Goal: Task Accomplishment & Management: Manage account settings

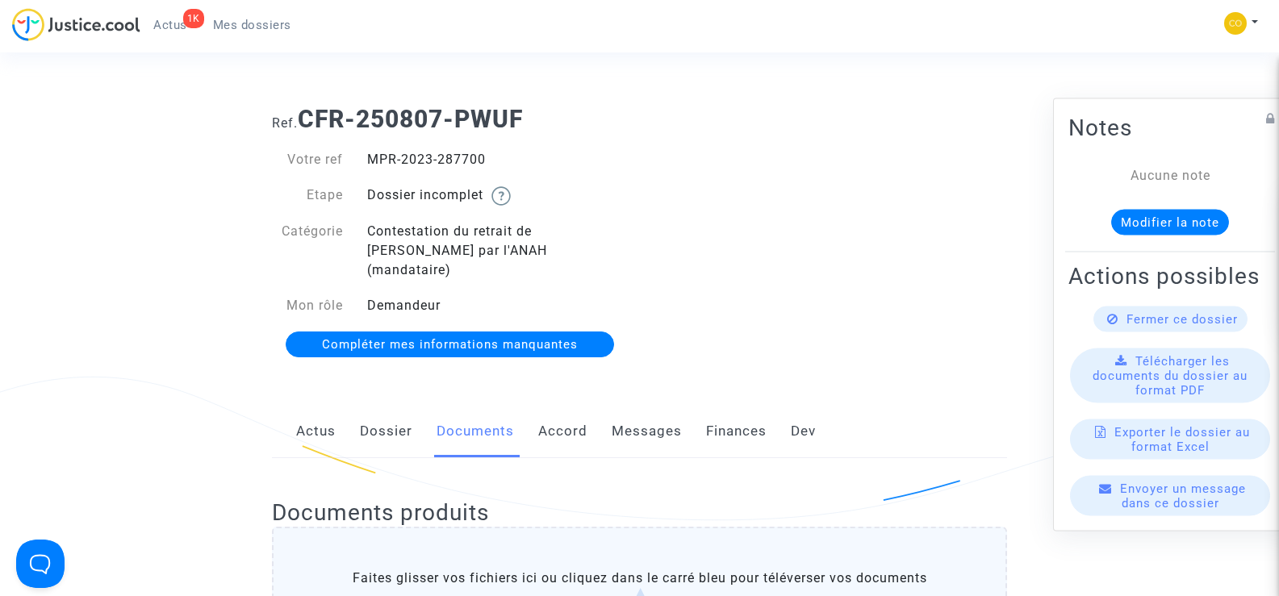
click at [254, 17] on link "Mes dossiers" at bounding box center [252, 25] width 104 height 24
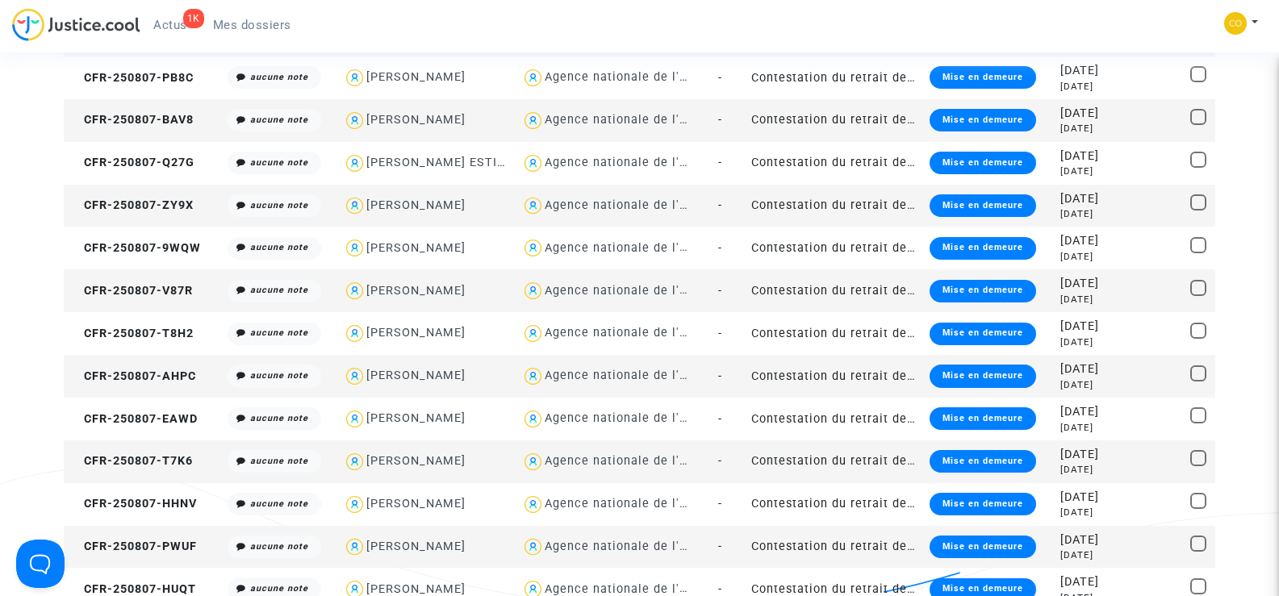
scroll to position [645, 0]
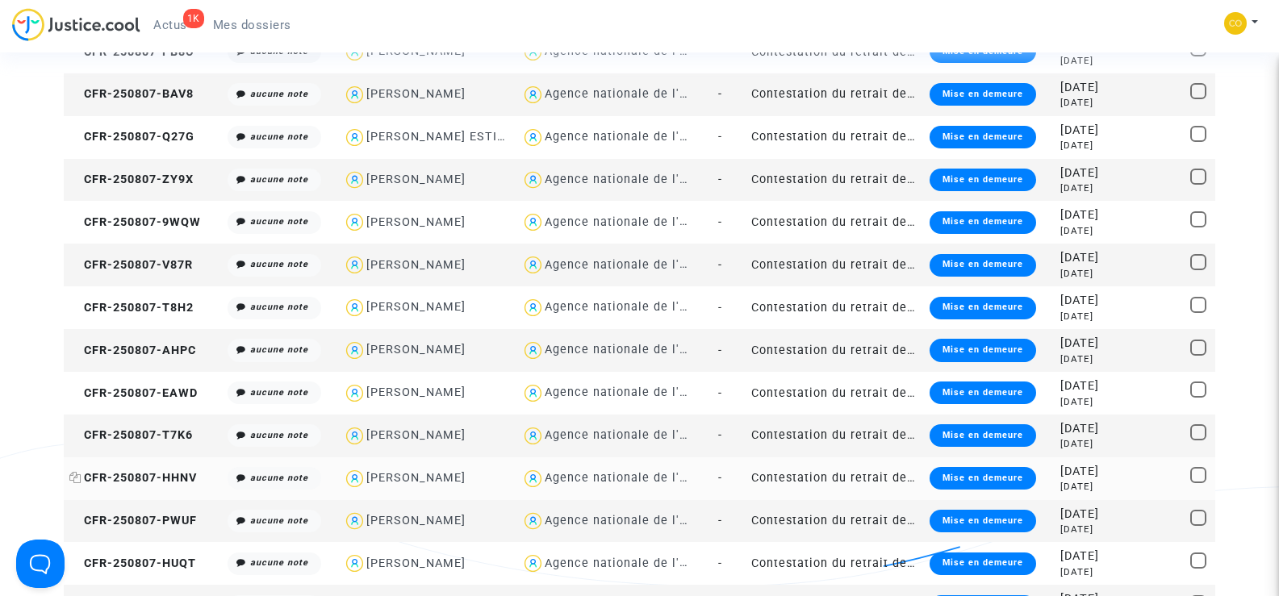
click at [141, 474] on span "CFR-250807-HHNV" at bounding box center [132, 478] width 127 height 14
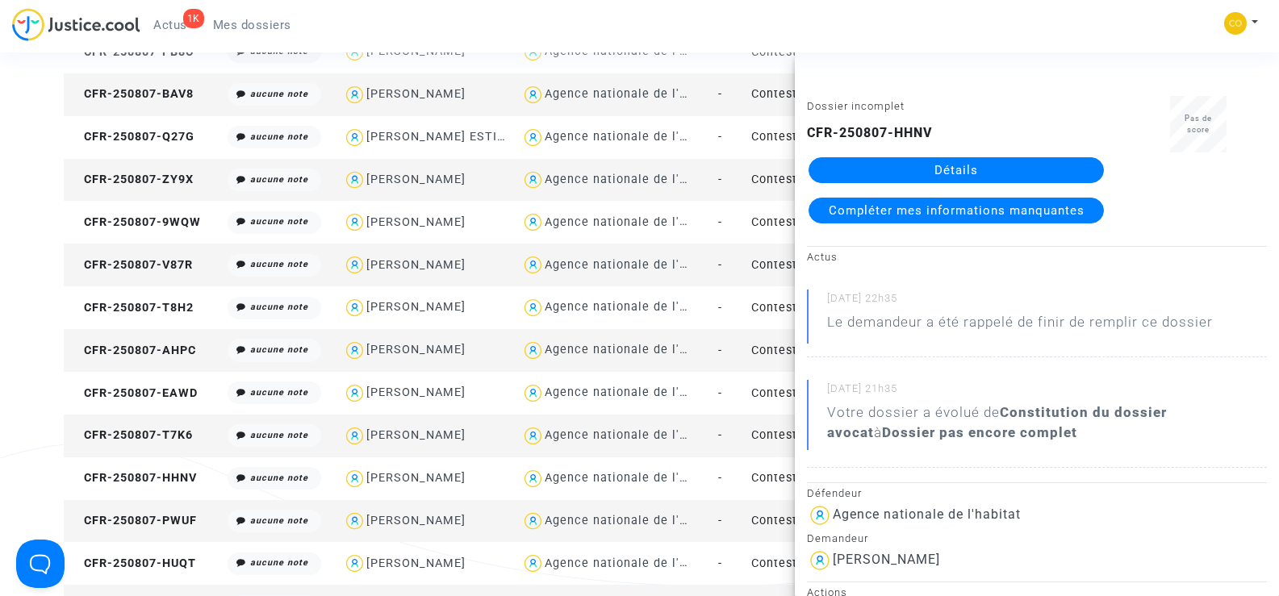
click at [1000, 171] on link "Détails" at bounding box center [955, 170] width 295 height 26
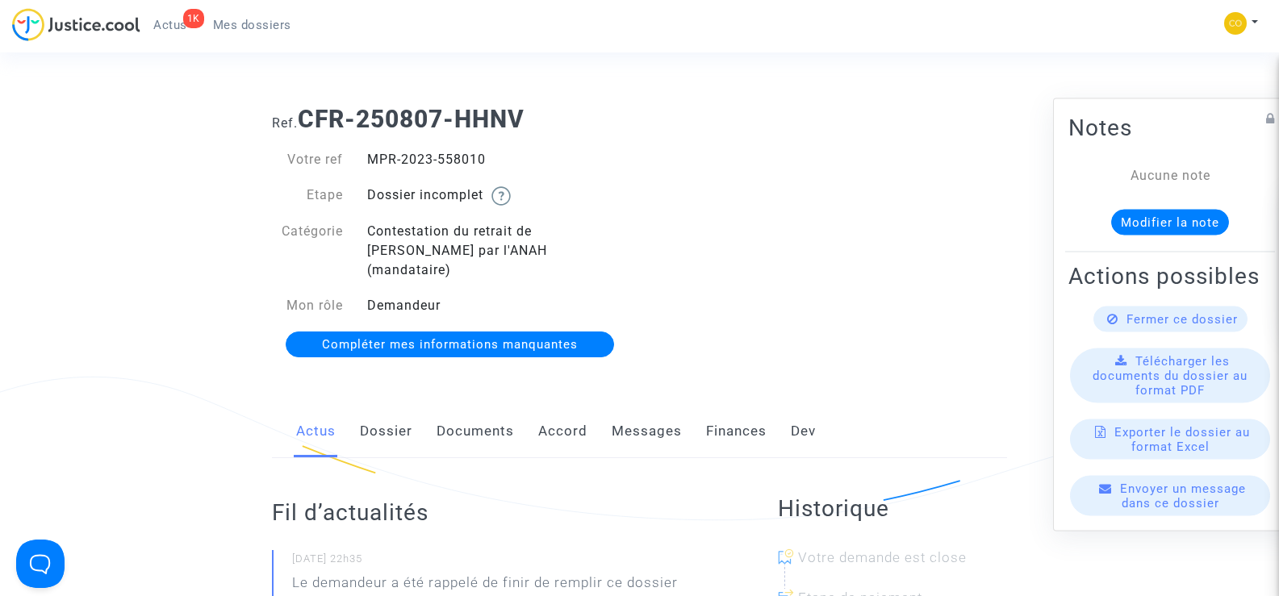
drag, startPoint x: 492, startPoint y: 154, endPoint x: 369, endPoint y: 157, distance: 123.5
click at [369, 157] on div "MPR-2023-558010" at bounding box center [497, 159] width 285 height 19
copy div "MPR-2023-558010"
click at [893, 237] on div "Ref. CFR-250807-HHNV Votre ref MPR-2023-558010 Etape Dossier incomplet Catégori…" at bounding box center [639, 232] width 759 height 279
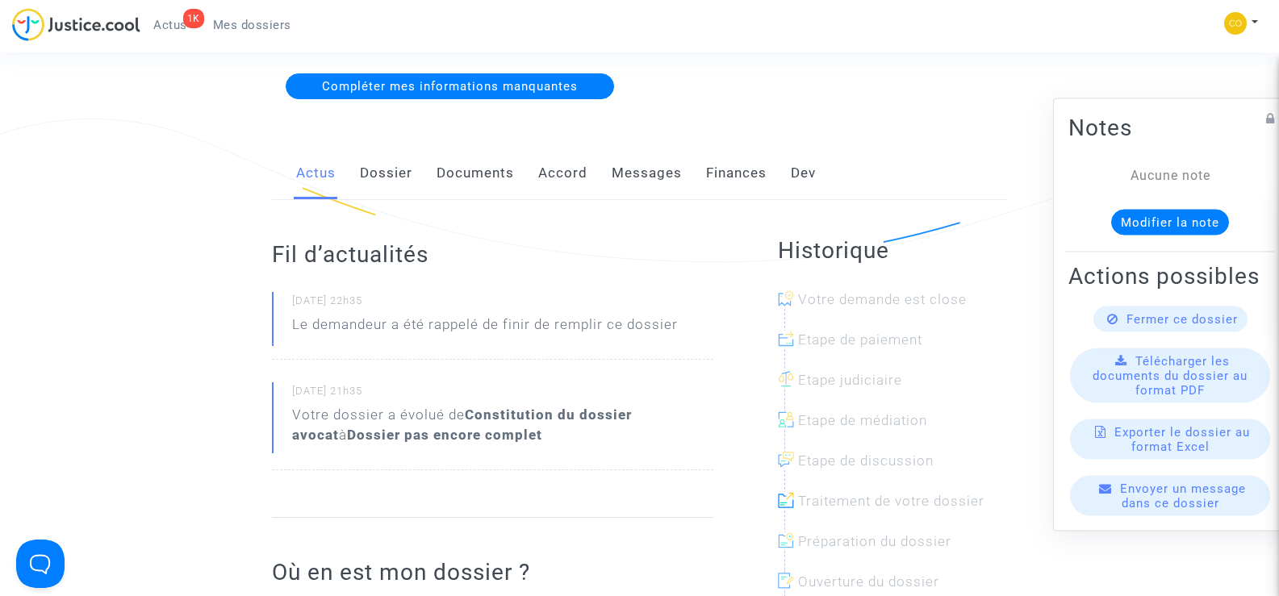
scroll to position [81, 0]
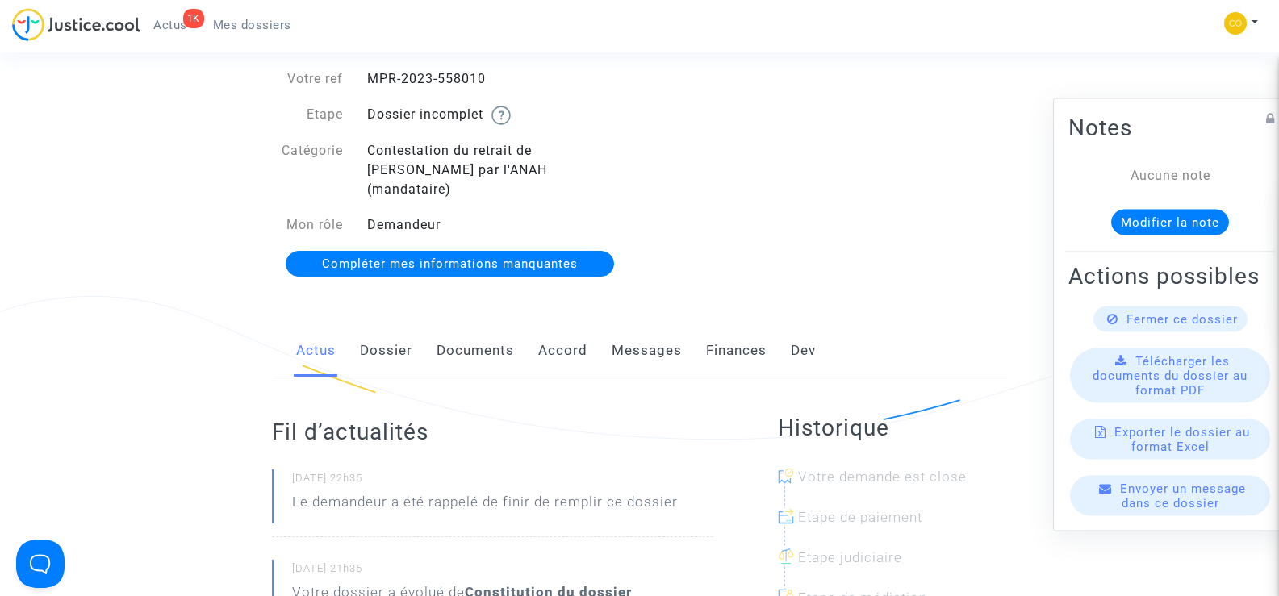
click at [473, 342] on link "Documents" at bounding box center [474, 350] width 77 height 53
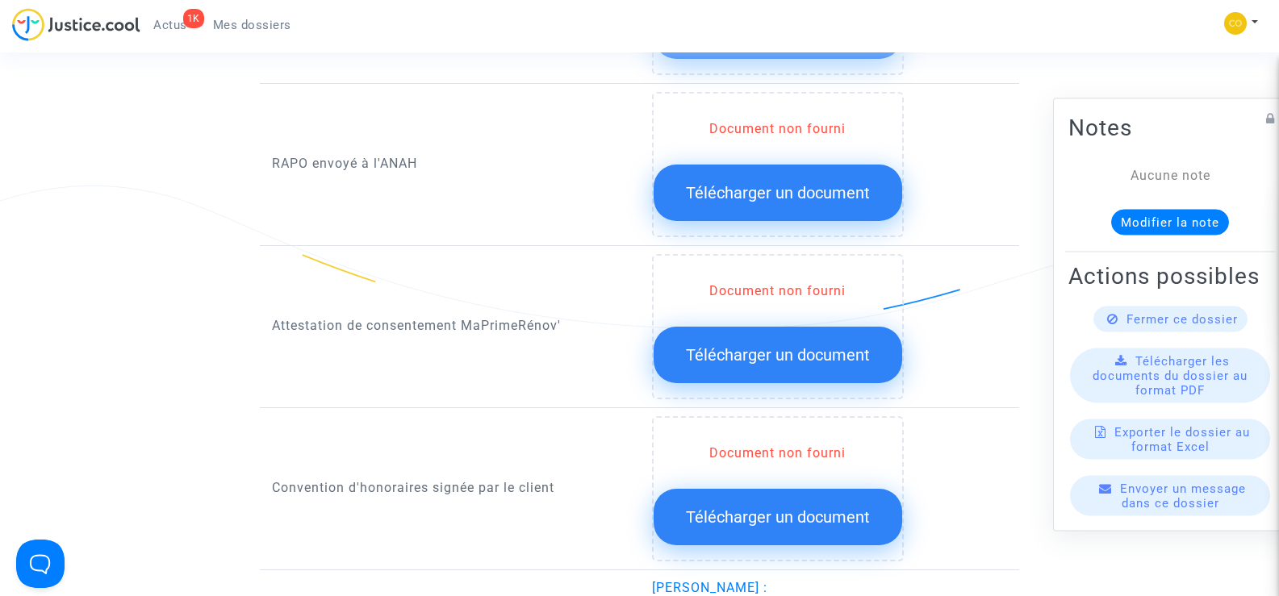
scroll to position [2017, 0]
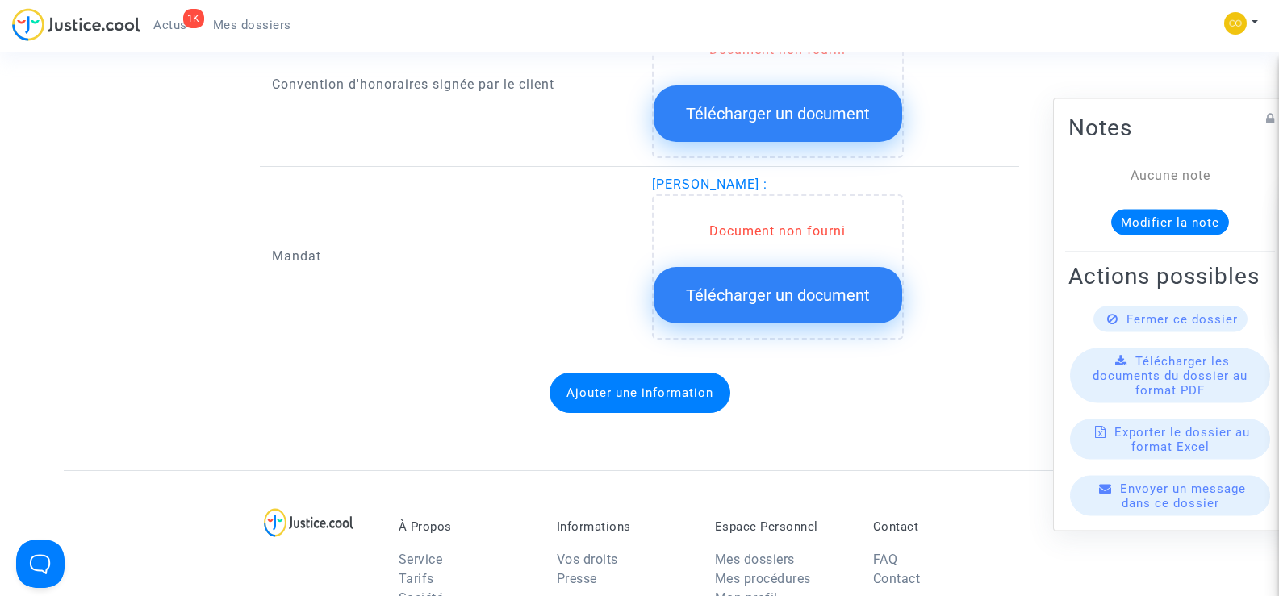
drag, startPoint x: 699, startPoint y: 164, endPoint x: 630, endPoint y: 168, distance: 68.7
click at [630, 175] on div "Mandat [PERSON_NAME] : Document non fourni Télécharger un document" at bounding box center [639, 261] width 759 height 173
copy div "KAMEL"
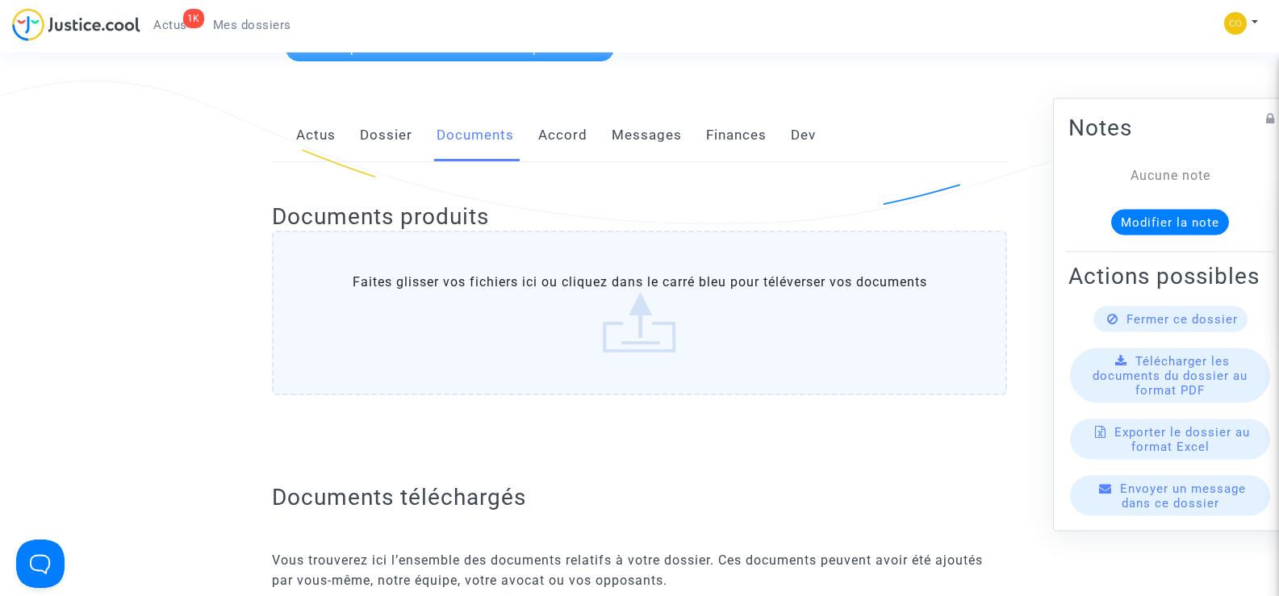
scroll to position [81, 0]
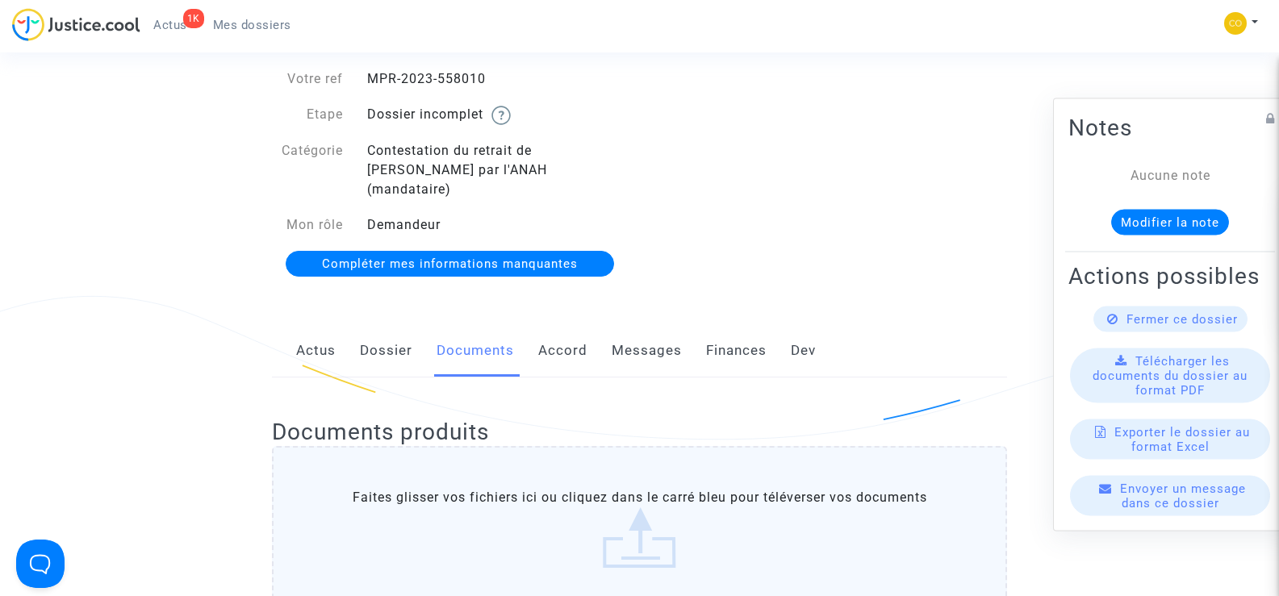
drag, startPoint x: 489, startPoint y: 81, endPoint x: 369, endPoint y: 84, distance: 120.2
click at [369, 84] on div "MPR-2023-558010" at bounding box center [497, 78] width 285 height 19
copy div "MPR-2023-558010"
click at [861, 225] on div "Ref. CFR-250807-HHNV Votre ref MPR-2023-558010 Etape Dossier incomplet Catégori…" at bounding box center [639, 151] width 759 height 279
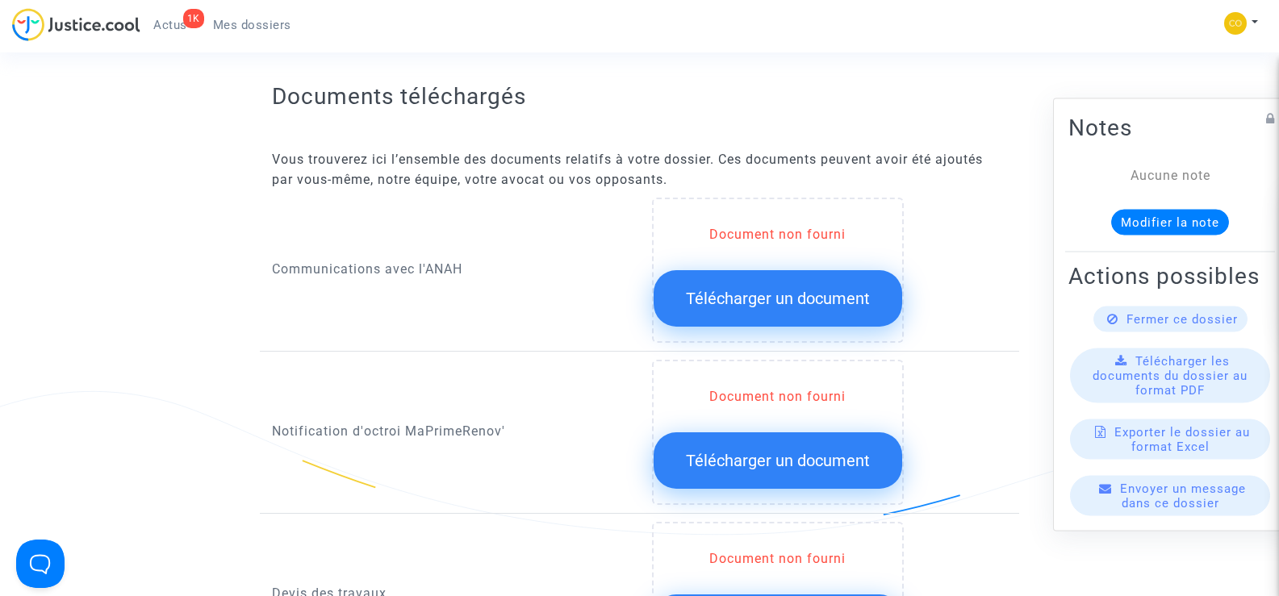
scroll to position [726, 0]
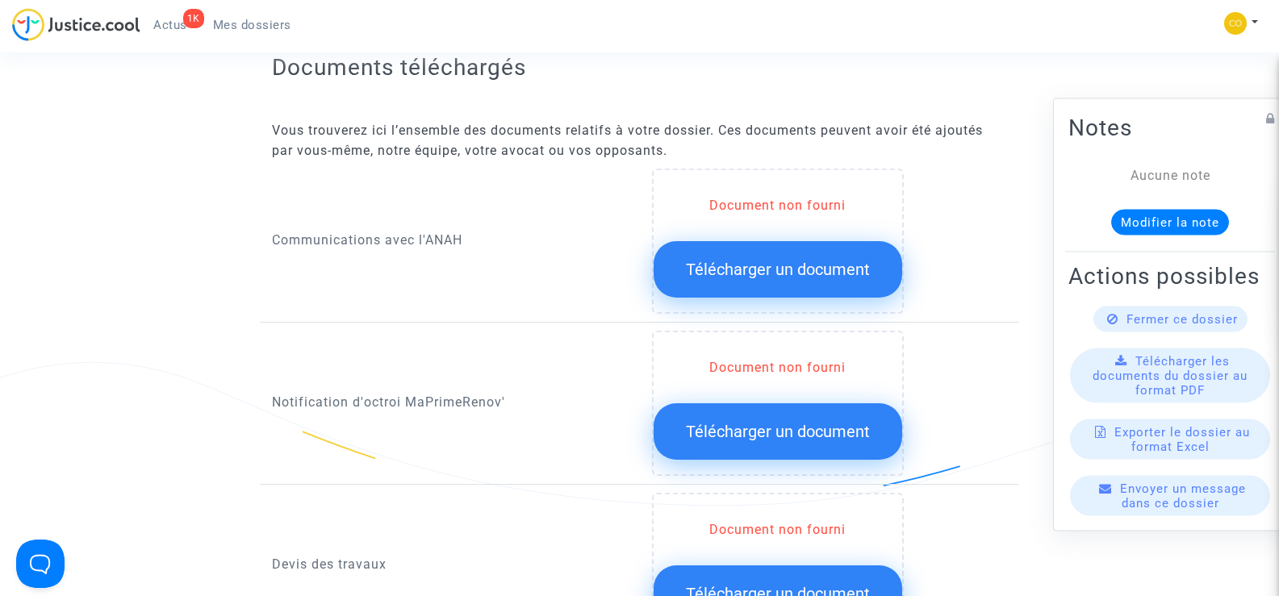
click at [807, 422] on span "Télécharger un document" at bounding box center [778, 431] width 184 height 19
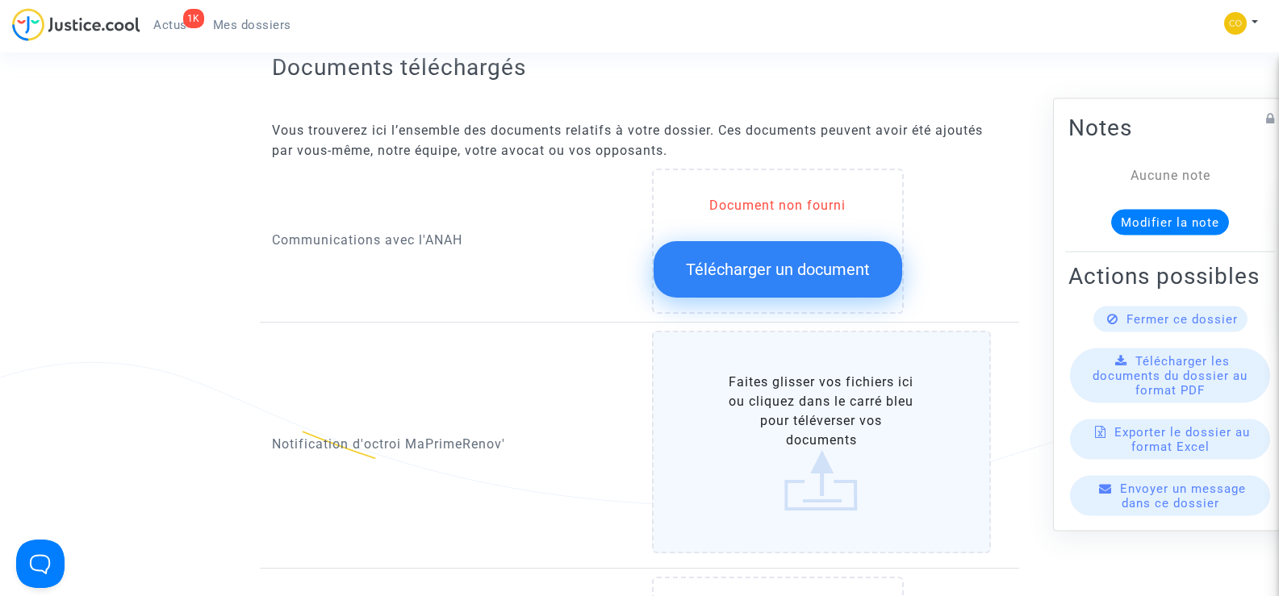
click at [822, 389] on label "Faites glisser vos fichiers ici ou cliquez dans le carré bleu pour téléverser v…" at bounding box center [822, 442] width 340 height 223
click at [0, 0] on input "Faites glisser vos fichiers ici ou cliquez dans le carré bleu pour téléverser v…" at bounding box center [0, 0] width 0 height 0
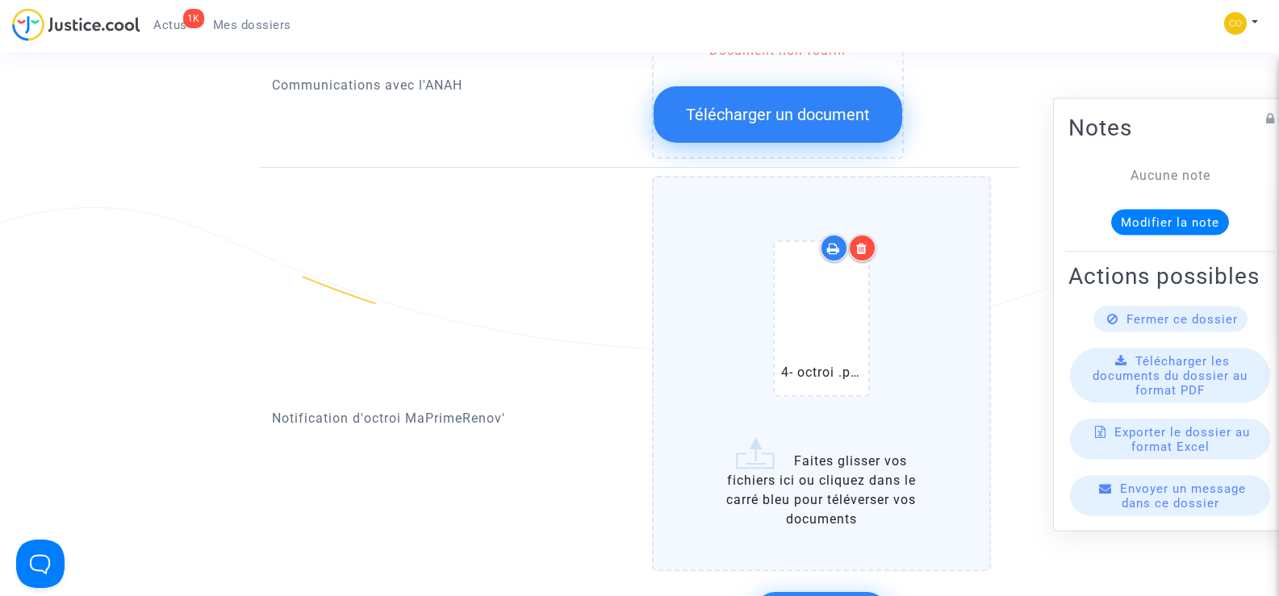
scroll to position [1049, 0]
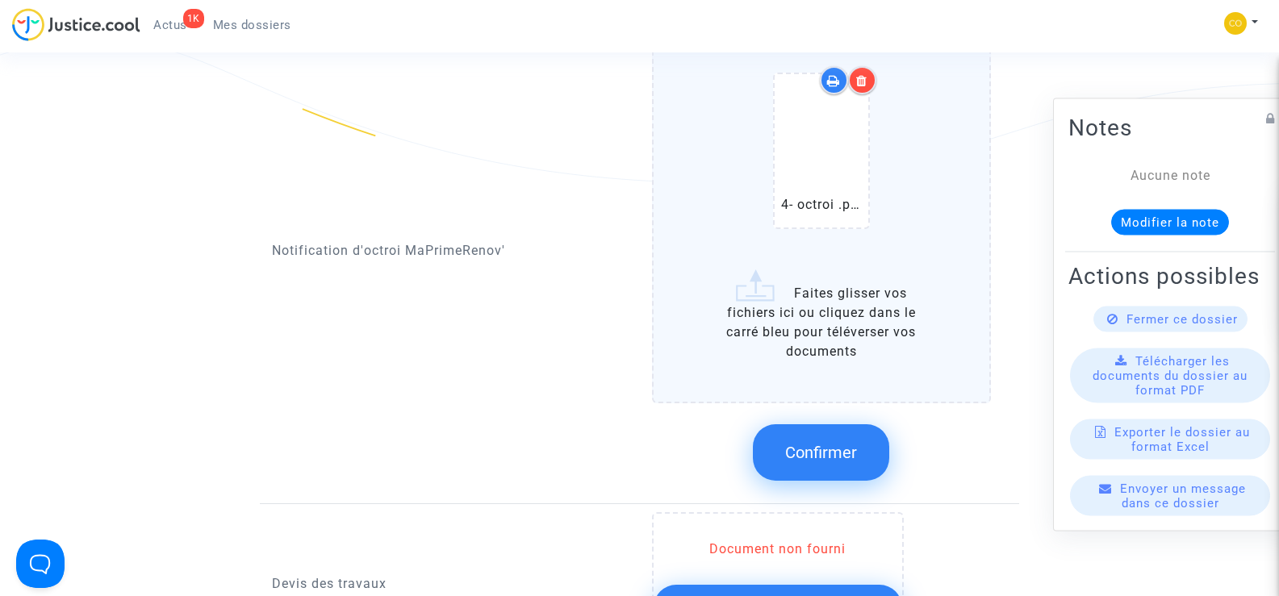
click at [843, 443] on span "Confirmer" at bounding box center [821, 452] width 72 height 19
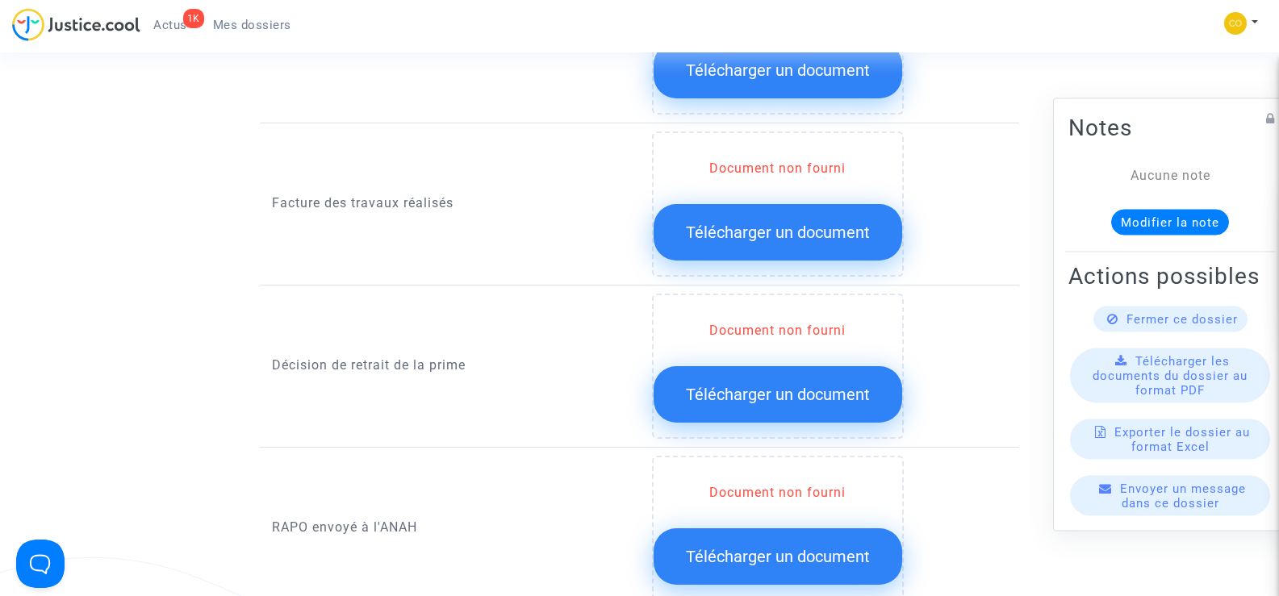
scroll to position [1291, 0]
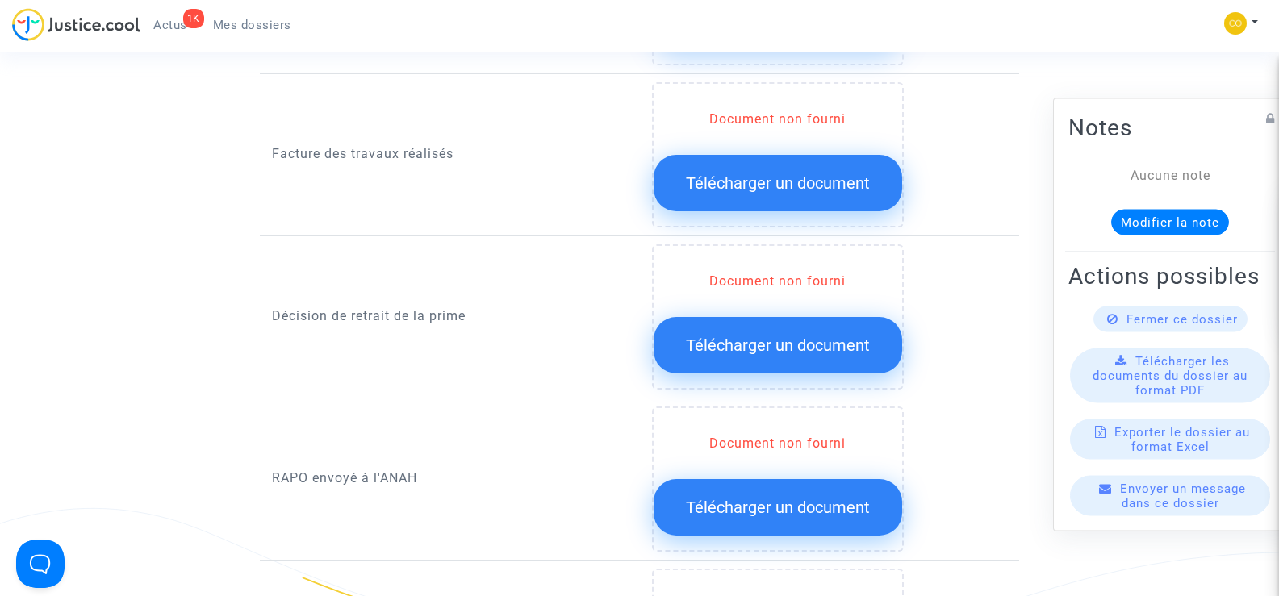
click at [818, 336] on span "Télécharger un document" at bounding box center [778, 345] width 184 height 19
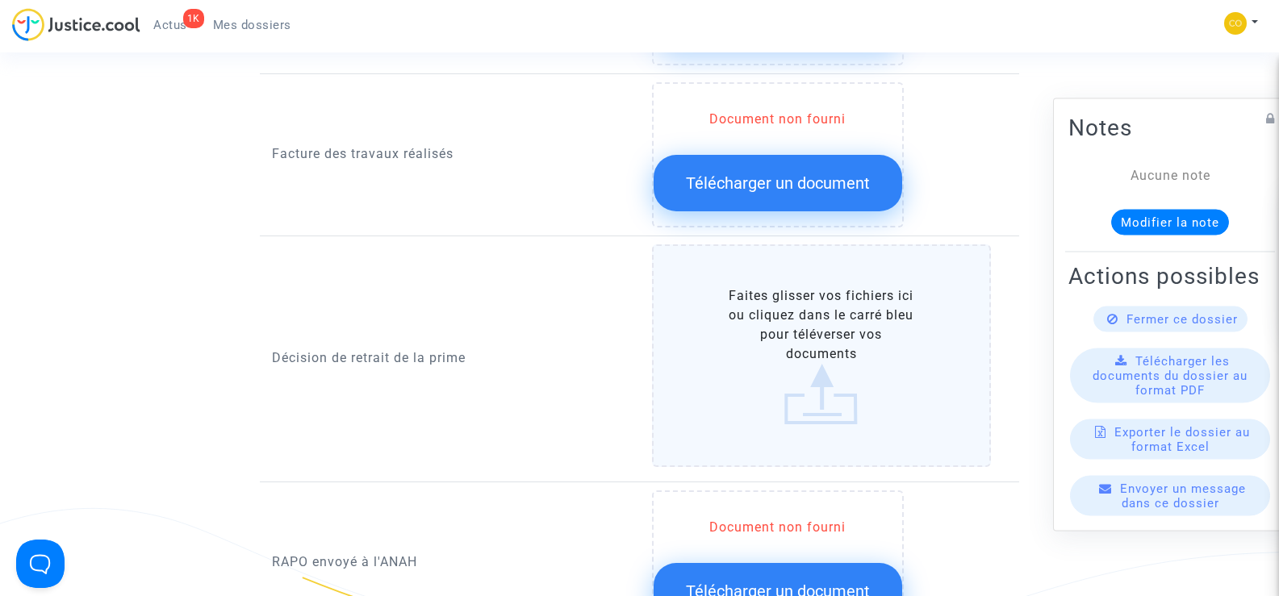
click at [796, 318] on label "Faites glisser vos fichiers ici ou cliquez dans le carré bleu pour téléverser v…" at bounding box center [822, 355] width 340 height 223
click at [0, 0] on input "Faites glisser vos fichiers ici ou cliquez dans le carré bleu pour téléverser v…" at bounding box center [0, 0] width 0 height 0
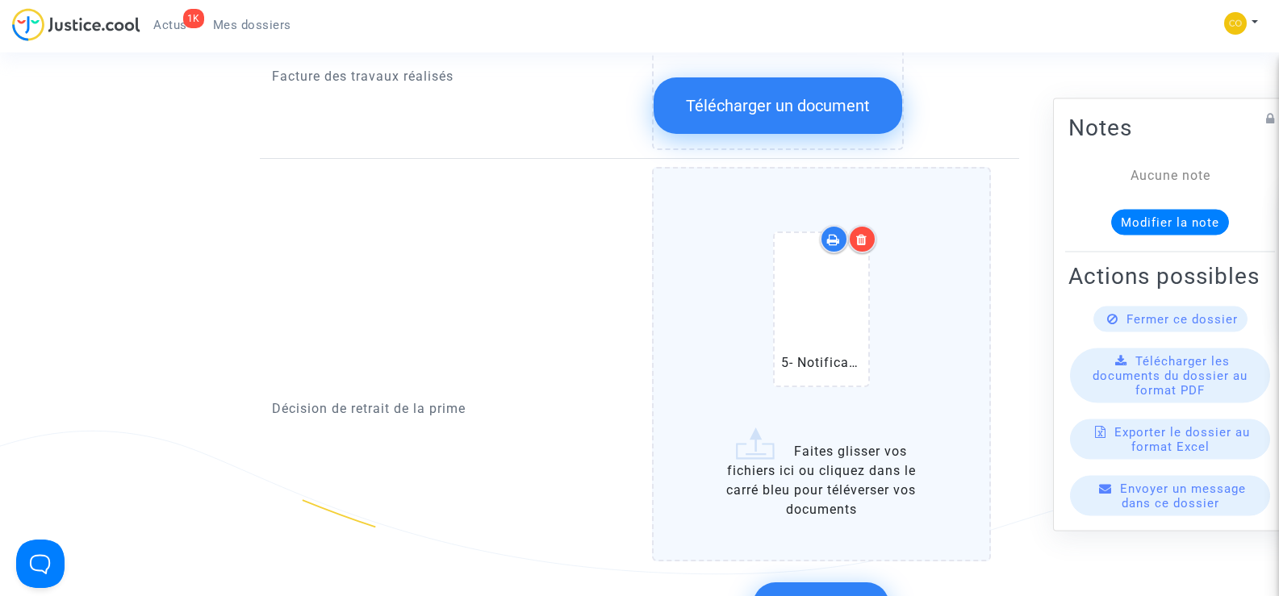
scroll to position [1452, 0]
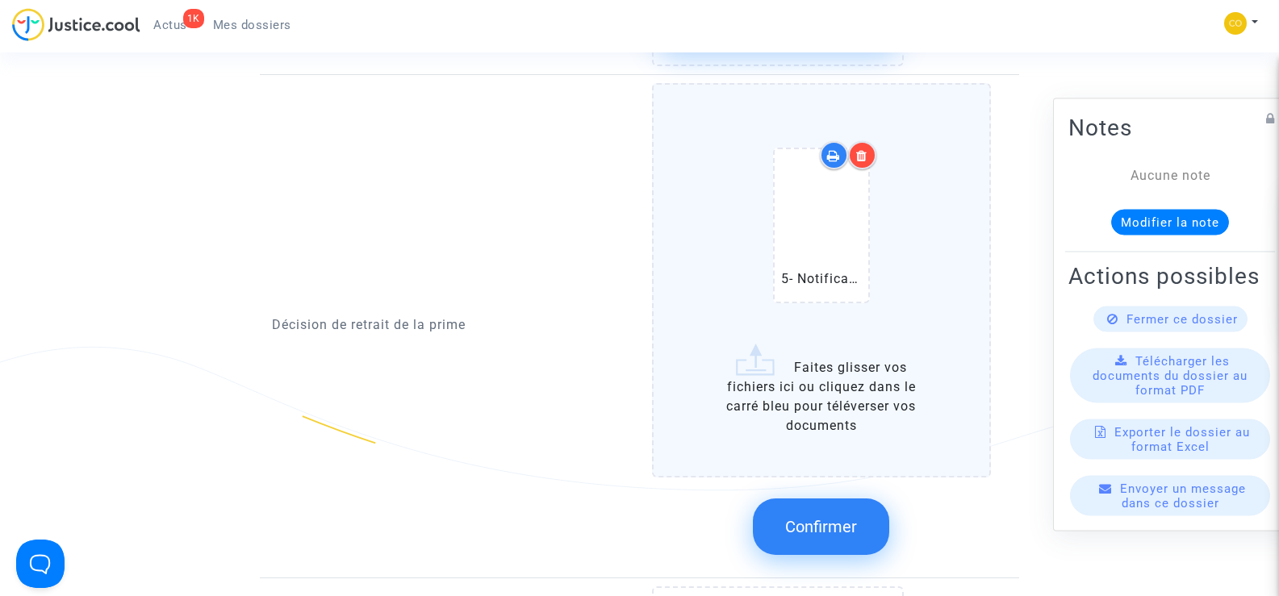
click at [811, 520] on button "Confirmer" at bounding box center [821, 526] width 136 height 56
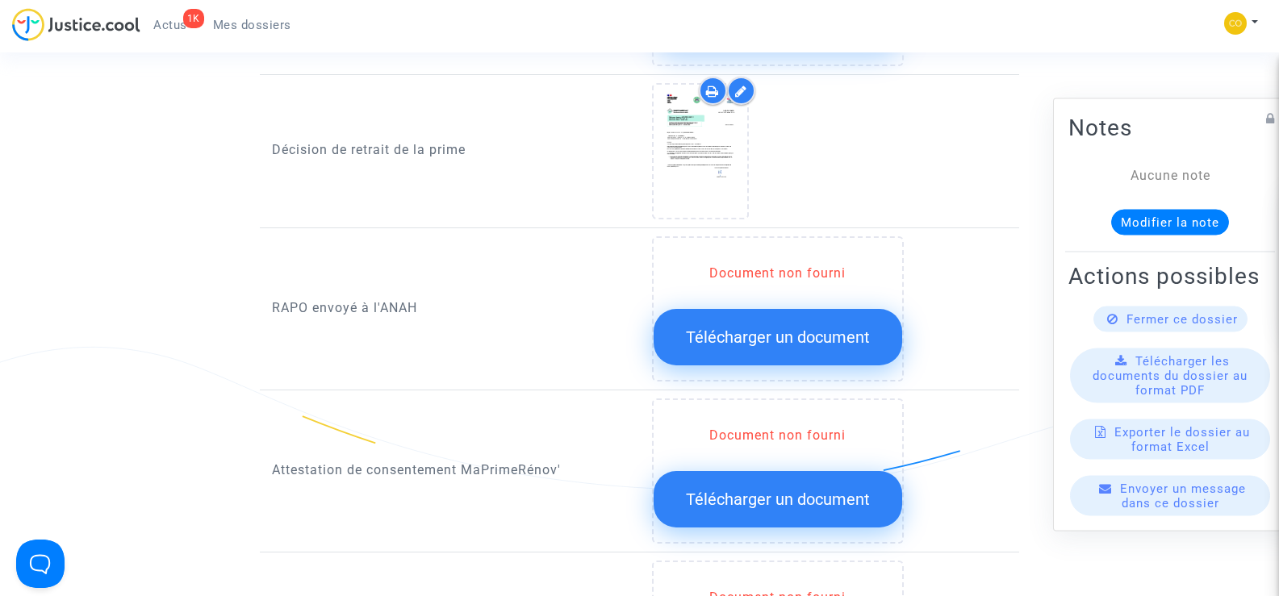
click at [754, 327] on span "Télécharger un document" at bounding box center [778, 336] width 184 height 19
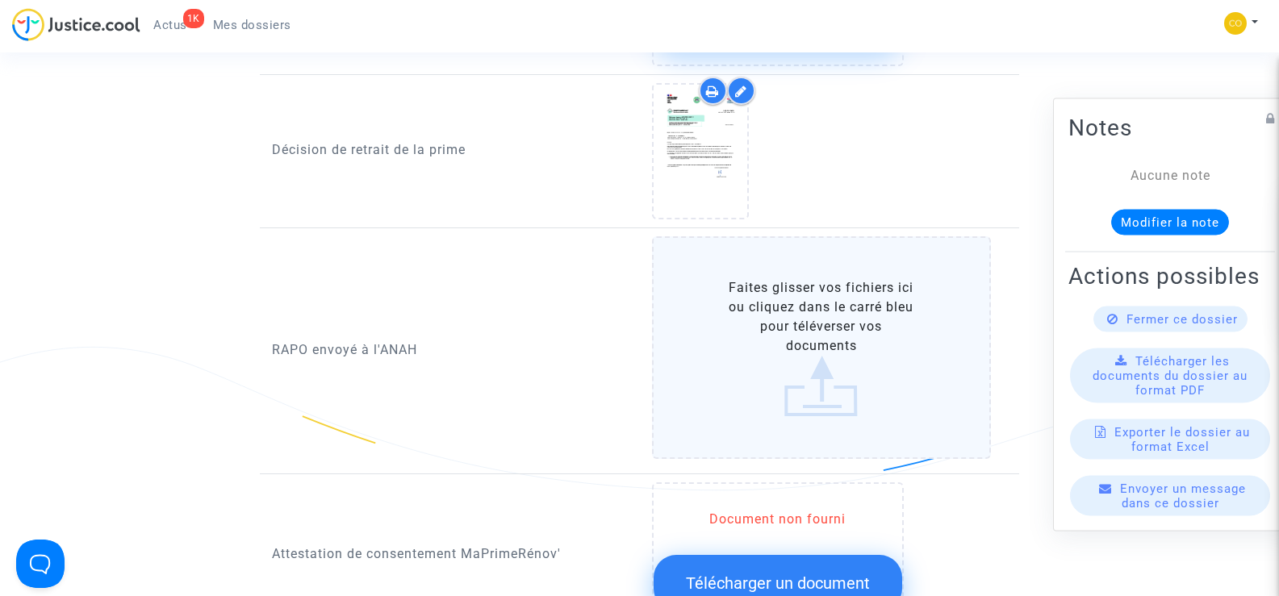
click at [791, 315] on label "Faites glisser vos fichiers ici ou cliquez dans le carré bleu pour téléverser v…" at bounding box center [822, 347] width 340 height 223
click at [0, 0] on input "Faites glisser vos fichiers ici ou cliquez dans le carré bleu pour téléverser v…" at bounding box center [0, 0] width 0 height 0
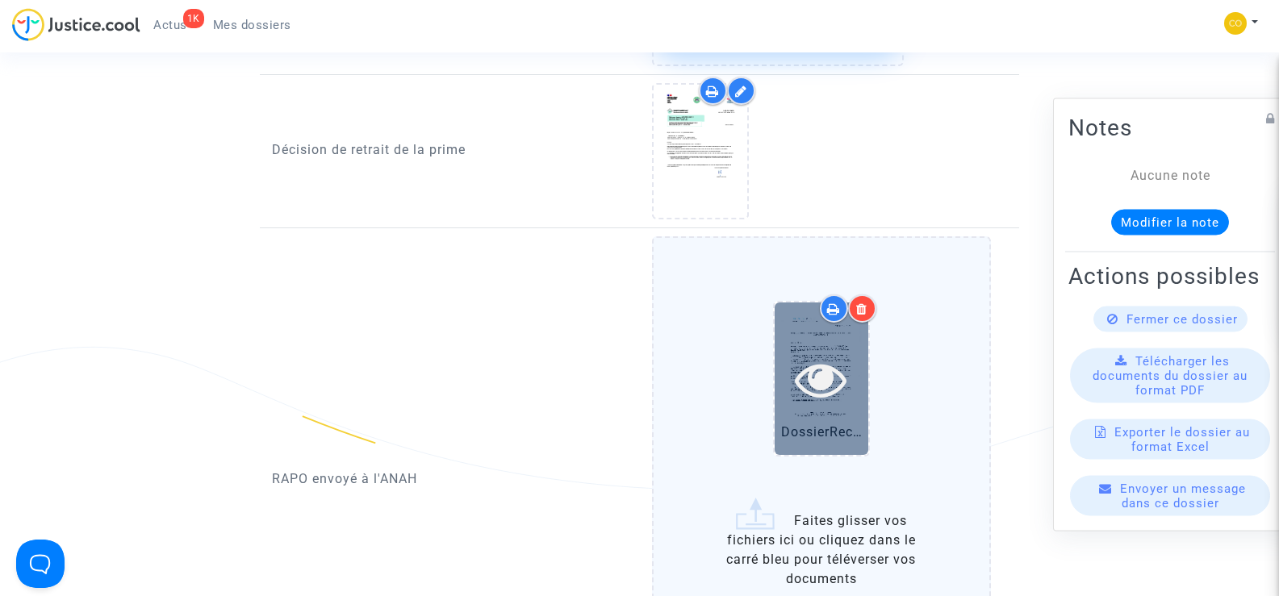
click at [816, 377] on icon at bounding box center [821, 379] width 52 height 52
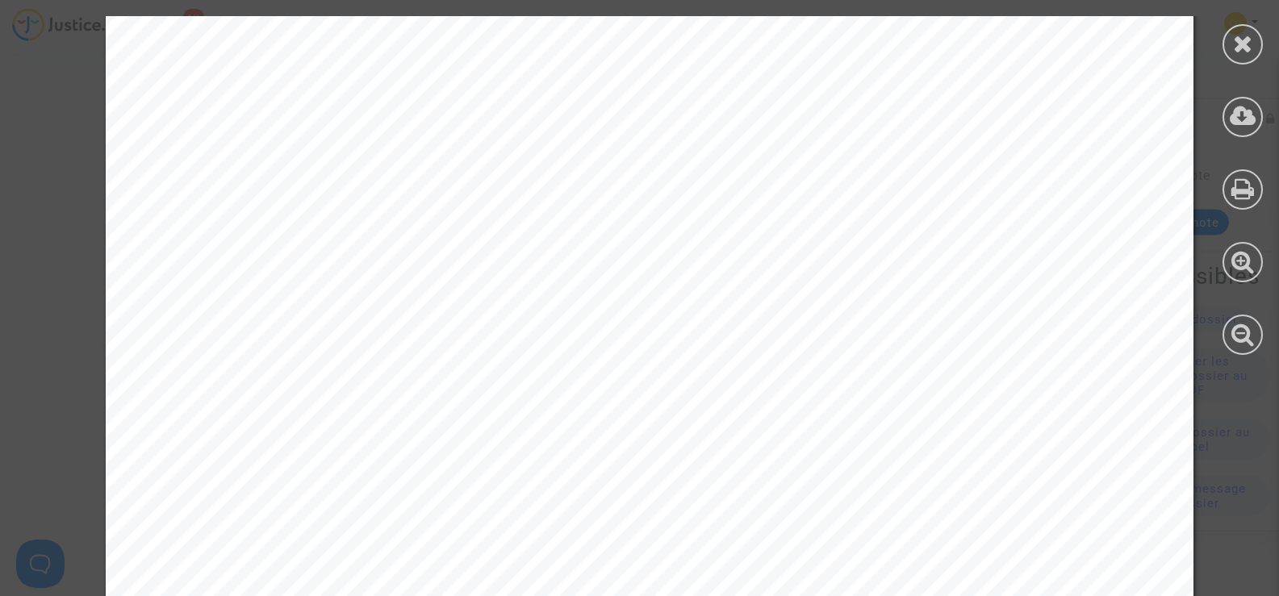
scroll to position [1734, 0]
click at [1247, 44] on icon at bounding box center [1243, 43] width 20 height 24
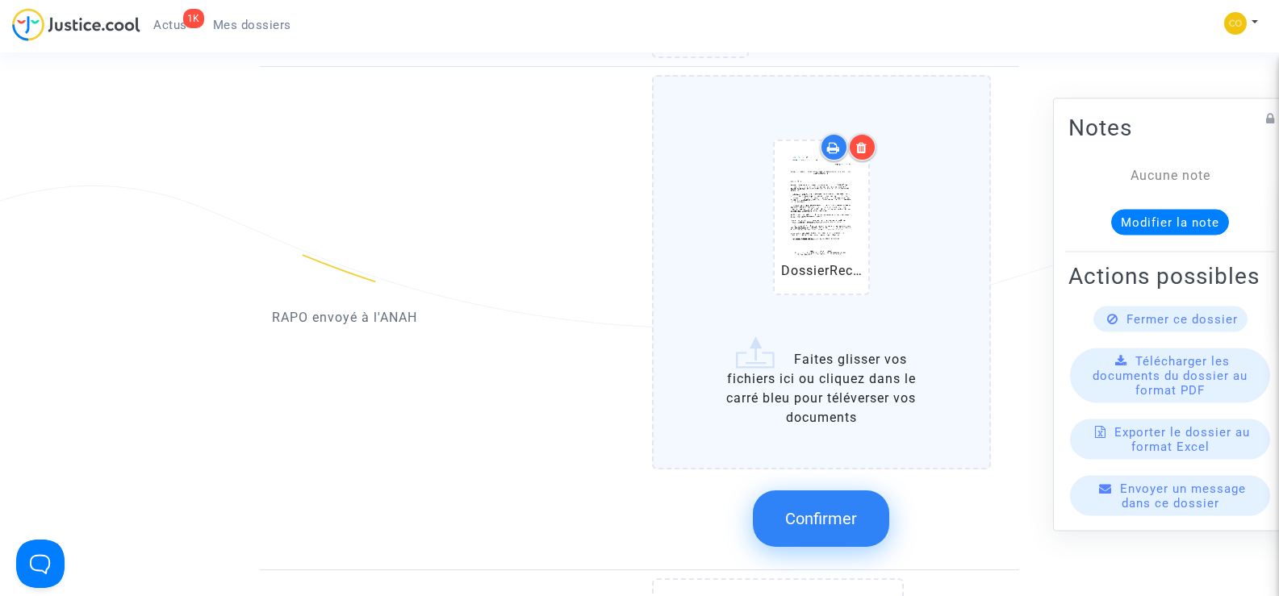
scroll to position [1775, 0]
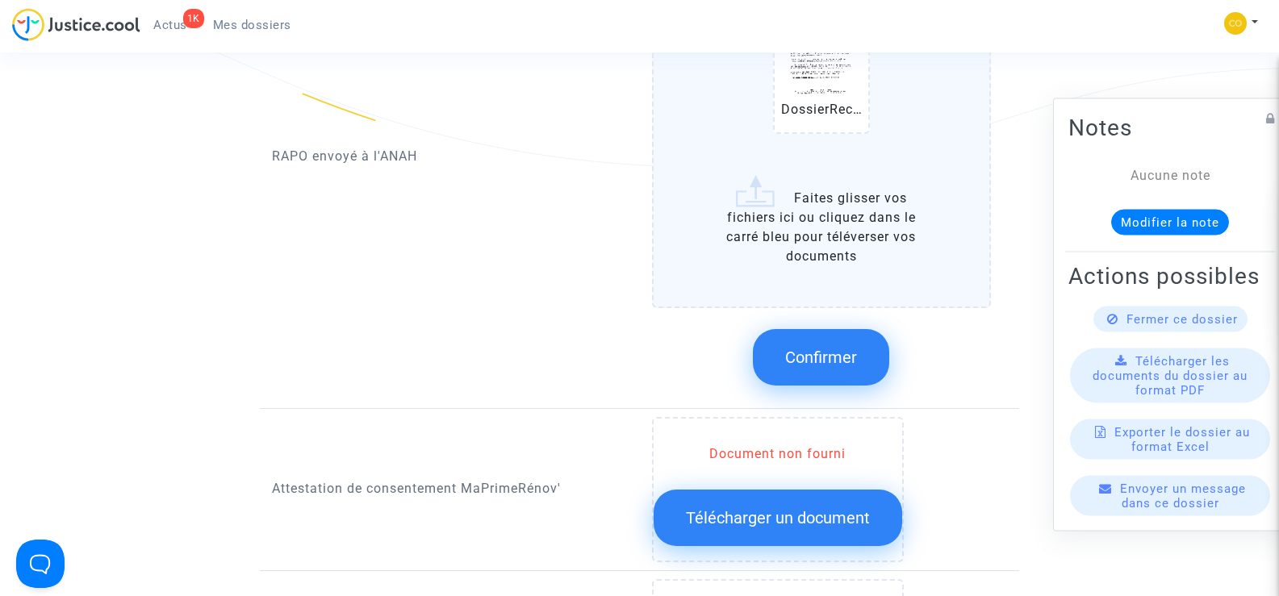
click at [807, 348] on span "Confirmer" at bounding box center [821, 357] width 72 height 19
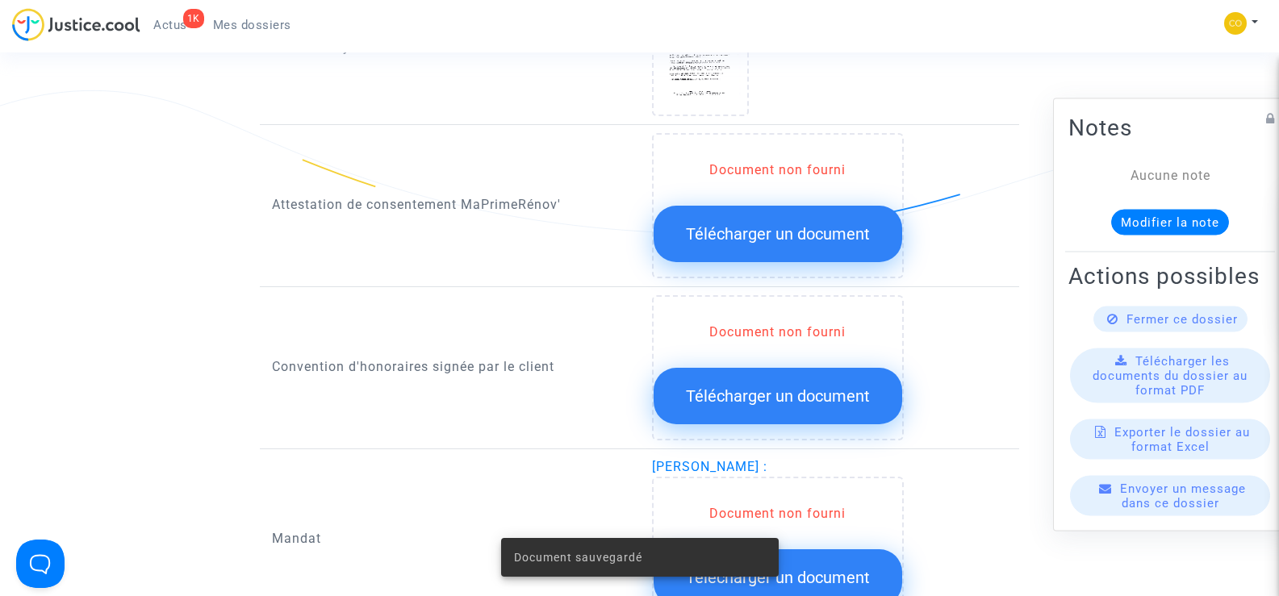
scroll to position [1613, 0]
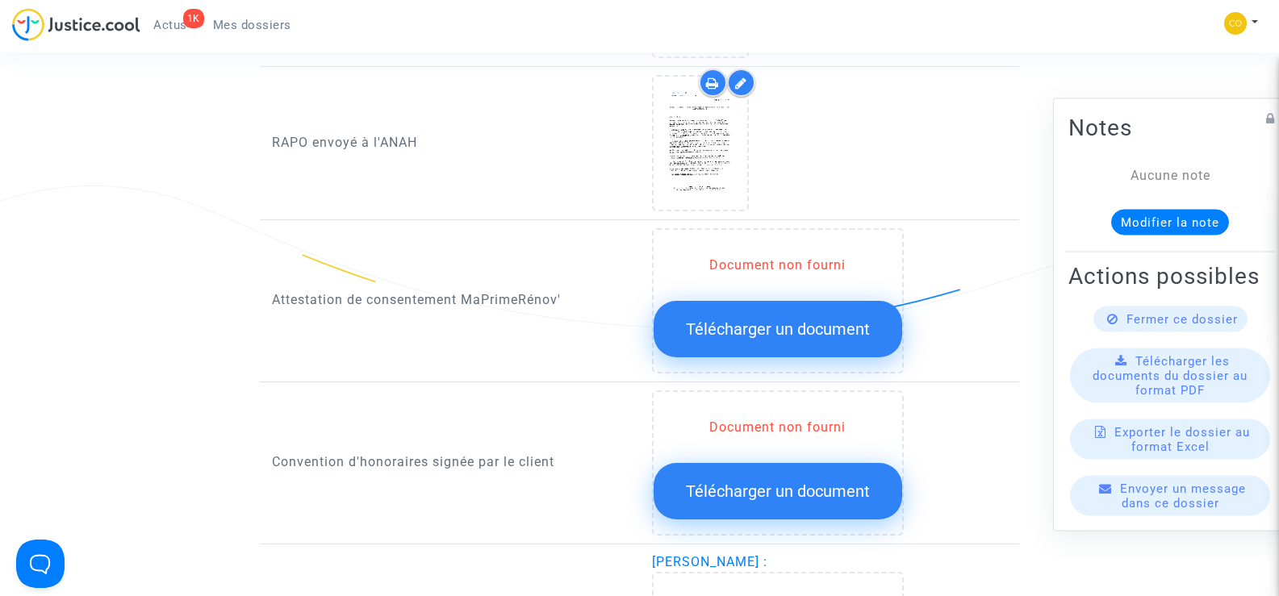
click at [800, 319] on span "Télécharger un document" at bounding box center [778, 328] width 184 height 19
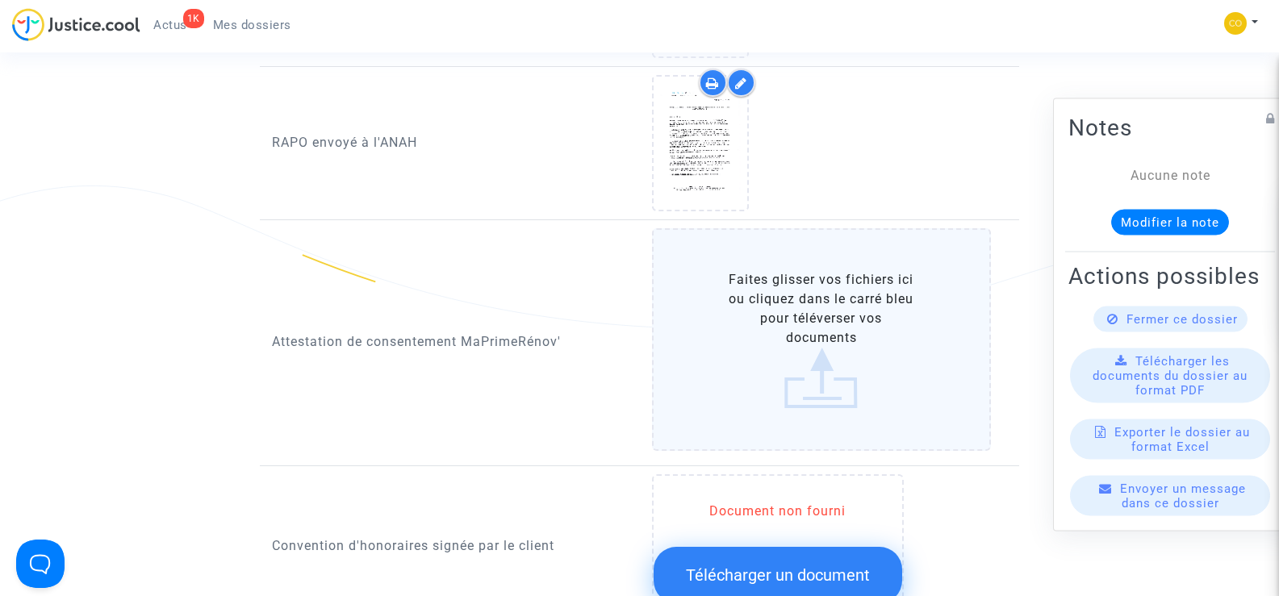
click at [791, 312] on label "Faites glisser vos fichiers ici ou cliquez dans le carré bleu pour téléverser v…" at bounding box center [822, 339] width 340 height 223
click at [0, 0] on input "Faites glisser vos fichiers ici ou cliquez dans le carré bleu pour téléverser v…" at bounding box center [0, 0] width 0 height 0
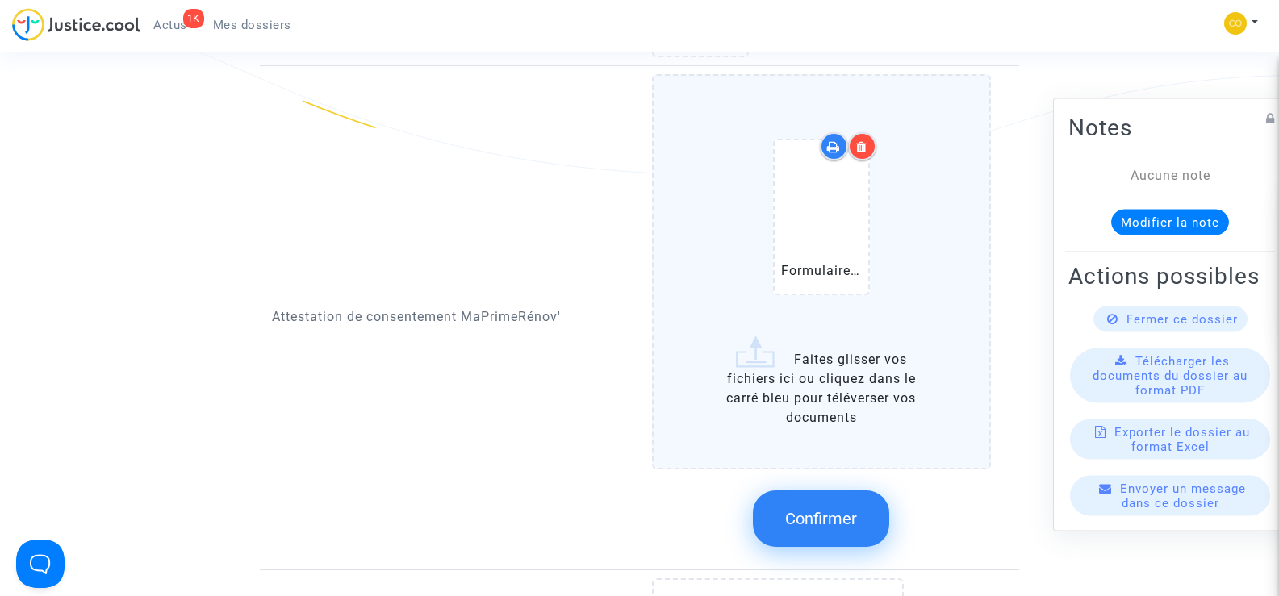
scroll to position [1775, 0]
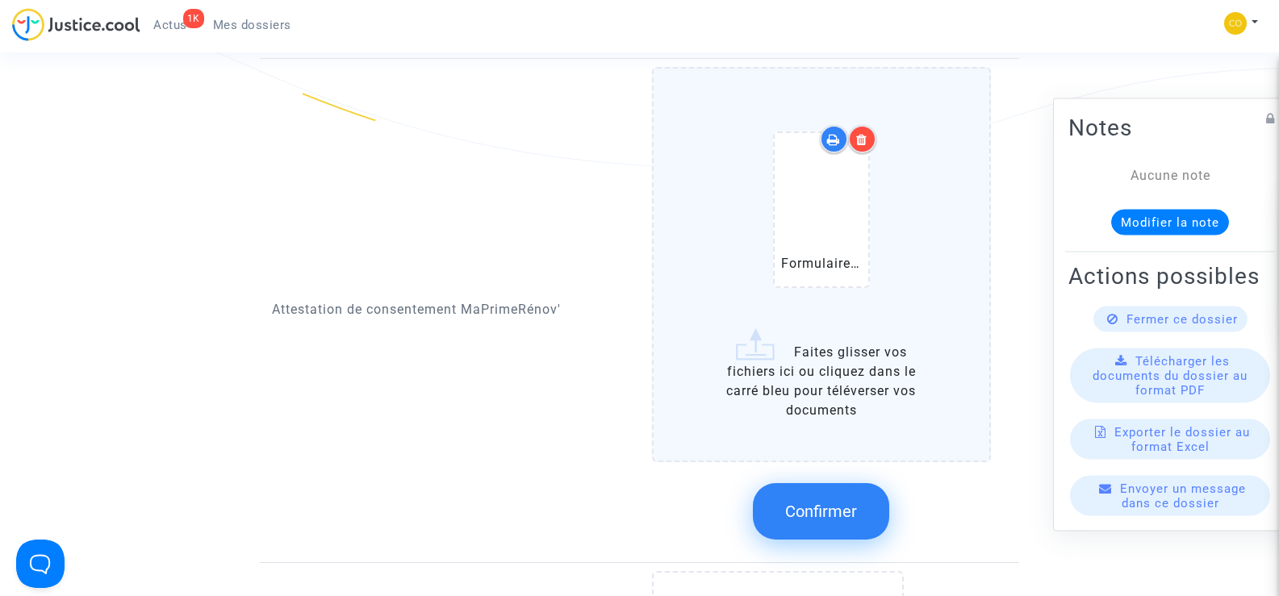
click at [843, 507] on button "Confirmer" at bounding box center [821, 511] width 136 height 56
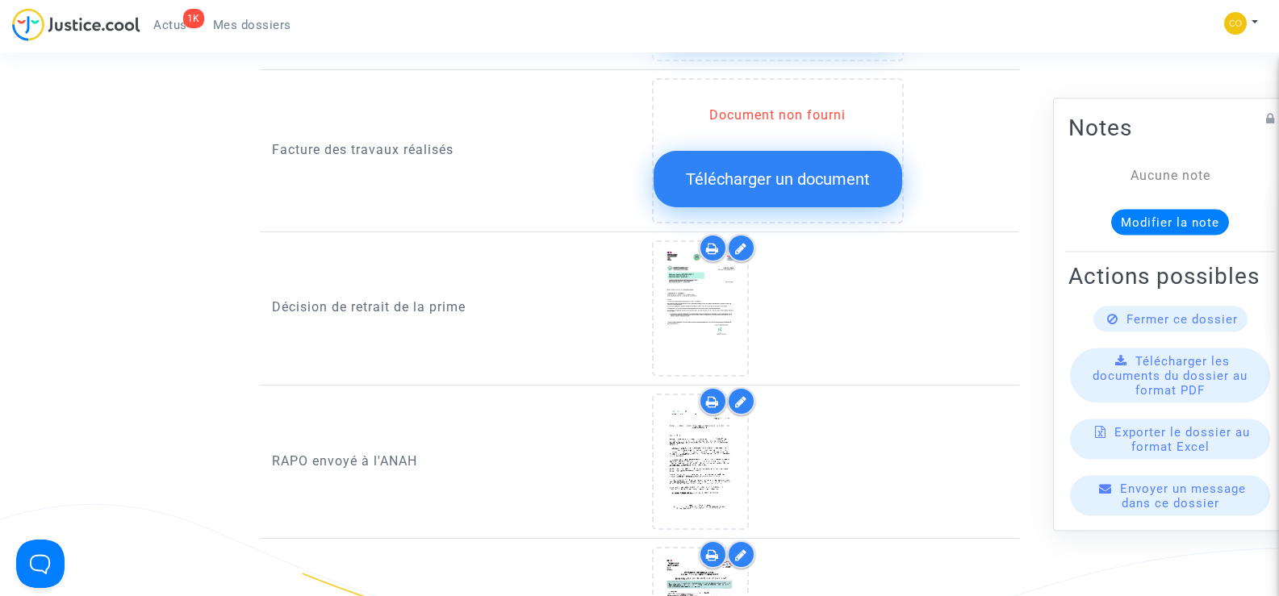
scroll to position [1129, 0]
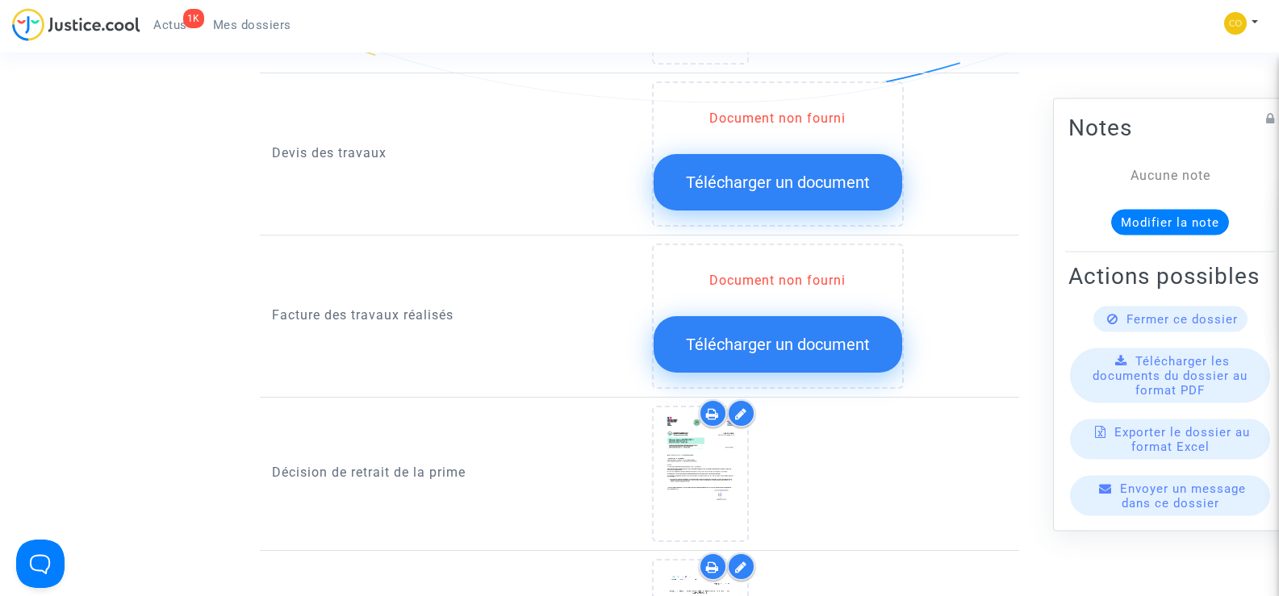
click at [775, 335] on span "Télécharger un document" at bounding box center [778, 344] width 184 height 19
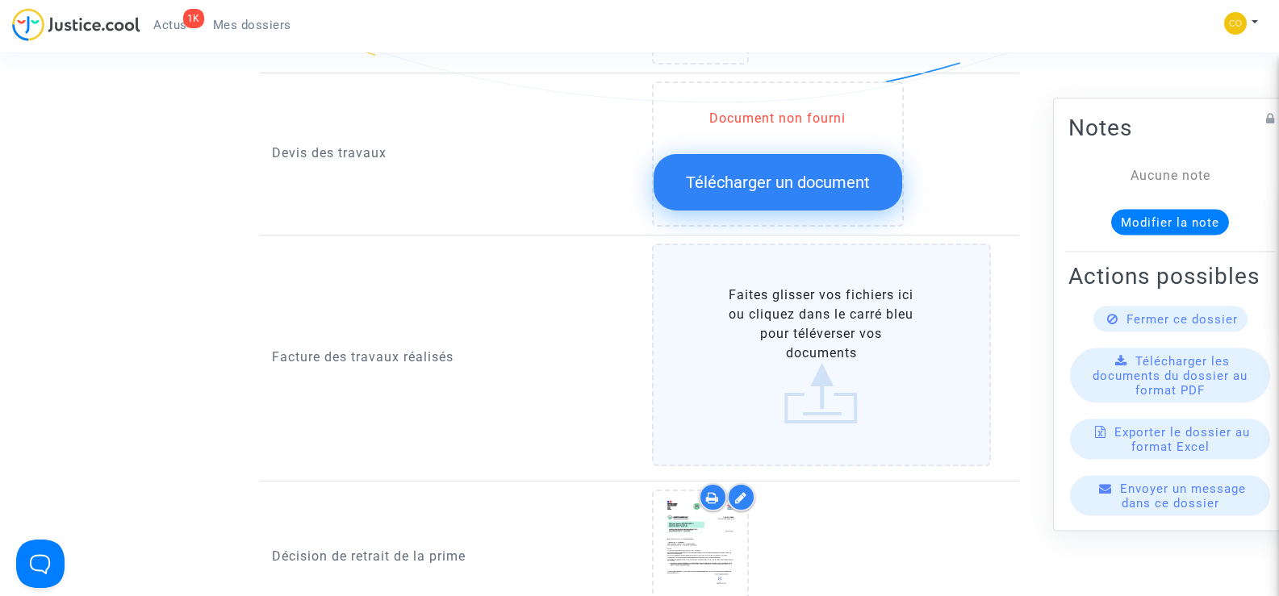
click at [811, 323] on label "Faites glisser vos fichiers ici ou cliquez dans le carré bleu pour téléverser v…" at bounding box center [822, 355] width 340 height 223
click at [0, 0] on input "Faites glisser vos fichiers ici ou cliquez dans le carré bleu pour téléverser v…" at bounding box center [0, 0] width 0 height 0
click at [800, 311] on label "Faites glisser vos fichiers ici ou cliquez dans le carré bleu pour téléverser v…" at bounding box center [822, 355] width 340 height 223
click at [0, 0] on input "Faites glisser vos fichiers ici ou cliquez dans le carré bleu pour téléverser v…" at bounding box center [0, 0] width 0 height 0
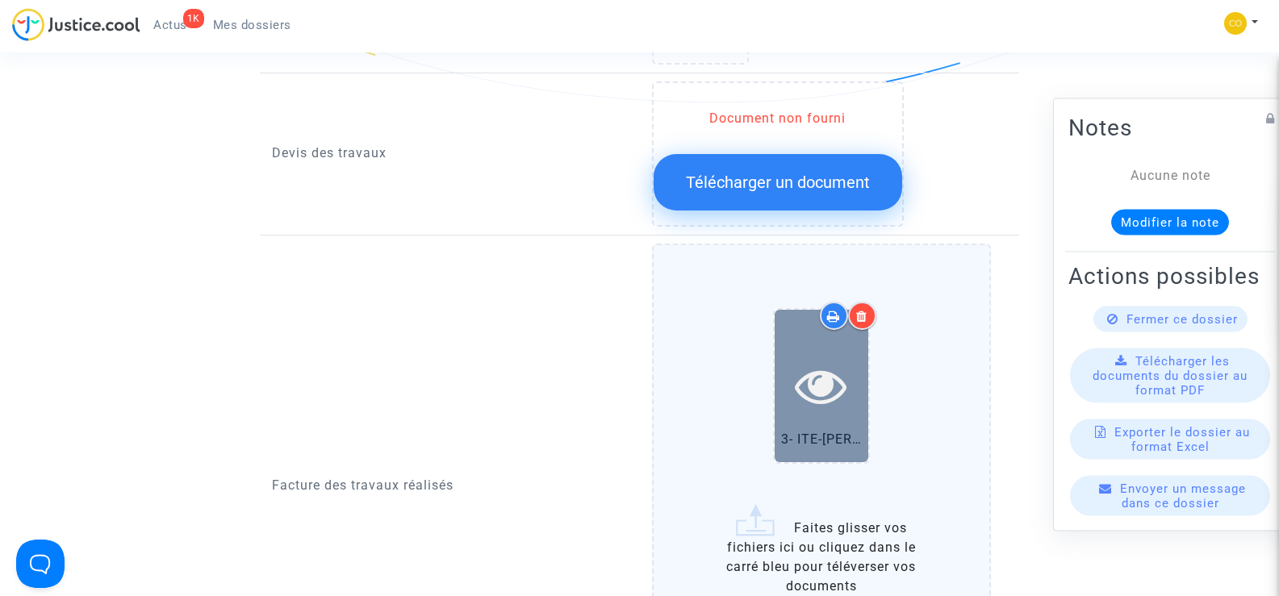
click at [782, 385] on div at bounding box center [821, 386] width 94 height 52
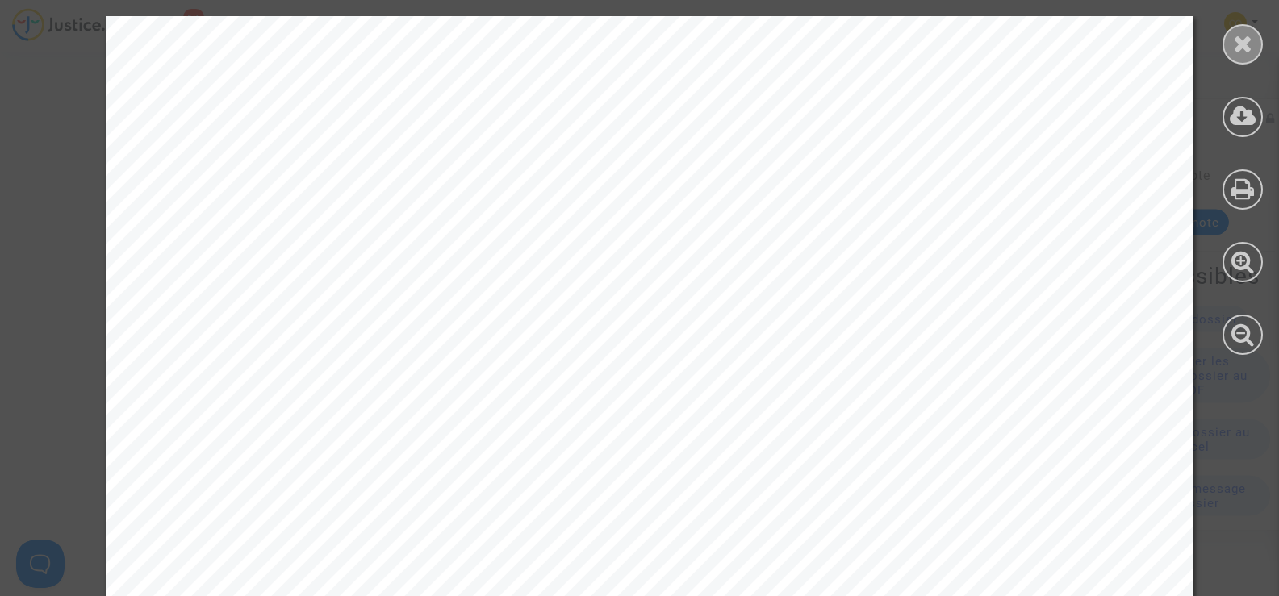
click at [1244, 52] on icon at bounding box center [1243, 43] width 20 height 24
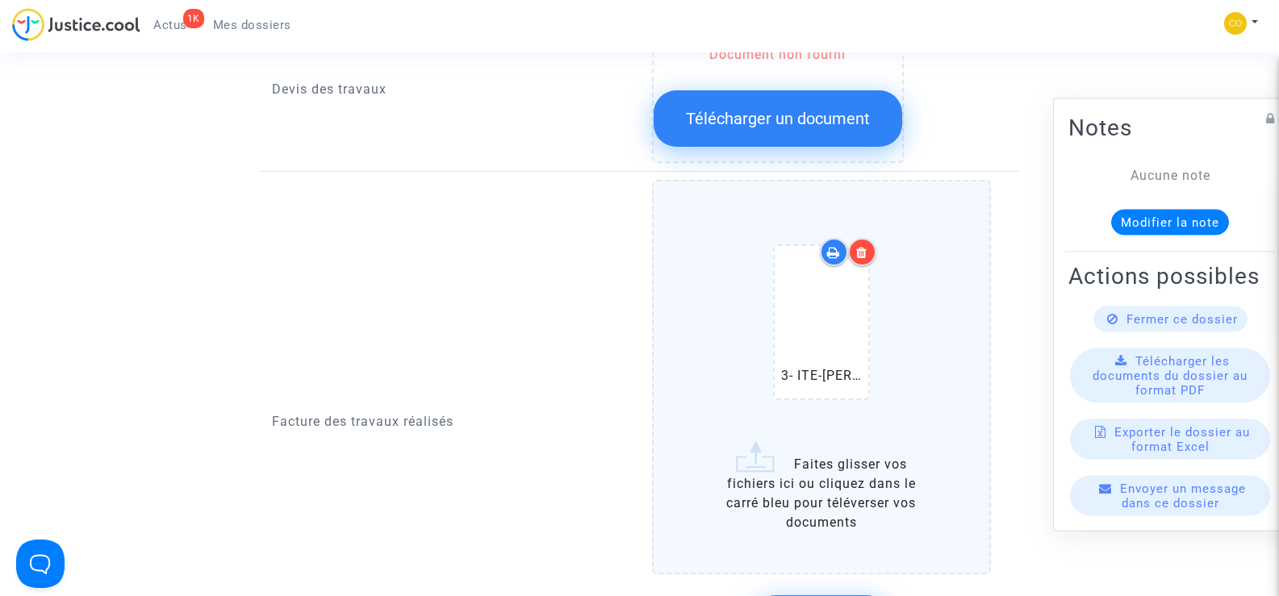
scroll to position [1291, 0]
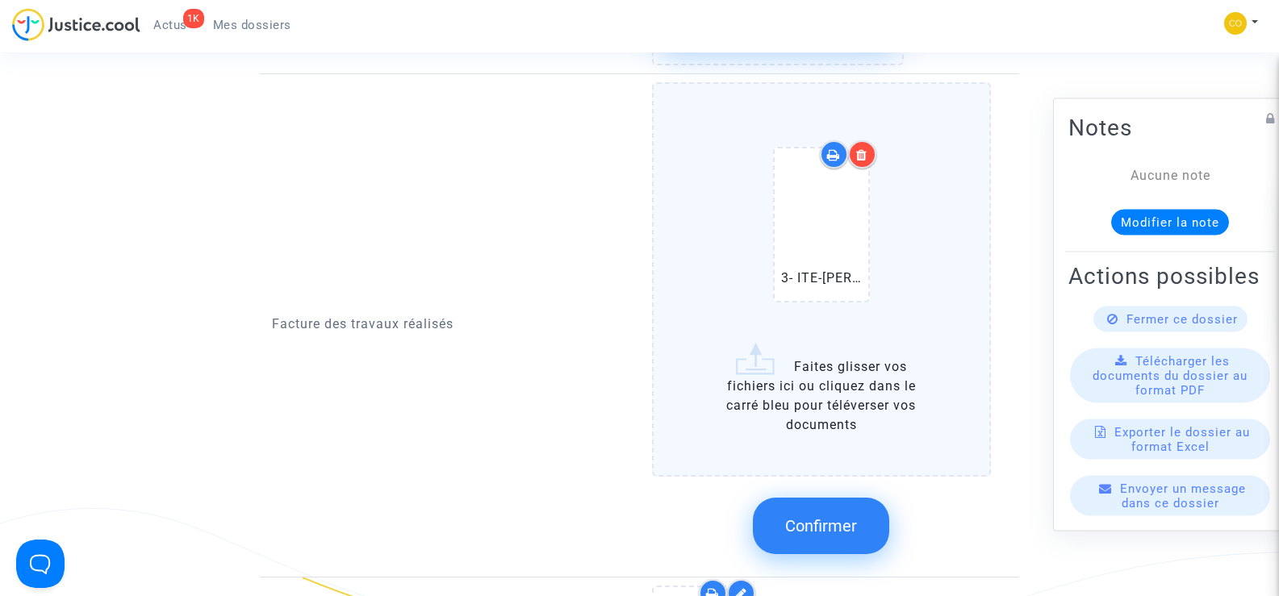
click at [849, 516] on span "Confirmer" at bounding box center [821, 525] width 72 height 19
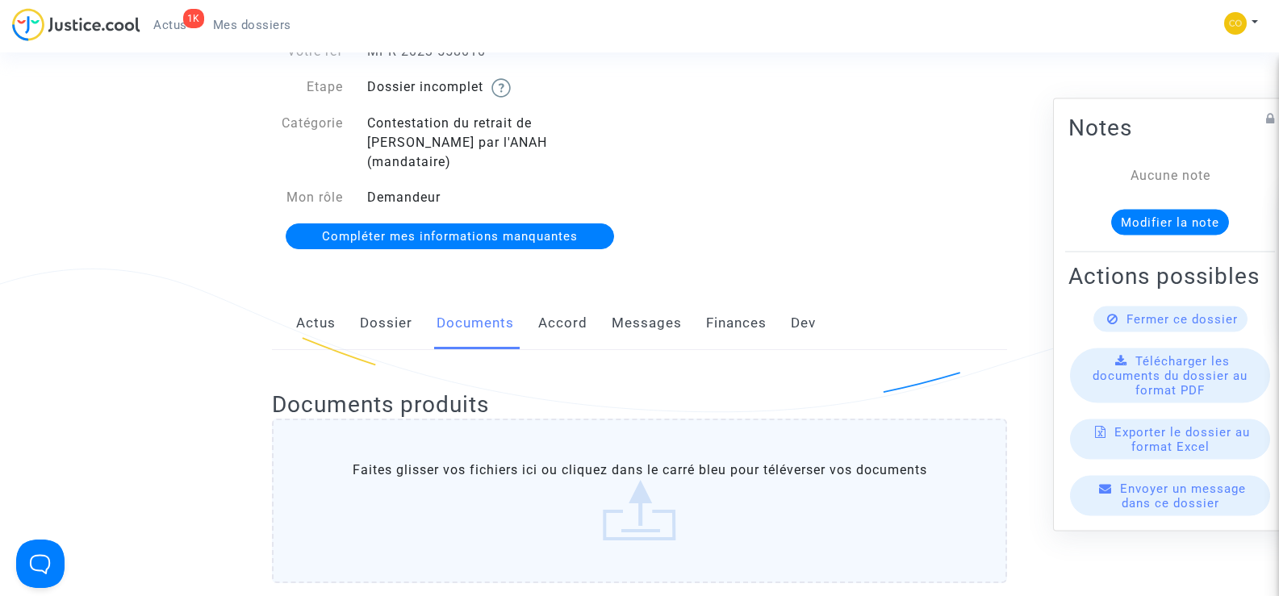
scroll to position [0, 0]
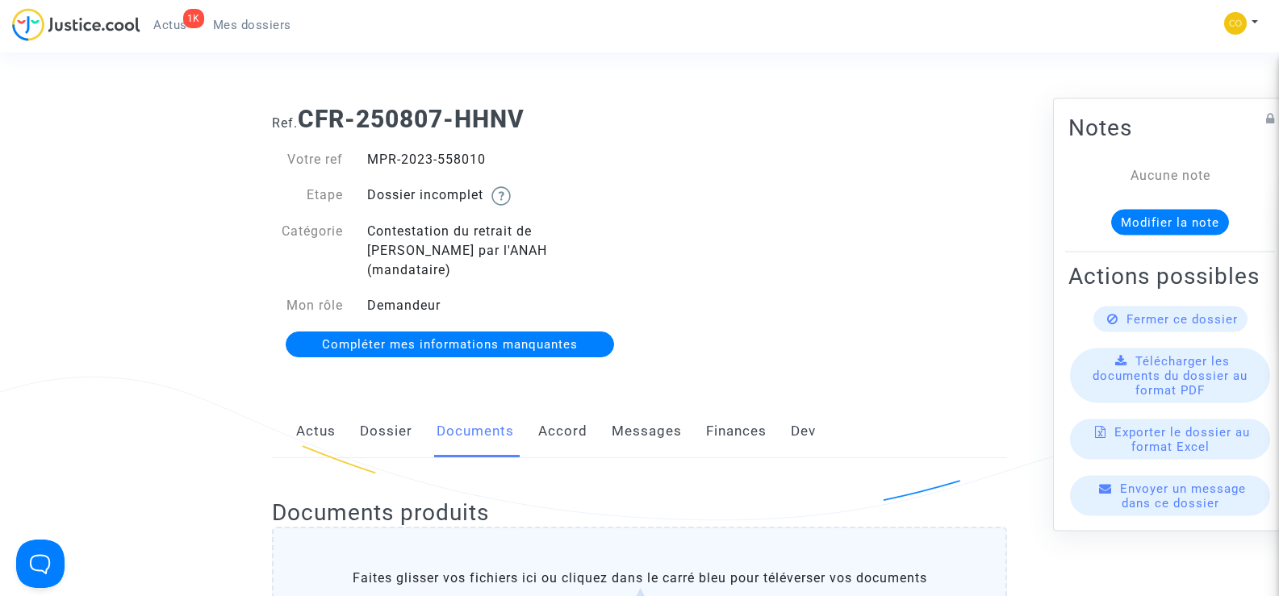
click at [242, 21] on span "Mes dossiers" at bounding box center [252, 25] width 78 height 15
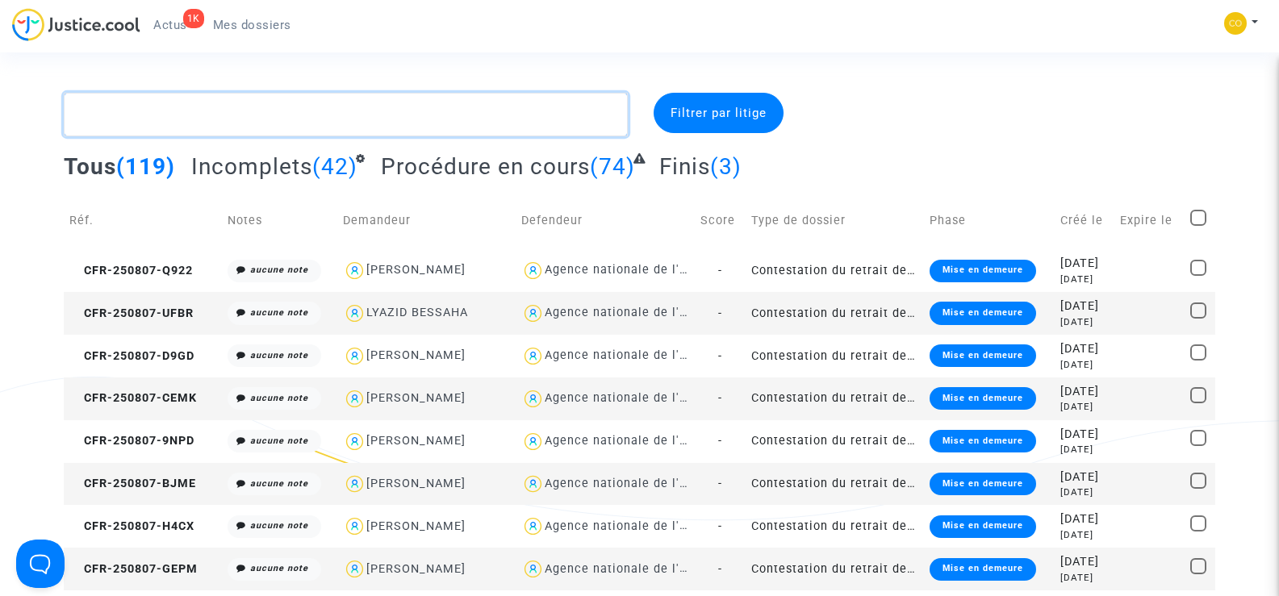
click at [202, 121] on textarea at bounding box center [345, 115] width 563 height 44
paste textarea "[GEOGRAPHIC_DATA]"
type textarea "[GEOGRAPHIC_DATA]"
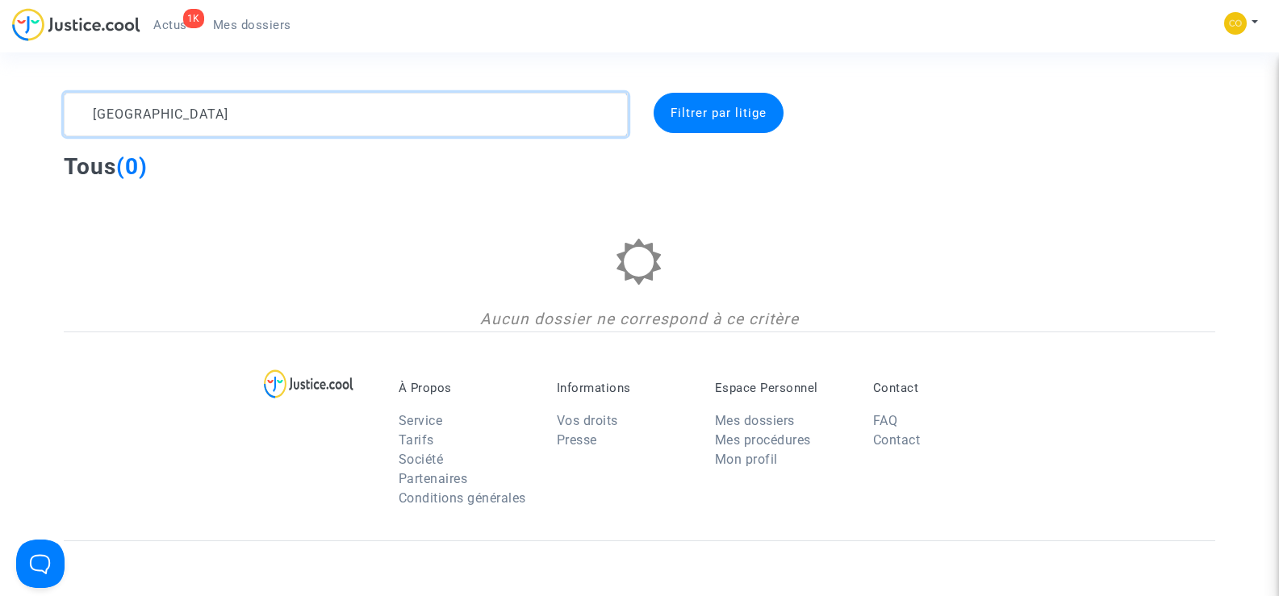
drag, startPoint x: 181, startPoint y: 121, endPoint x: 79, endPoint y: 114, distance: 101.9
click at [83, 114] on textarea at bounding box center [345, 115] width 563 height 44
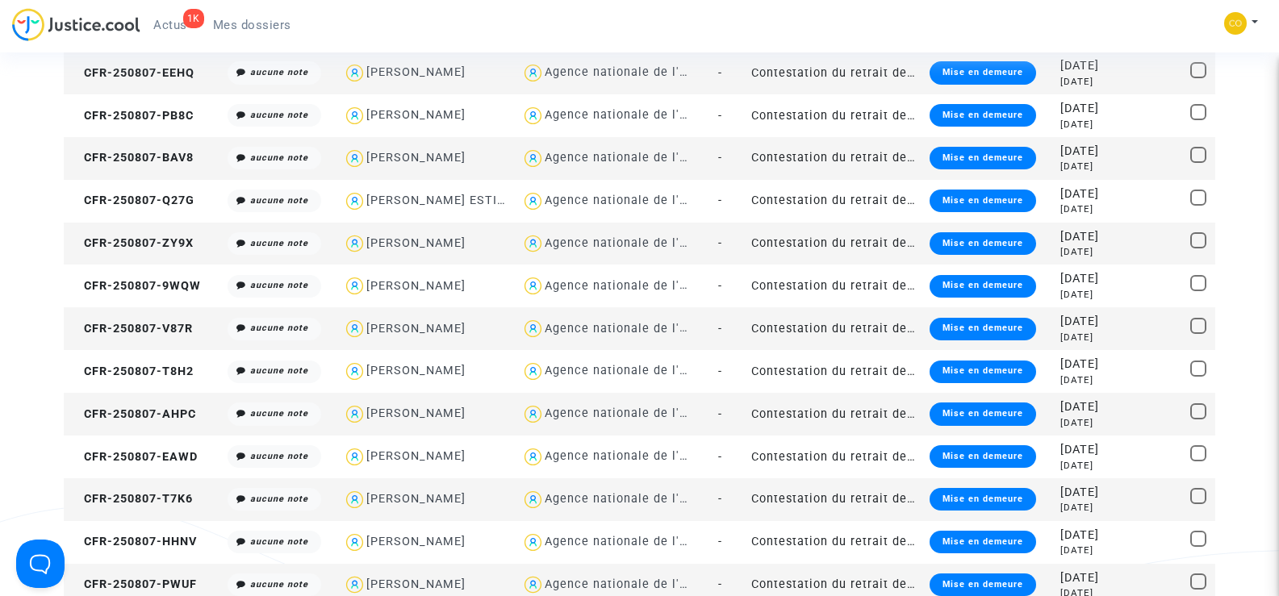
scroll to position [807, 0]
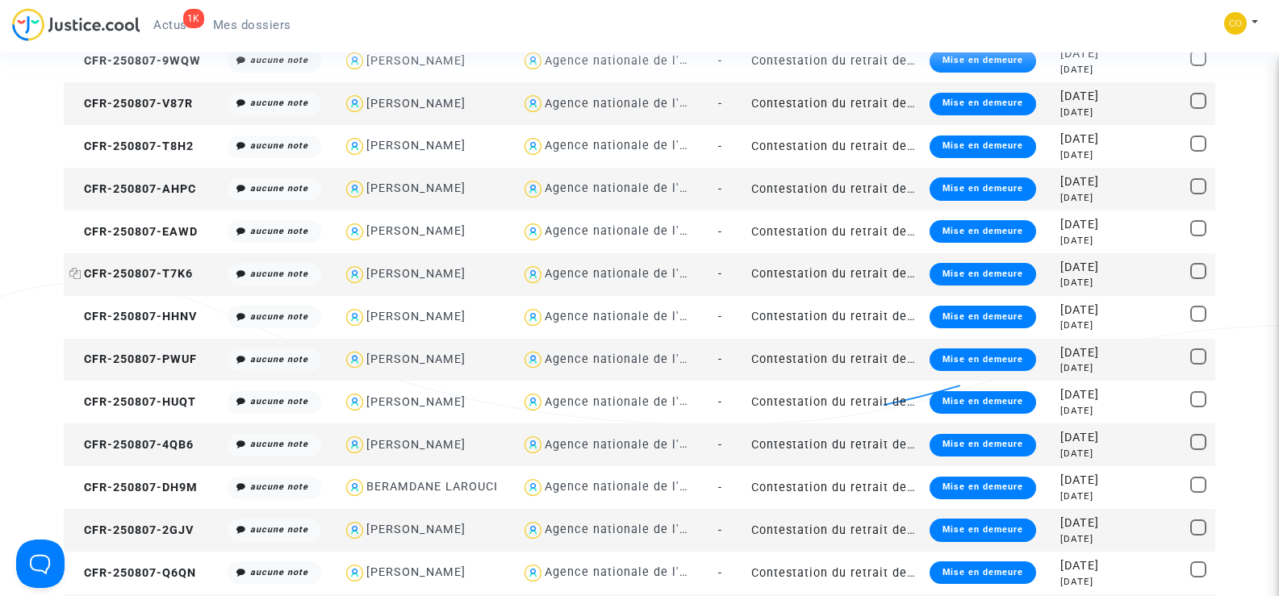
click at [167, 267] on span "CFR-250807-T7K6" at bounding box center [130, 274] width 123 height 14
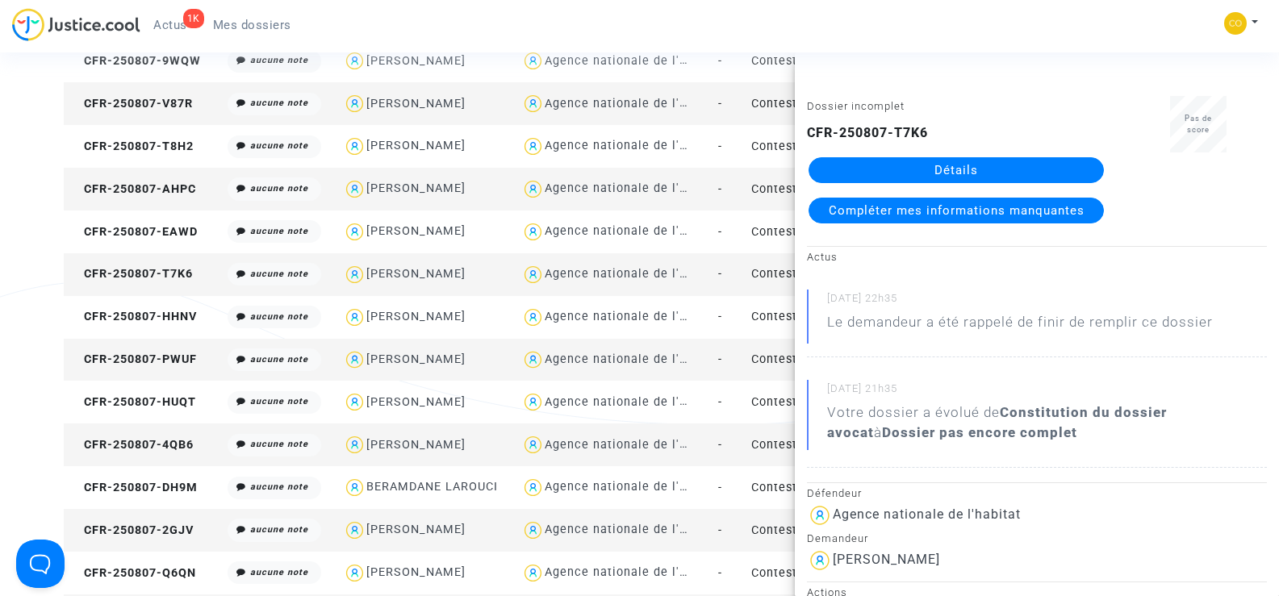
click at [953, 168] on link "Détails" at bounding box center [955, 170] width 295 height 26
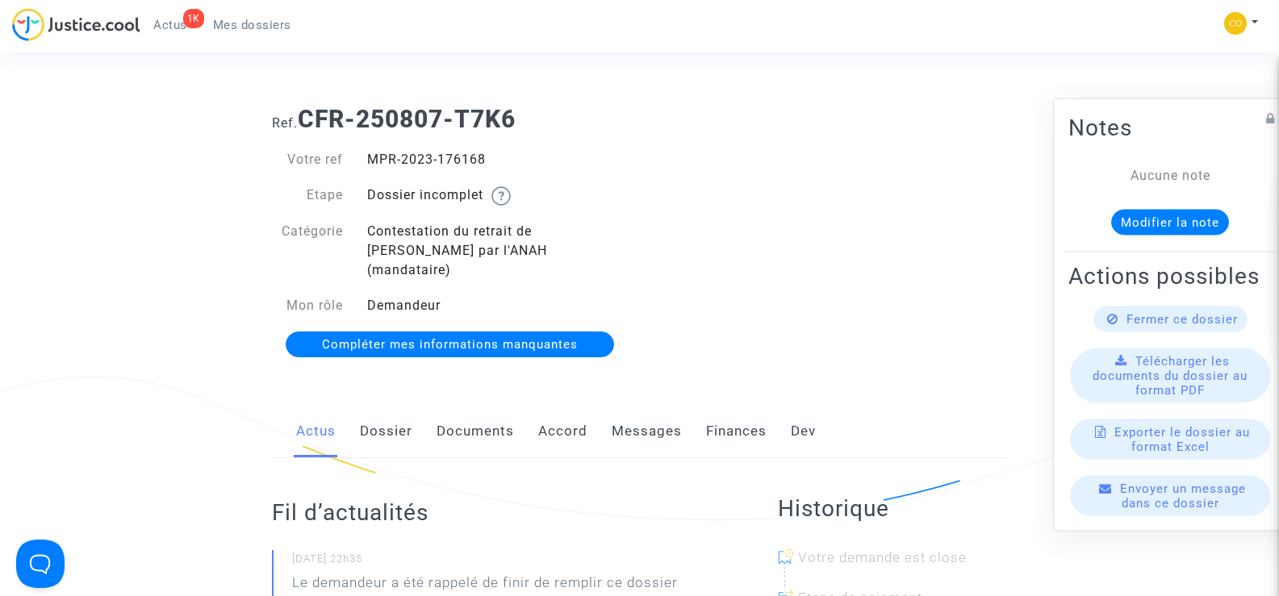
drag, startPoint x: 514, startPoint y: 161, endPoint x: 367, endPoint y: 150, distance: 147.2
click at [367, 150] on div "MPR-2023-176168" at bounding box center [497, 159] width 285 height 19
copy div "MPR-2023-176168"
click at [827, 232] on div "Ref. CFR-250807-T7K6 Votre ref MPR-2023-176168 Etape Dossier incomplet Catégori…" at bounding box center [639, 232] width 759 height 279
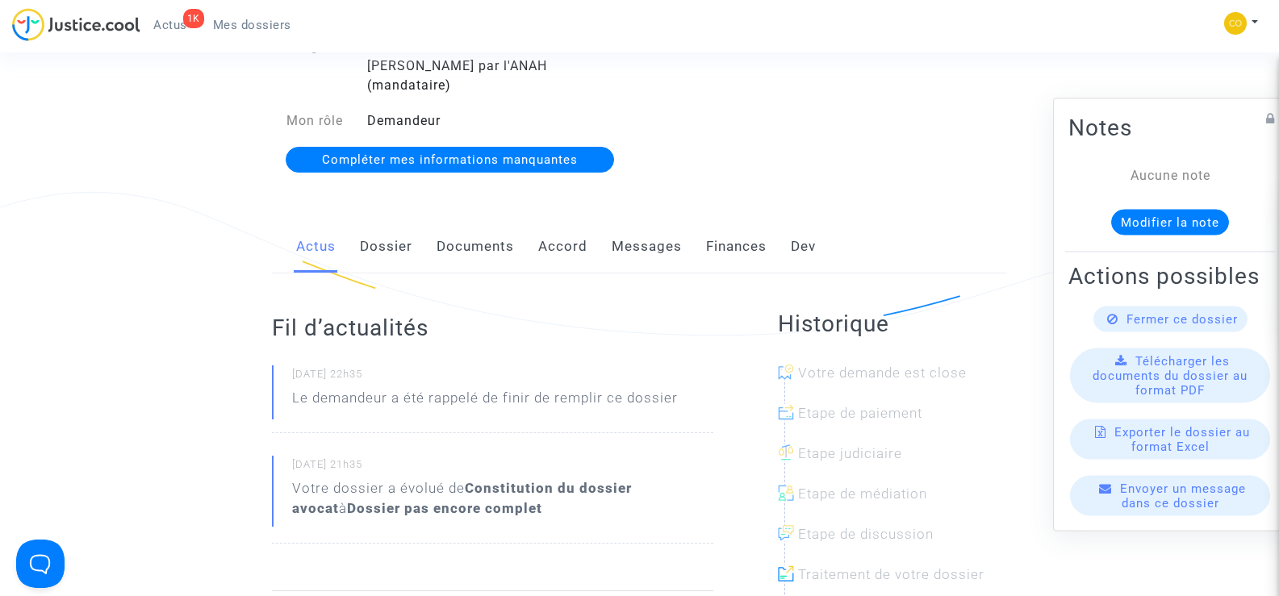
scroll to position [114, 0]
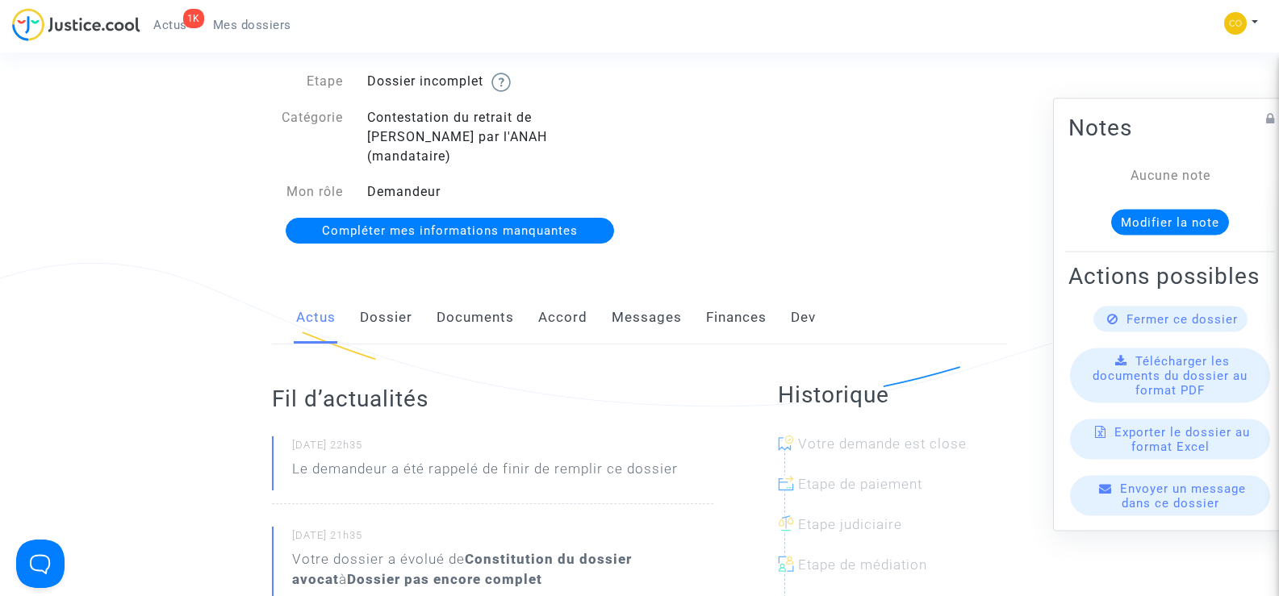
click at [471, 302] on link "Documents" at bounding box center [474, 317] width 77 height 53
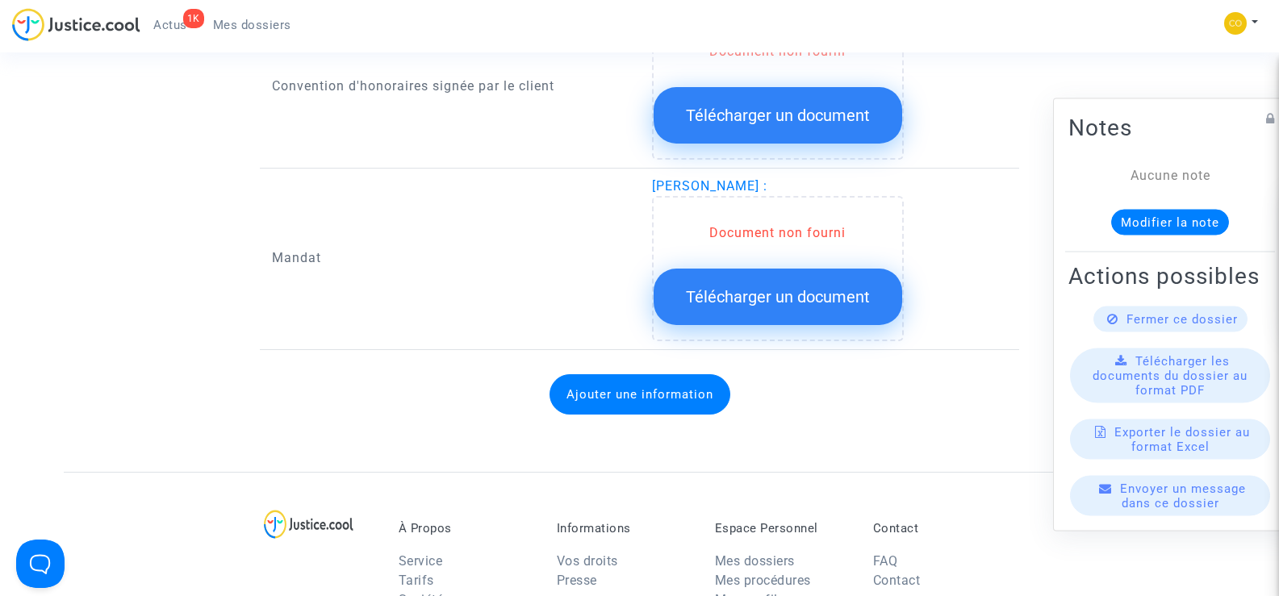
scroll to position [1808, 0]
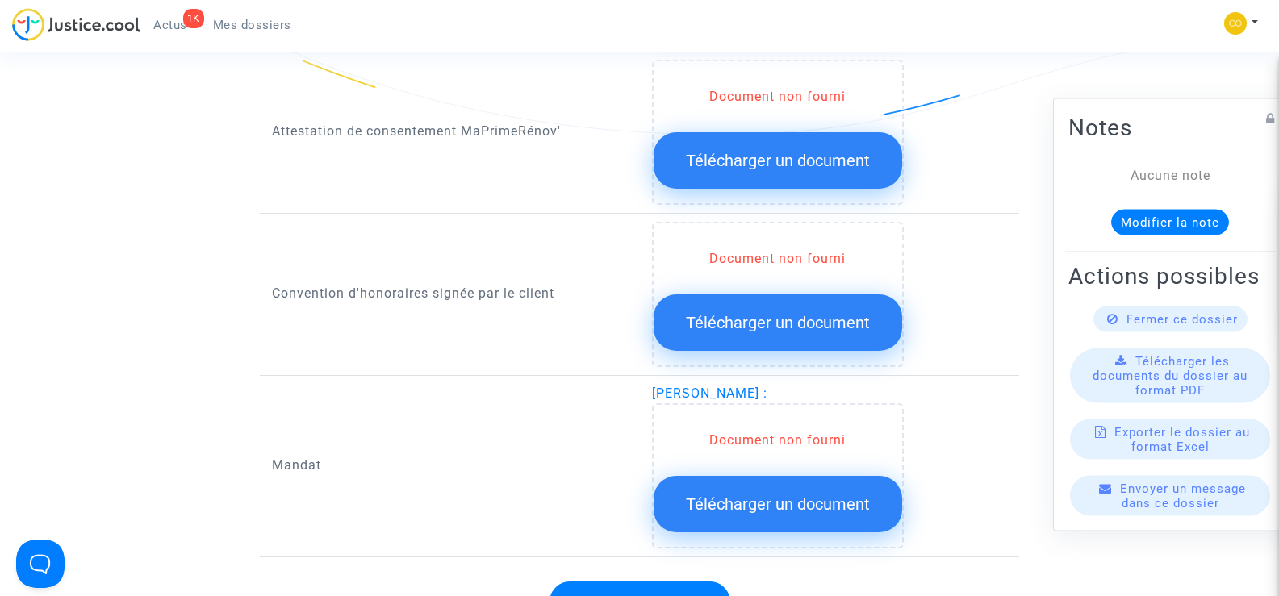
drag, startPoint x: 823, startPoint y: 368, endPoint x: 654, endPoint y: 368, distance: 168.6
click at [654, 386] on span "[PERSON_NAME] :" at bounding box center [709, 393] width 115 height 15
copy span "[PERSON_NAME]"
click at [557, 405] on div "Mandat" at bounding box center [450, 466] width 380 height 165
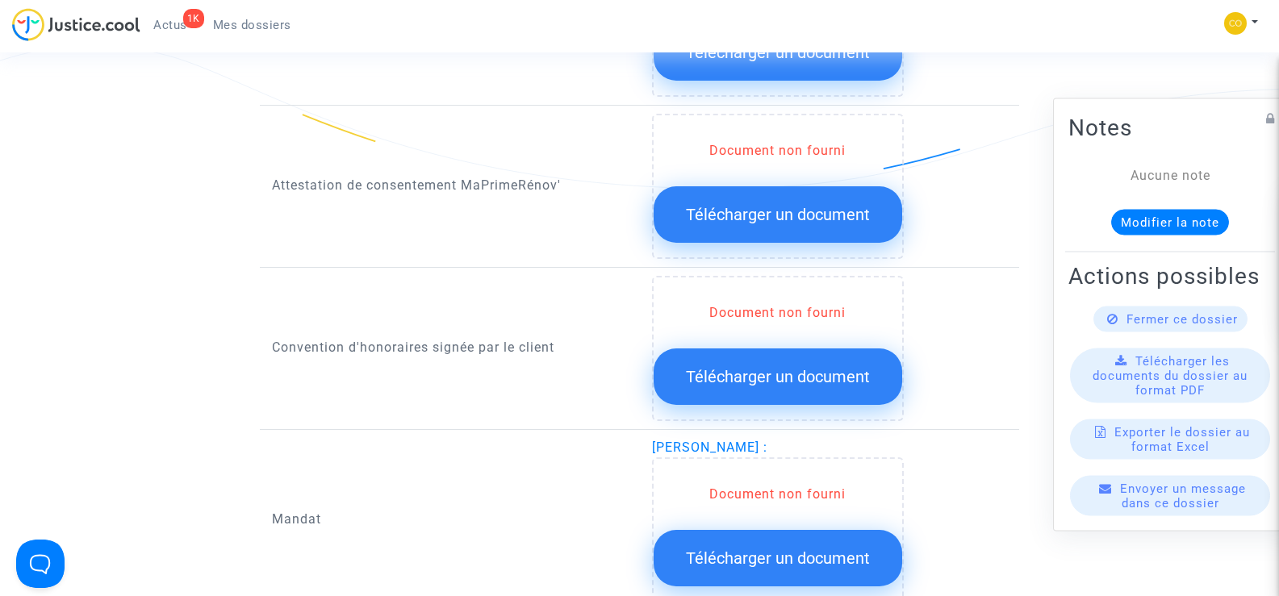
scroll to position [1727, 0]
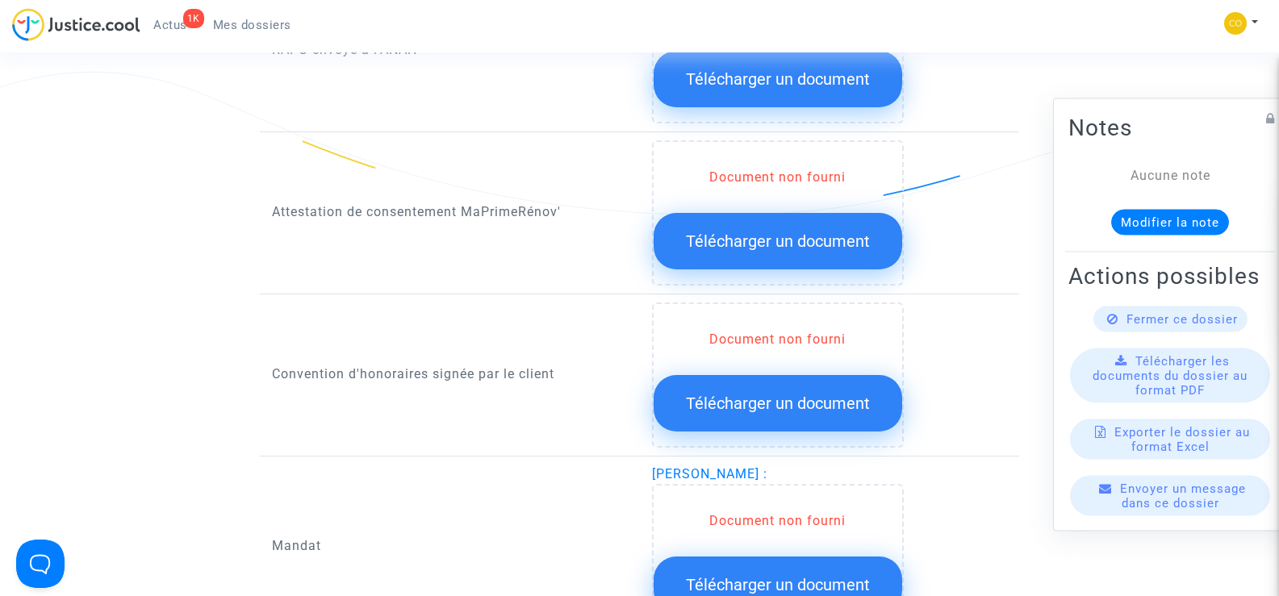
click at [814, 232] on span "Télécharger un document" at bounding box center [778, 241] width 184 height 19
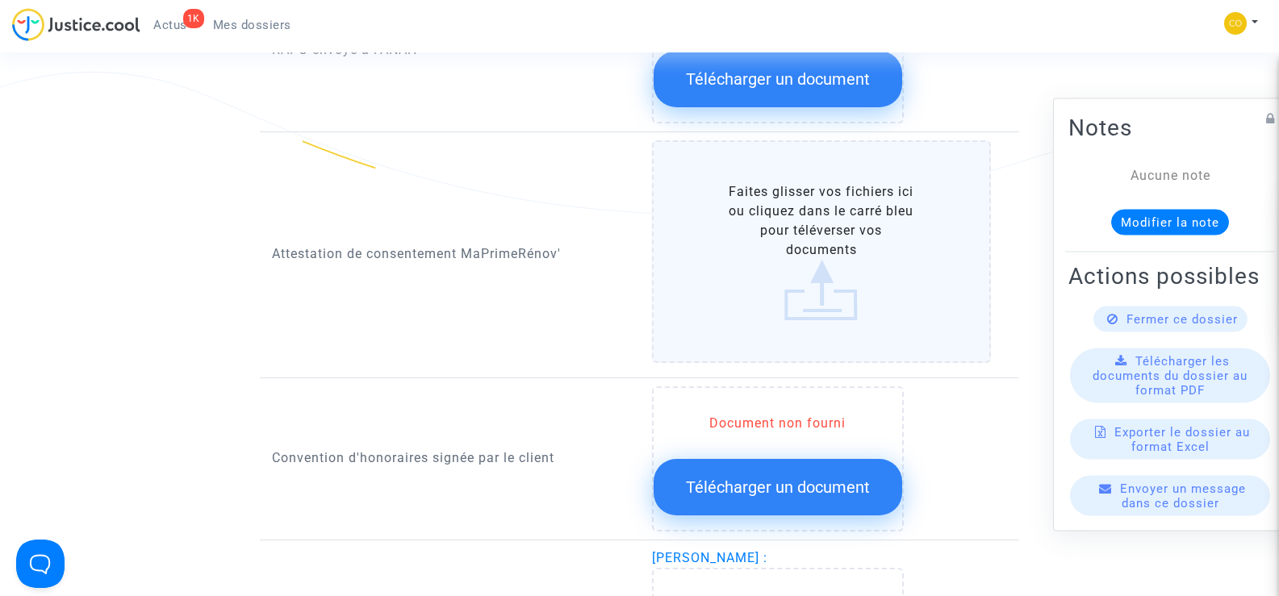
click at [814, 223] on label "Faites glisser vos fichiers ici ou cliquez dans le carré bleu pour téléverser v…" at bounding box center [822, 251] width 340 height 223
click at [0, 0] on input "Faites glisser vos fichiers ici ou cliquez dans le carré bleu pour téléverser v…" at bounding box center [0, 0] width 0 height 0
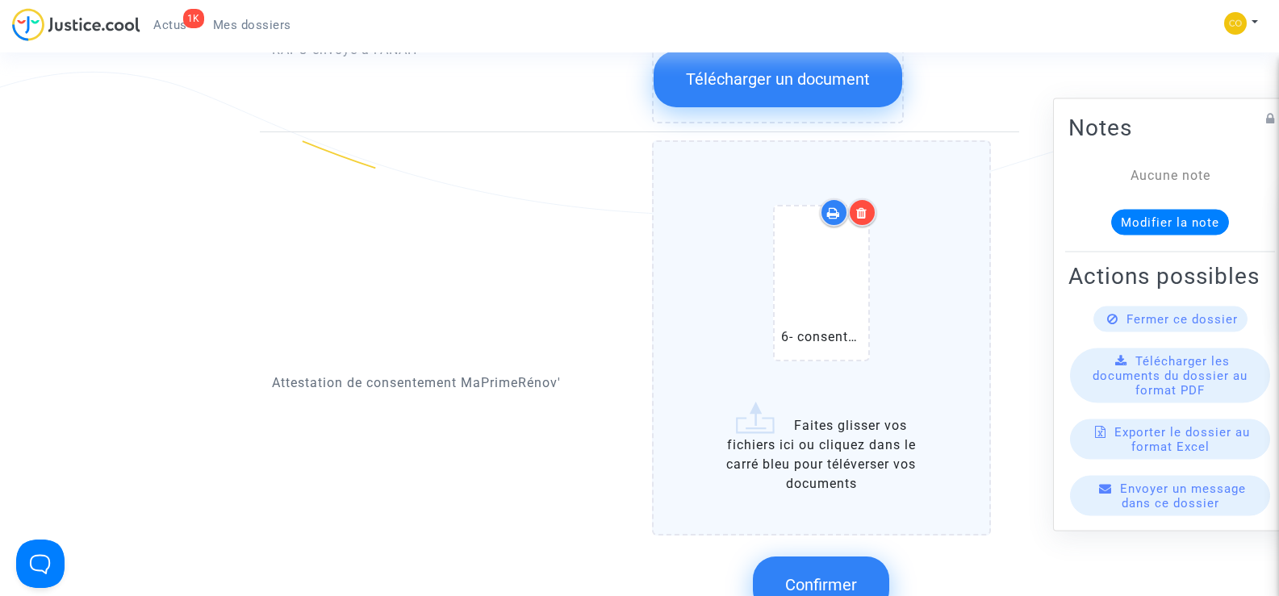
click at [861, 206] on icon at bounding box center [861, 212] width 11 height 13
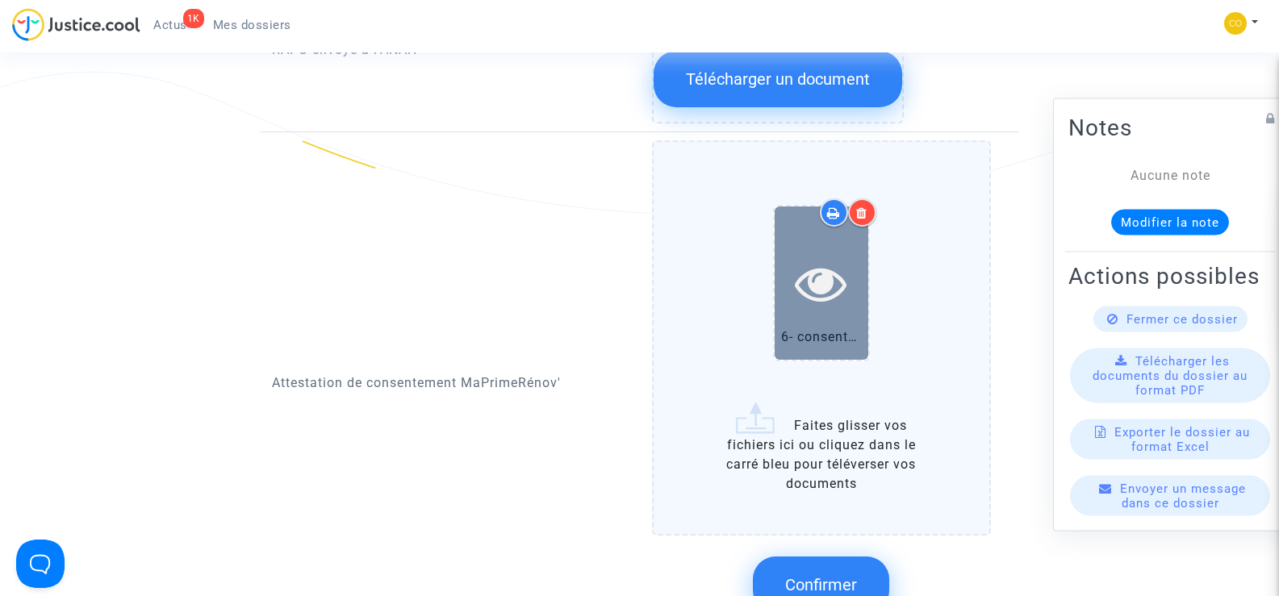
click at [828, 264] on icon at bounding box center [821, 283] width 52 height 52
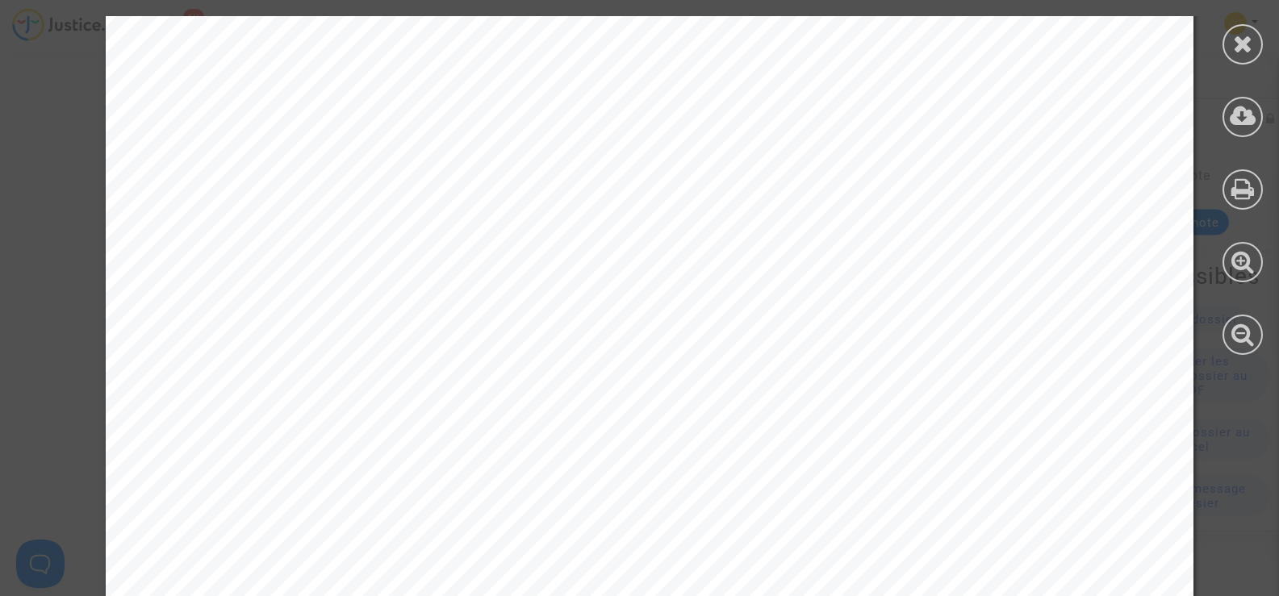
scroll to position [0, 0]
click at [1247, 46] on icon at bounding box center [1243, 43] width 20 height 24
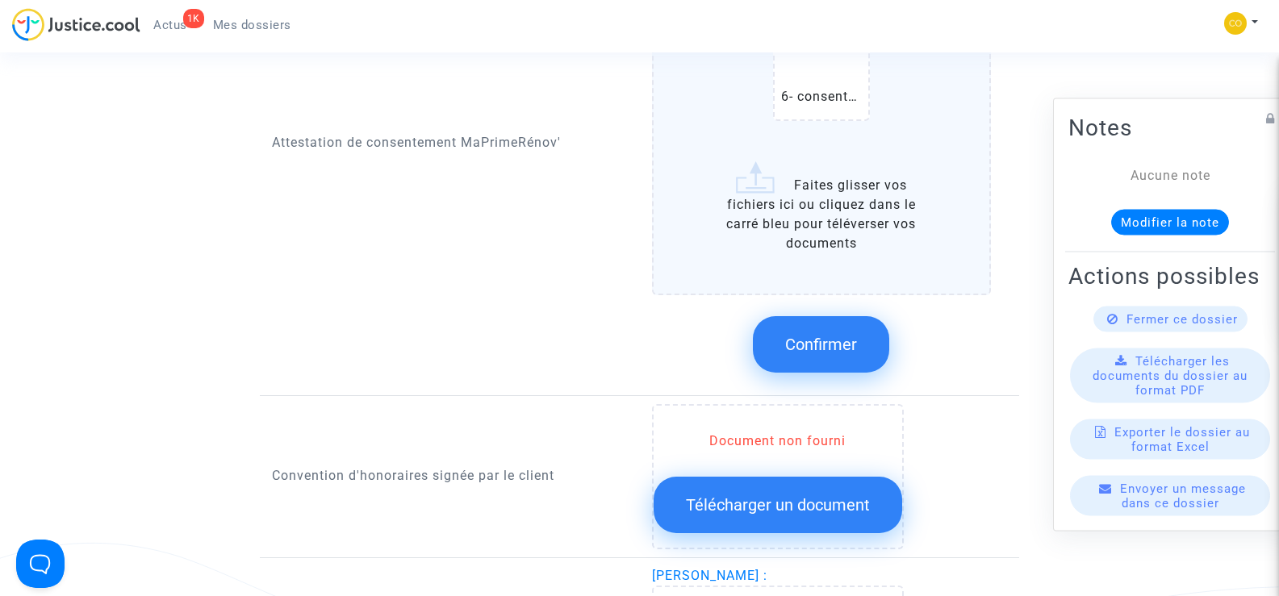
scroll to position [1969, 0]
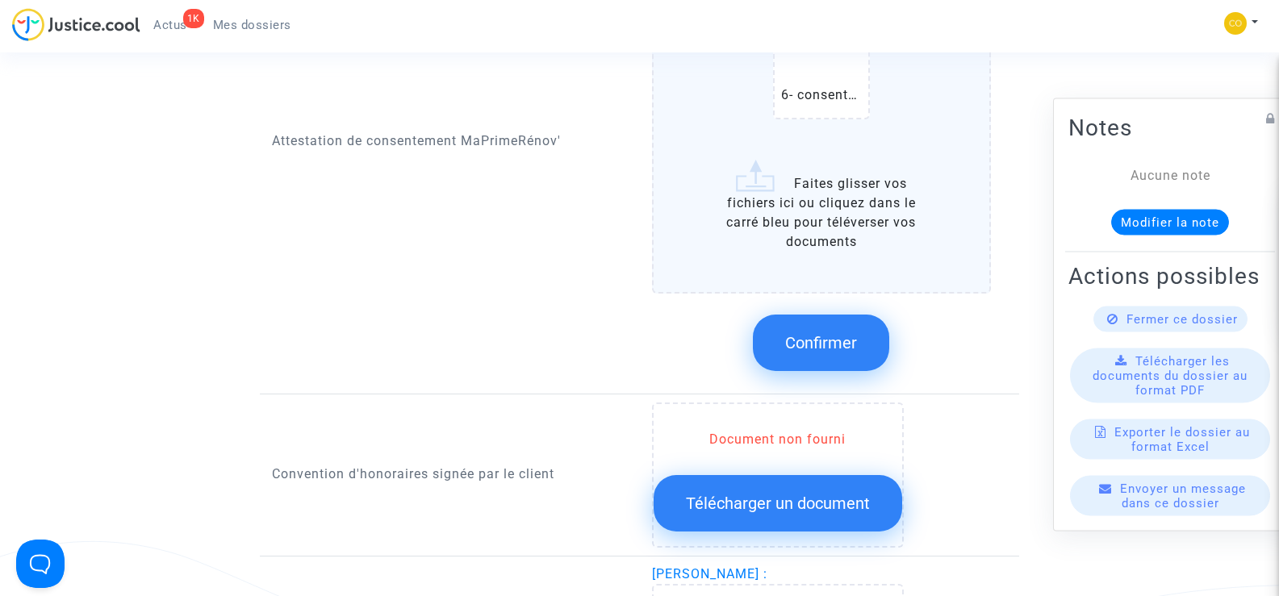
click at [851, 333] on span "Confirmer" at bounding box center [821, 342] width 72 height 19
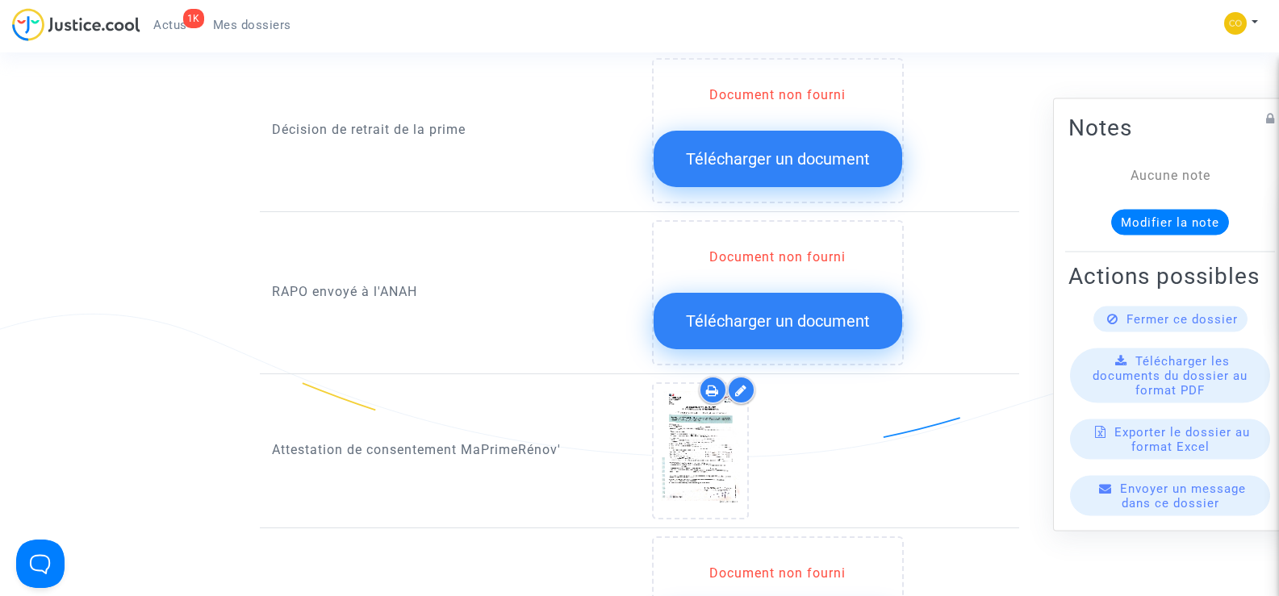
scroll to position [1404, 0]
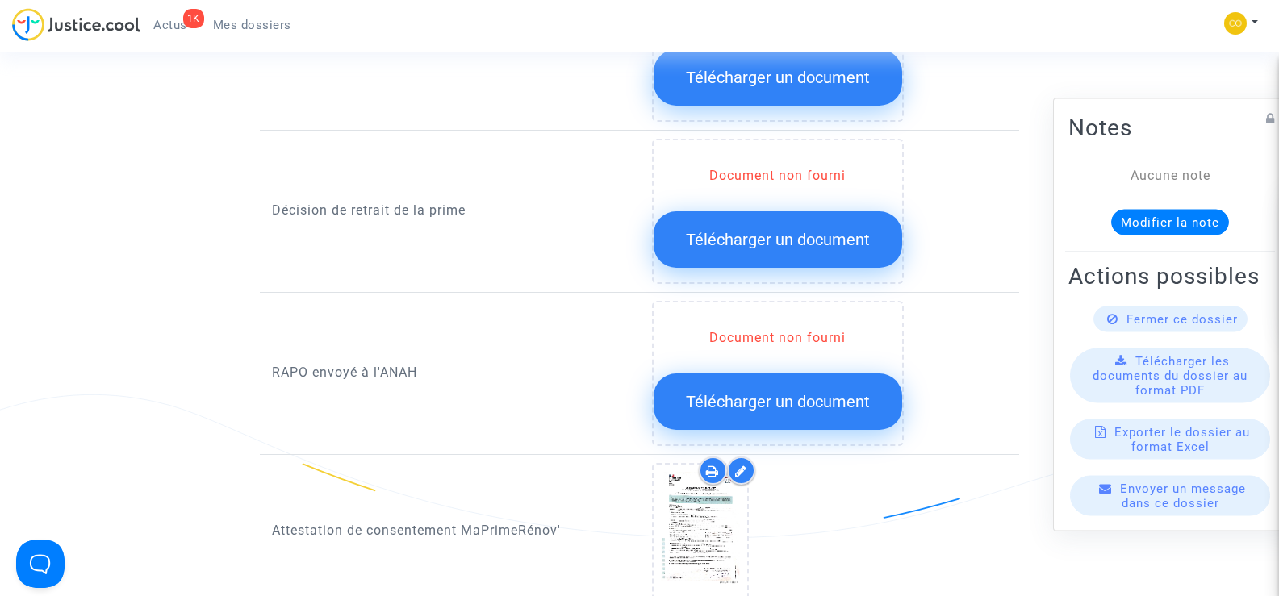
click at [786, 230] on span "Télécharger un document" at bounding box center [778, 239] width 184 height 19
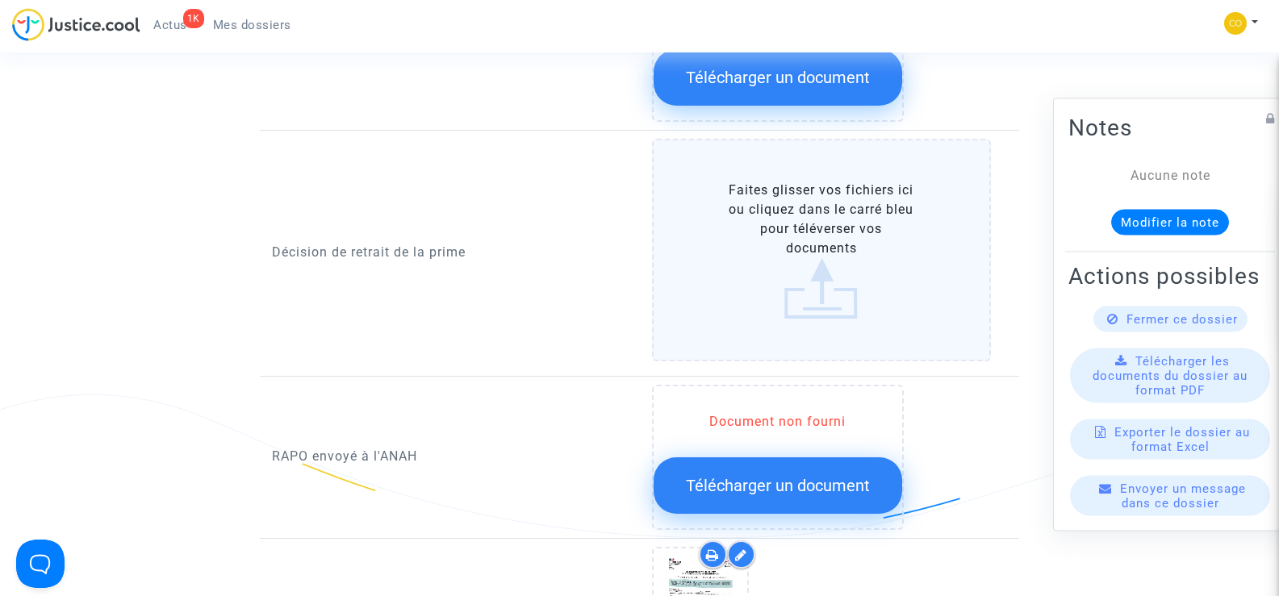
click at [786, 226] on label "Faites glisser vos fichiers ici ou cliquez dans le carré bleu pour téléverser v…" at bounding box center [822, 250] width 340 height 223
click at [0, 0] on input "Faites glisser vos fichiers ici ou cliquez dans le carré bleu pour téléverser v…" at bounding box center [0, 0] width 0 height 0
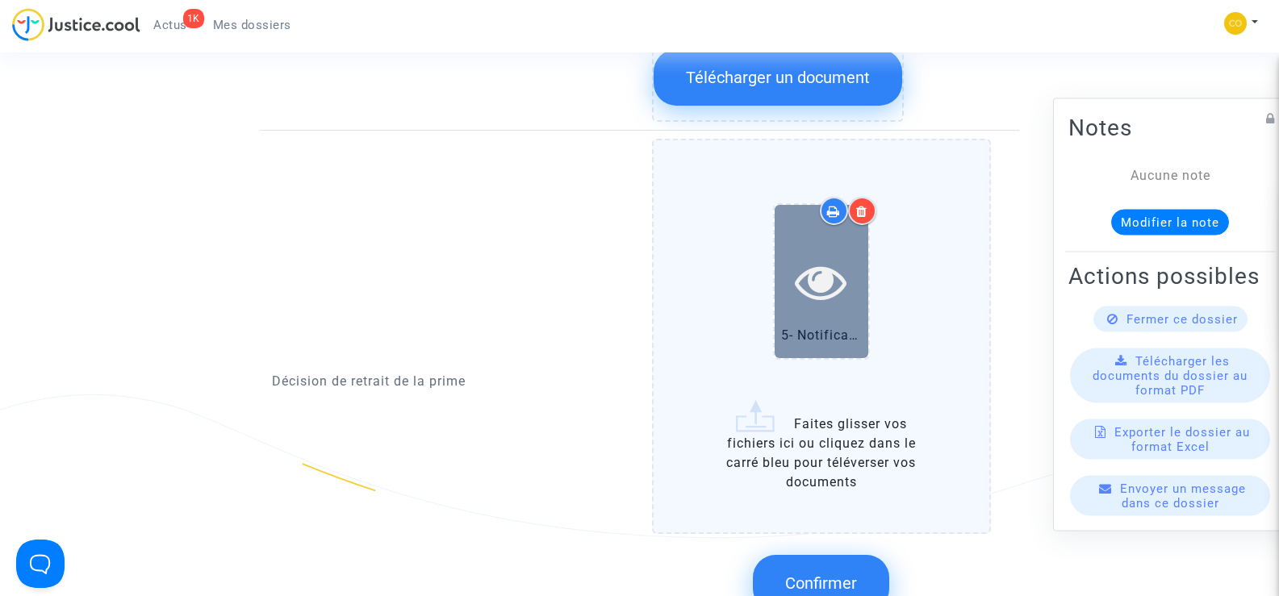
click at [811, 289] on div at bounding box center [821, 281] width 94 height 152
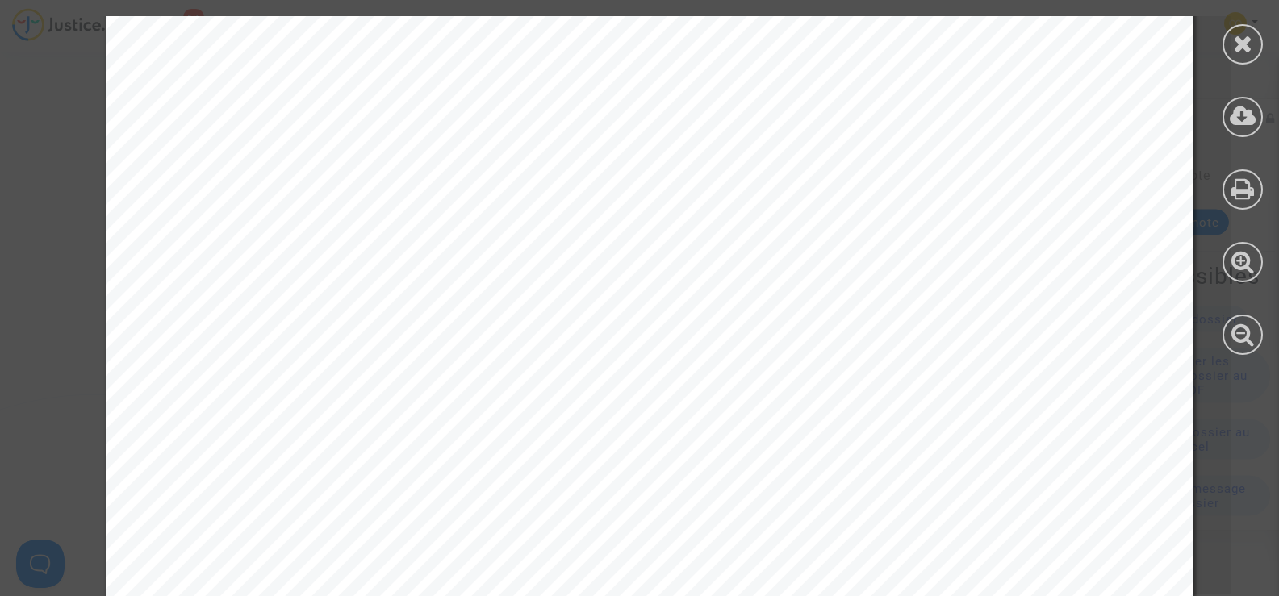
scroll to position [807, 0]
click at [1248, 47] on icon at bounding box center [1243, 43] width 20 height 24
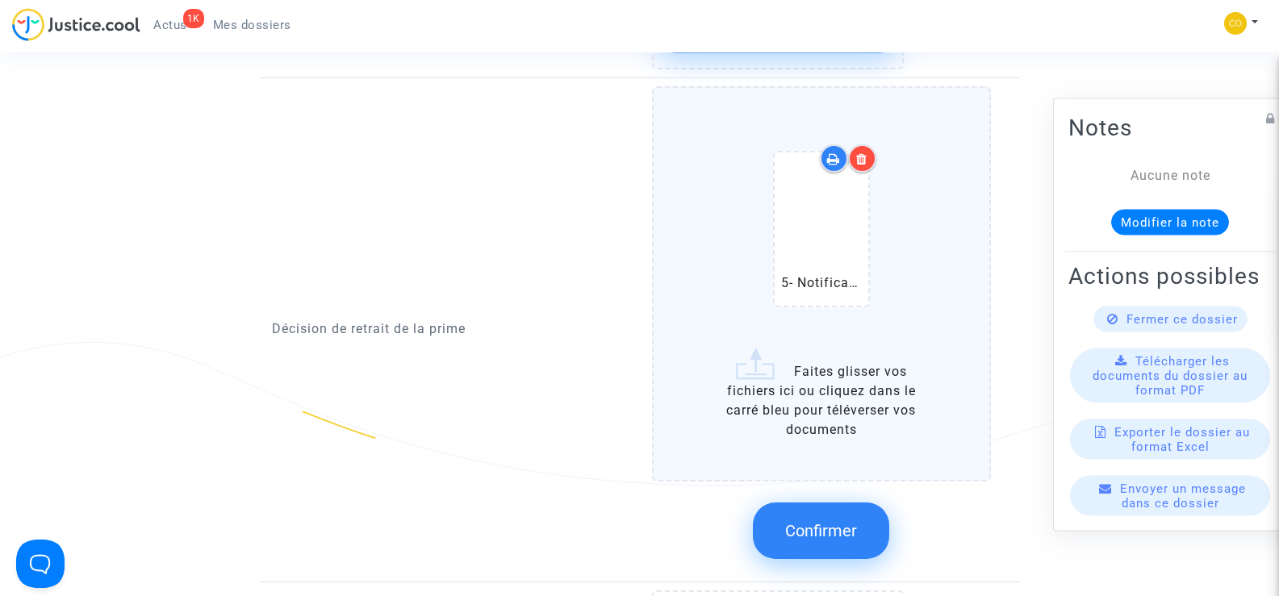
scroll to position [1485, 0]
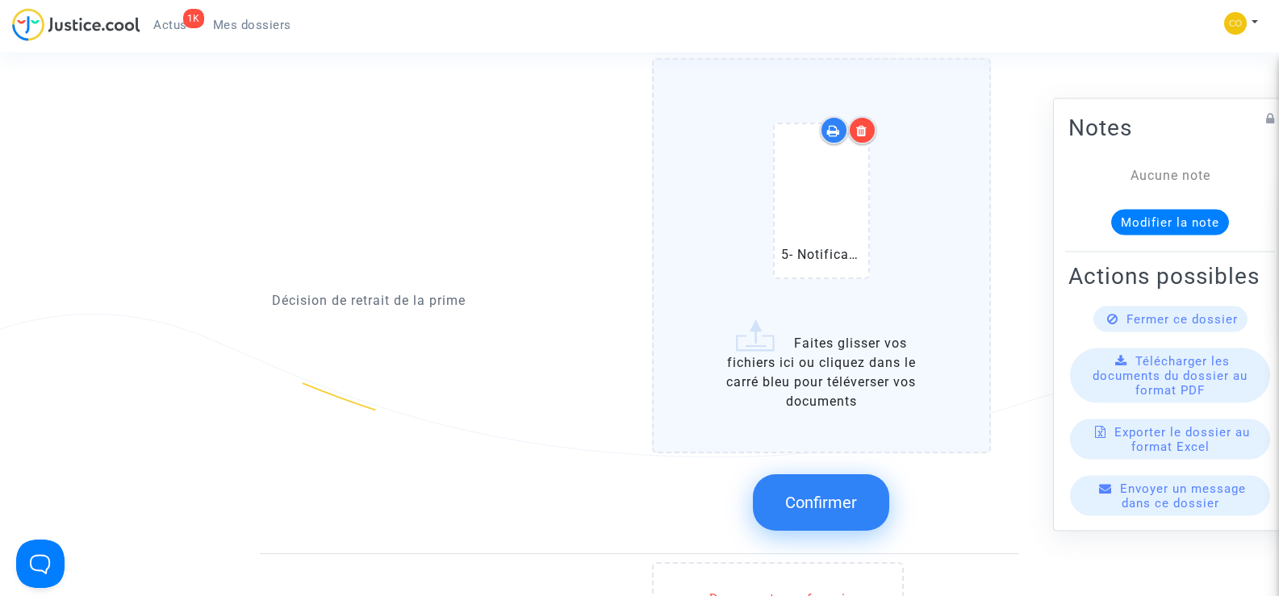
click at [797, 493] on span "Confirmer" at bounding box center [821, 502] width 72 height 19
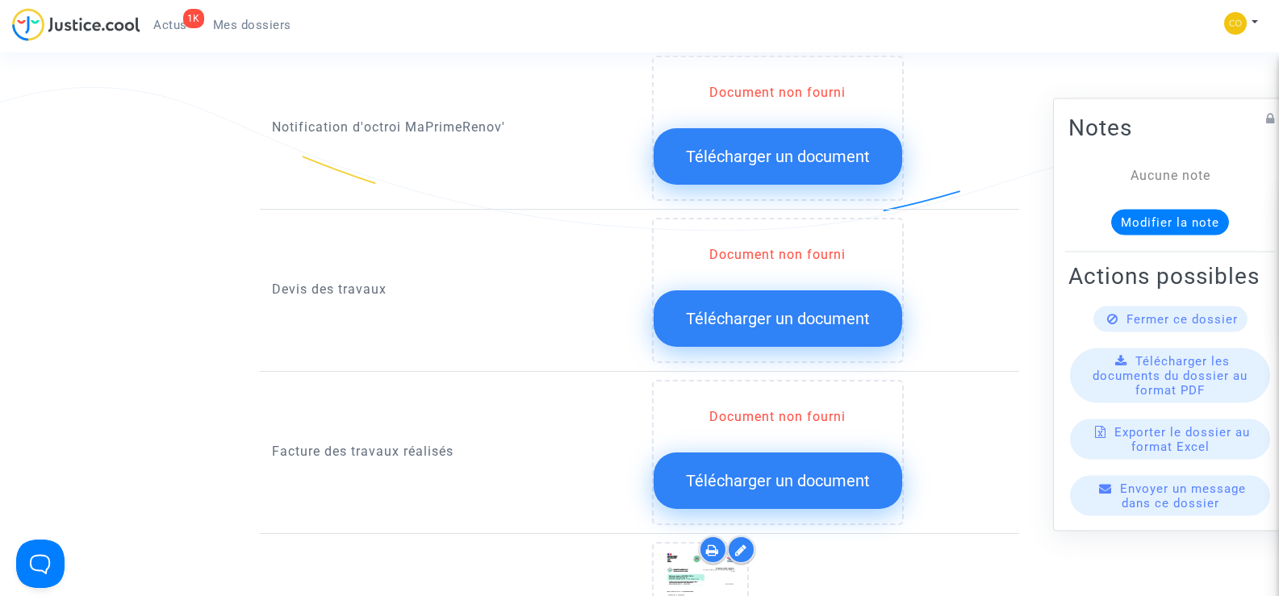
scroll to position [1082, 0]
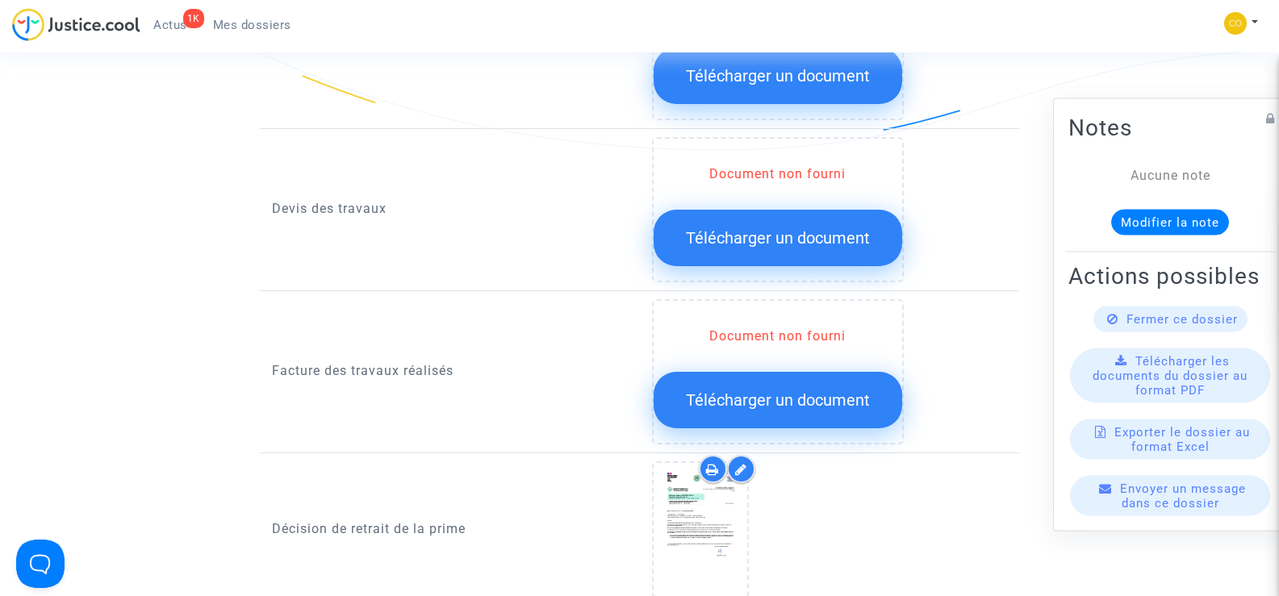
click at [759, 390] on span "Télécharger un document" at bounding box center [778, 399] width 184 height 19
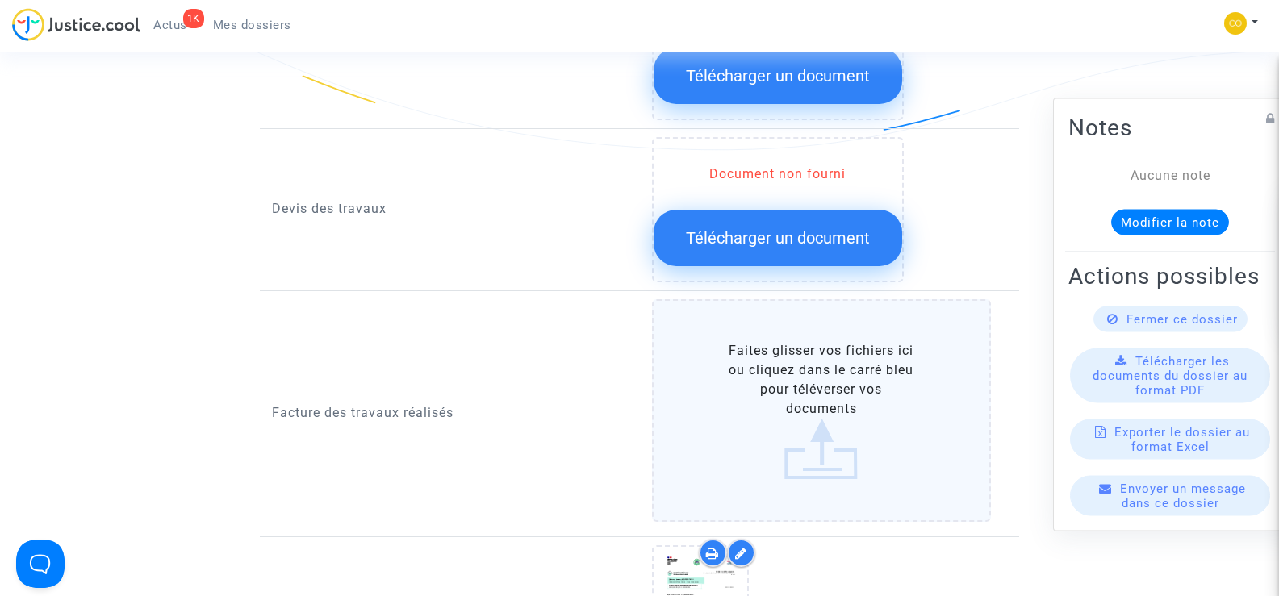
click at [778, 375] on label "Faites glisser vos fichiers ici ou cliquez dans le carré bleu pour téléverser v…" at bounding box center [822, 410] width 340 height 223
click at [0, 0] on input "Faites glisser vos fichiers ici ou cliquez dans le carré bleu pour téléverser v…" at bounding box center [0, 0] width 0 height 0
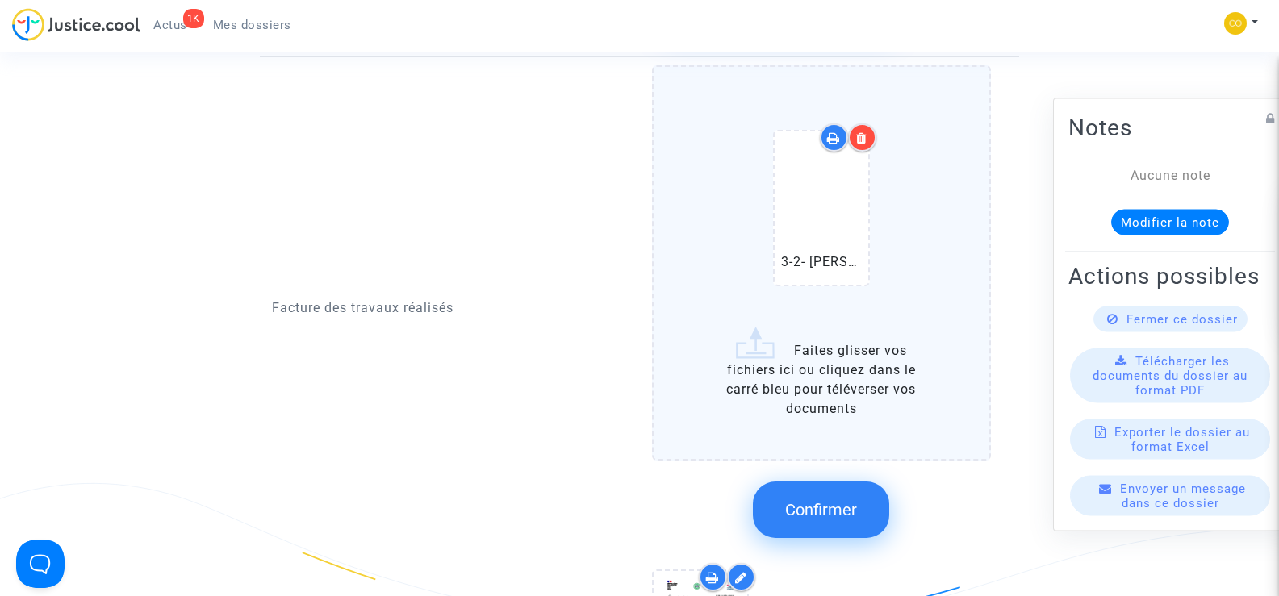
scroll to position [1324, 0]
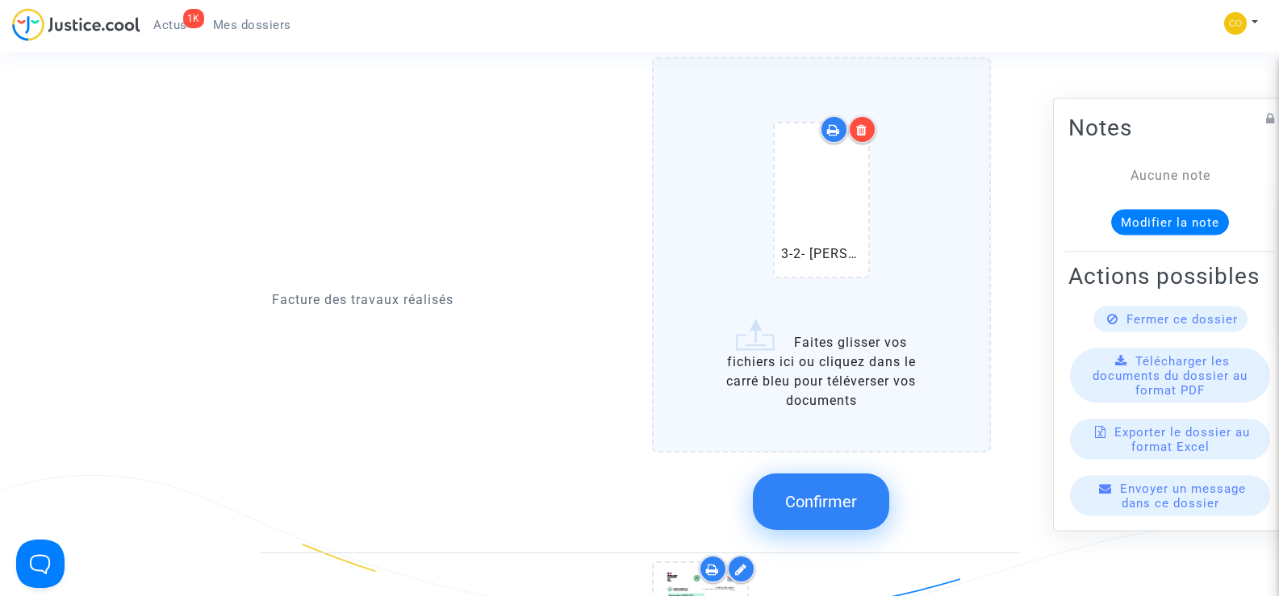
click at [824, 350] on label "3-2- [PERSON_NAME]-facture.pdf Faites glisser vos fichiers ici ou cliquez dans …" at bounding box center [822, 254] width 340 height 394
click at [0, 0] on input "3-2- [PERSON_NAME]-facture.pdf Faites glisser vos fichiers ici ou cliquez dans …" at bounding box center [0, 0] width 0 height 0
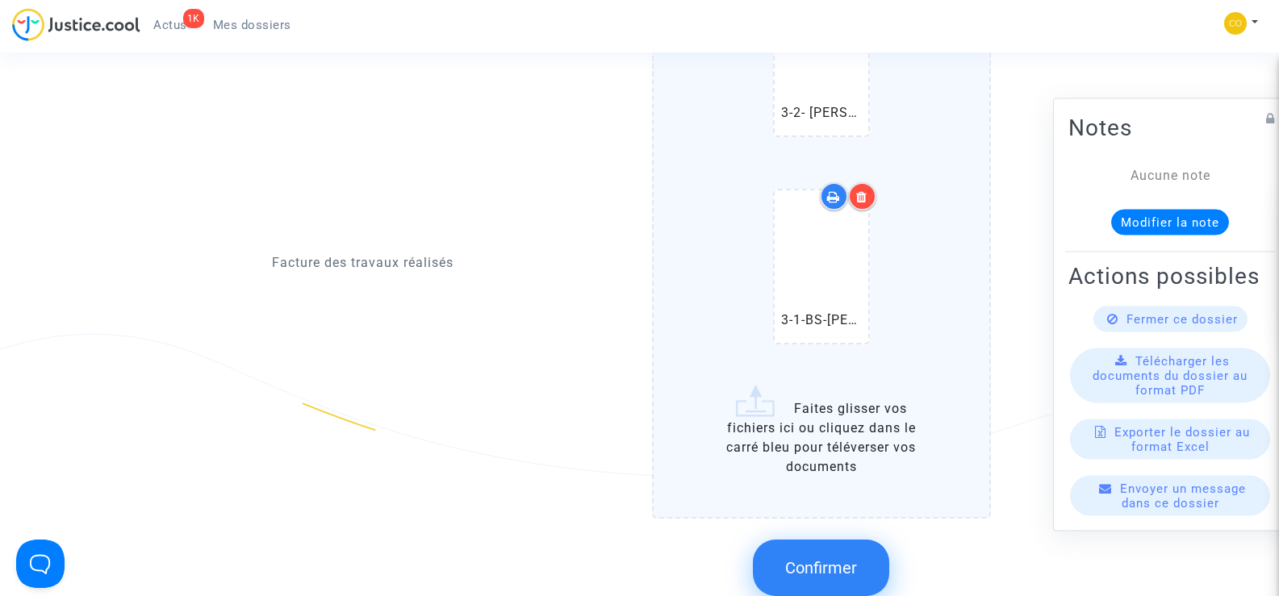
scroll to position [1485, 0]
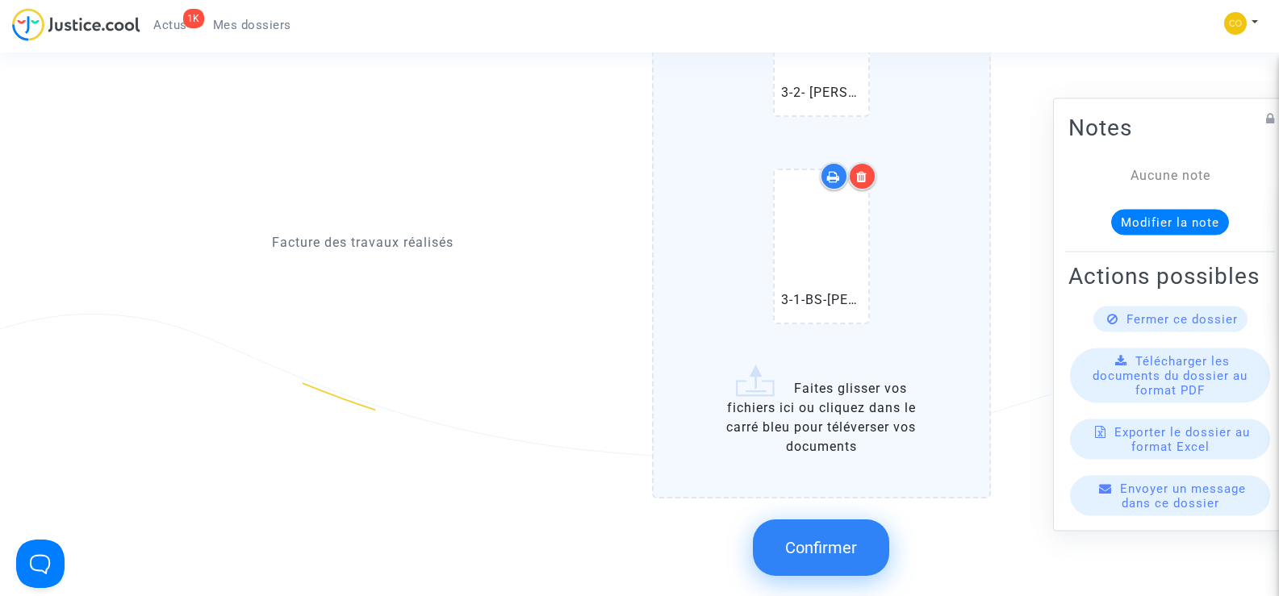
click at [800, 538] on span "Confirmer" at bounding box center [821, 547] width 72 height 19
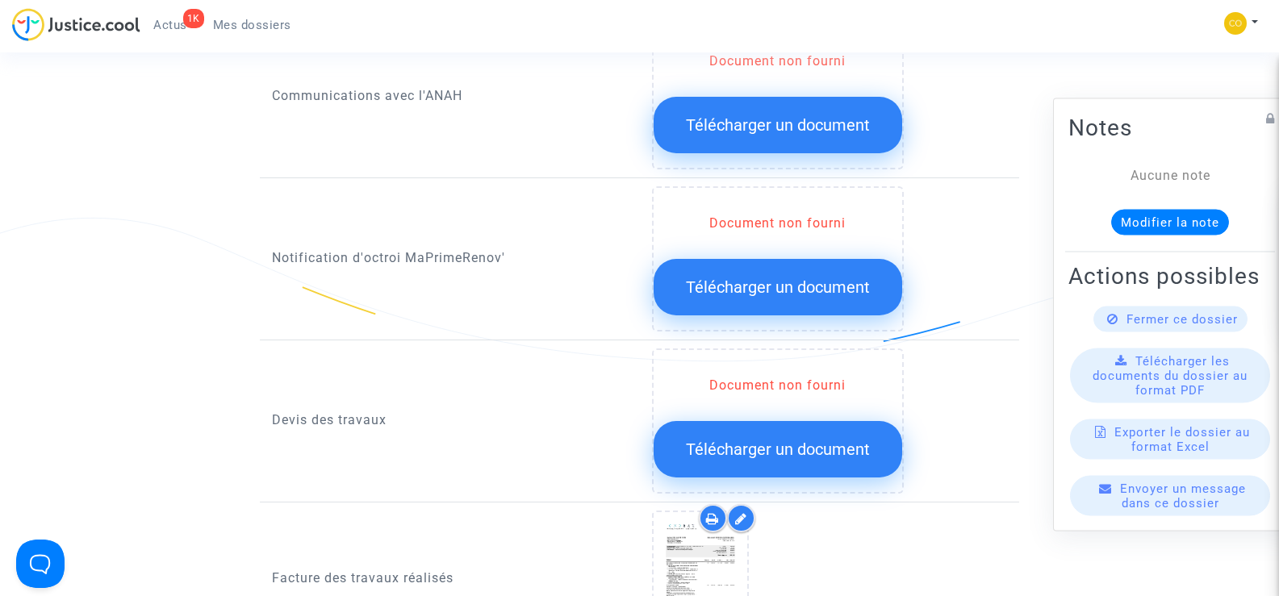
scroll to position [840, 0]
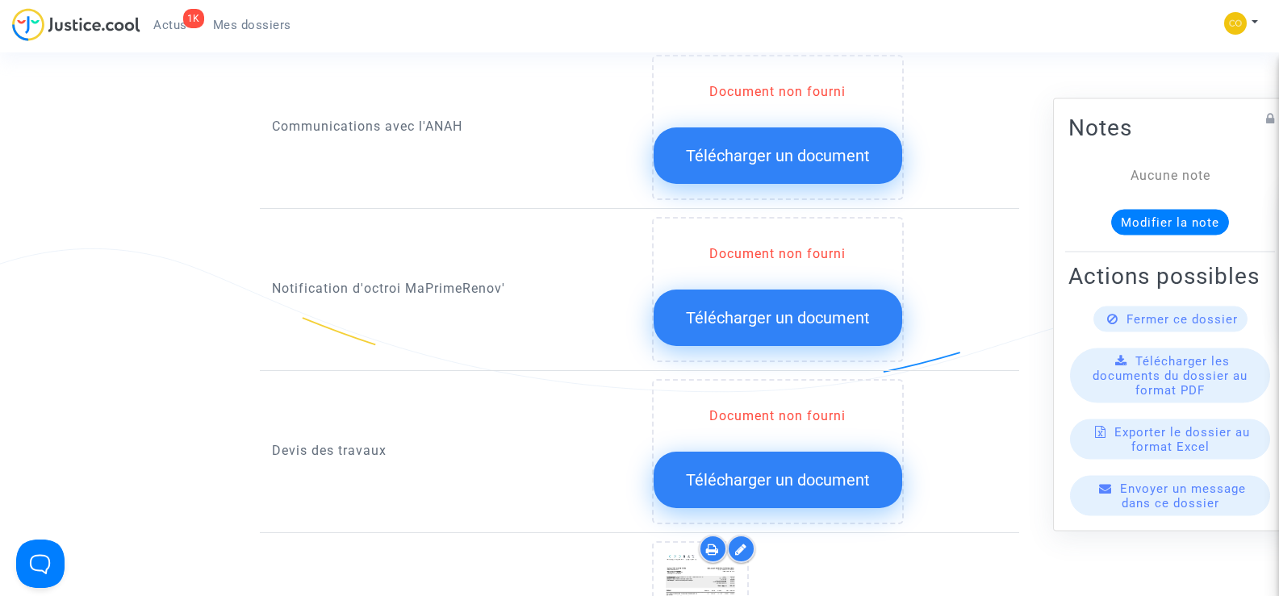
click at [804, 308] on span "Télécharger un document" at bounding box center [778, 317] width 184 height 19
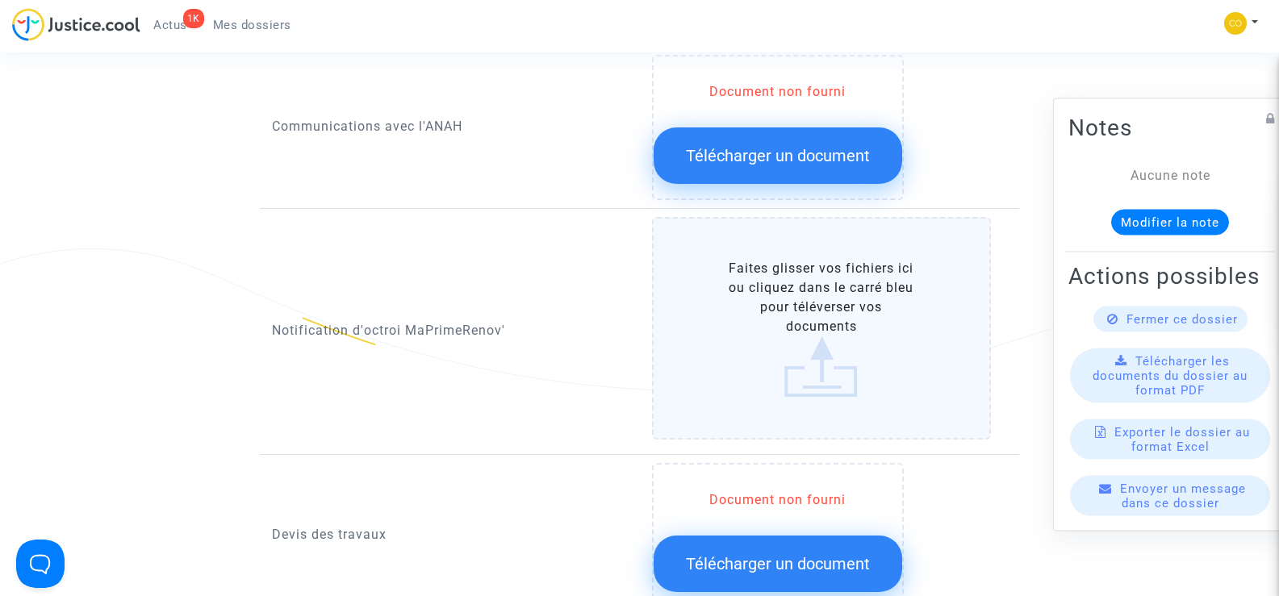
click at [804, 294] on label "Faites glisser vos fichiers ici ou cliquez dans le carré bleu pour téléverser v…" at bounding box center [822, 328] width 340 height 223
click at [0, 0] on input "Faites glisser vos fichiers ici ou cliquez dans le carré bleu pour téléverser v…" at bounding box center [0, 0] width 0 height 0
click at [766, 292] on label "Faites glisser vos fichiers ici ou cliquez dans le carré bleu pour téléverser v…" at bounding box center [822, 328] width 340 height 223
click at [0, 0] on input "Faites glisser vos fichiers ici ou cliquez dans le carré bleu pour téléverser v…" at bounding box center [0, 0] width 0 height 0
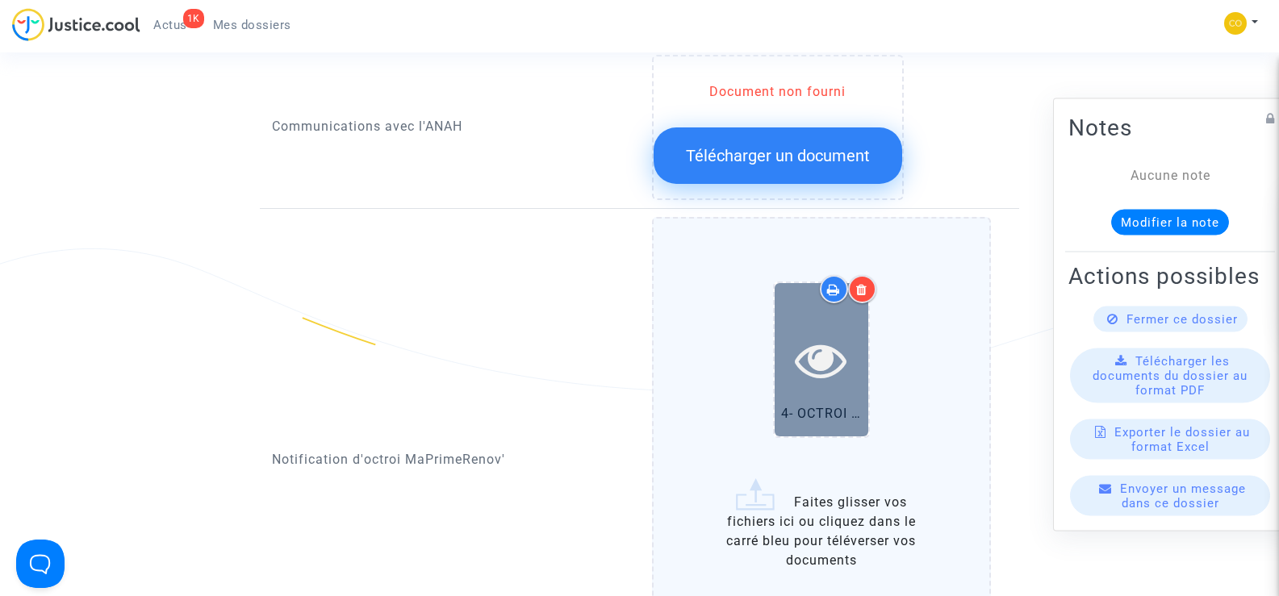
click at [792, 337] on div at bounding box center [821, 360] width 94 height 52
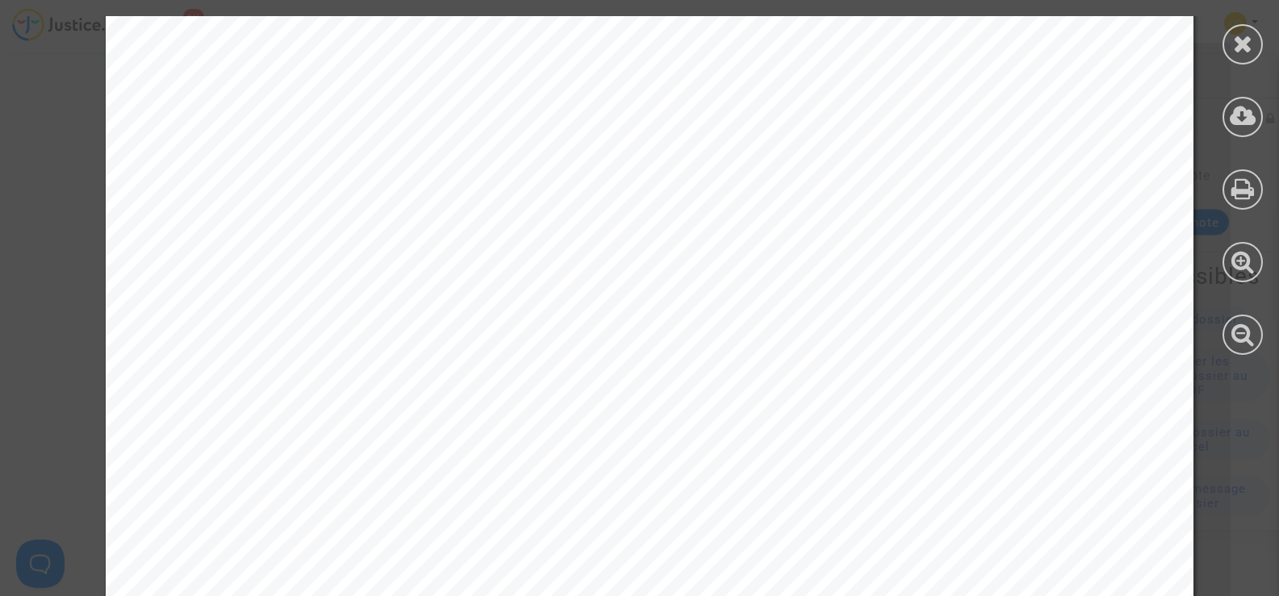
scroll to position [242, 0]
click at [1253, 42] on div at bounding box center [1242, 44] width 40 height 40
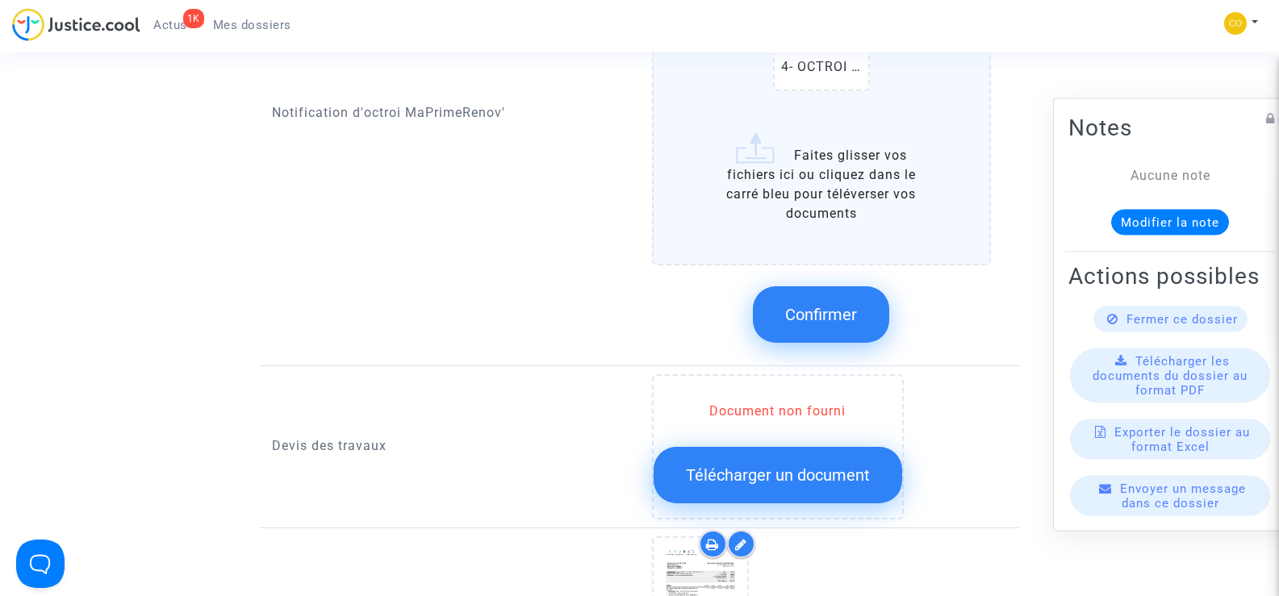
scroll to position [1210, 0]
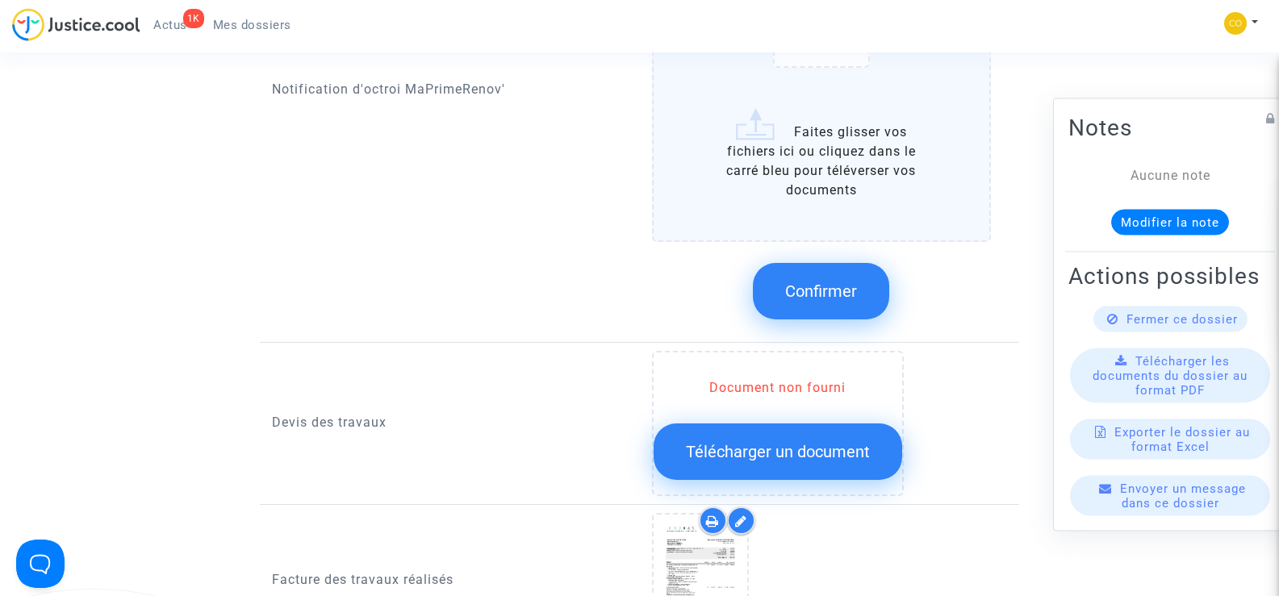
click at [811, 282] on span "Confirmer" at bounding box center [821, 291] width 72 height 19
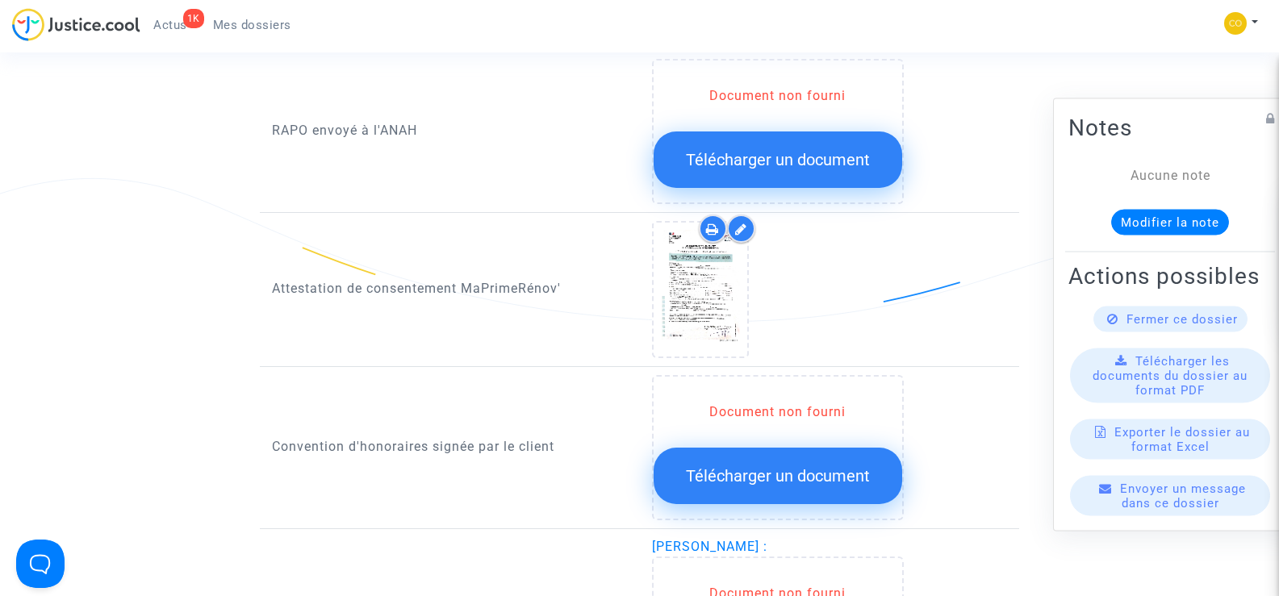
scroll to position [1613, 0]
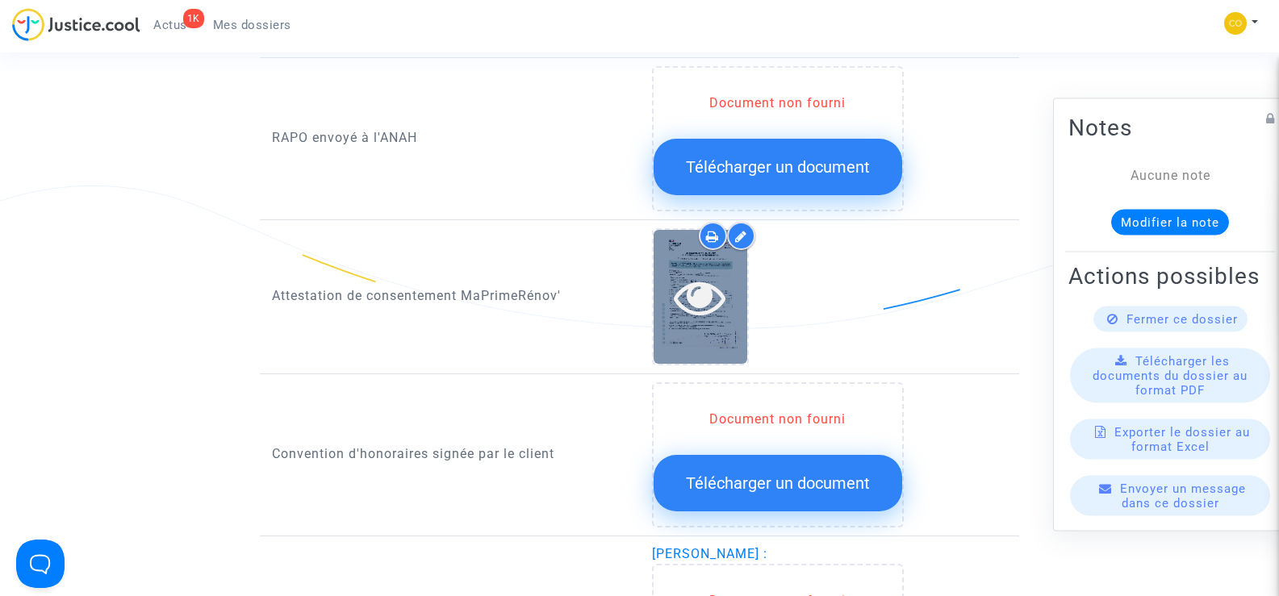
click at [715, 282] on icon at bounding box center [700, 297] width 52 height 52
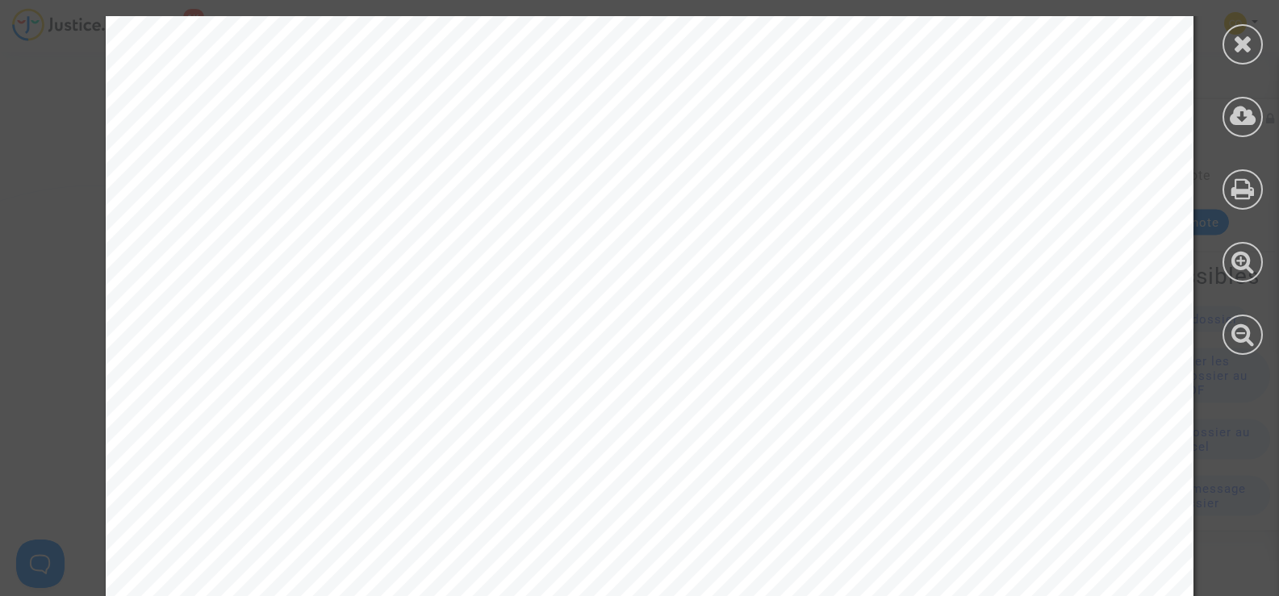
scroll to position [0, 0]
click at [1234, 47] on icon at bounding box center [1243, 43] width 20 height 24
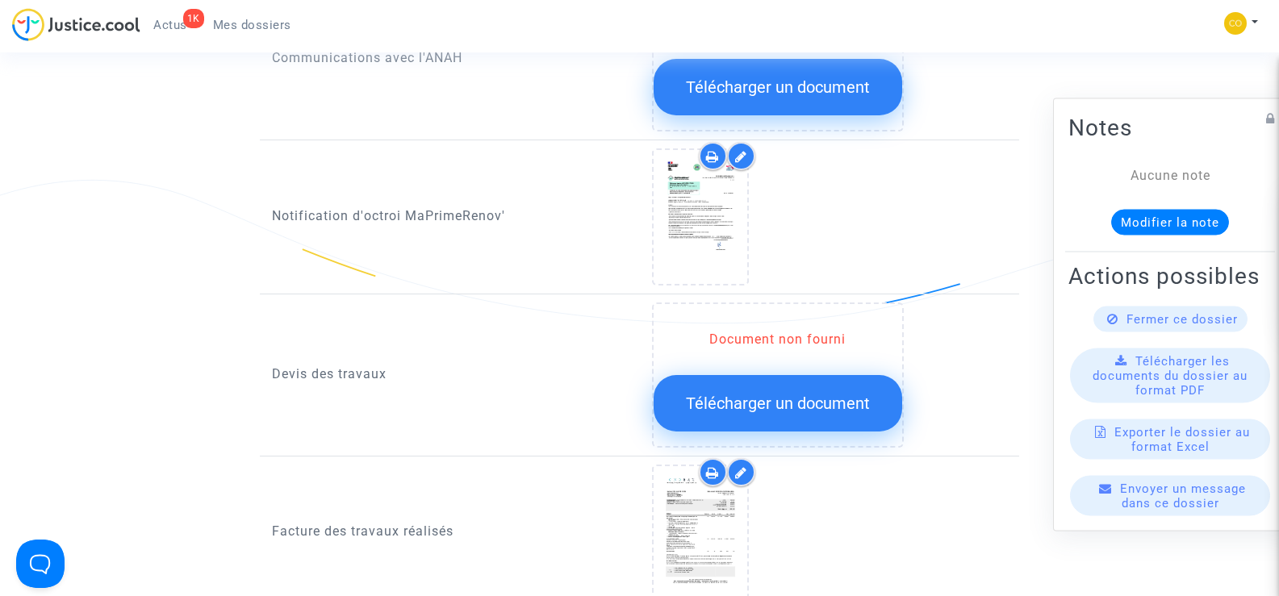
scroll to position [887, 0]
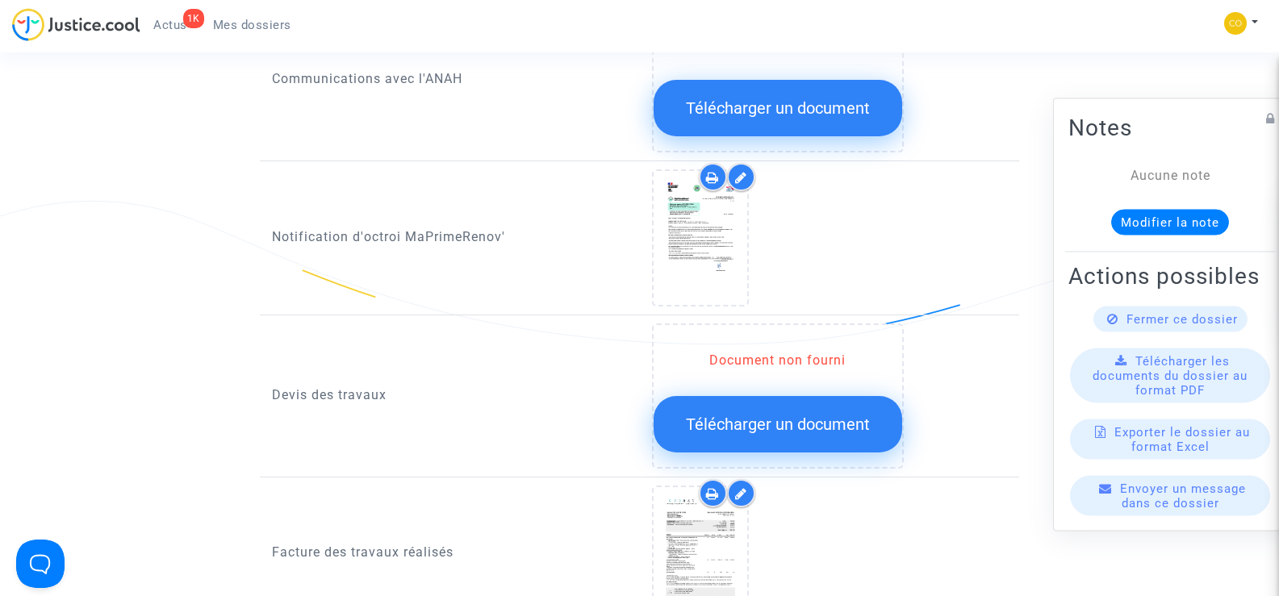
click at [785, 415] on span "Télécharger un document" at bounding box center [778, 424] width 184 height 19
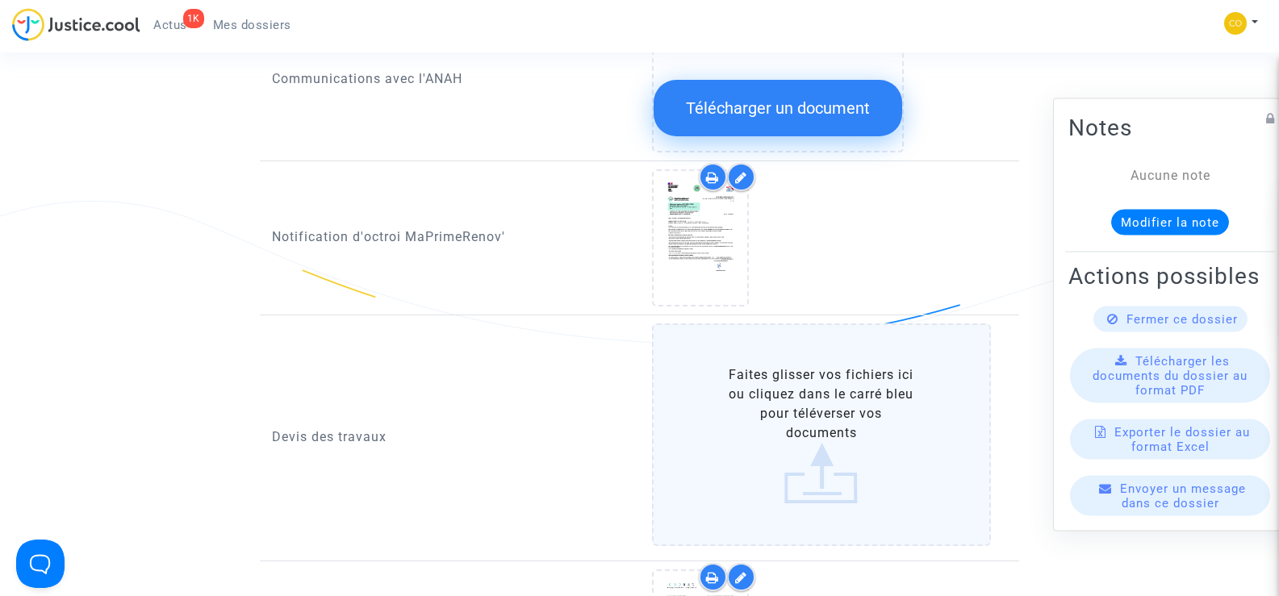
click at [806, 386] on label "Faites glisser vos fichiers ici ou cliquez dans le carré bleu pour téléverser v…" at bounding box center [822, 434] width 340 height 223
click at [0, 0] on input "Faites glisser vos fichiers ici ou cliquez dans le carré bleu pour téléverser v…" at bounding box center [0, 0] width 0 height 0
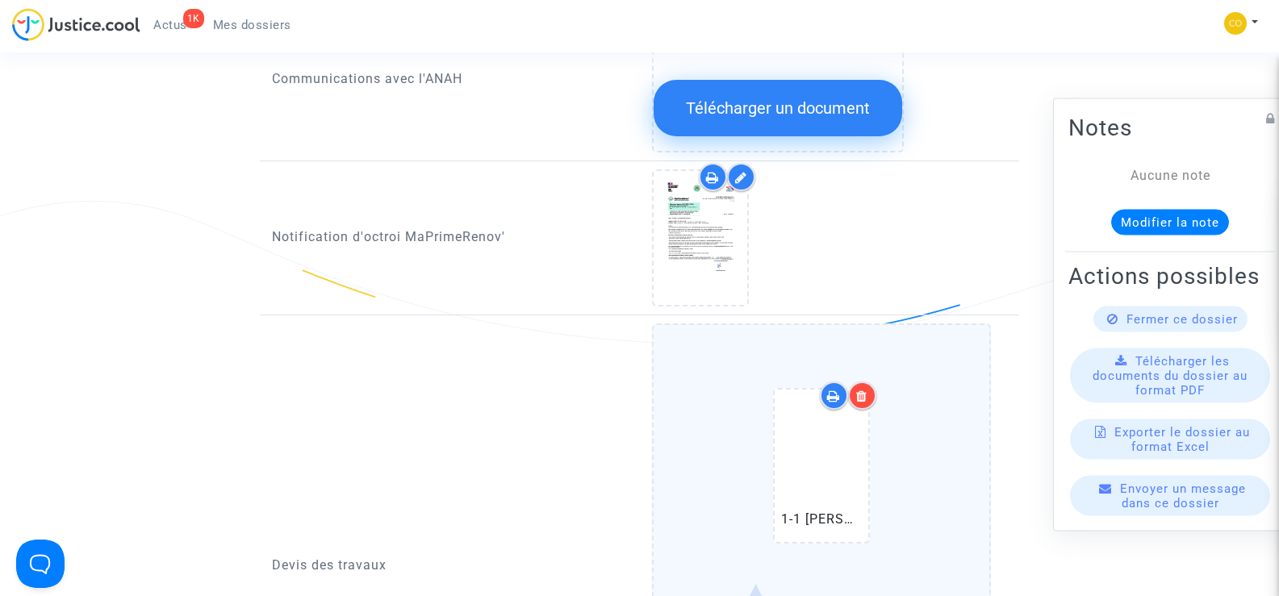
click at [876, 370] on div "1-1 [PERSON_NAME] (1).pdf" at bounding box center [821, 468] width 142 height 207
click at [0, 0] on input "1-1 [PERSON_NAME] (1).pdf Faites glisser vos fichiers ici ou cliquez dans le ca…" at bounding box center [0, 0] width 0 height 0
click at [867, 390] on icon at bounding box center [861, 396] width 11 height 13
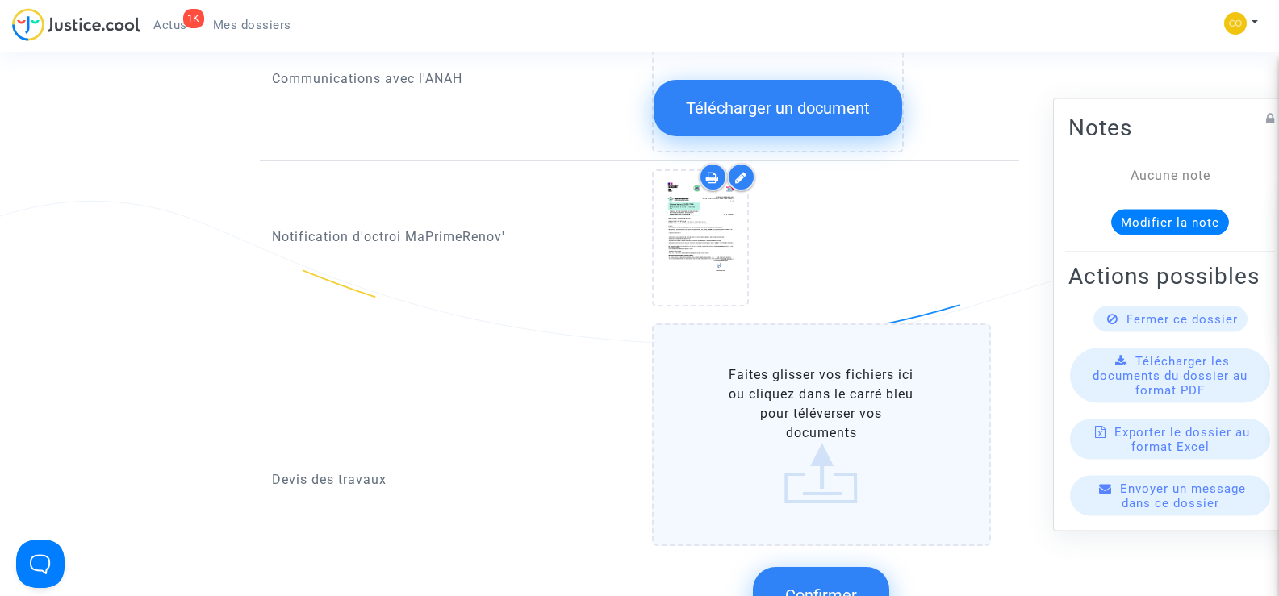
click at [784, 410] on label "Faites glisser vos fichiers ici ou cliquez dans le carré bleu pour téléverser v…" at bounding box center [822, 434] width 340 height 223
click at [0, 0] on input "Faites glisser vos fichiers ici ou cliquez dans le carré bleu pour téléverser v…" at bounding box center [0, 0] width 0 height 0
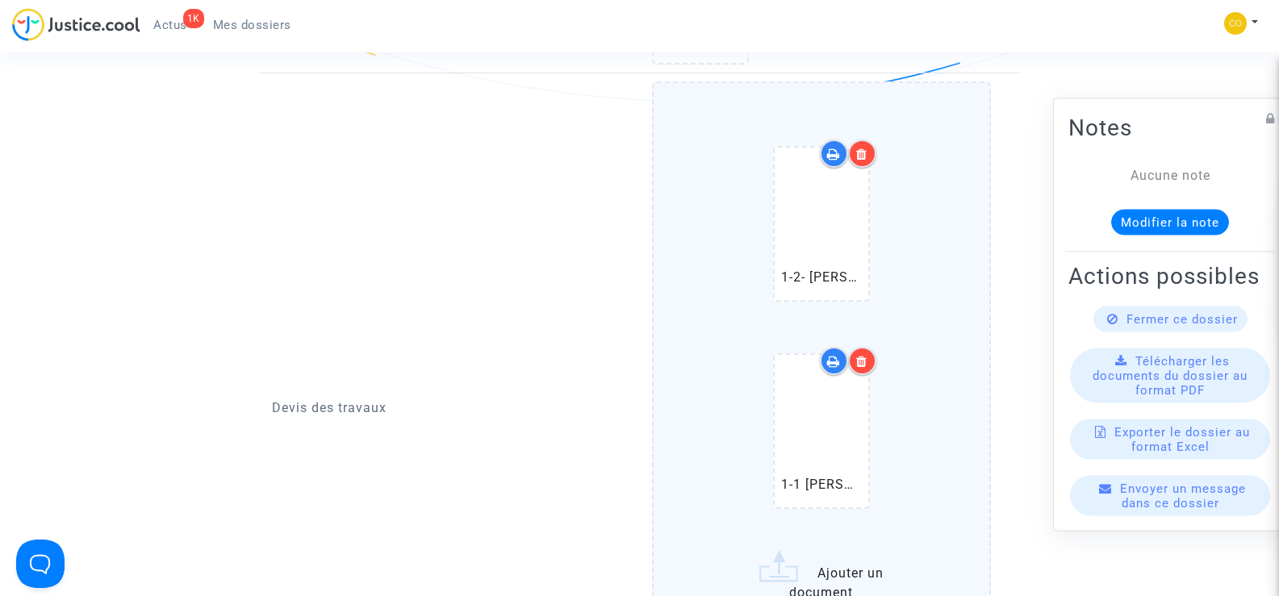
scroll to position [1291, 0]
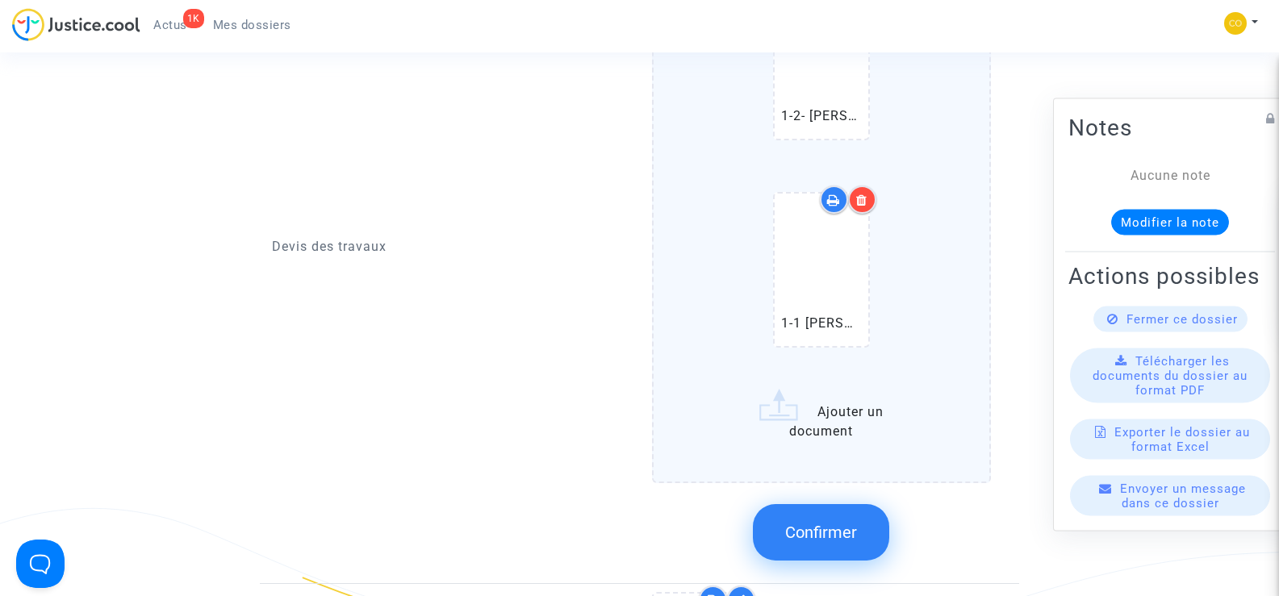
click at [808, 523] on span "Confirmer" at bounding box center [821, 532] width 72 height 19
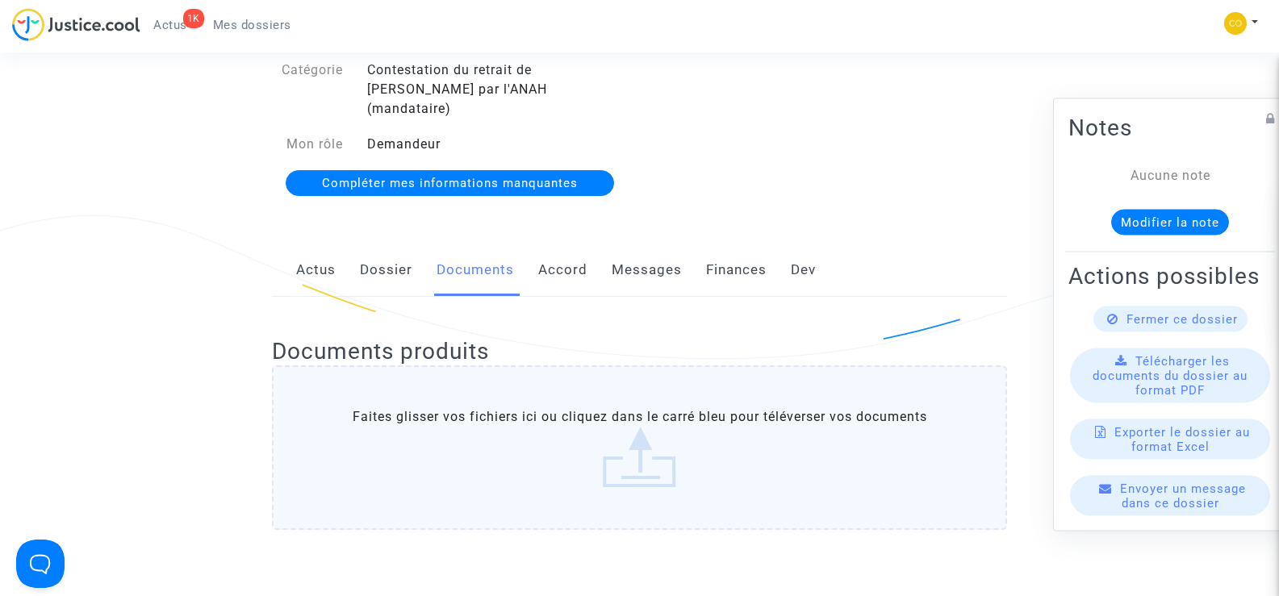
scroll to position [0, 0]
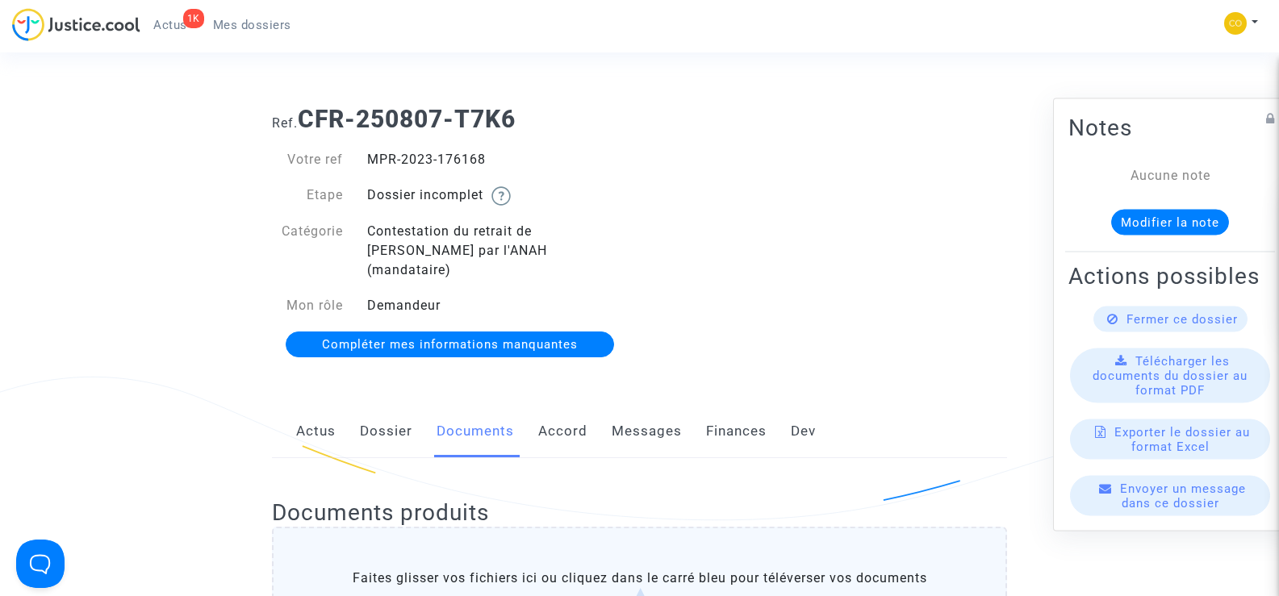
drag, startPoint x: 501, startPoint y: 152, endPoint x: 371, endPoint y: 156, distance: 129.9
click at [371, 156] on div "MPR-2023-176168" at bounding box center [497, 159] width 285 height 19
copy div "MPR-2023-176168"
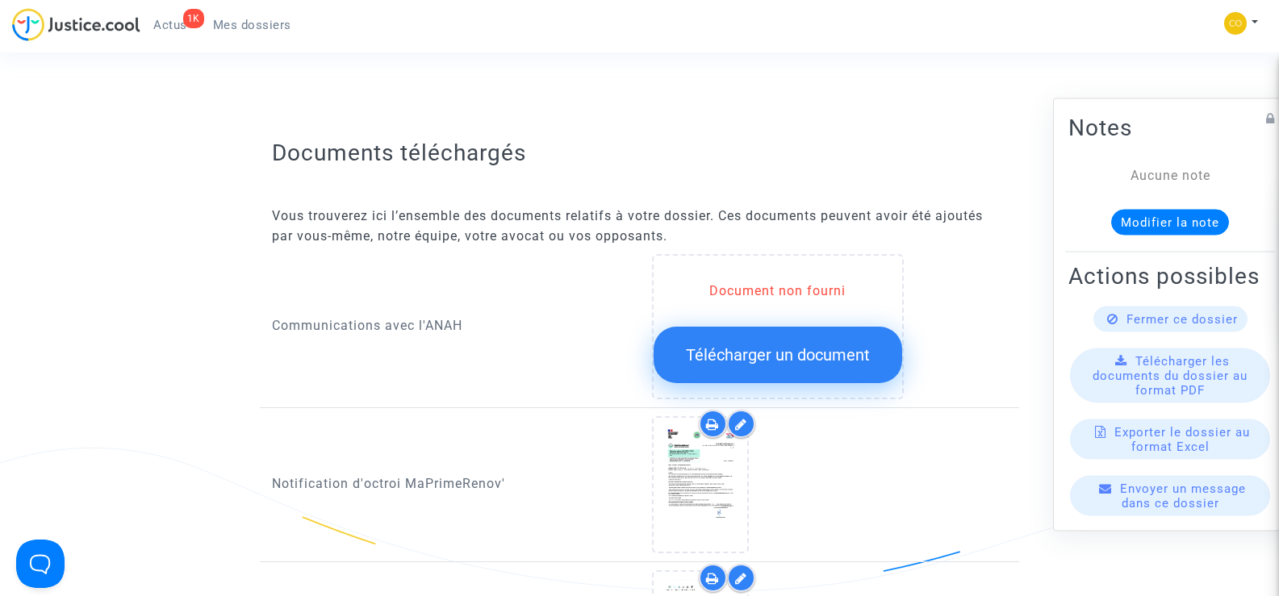
scroll to position [645, 0]
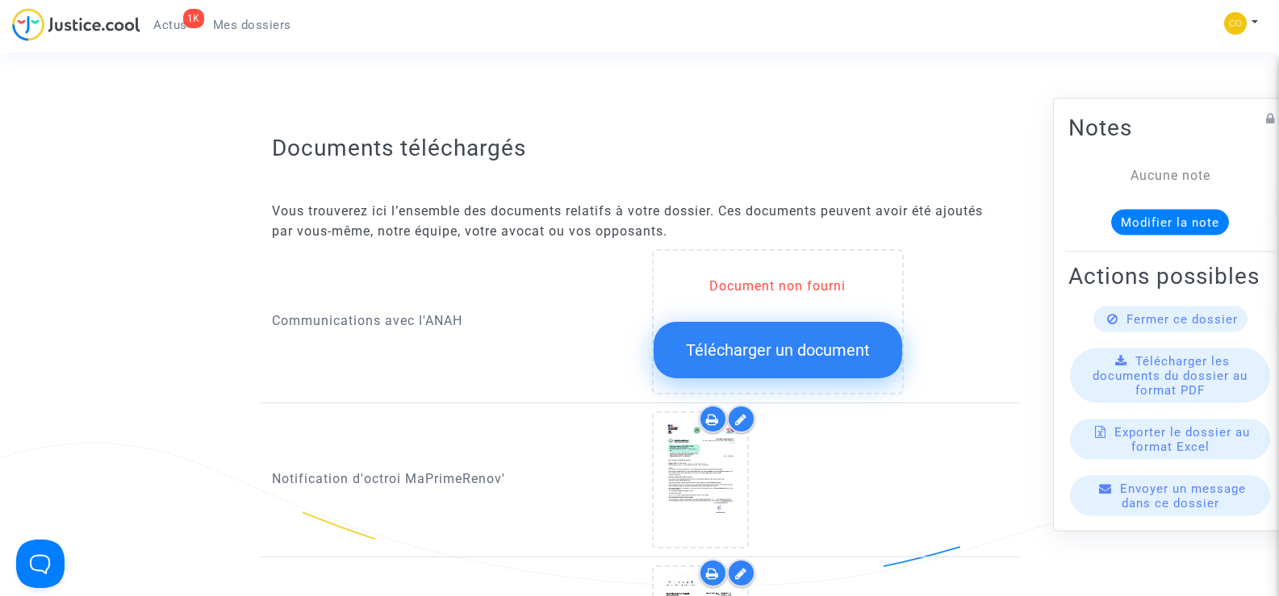
click at [753, 340] on span "Télécharger un document" at bounding box center [778, 349] width 184 height 19
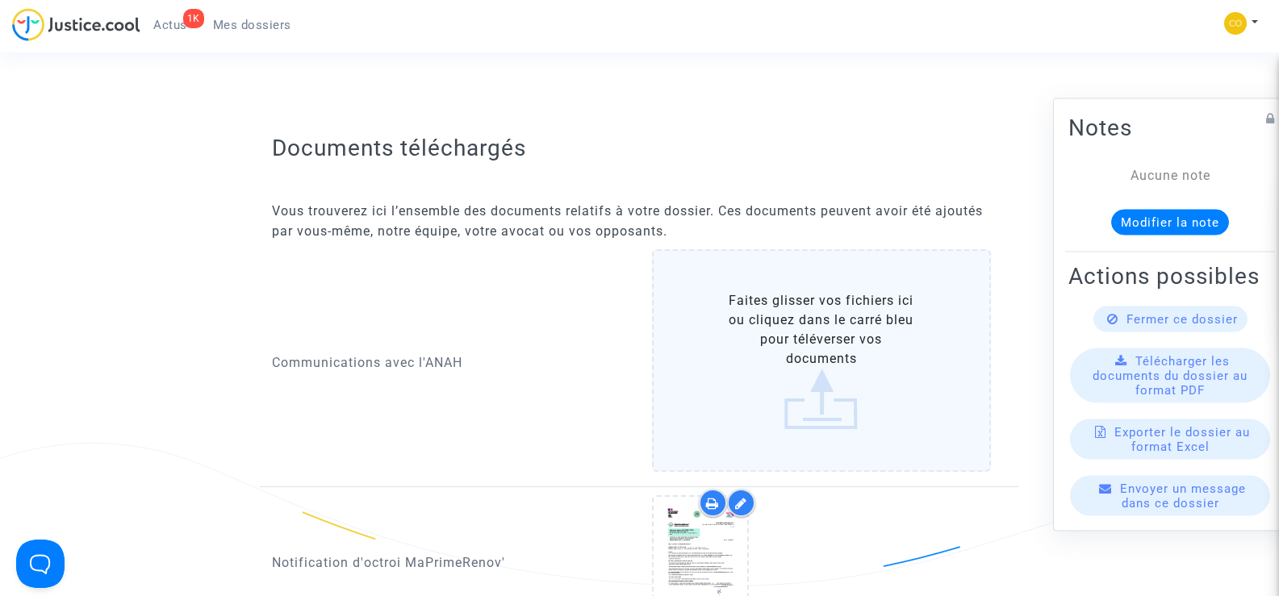
click at [814, 334] on label "Faites glisser vos fichiers ici ou cliquez dans le carré bleu pour téléverser v…" at bounding box center [822, 360] width 340 height 223
click at [0, 0] on input "Faites glisser vos fichiers ici ou cliquez dans le carré bleu pour téléverser v…" at bounding box center [0, 0] width 0 height 0
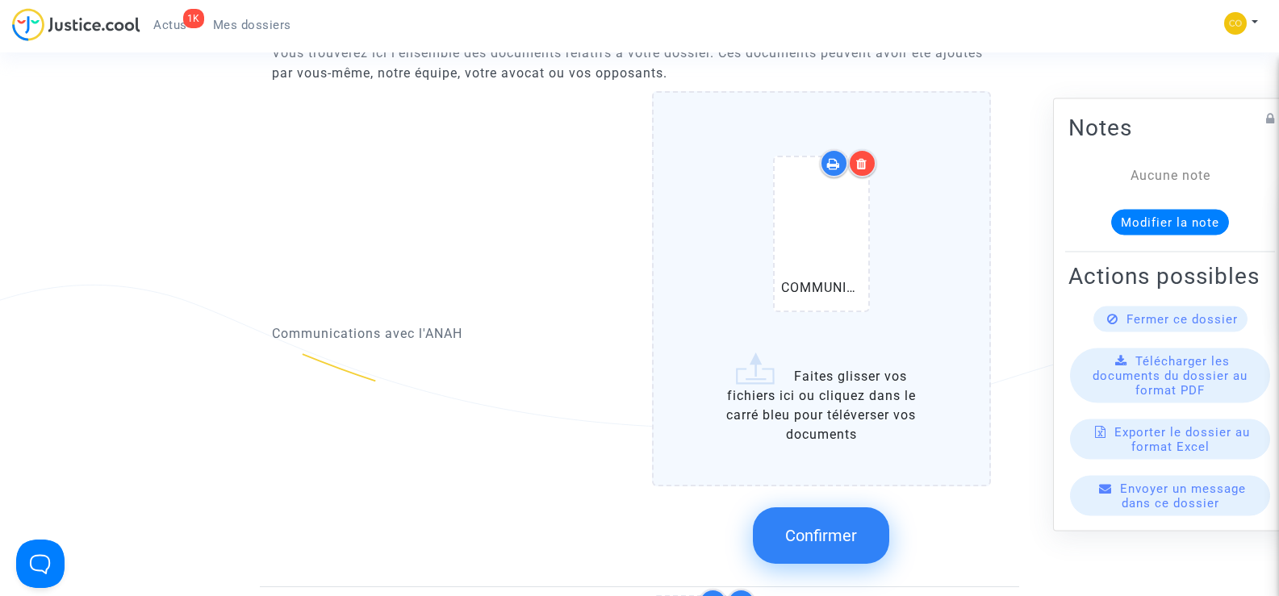
scroll to position [807, 0]
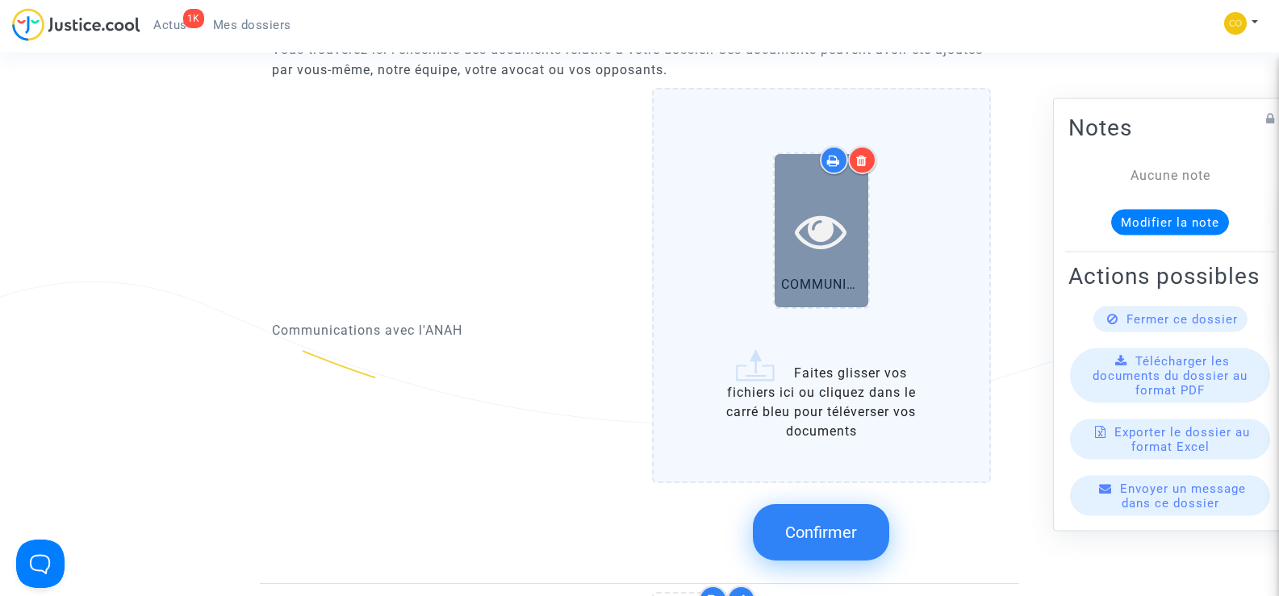
click at [811, 223] on icon at bounding box center [821, 231] width 52 height 52
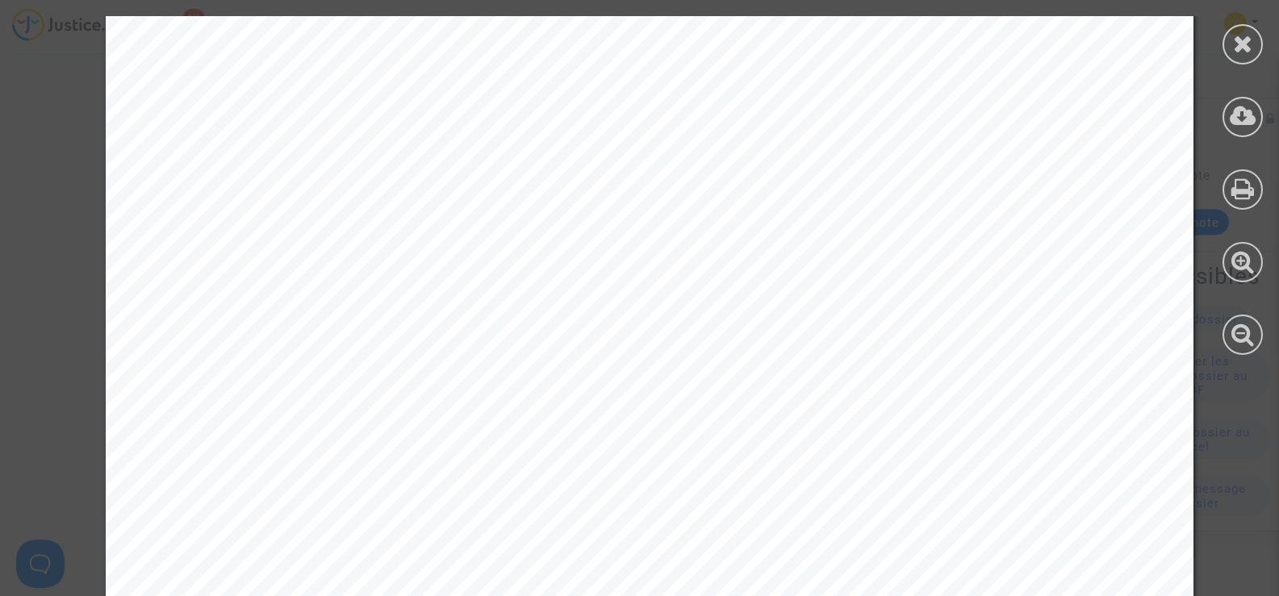
scroll to position [2526, 0]
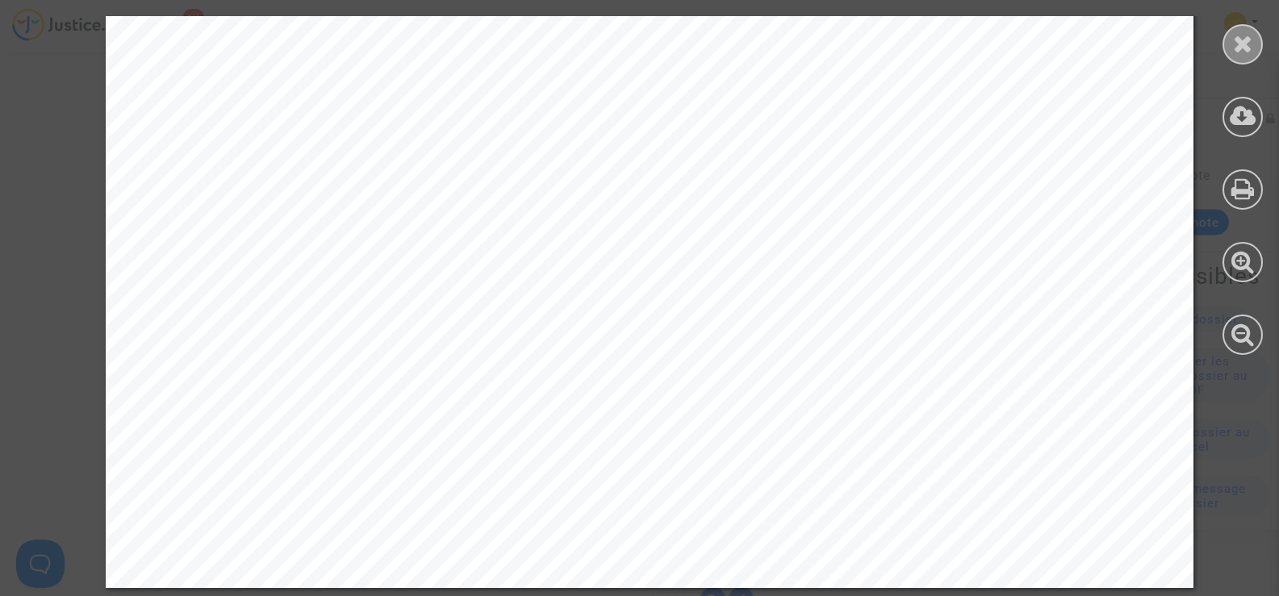
click at [1246, 56] on div at bounding box center [1242, 44] width 40 height 40
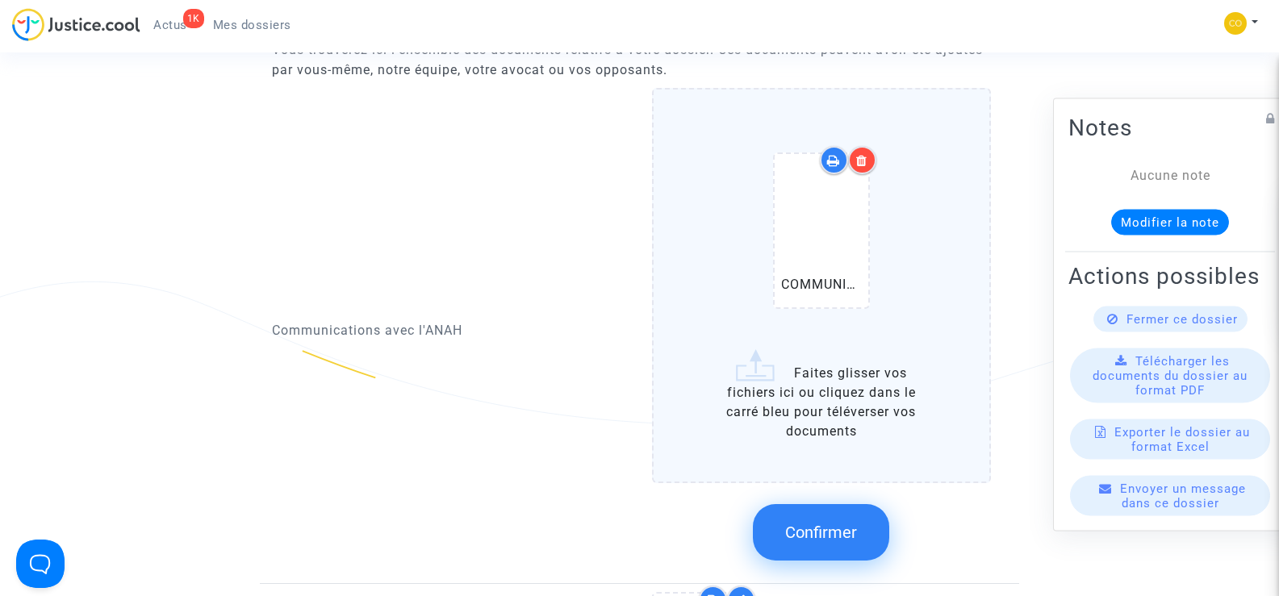
click at [853, 372] on label "COMMUNICATION PINTO.pdf Faites glisser vos fichiers ici ou cliquez dans le carr…" at bounding box center [822, 285] width 340 height 394
click at [0, 0] on input "COMMUNICATION PINTO.pdf Faites glisser vos fichiers ici ou cliquez dans le carr…" at bounding box center [0, 0] width 0 height 0
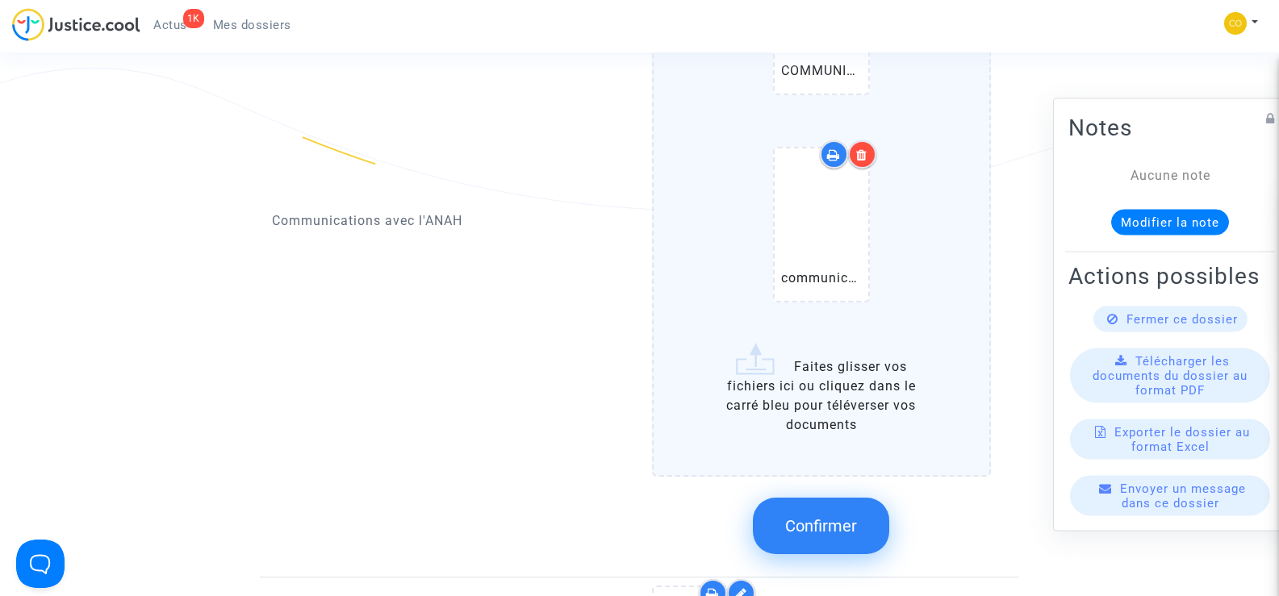
scroll to position [1049, 0]
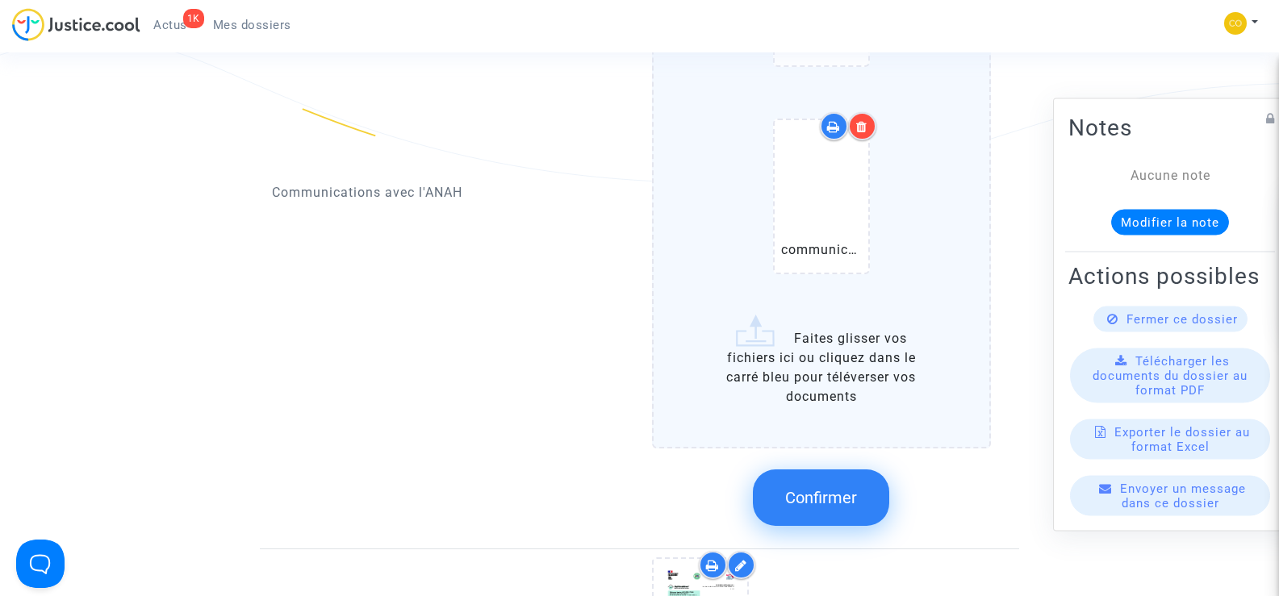
click at [793, 357] on label "COMMUNICATION PINTO.pdf communication 2 PINTO.pdf Faites glisser vos fichiers i…" at bounding box center [822, 147] width 340 height 603
click at [0, 0] on input "COMMUNICATION PINTO.pdf communication 2 PINTO.pdf Faites glisser vos fichiers i…" at bounding box center [0, 0] width 0 height 0
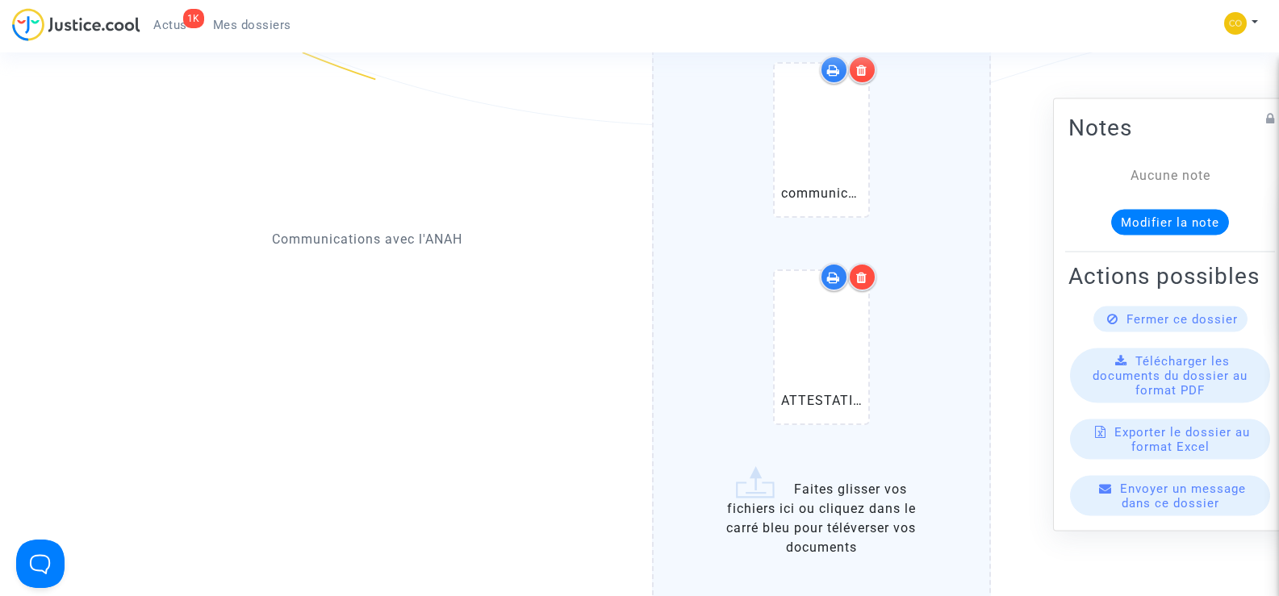
scroll to position [1129, 0]
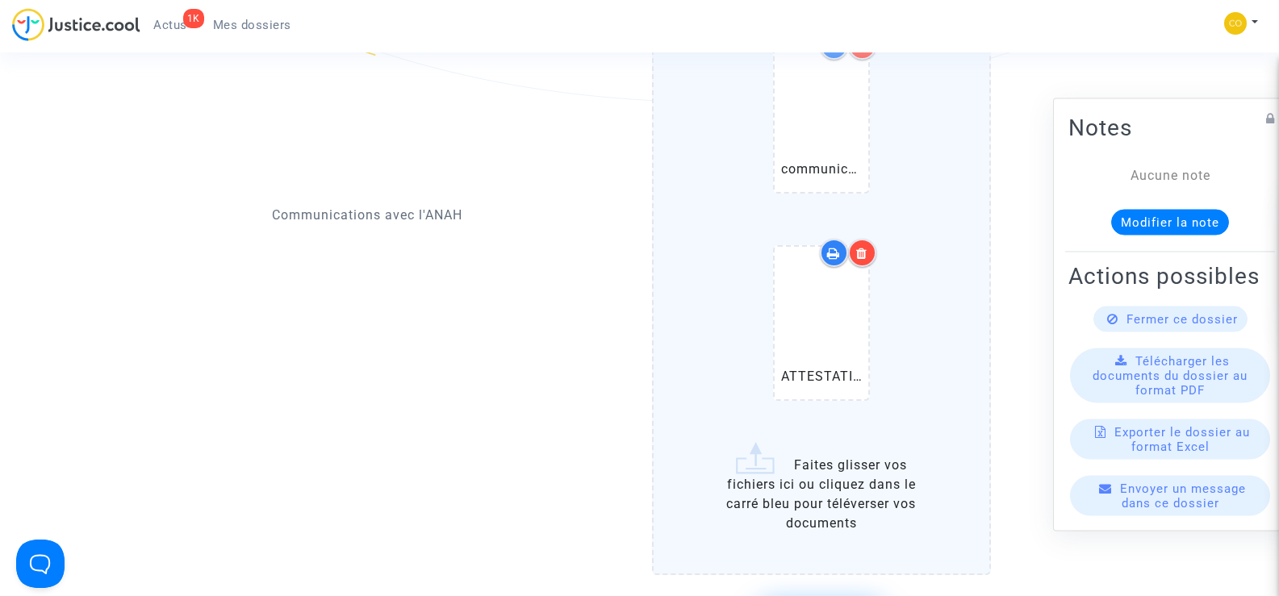
click at [831, 464] on label "COMMUNICATION PINTO.pdf communication 2 PINTO.pdf ATTESTATION D'INDIVISION MR E…" at bounding box center [822, 170] width 340 height 810
click at [0, 0] on input "COMMUNICATION PINTO.pdf communication 2 PINTO.pdf ATTESTATION D'INDIVISION MR E…" at bounding box center [0, 0] width 0 height 0
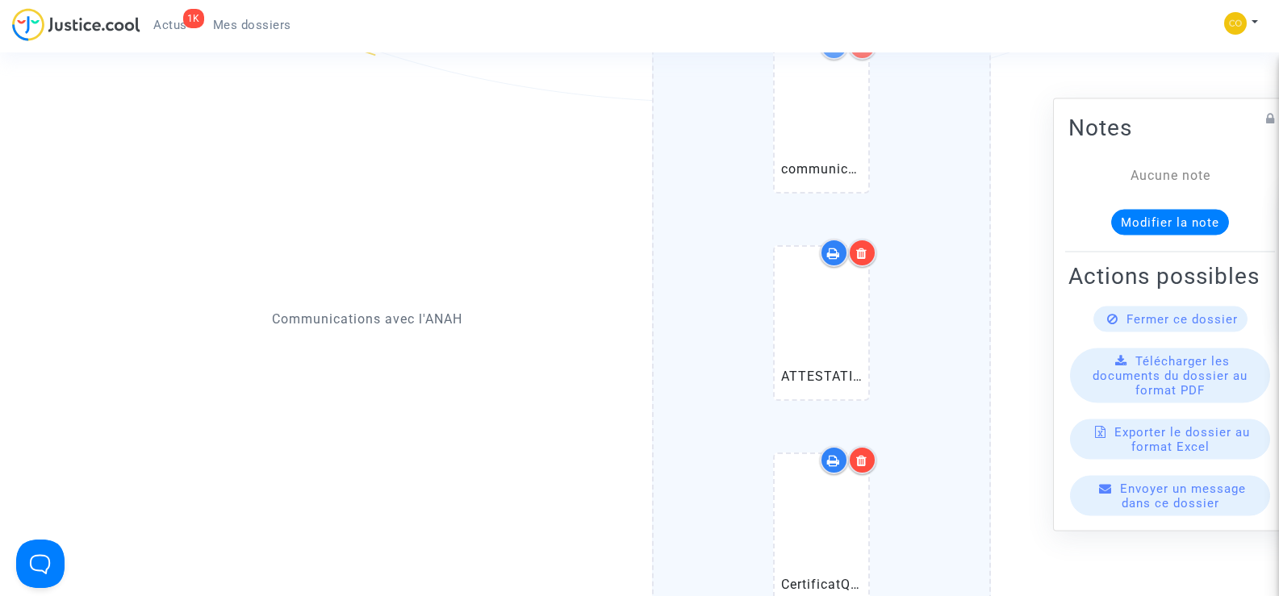
scroll to position [1452, 0]
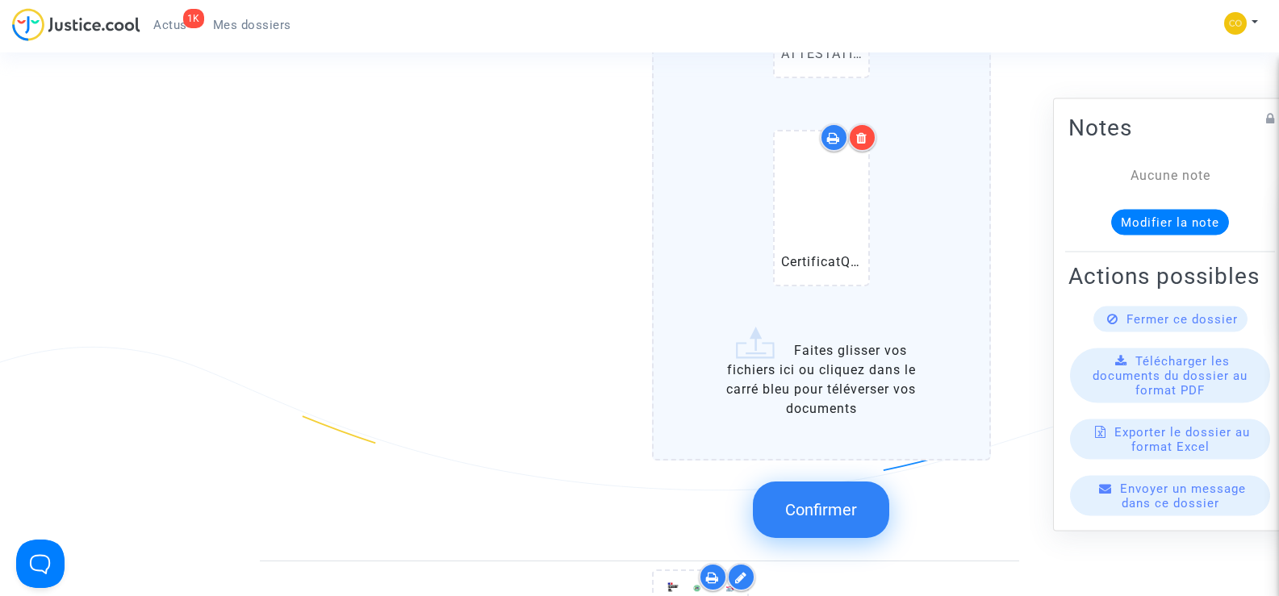
click at [831, 500] on span "Confirmer" at bounding box center [821, 509] width 72 height 19
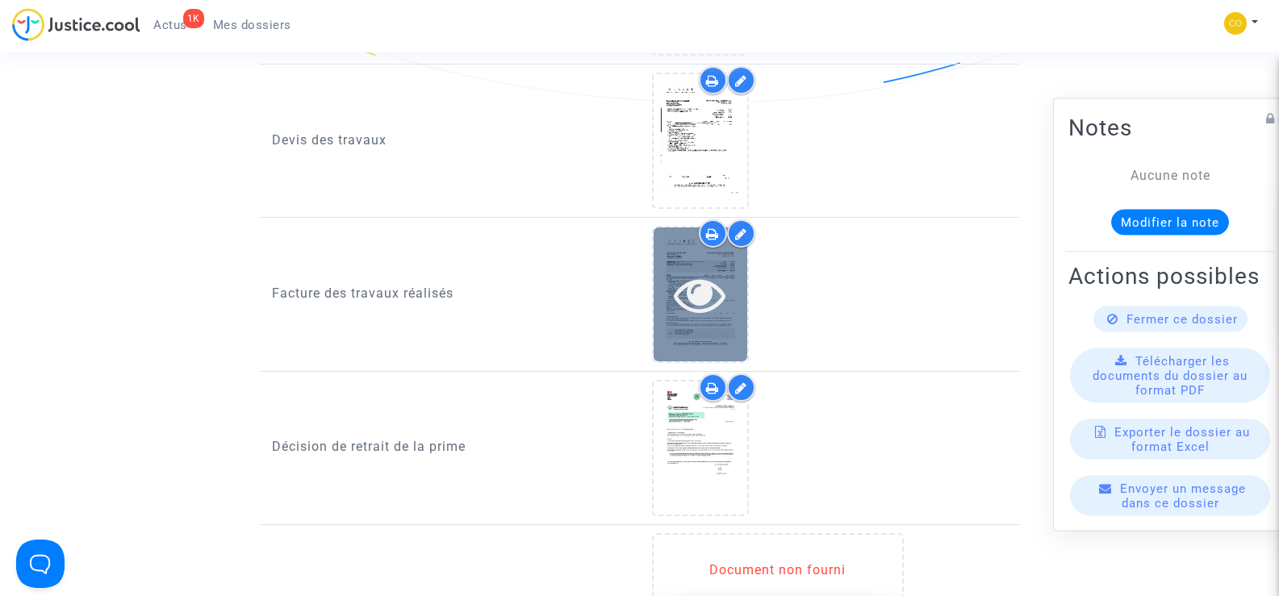
scroll to position [726, 0]
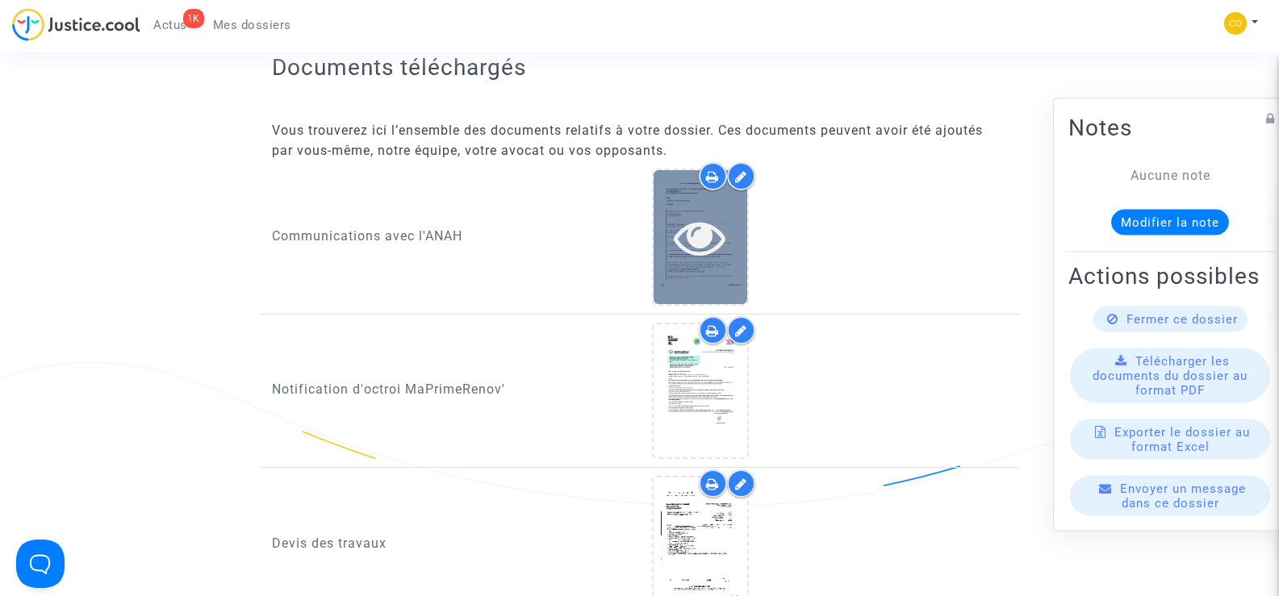
click at [698, 211] on icon at bounding box center [700, 237] width 52 height 52
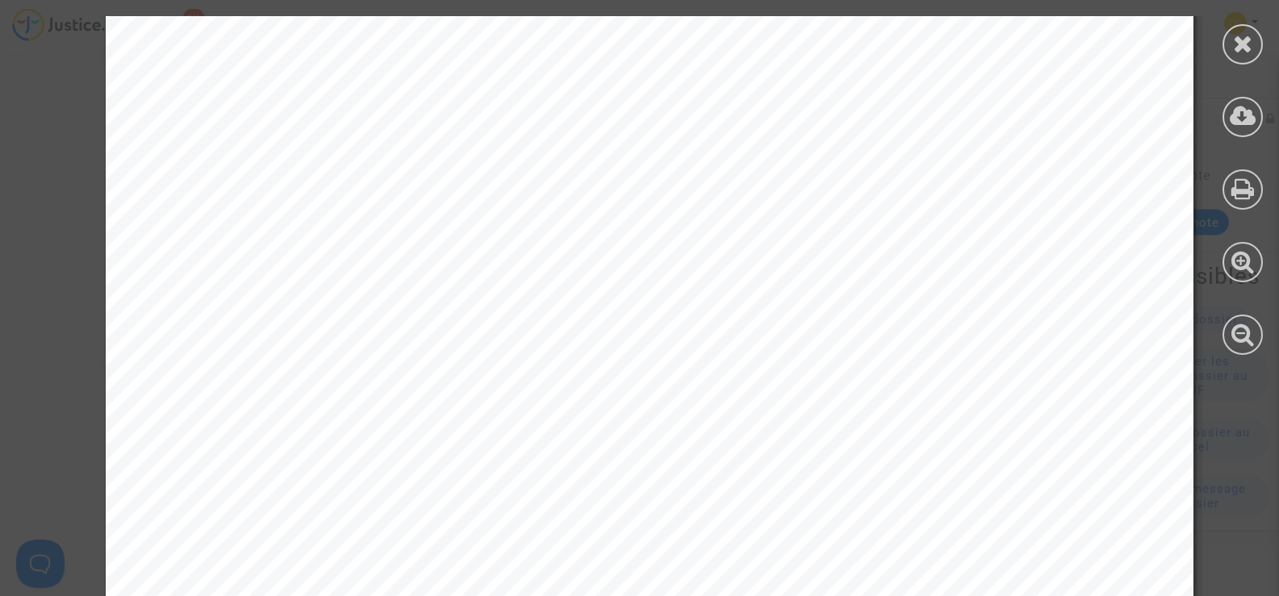
scroll to position [10261, 0]
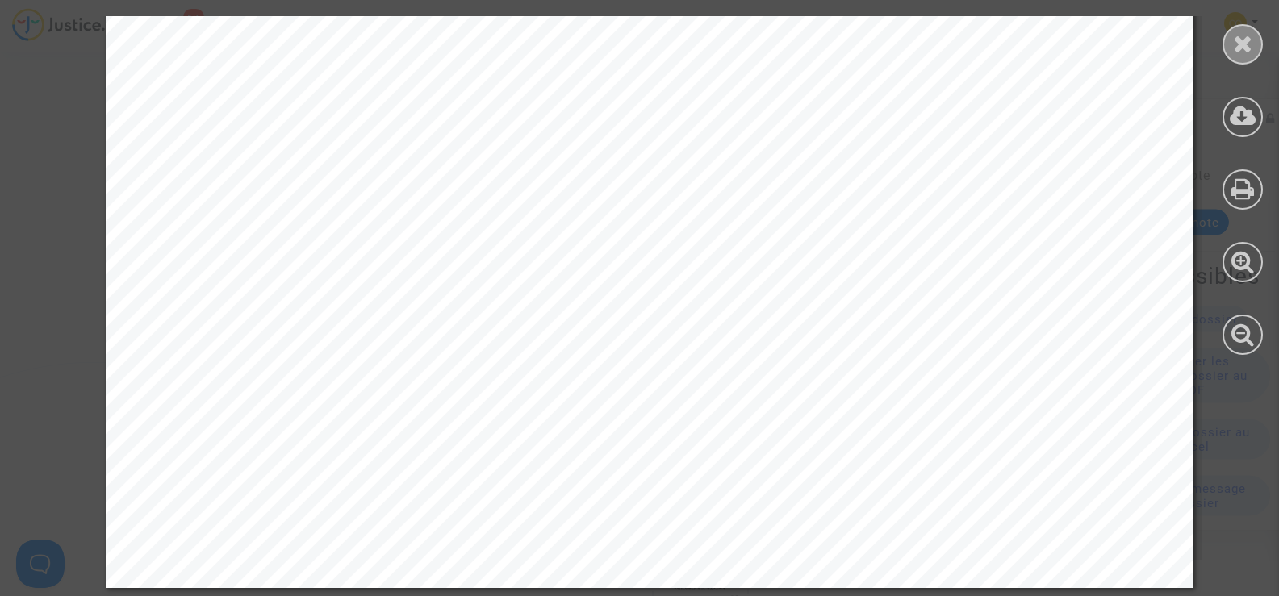
click at [1239, 46] on icon at bounding box center [1243, 43] width 20 height 24
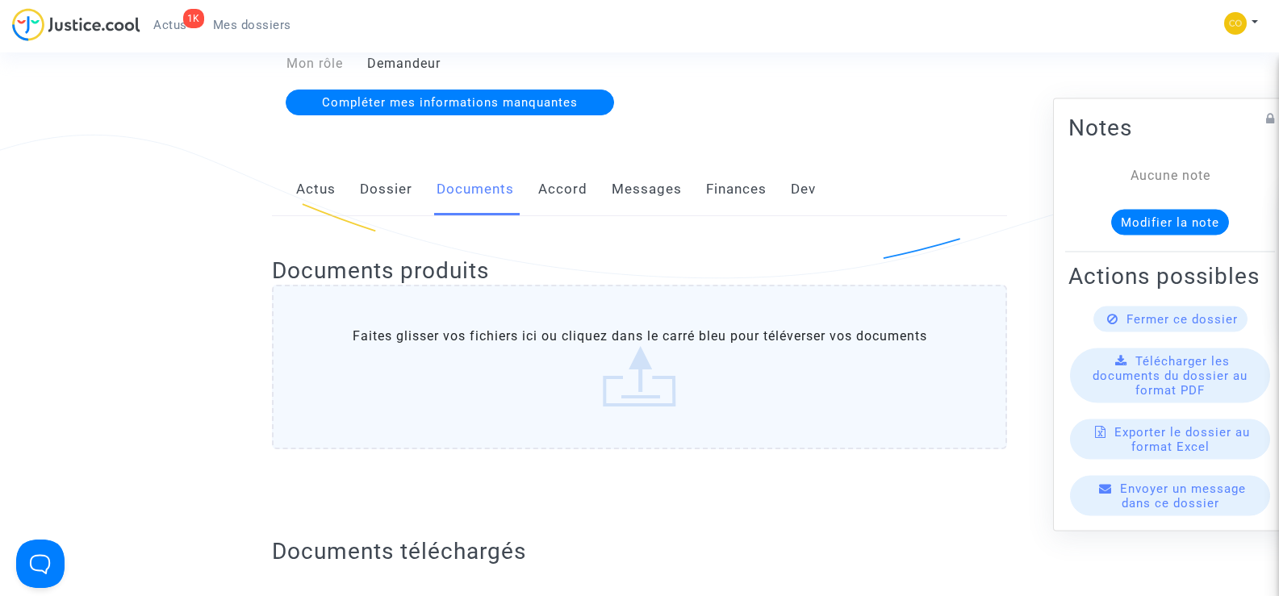
scroll to position [0, 0]
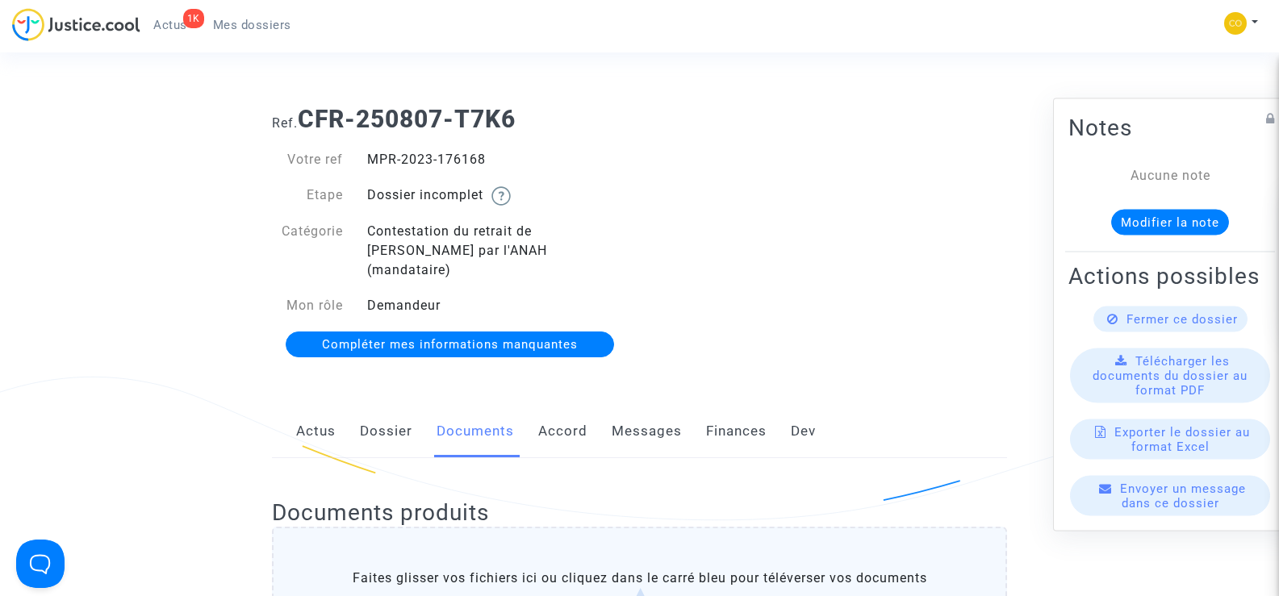
drag, startPoint x: 427, startPoint y: 172, endPoint x: 363, endPoint y: 156, distance: 65.5
click at [363, 156] on div "MPR-2023-176168" at bounding box center [497, 159] width 285 height 19
copy div "MPR-2023-176168"
click at [920, 328] on div "Ref. CFR-250807-T7K6 Votre ref MPR-2023-176168 Etape Dossier incomplet Catégori…" at bounding box center [639, 232] width 759 height 279
drag, startPoint x: 495, startPoint y: 159, endPoint x: 370, endPoint y: 154, distance: 125.1
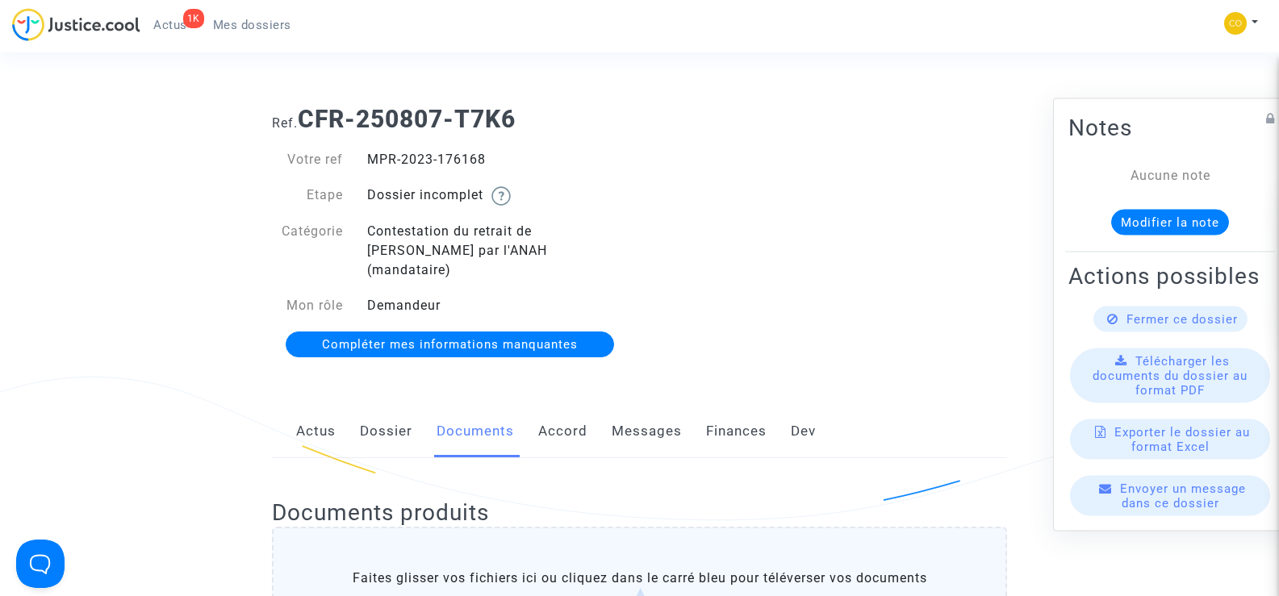
click at [370, 154] on div "MPR-2023-176168" at bounding box center [497, 159] width 285 height 19
copy div "MPR-2023-176168"
click at [249, 16] on link "Mes dossiers" at bounding box center [252, 25] width 104 height 24
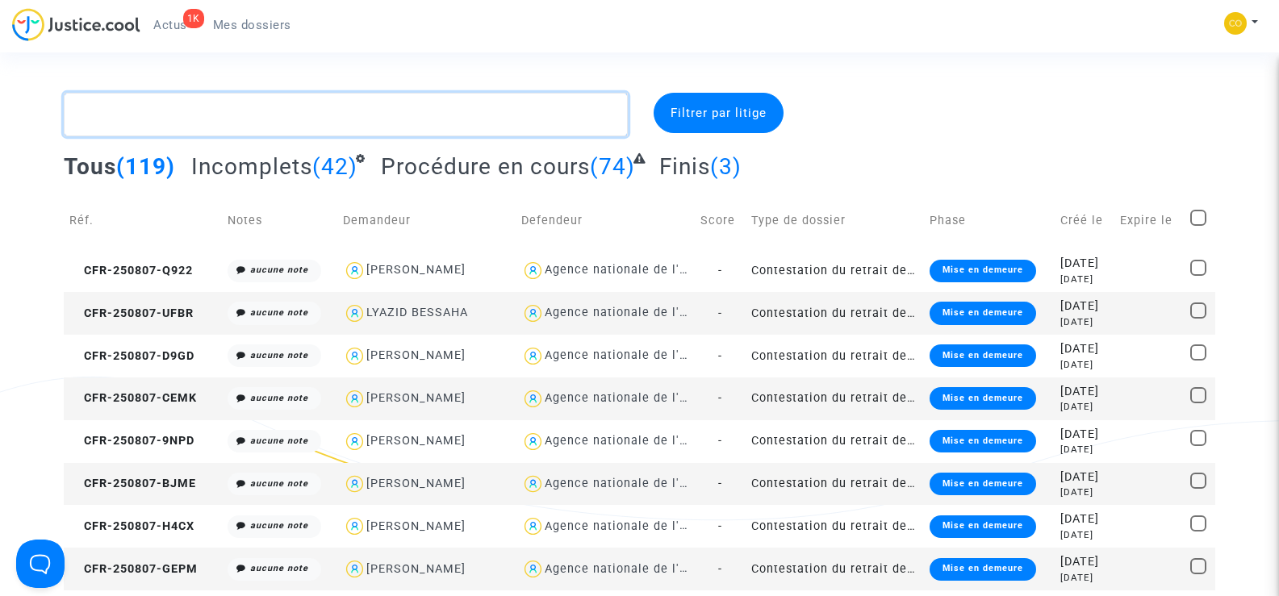
click at [146, 115] on textarea at bounding box center [345, 115] width 563 height 44
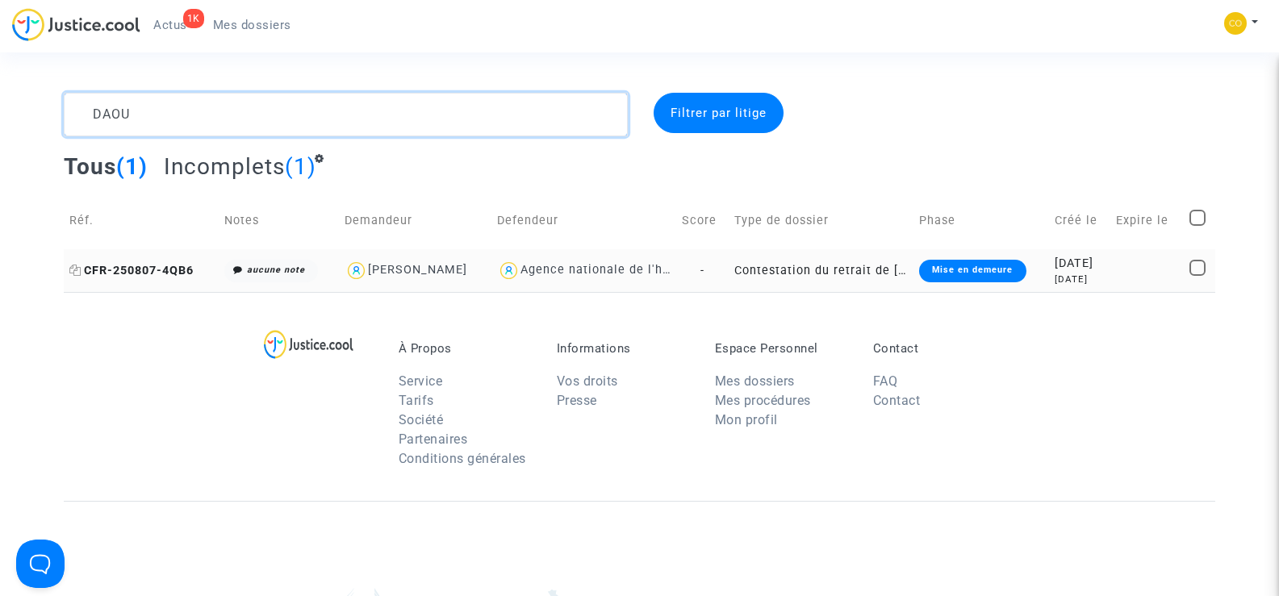
type textarea "DAOU"
click at [145, 269] on span "CFR-250807-4QB6" at bounding box center [131, 271] width 124 height 14
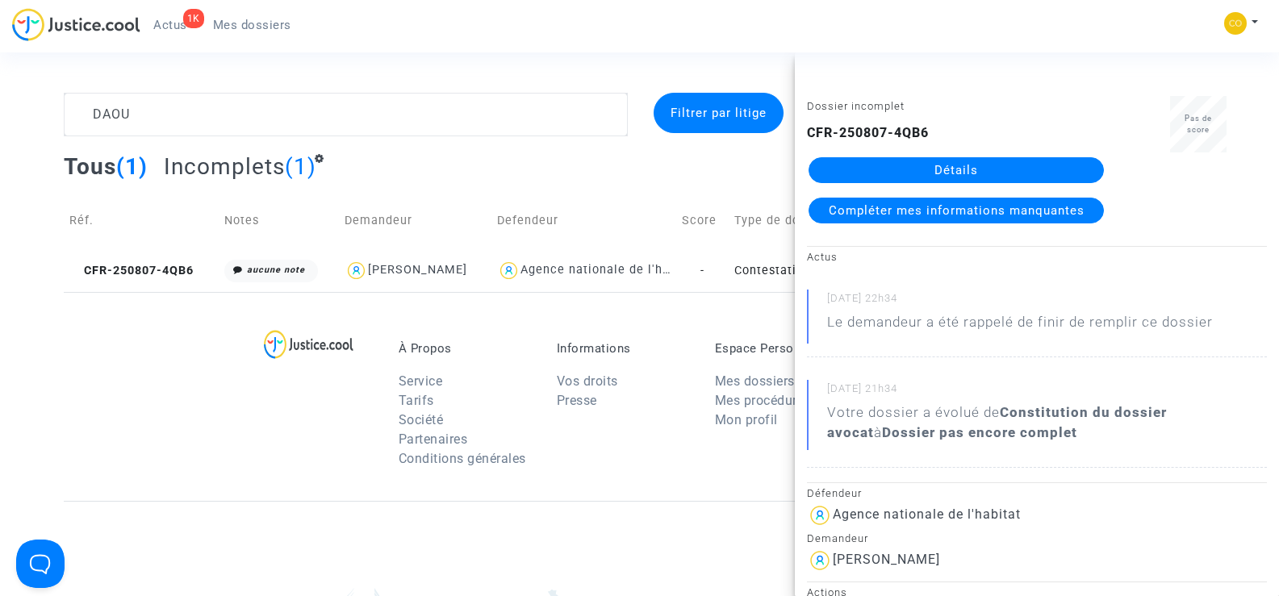
click at [987, 174] on link "Détails" at bounding box center [955, 170] width 295 height 26
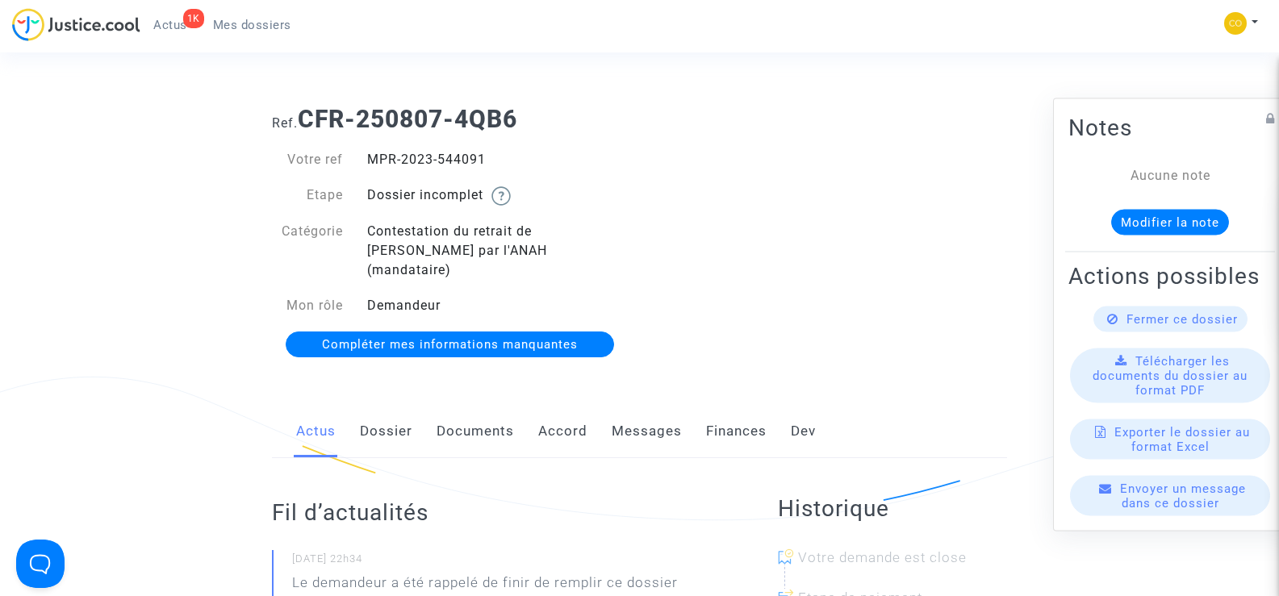
click at [461, 414] on link "Documents" at bounding box center [474, 431] width 77 height 53
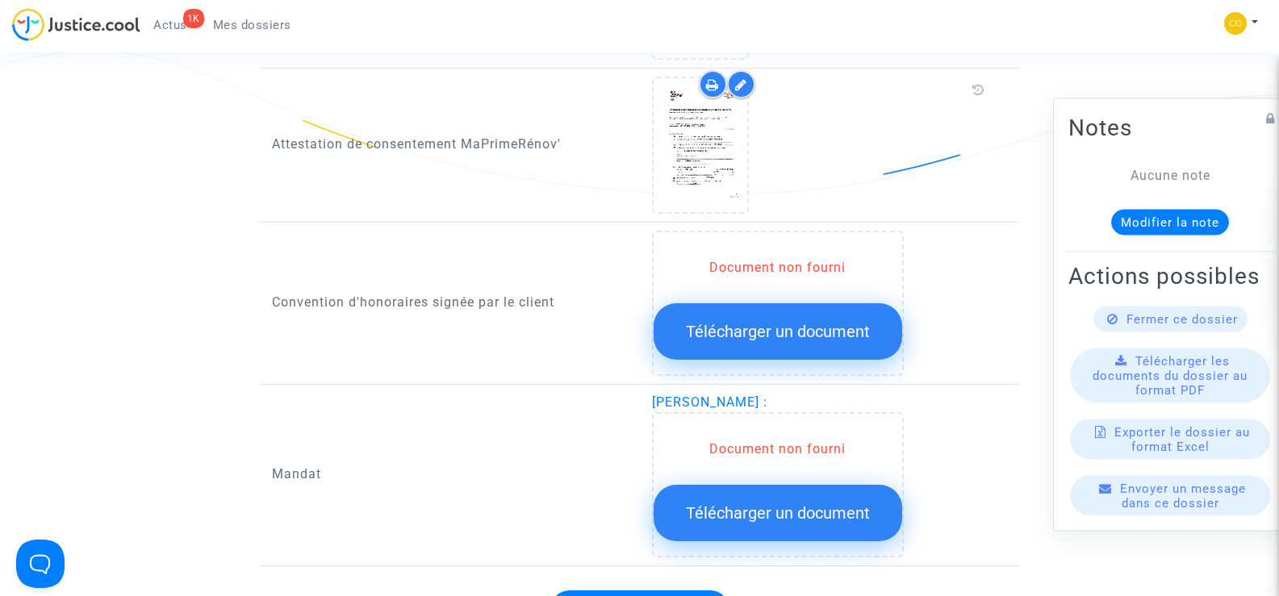
scroll to position [1775, 0]
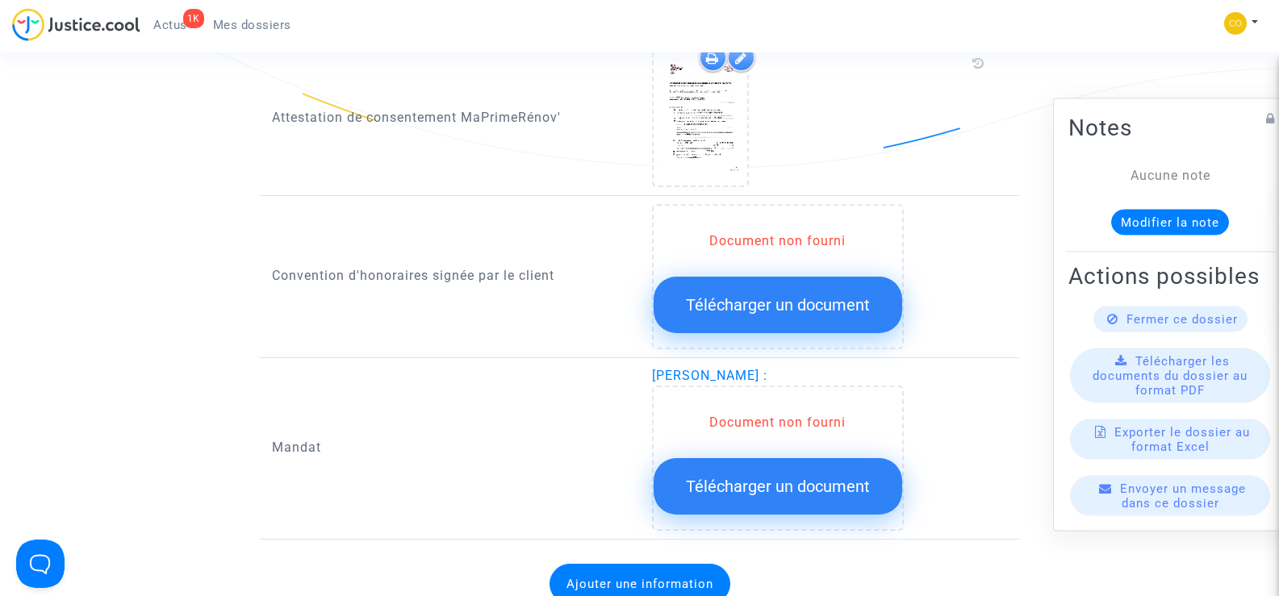
click at [795, 477] on span "Télécharger un document" at bounding box center [778, 486] width 184 height 19
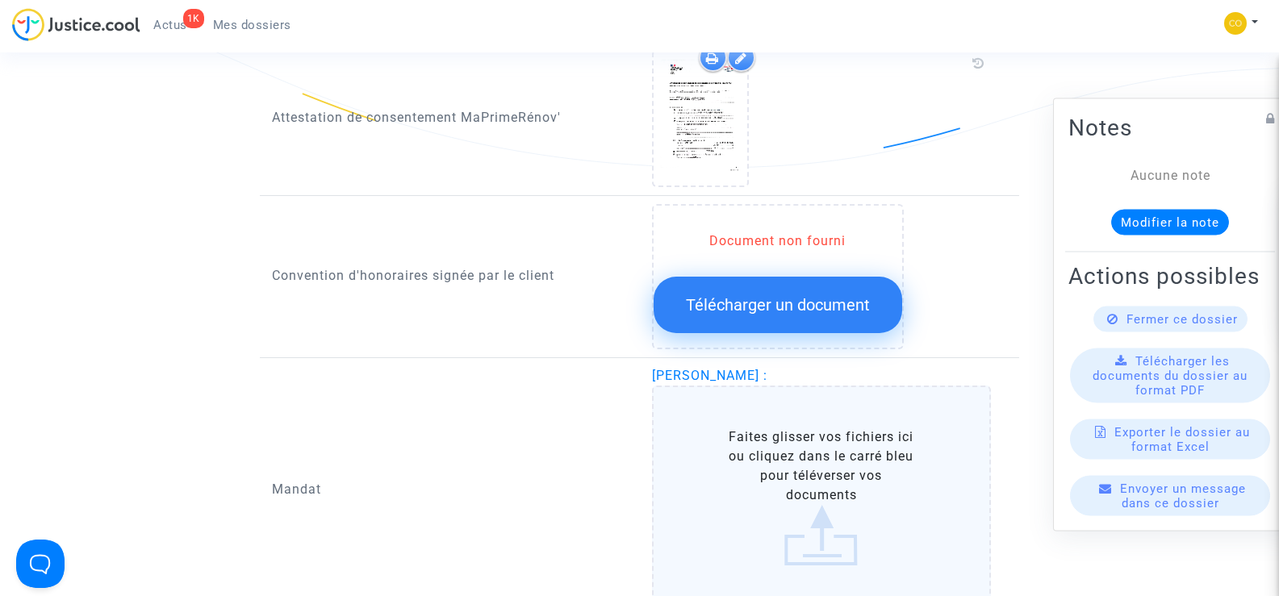
click at [804, 465] on label "Faites glisser vos fichiers ici ou cliquez dans le carré bleu pour téléverser v…" at bounding box center [822, 497] width 340 height 223
click at [0, 0] on input "Faites glisser vos fichiers ici ou cliquez dans le carré bleu pour téléverser v…" at bounding box center [0, 0] width 0 height 0
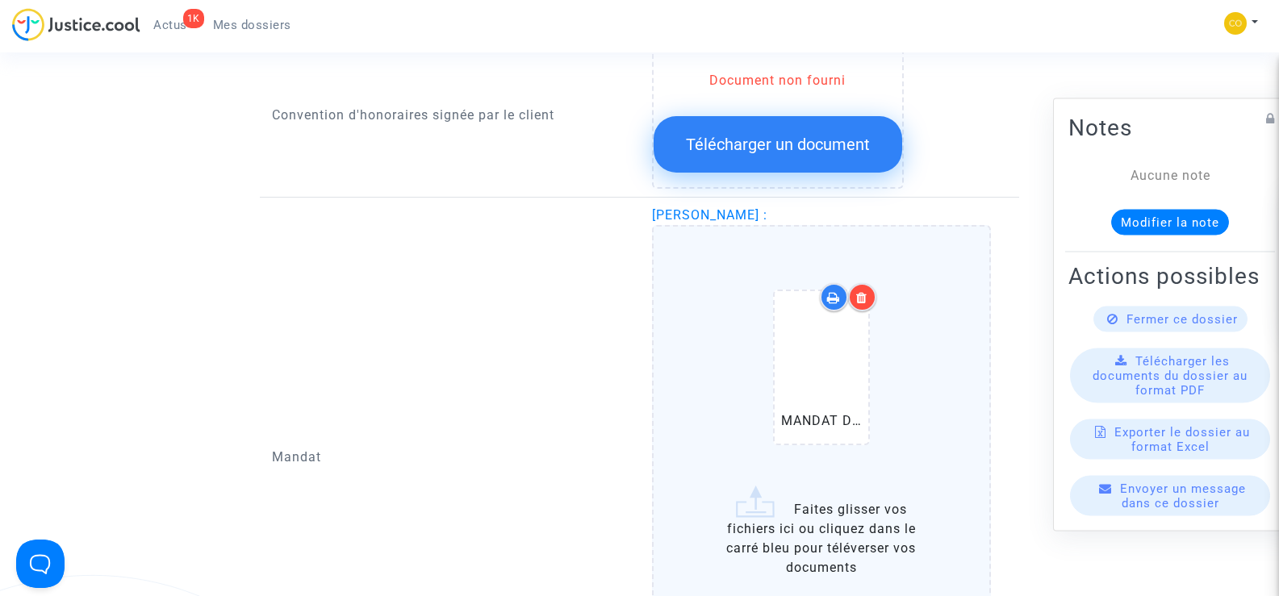
scroll to position [1936, 0]
click at [867, 290] on icon at bounding box center [861, 296] width 11 height 13
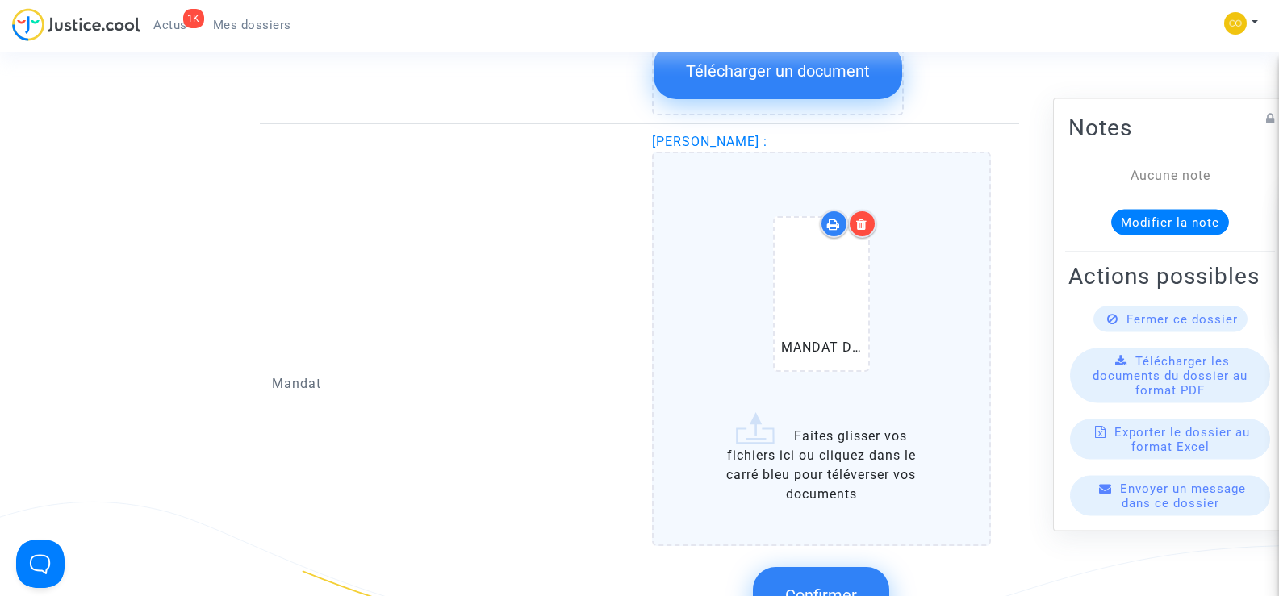
scroll to position [2097, 0]
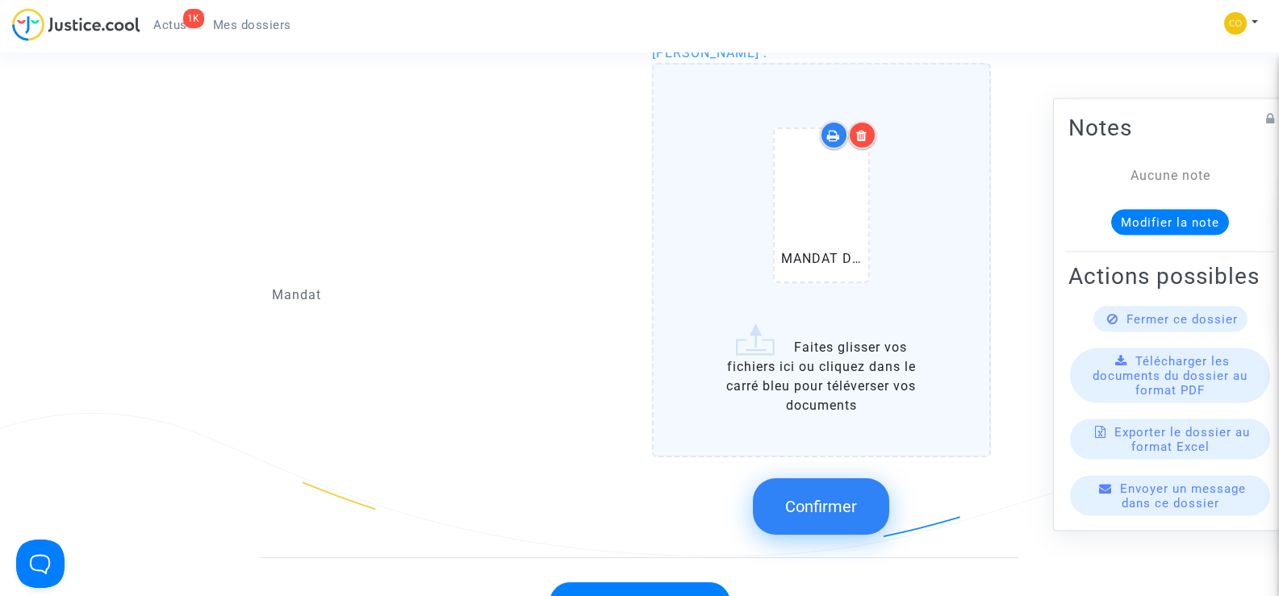
click at [857, 479] on button "Confirmer" at bounding box center [821, 506] width 136 height 56
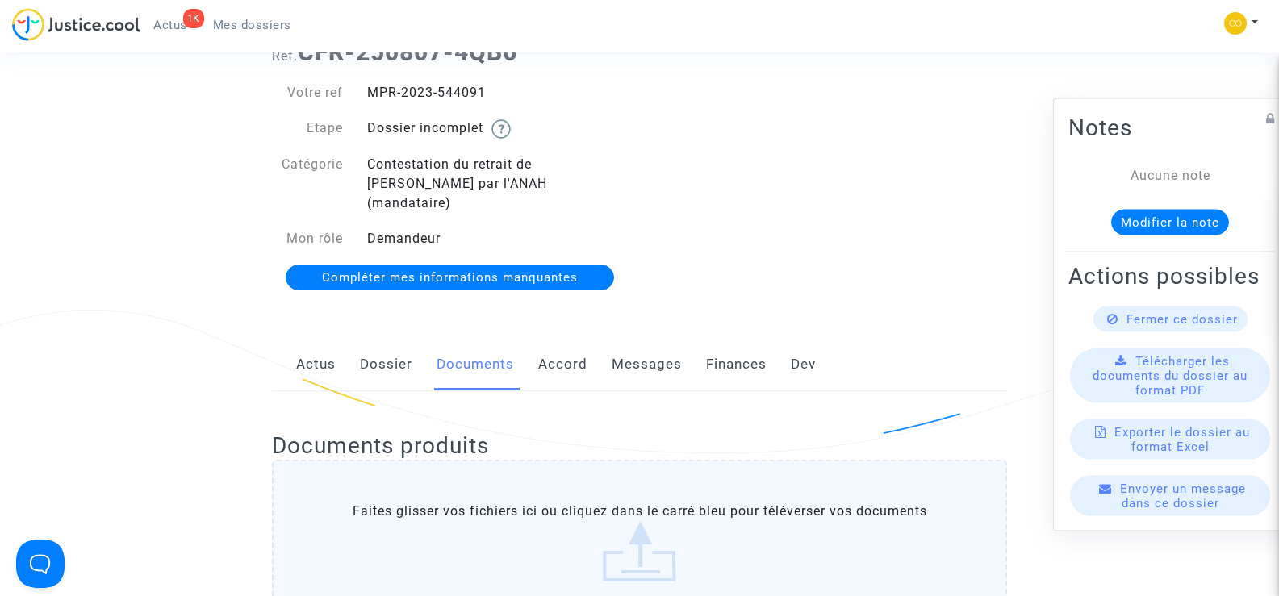
scroll to position [0, 0]
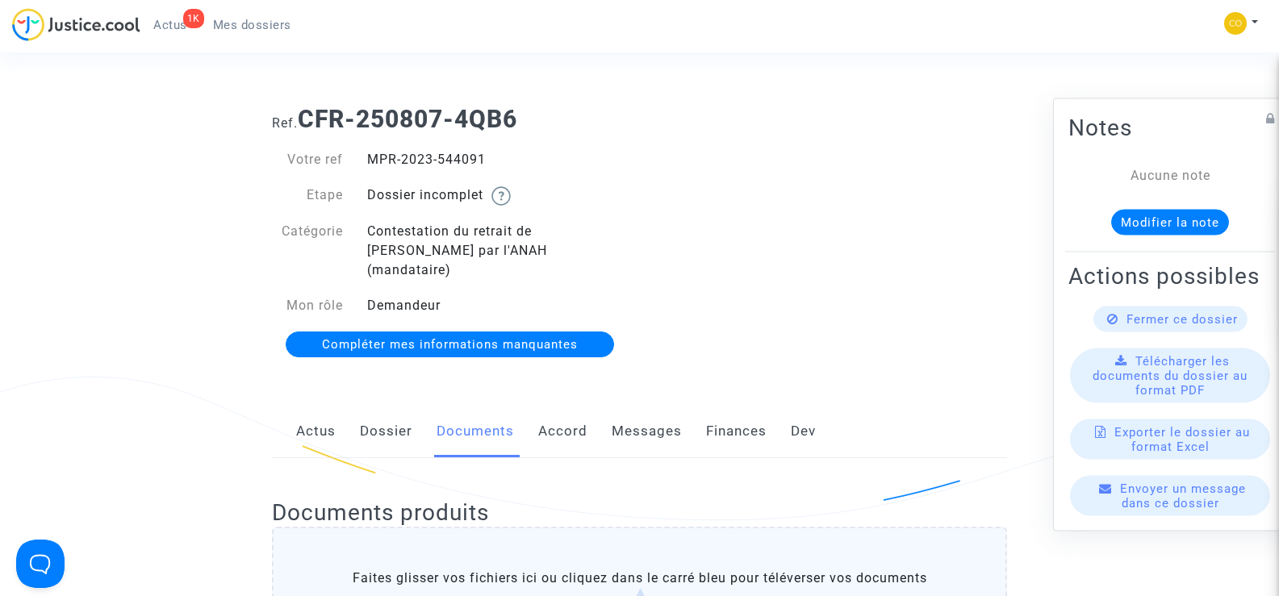
drag, startPoint x: 488, startPoint y: 154, endPoint x: 351, endPoint y: 164, distance: 137.5
click at [351, 164] on div "Votre ref MPR-2023-544091" at bounding box center [450, 159] width 380 height 19
copy div "MPR-2023-544091"
click at [260, 27] on span "Mes dossiers" at bounding box center [252, 25] width 78 height 15
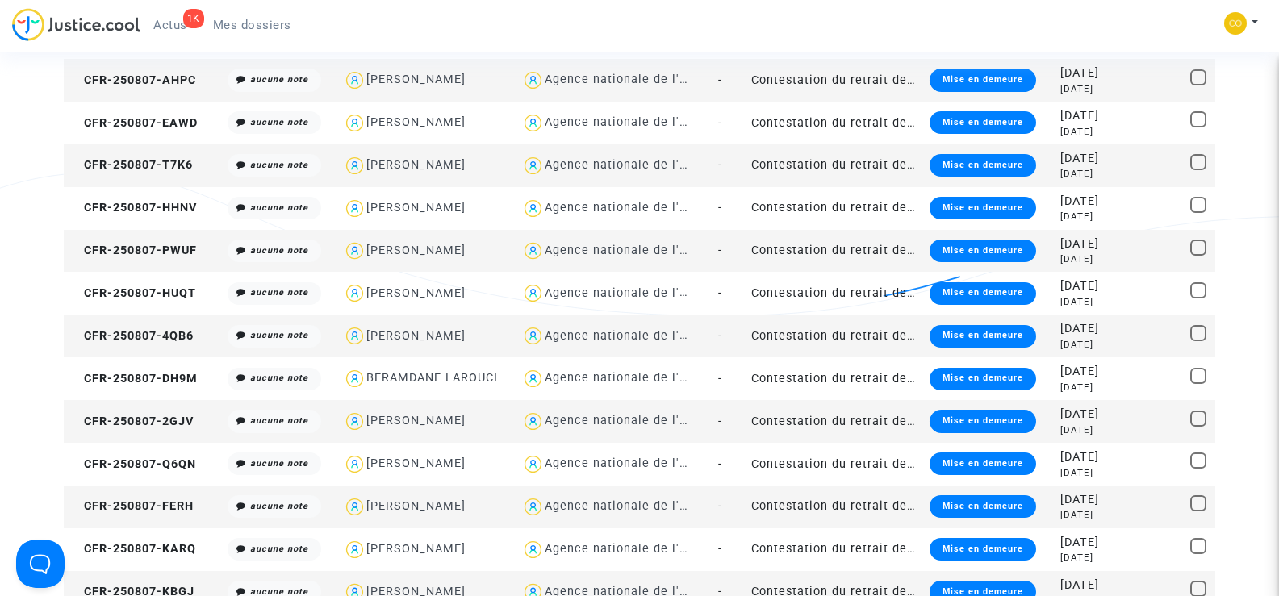
scroll to position [887, 0]
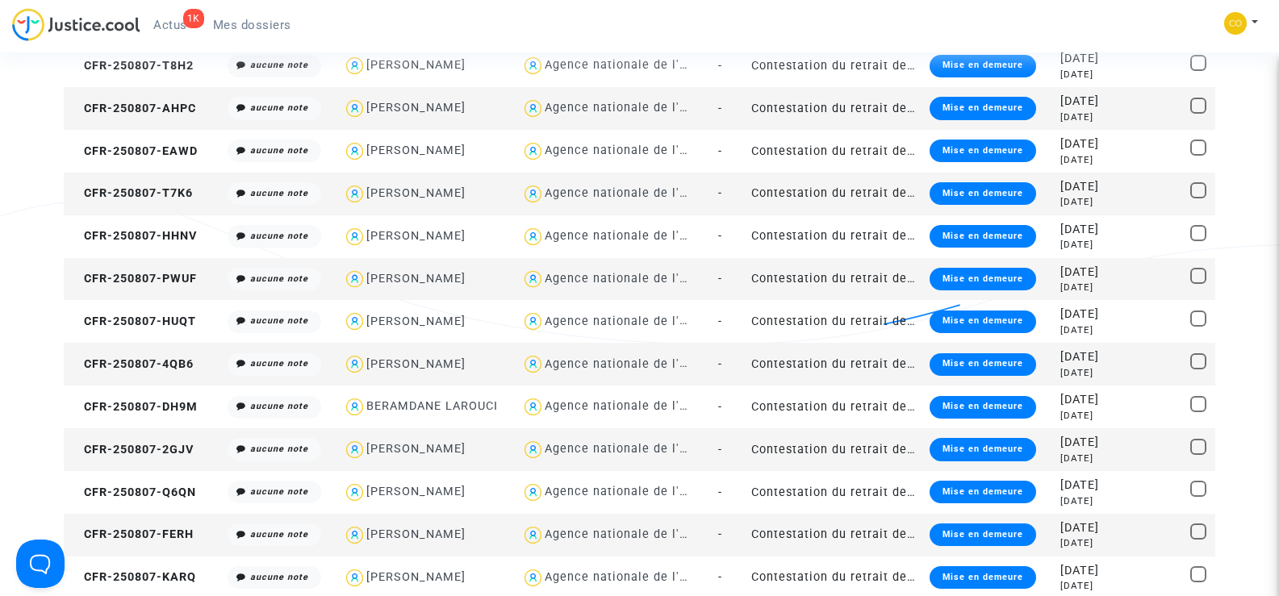
click at [161, 201] on td "CFR-250807-T7K6" at bounding box center [143, 194] width 158 height 43
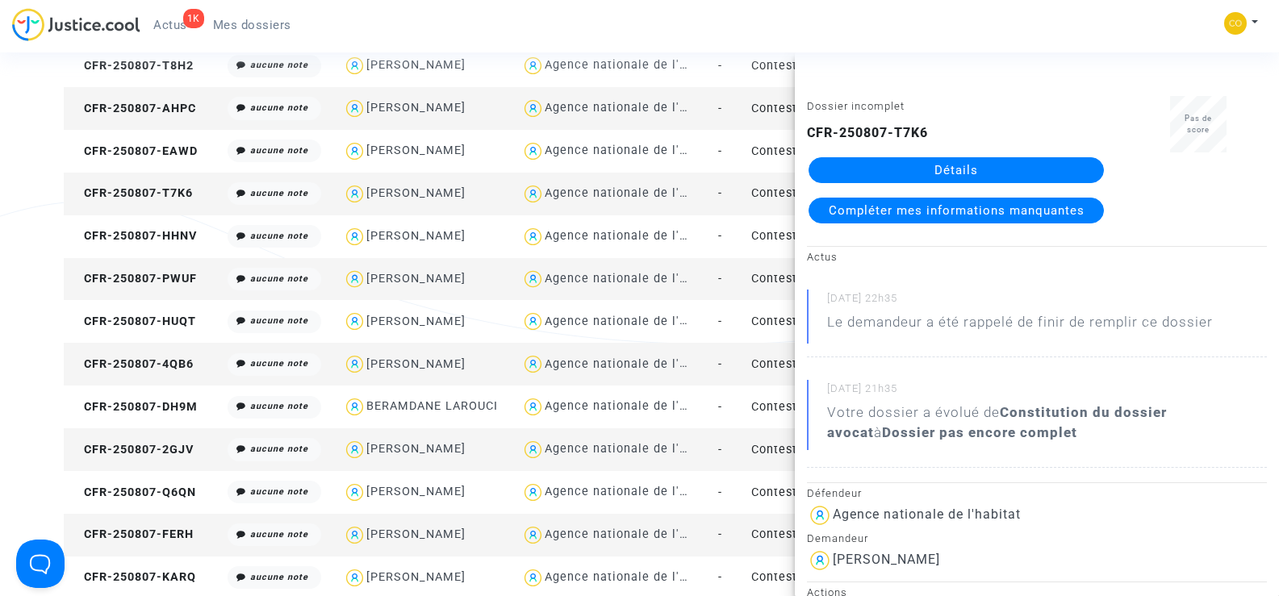
click at [949, 170] on link "Détails" at bounding box center [955, 170] width 295 height 26
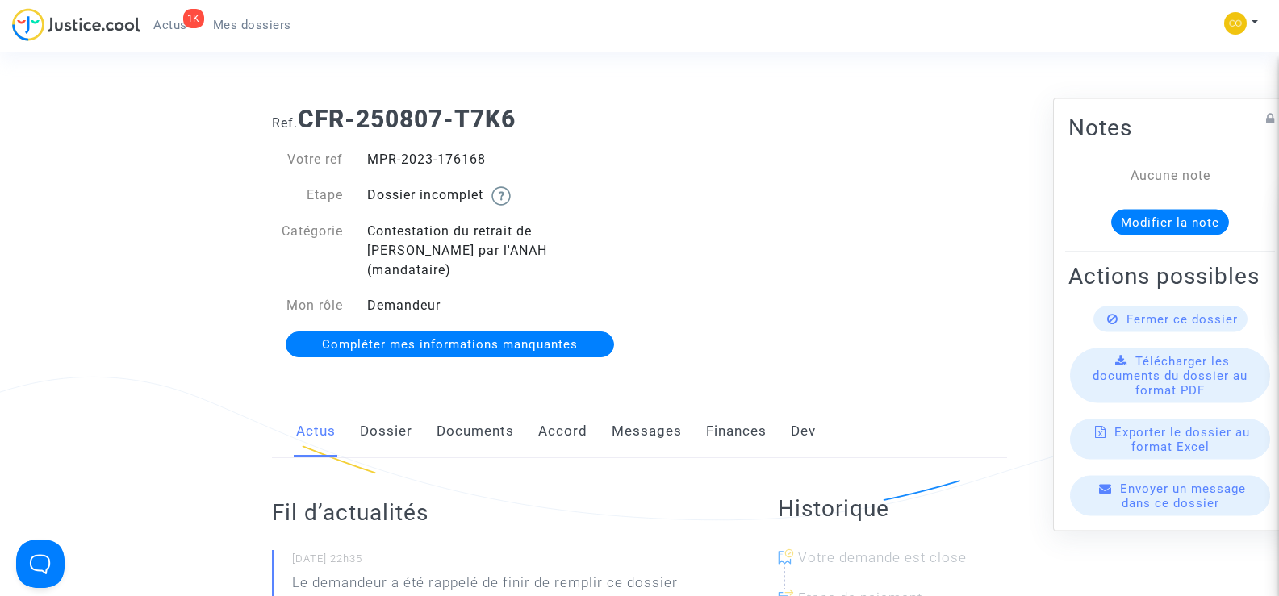
click at [493, 405] on link "Documents" at bounding box center [474, 431] width 77 height 53
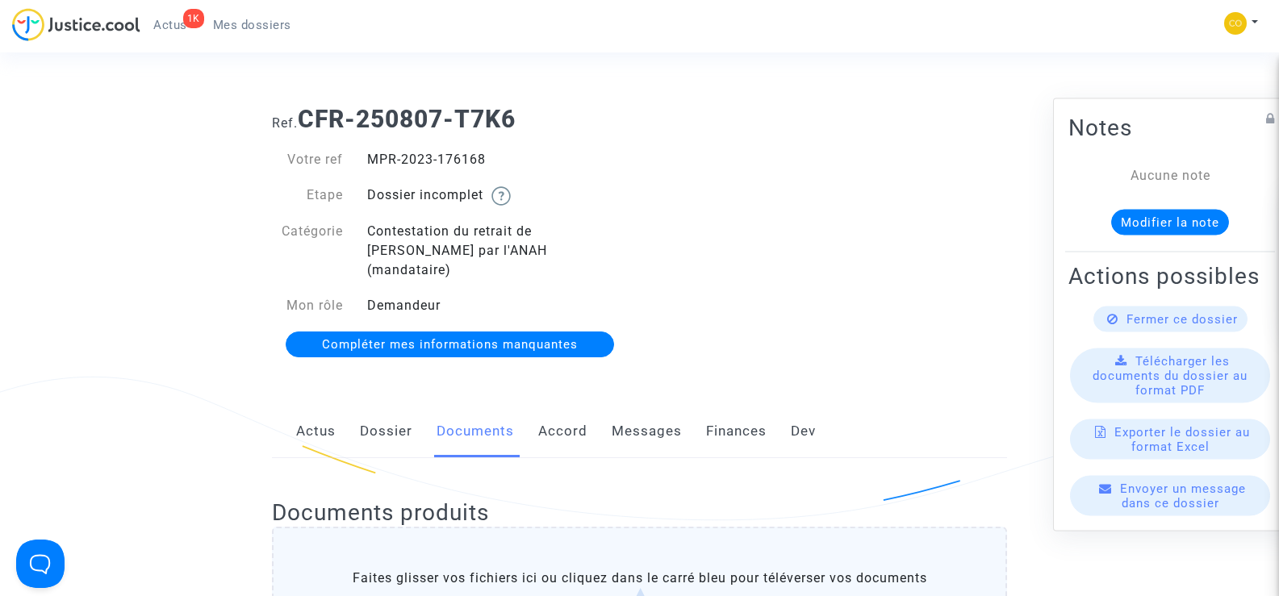
drag, startPoint x: 487, startPoint y: 158, endPoint x: 358, endPoint y: 167, distance: 129.4
click at [358, 167] on div "MPR-2023-176168" at bounding box center [497, 159] width 285 height 19
copy div "MPR-2023-176168"
click at [903, 201] on div "Ref. CFR-250807-T7K6 Votre ref MPR-2023-176168 Etape Dossier incomplet Catégori…" at bounding box center [639, 232] width 759 height 279
click at [240, 13] on link "Mes dossiers" at bounding box center [252, 25] width 104 height 24
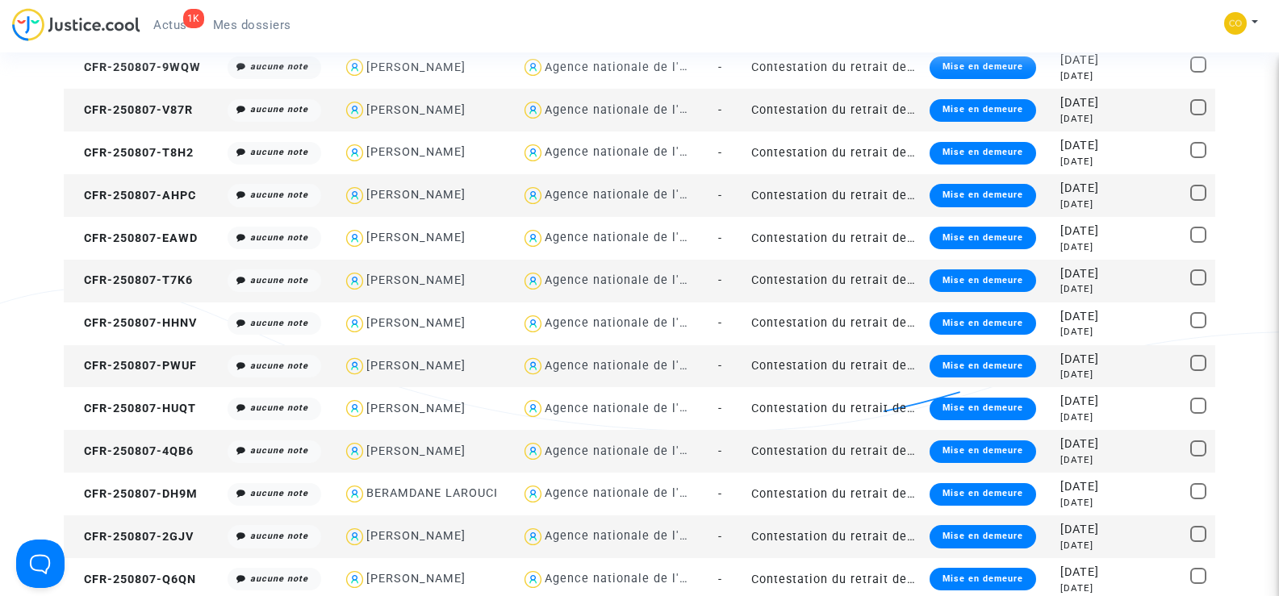
scroll to position [807, 0]
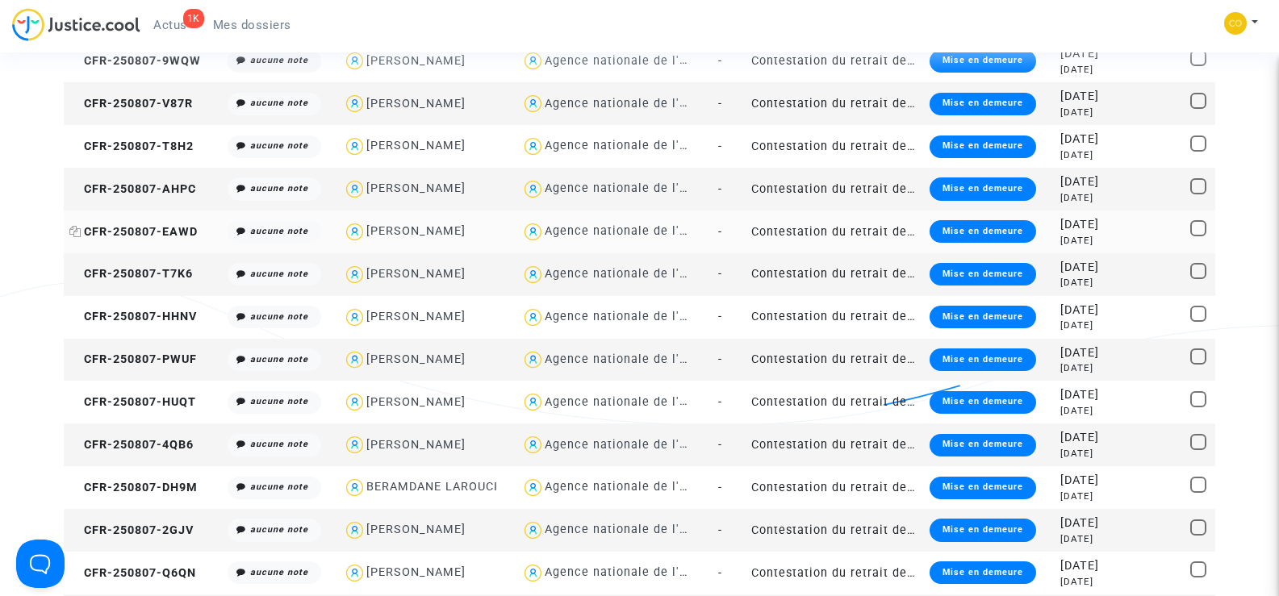
click at [125, 231] on span "CFR-250807-EAWD" at bounding box center [133, 232] width 128 height 14
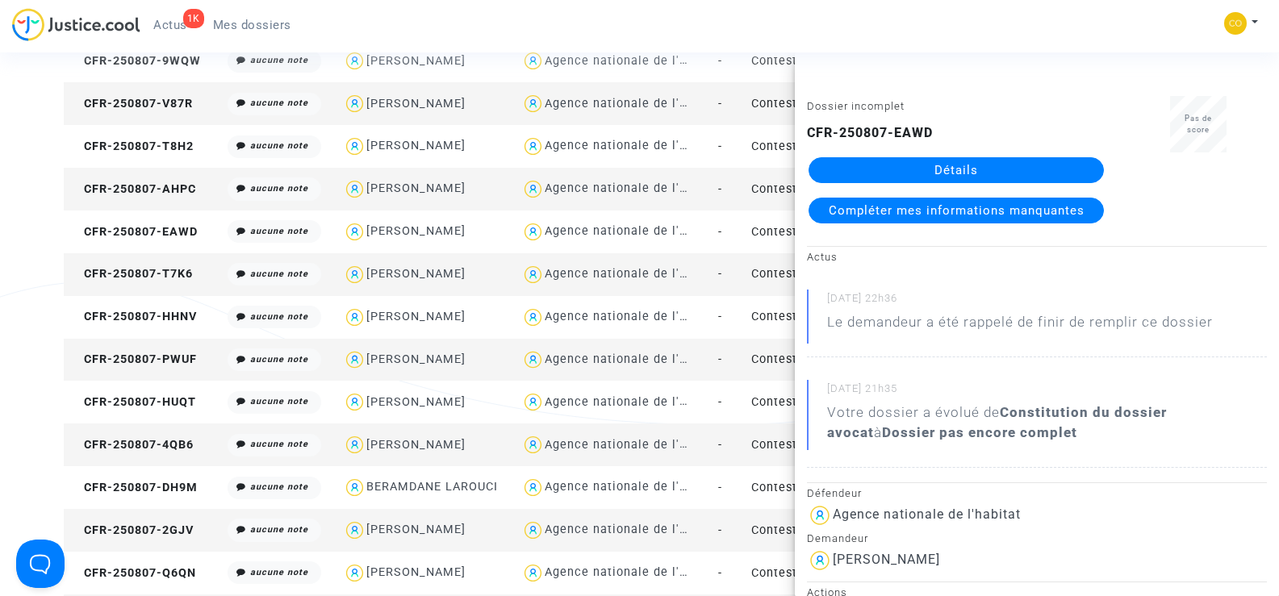
click at [968, 166] on link "Détails" at bounding box center [955, 170] width 295 height 26
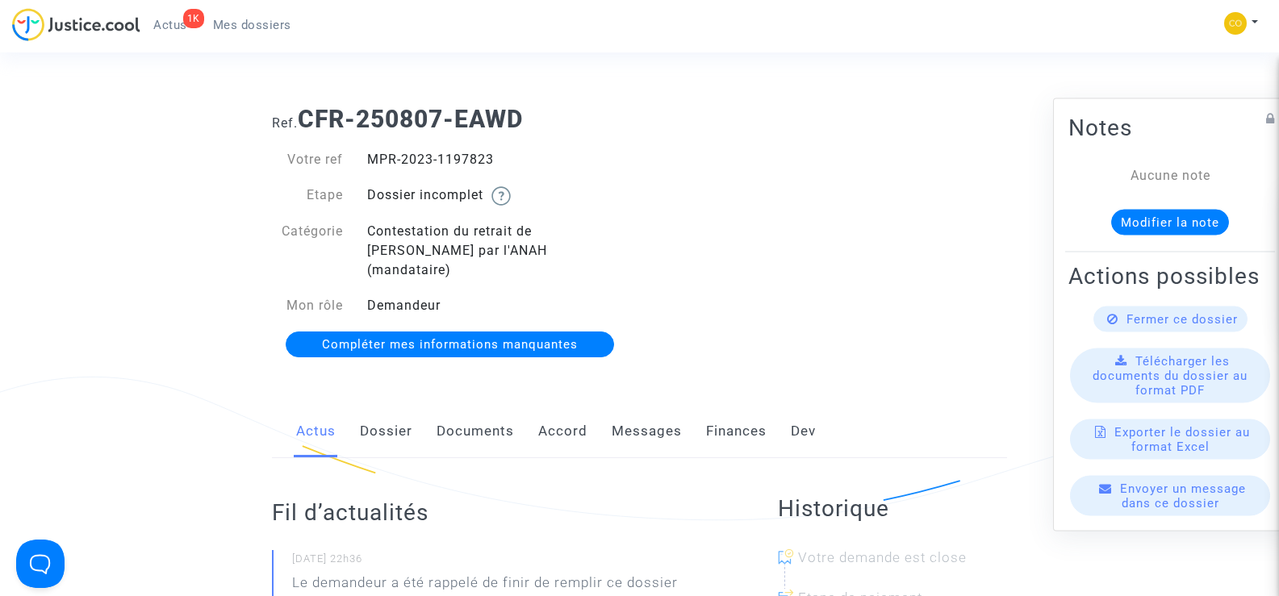
click at [454, 415] on link "Documents" at bounding box center [474, 431] width 77 height 53
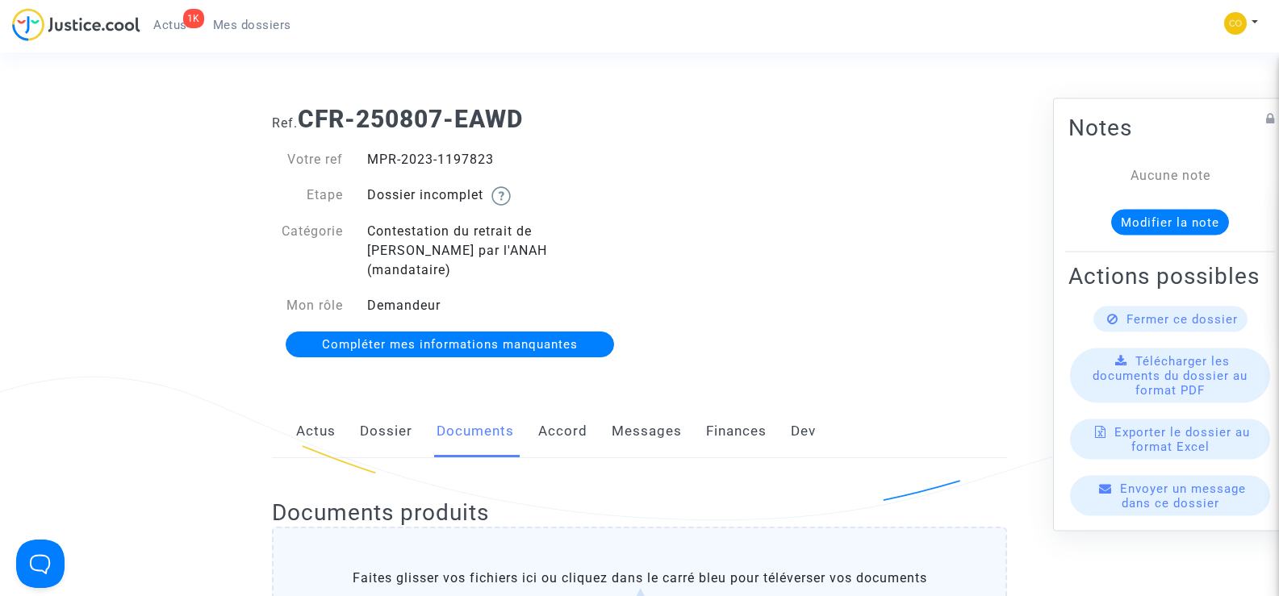
drag, startPoint x: 500, startPoint y: 161, endPoint x: 364, endPoint y: 155, distance: 136.4
click at [364, 155] on div "MPR-2023-1197823" at bounding box center [497, 159] width 285 height 19
click at [864, 202] on div "Ref. CFR-250807-EAWD Votre ref MPR-2023-1197823 Etape Dossier incomplet Catégor…" at bounding box center [639, 232] width 759 height 279
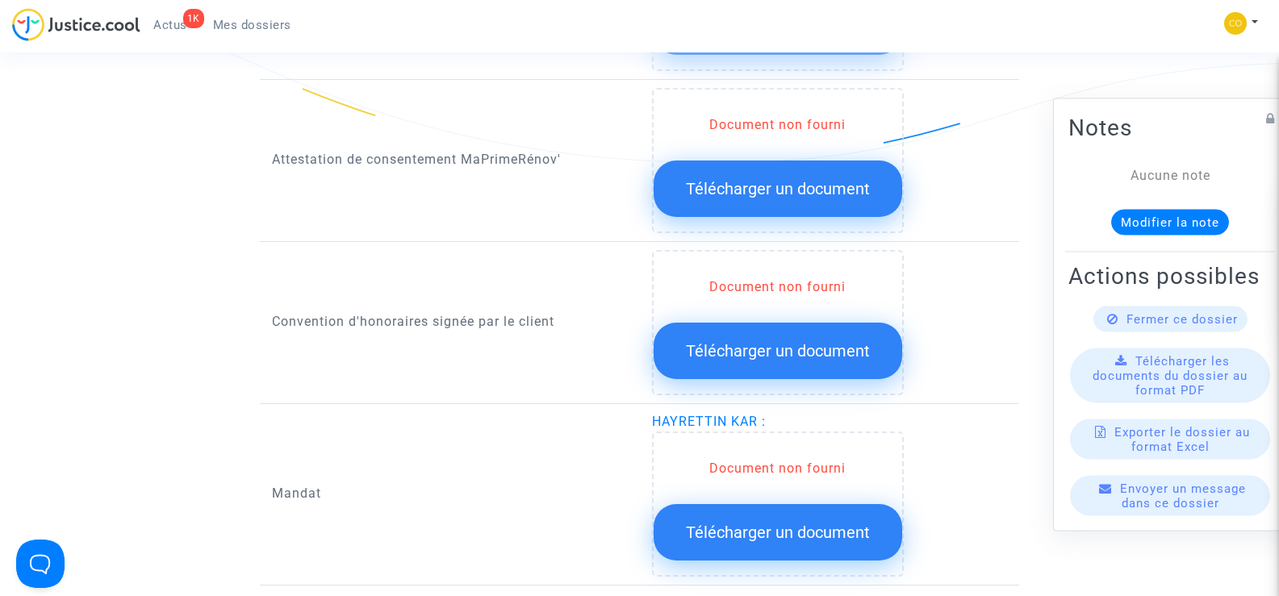
scroll to position [1775, 0]
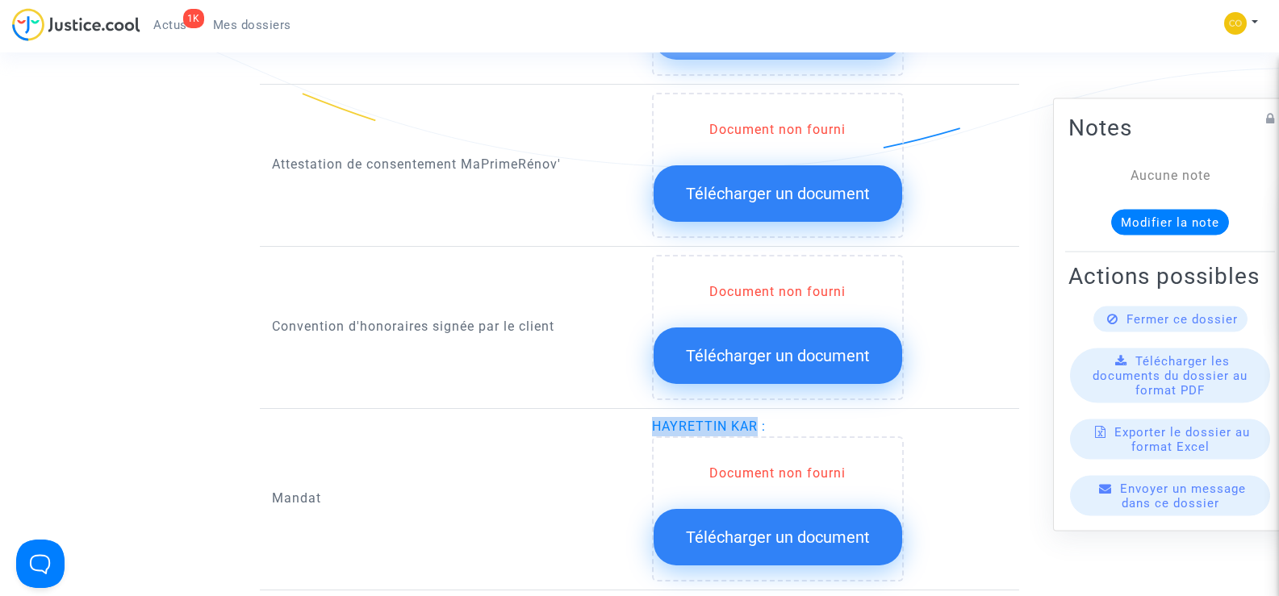
drag, startPoint x: 757, startPoint y: 403, endPoint x: 645, endPoint y: 403, distance: 112.1
click at [645, 417] on div "HAYRETTIN KAR : Document non fourni Télécharger un document" at bounding box center [830, 499] width 380 height 165
click at [478, 369] on div "Convention d'honoraires signée par le client" at bounding box center [450, 327] width 380 height 145
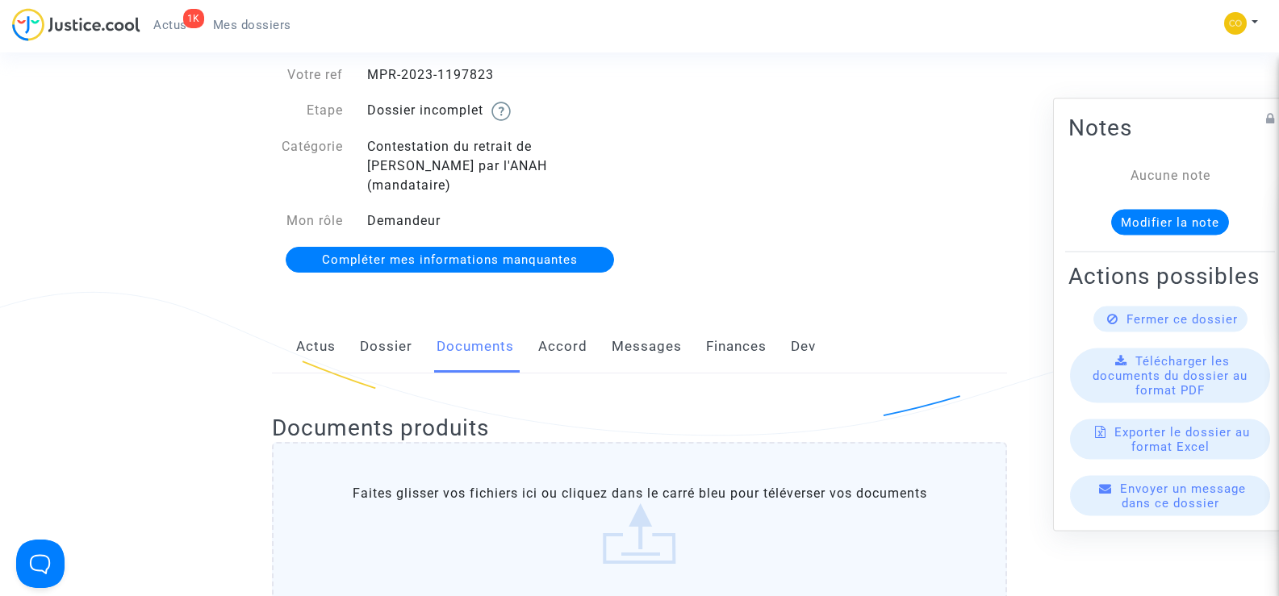
scroll to position [0, 0]
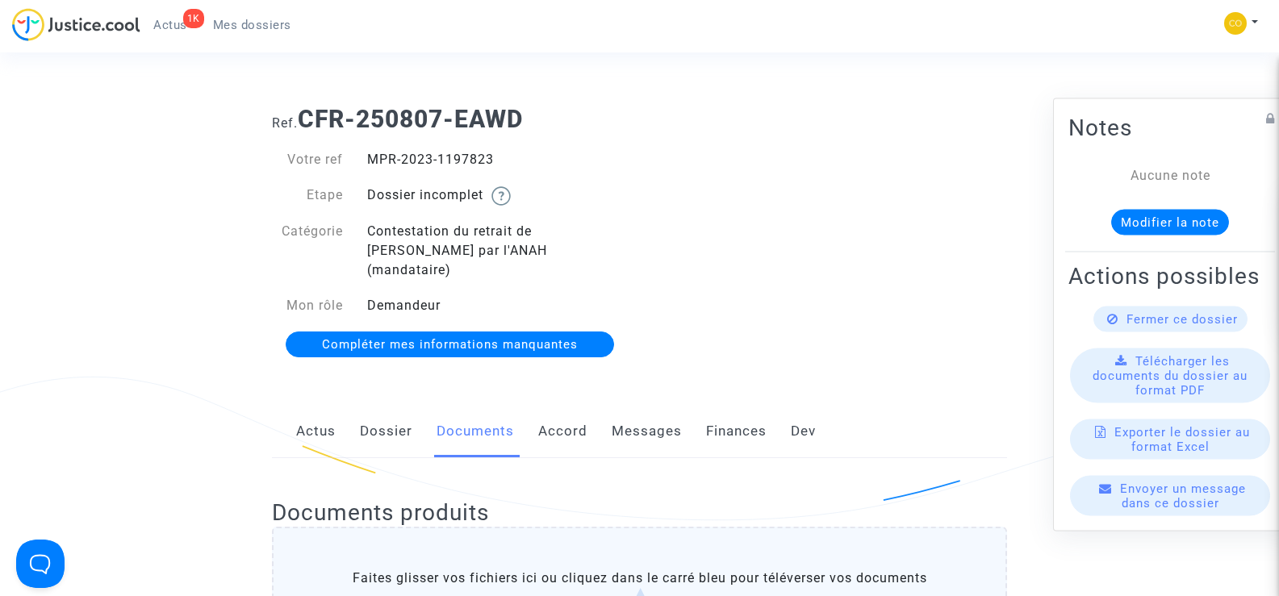
click at [288, 23] on span "Mes dossiers" at bounding box center [252, 25] width 78 height 15
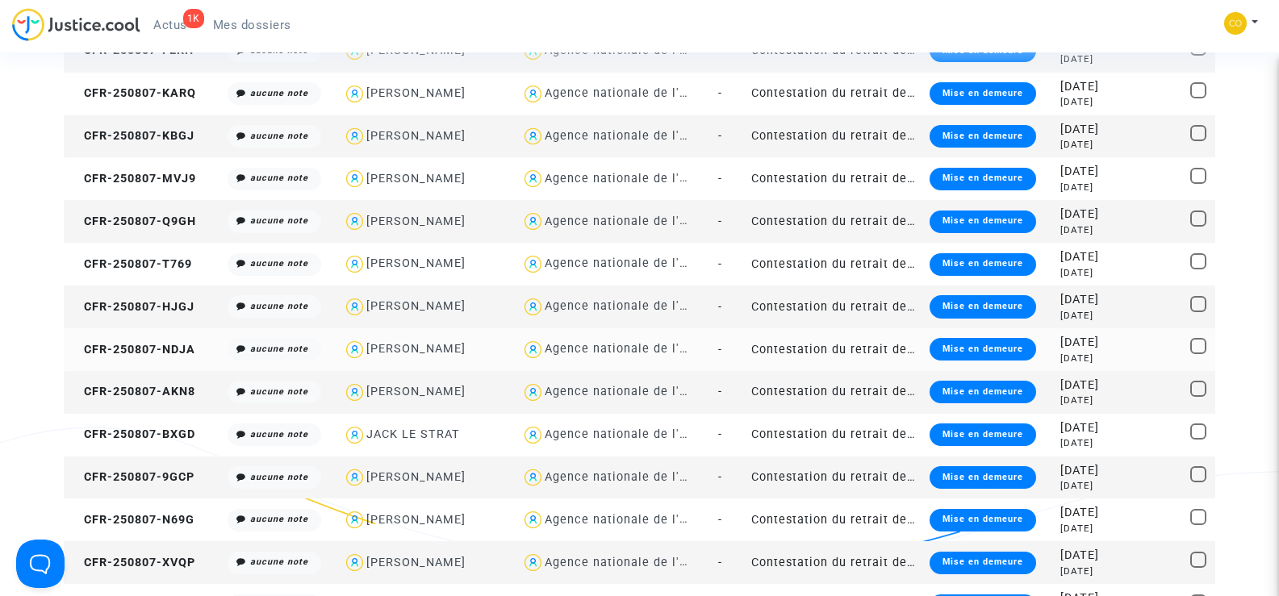
scroll to position [1452, 0]
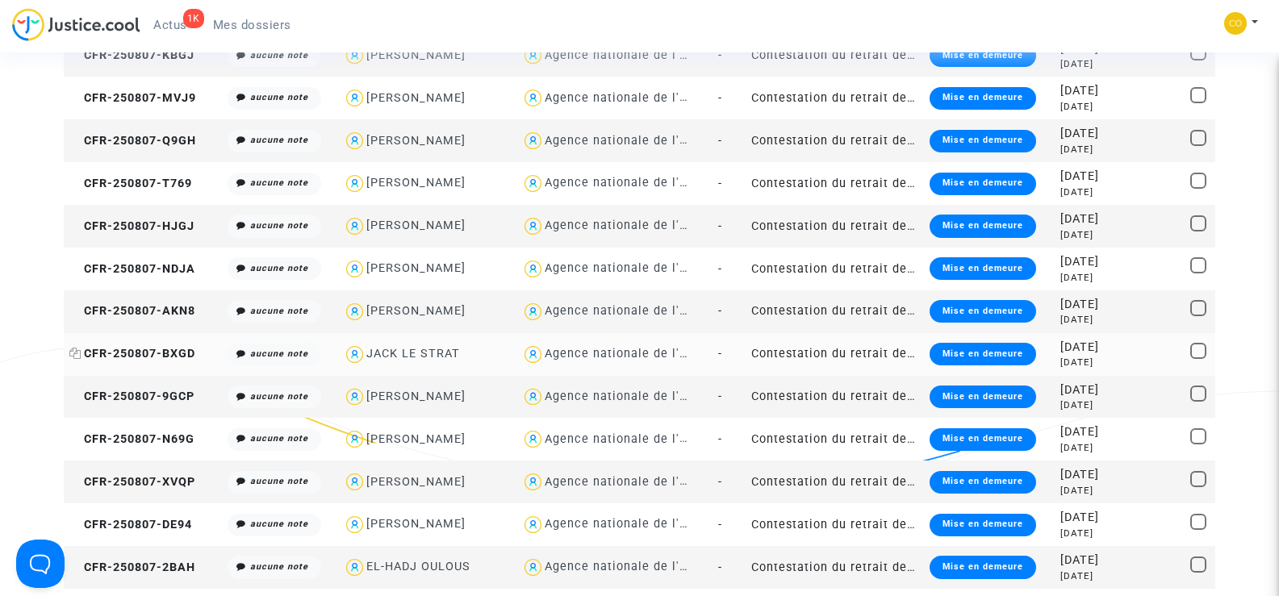
click at [125, 352] on span "CFR-250807-BXGD" at bounding box center [132, 354] width 126 height 14
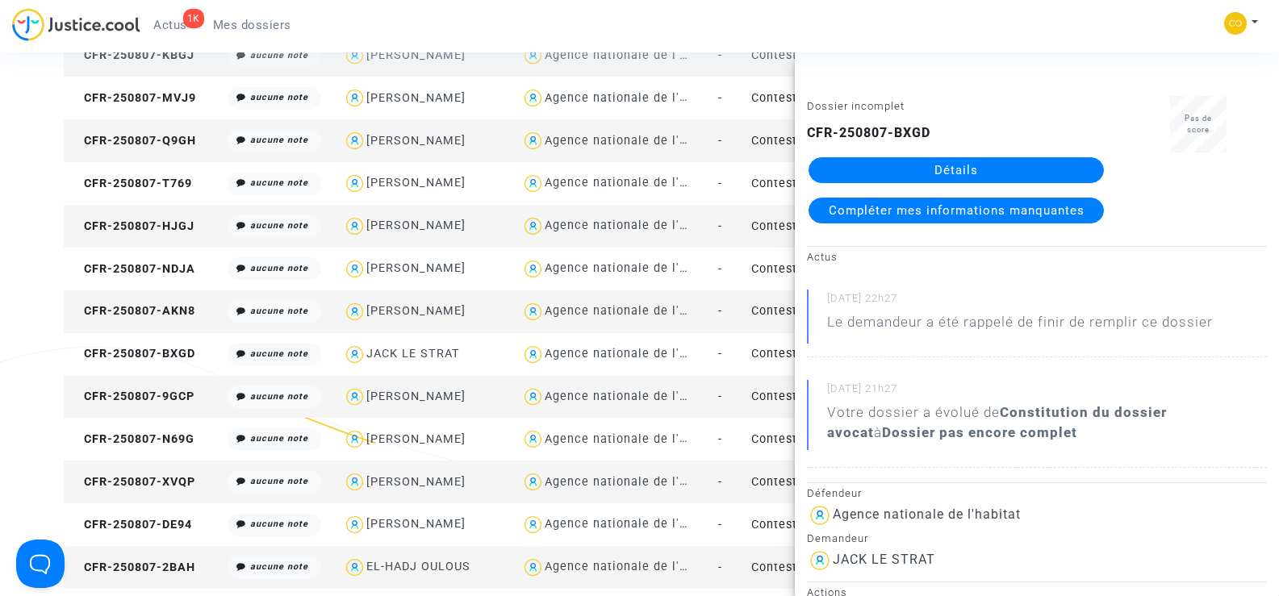
click at [964, 169] on link "Détails" at bounding box center [955, 170] width 295 height 26
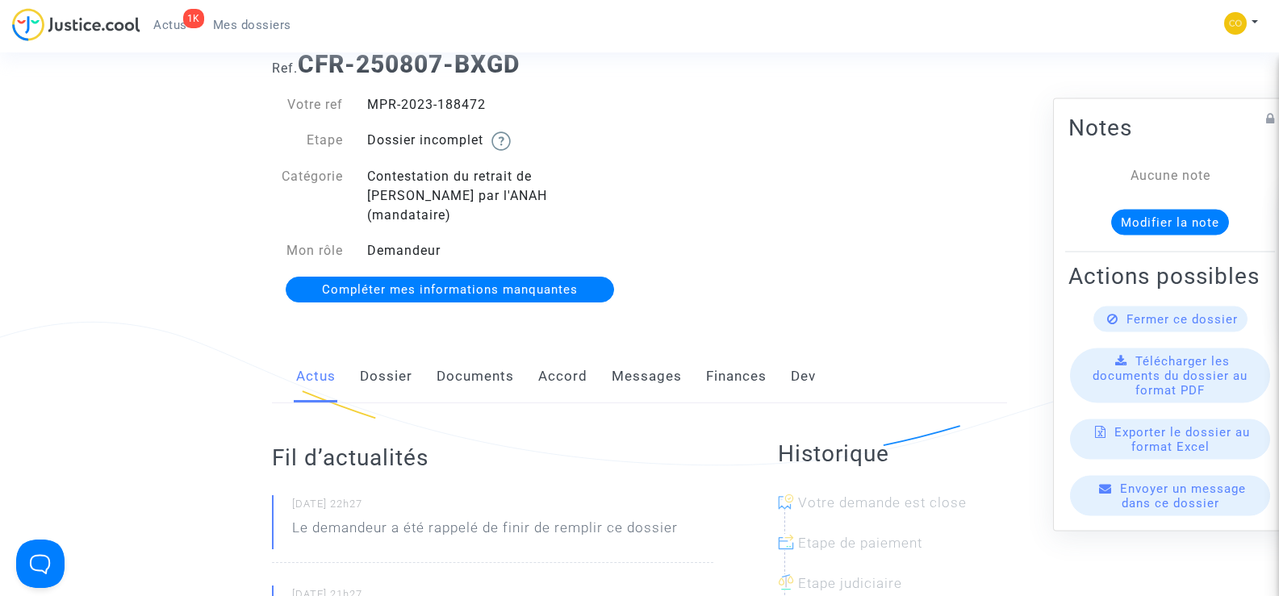
scroll to position [33, 0]
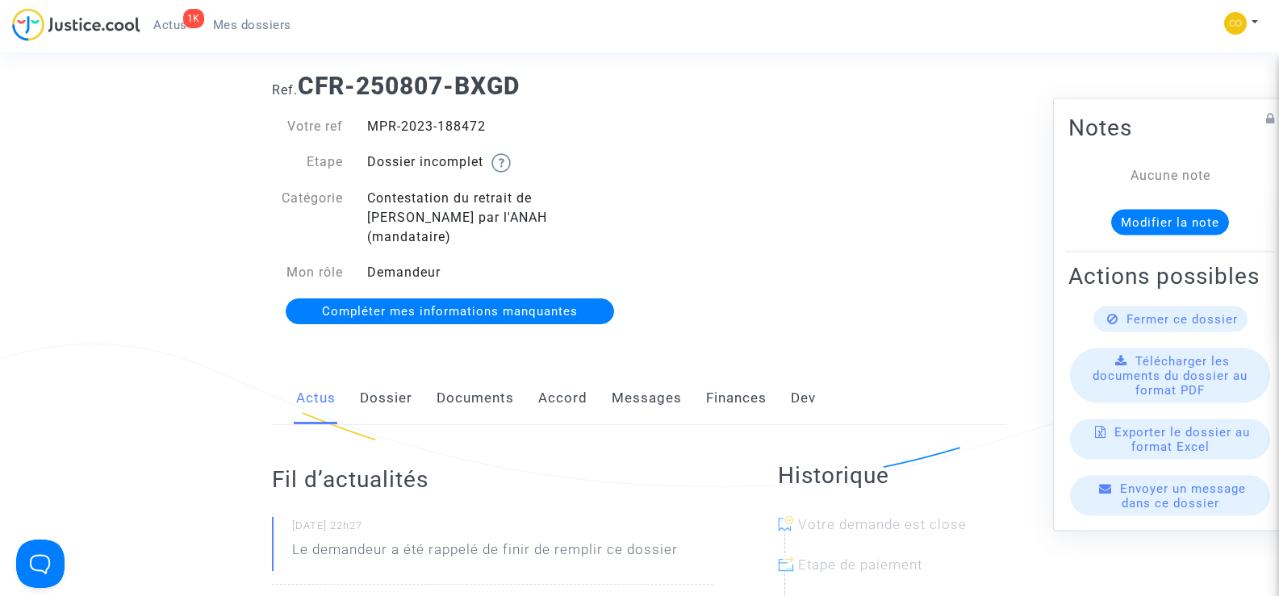
click at [452, 378] on link "Documents" at bounding box center [474, 398] width 77 height 53
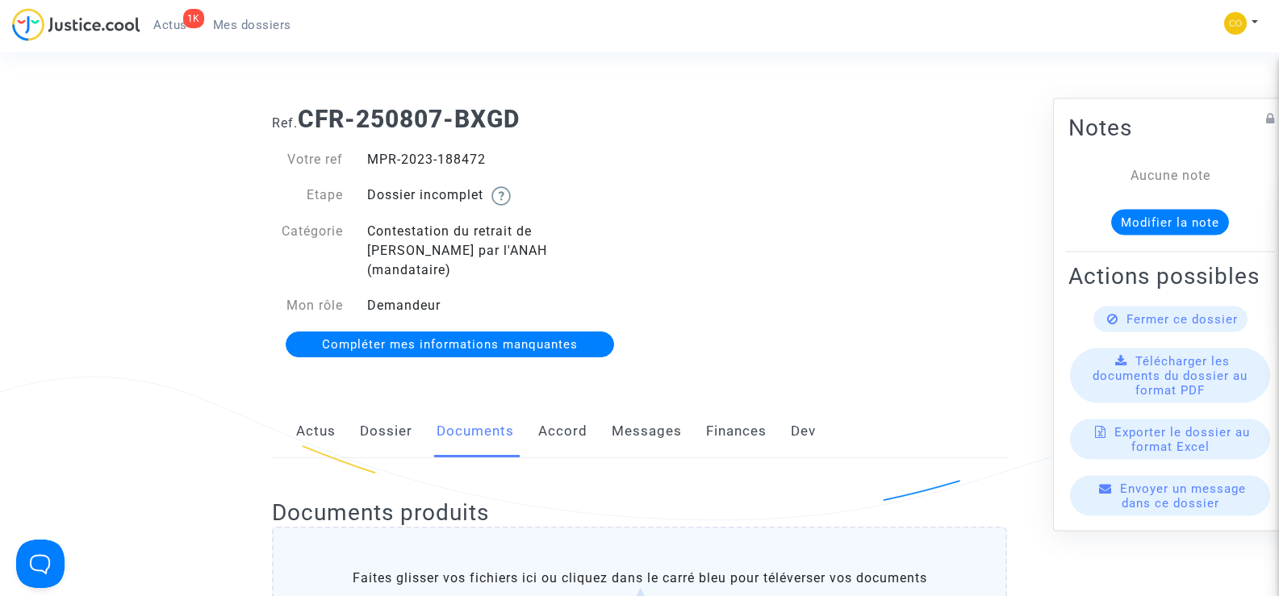
drag, startPoint x: 505, startPoint y: 162, endPoint x: 367, endPoint y: 160, distance: 138.0
click at [367, 160] on div "MPR-2023-188472" at bounding box center [497, 159] width 285 height 19
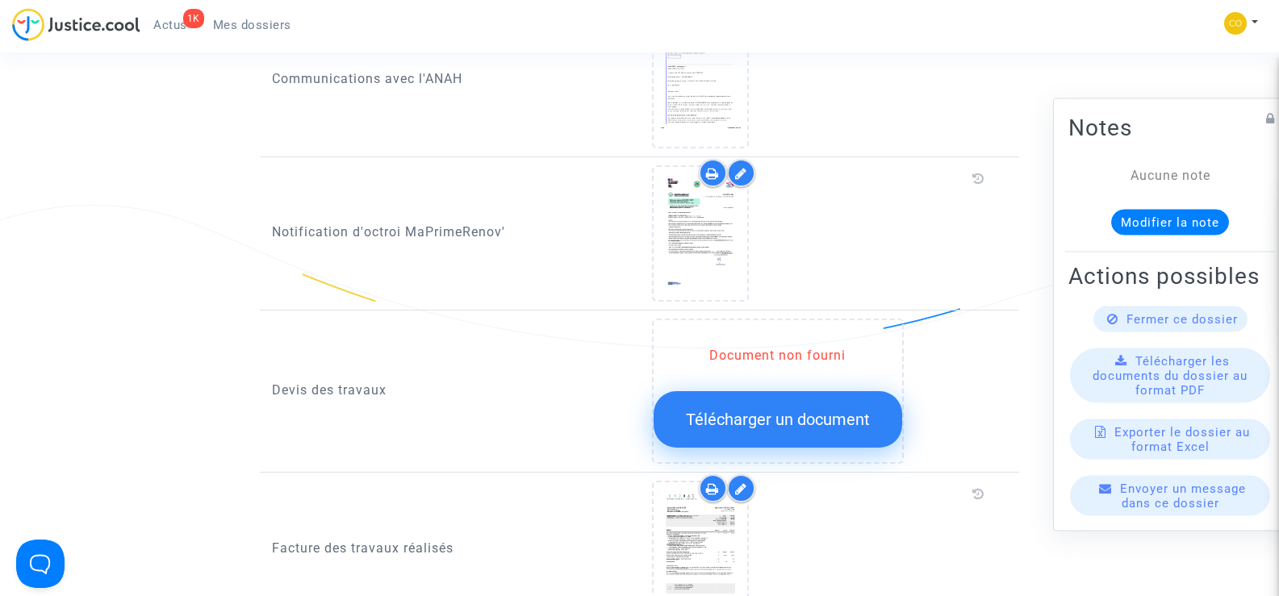
scroll to position [887, 0]
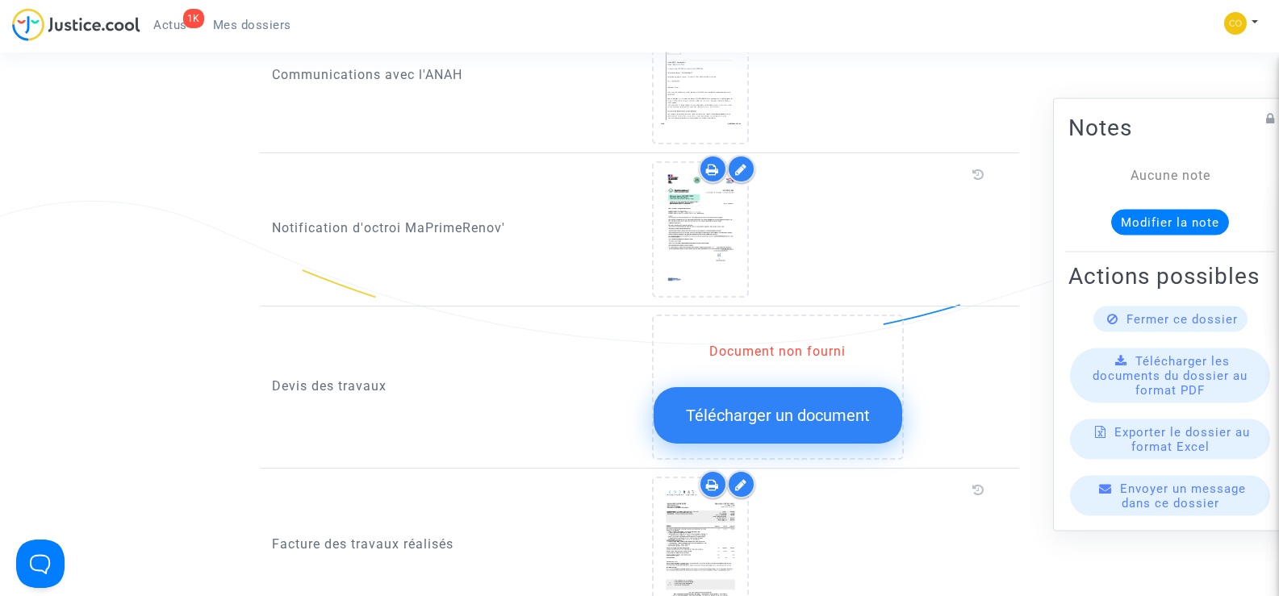
click at [772, 406] on span "Télécharger un document" at bounding box center [778, 415] width 184 height 19
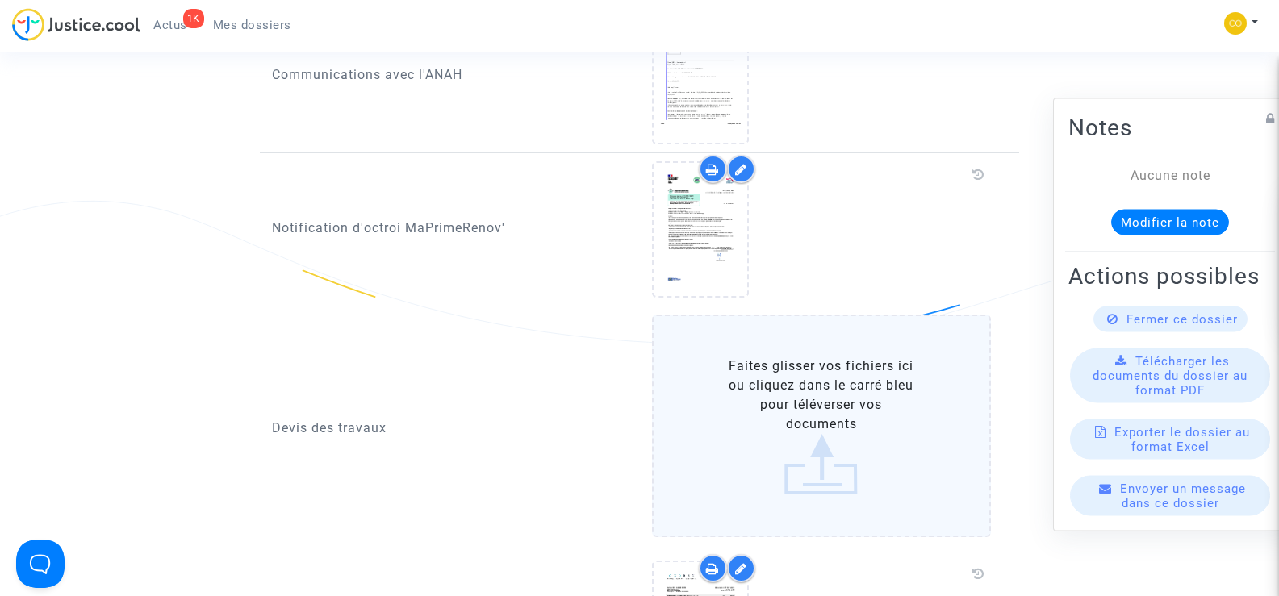
click at [844, 387] on label "Faites glisser vos fichiers ici ou cliquez dans le carré bleu pour téléverser v…" at bounding box center [822, 426] width 340 height 223
click at [0, 0] on input "Faites glisser vos fichiers ici ou cliquez dans le carré bleu pour téléverser v…" at bounding box center [0, 0] width 0 height 0
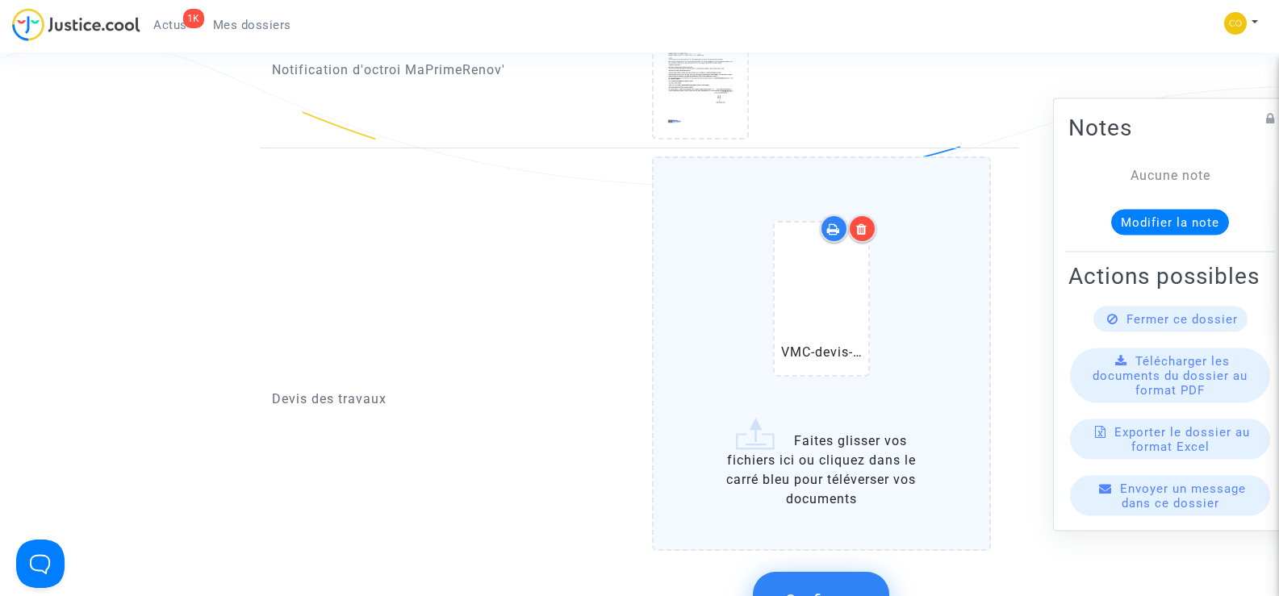
scroll to position [1049, 0]
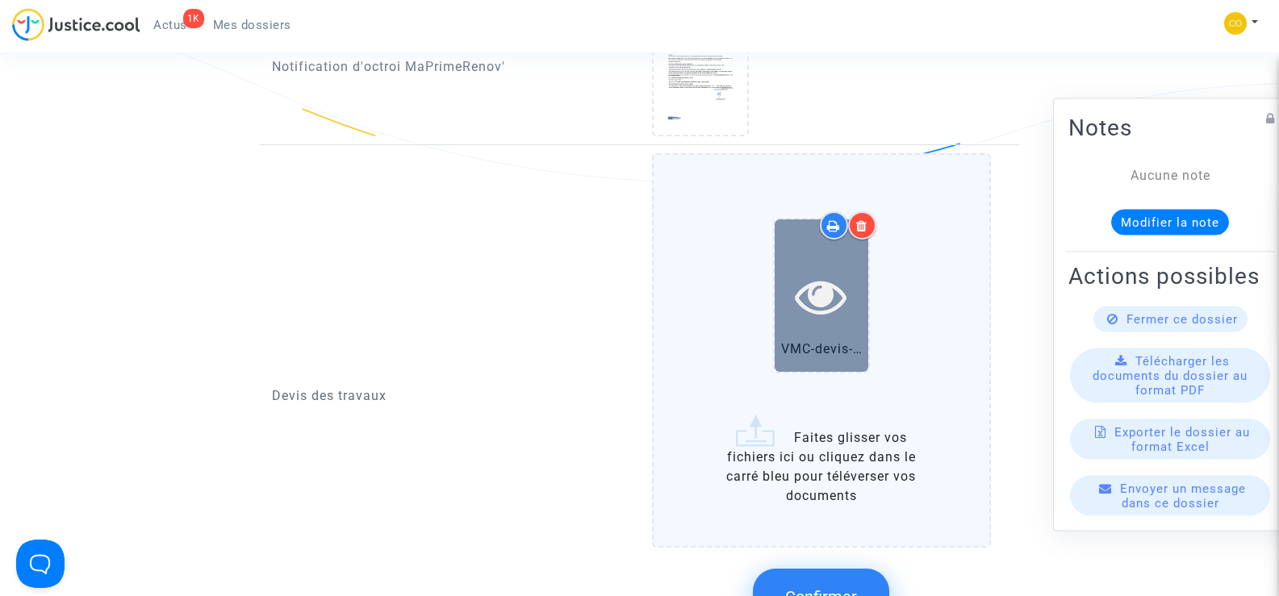
click at [801, 281] on icon at bounding box center [821, 296] width 52 height 52
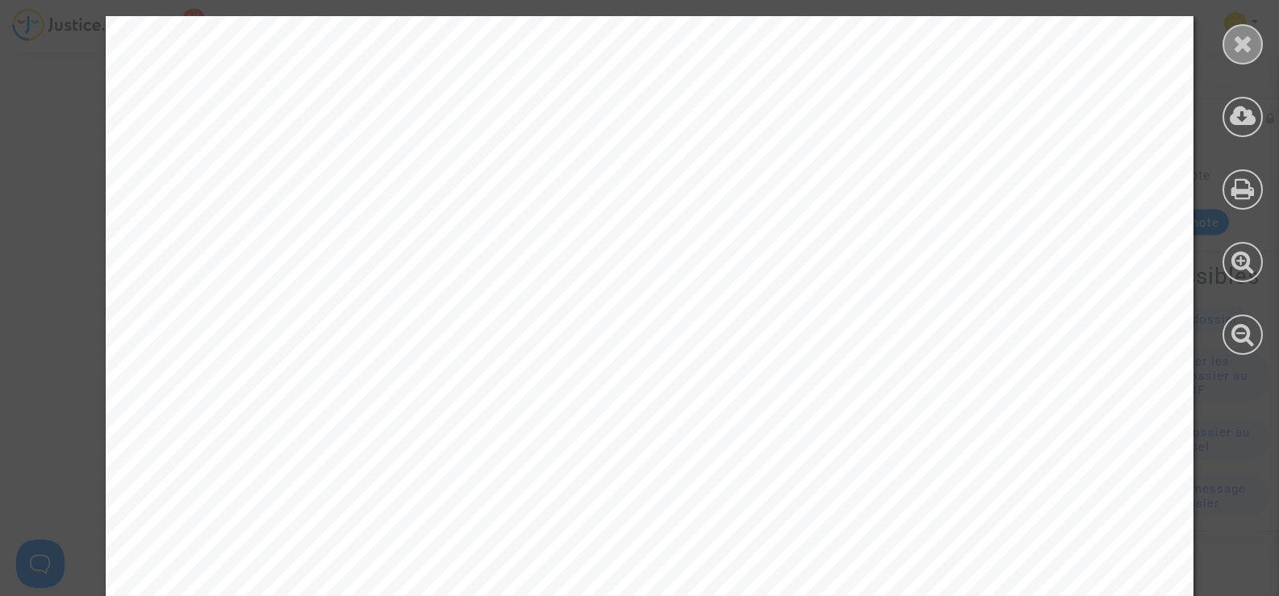
click at [1237, 46] on icon at bounding box center [1243, 43] width 20 height 24
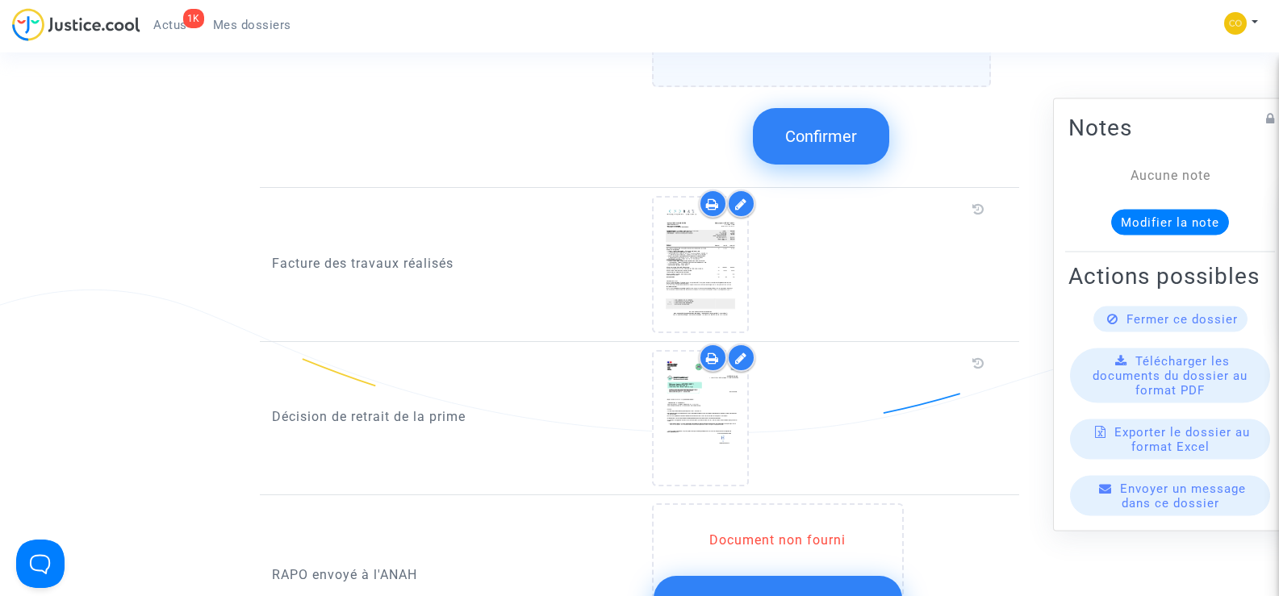
scroll to position [1533, 0]
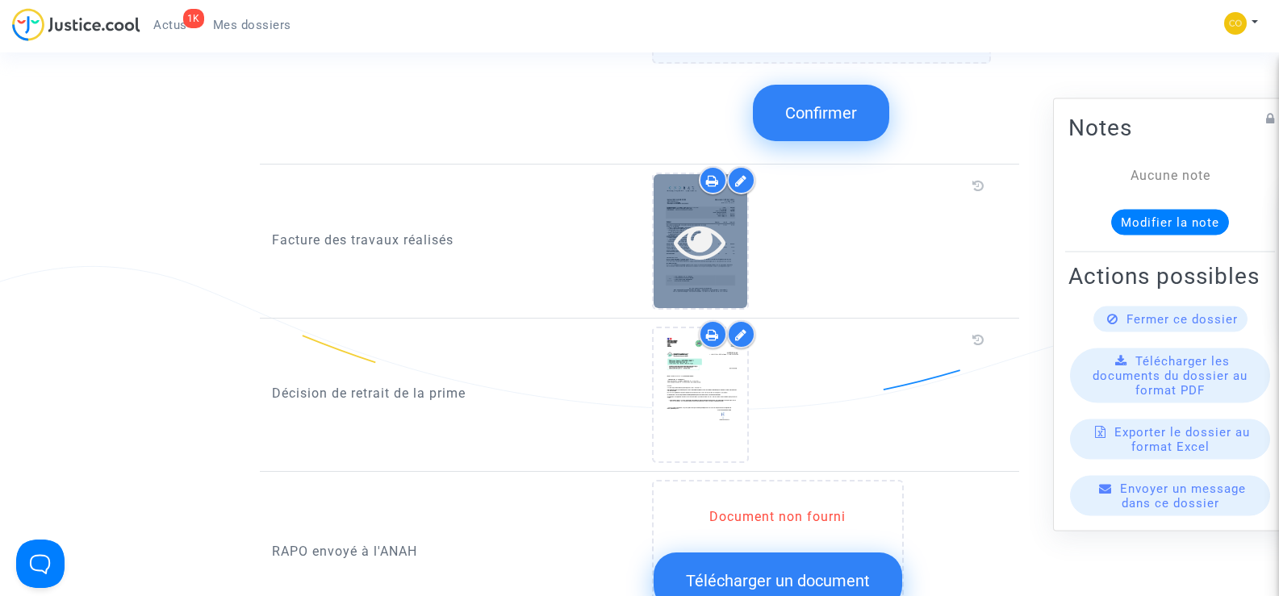
click at [671, 243] on div at bounding box center [700, 241] width 94 height 52
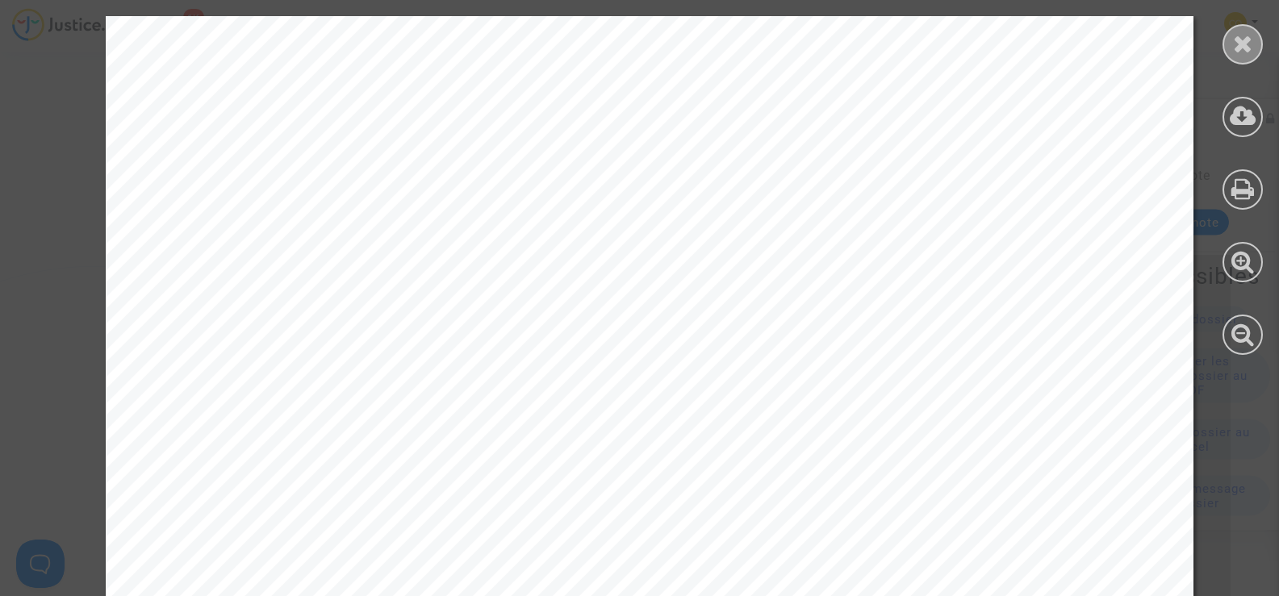
click at [1249, 29] on div at bounding box center [1242, 44] width 40 height 40
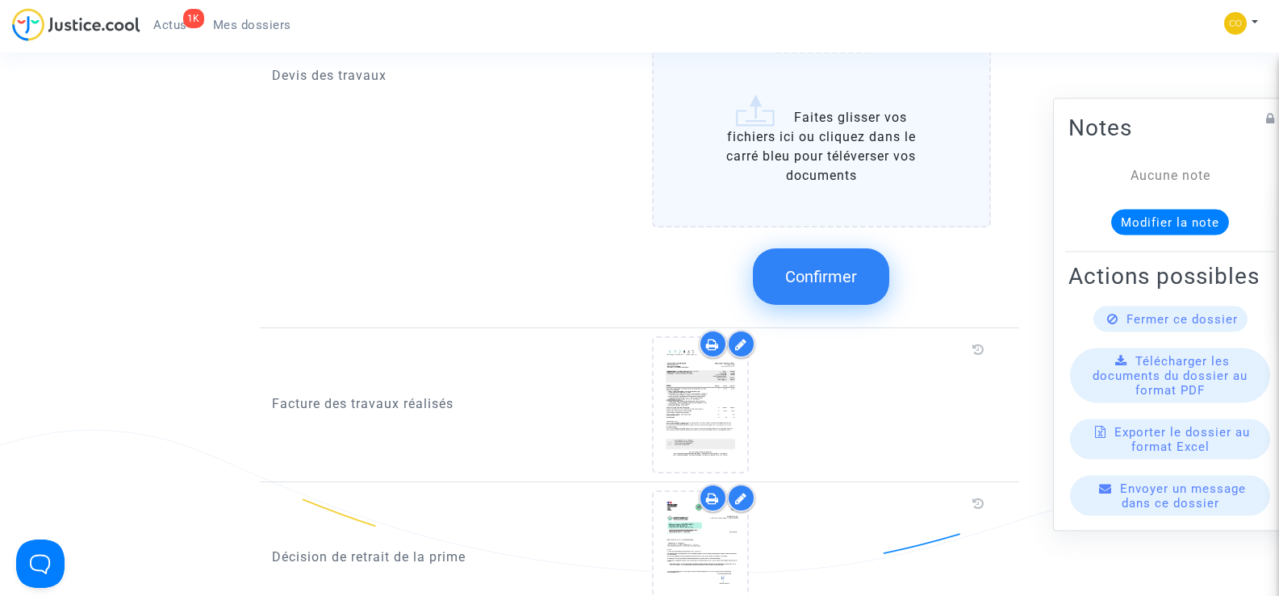
scroll to position [1210, 0]
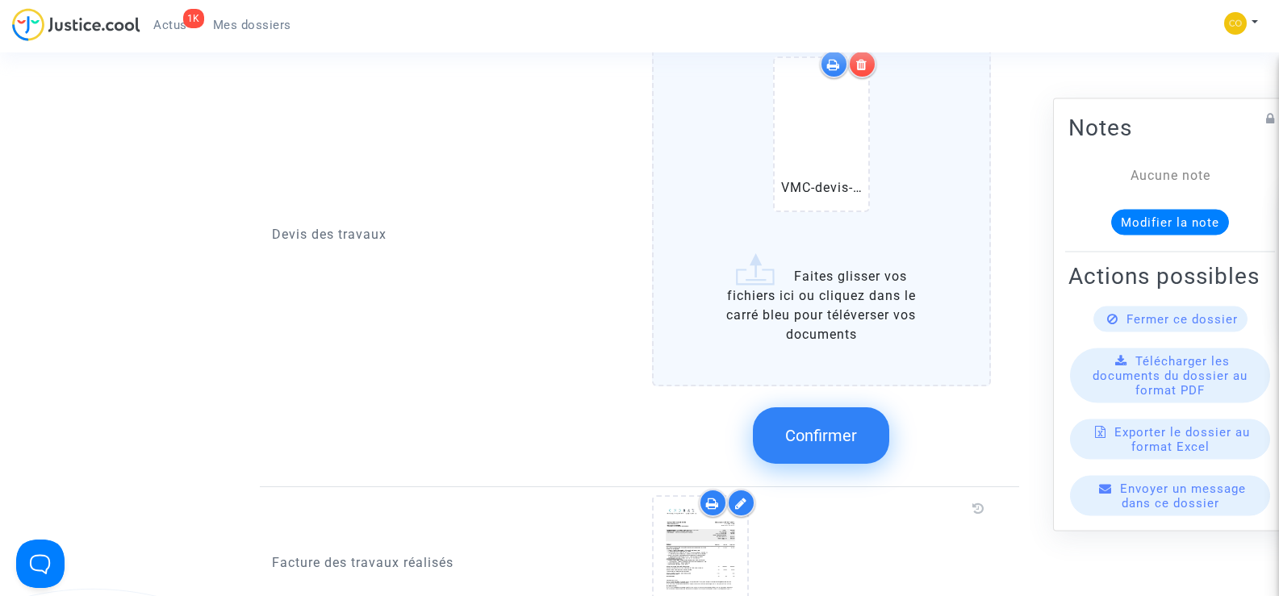
click at [823, 426] on span "Confirmer" at bounding box center [821, 435] width 72 height 19
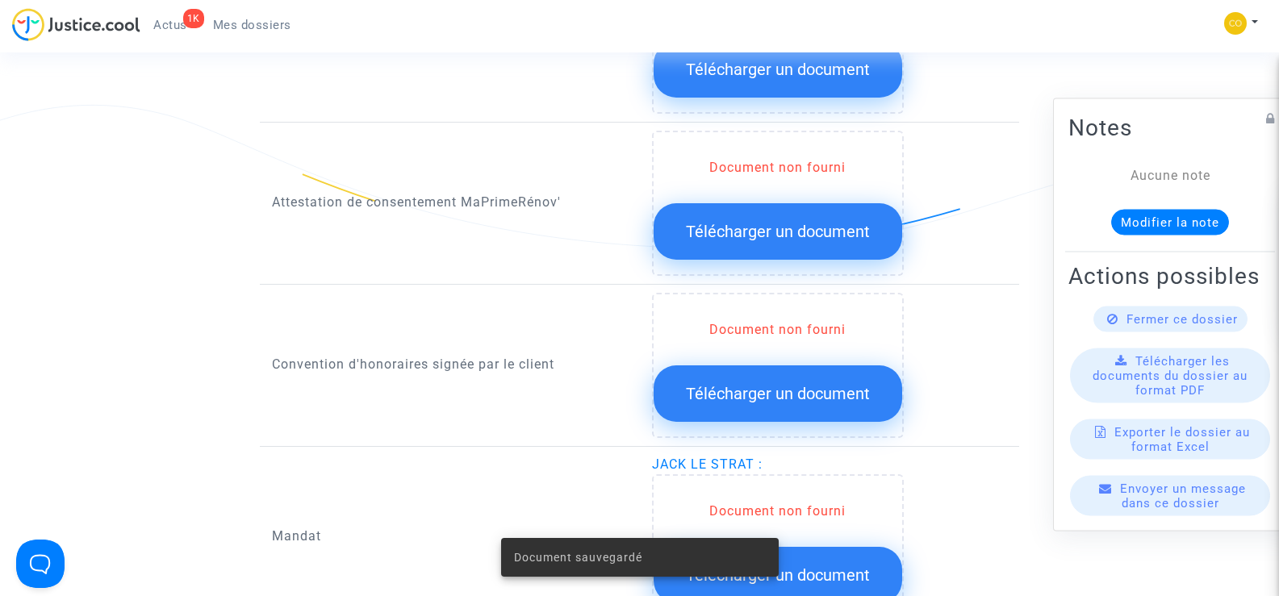
scroll to position [2017, 0]
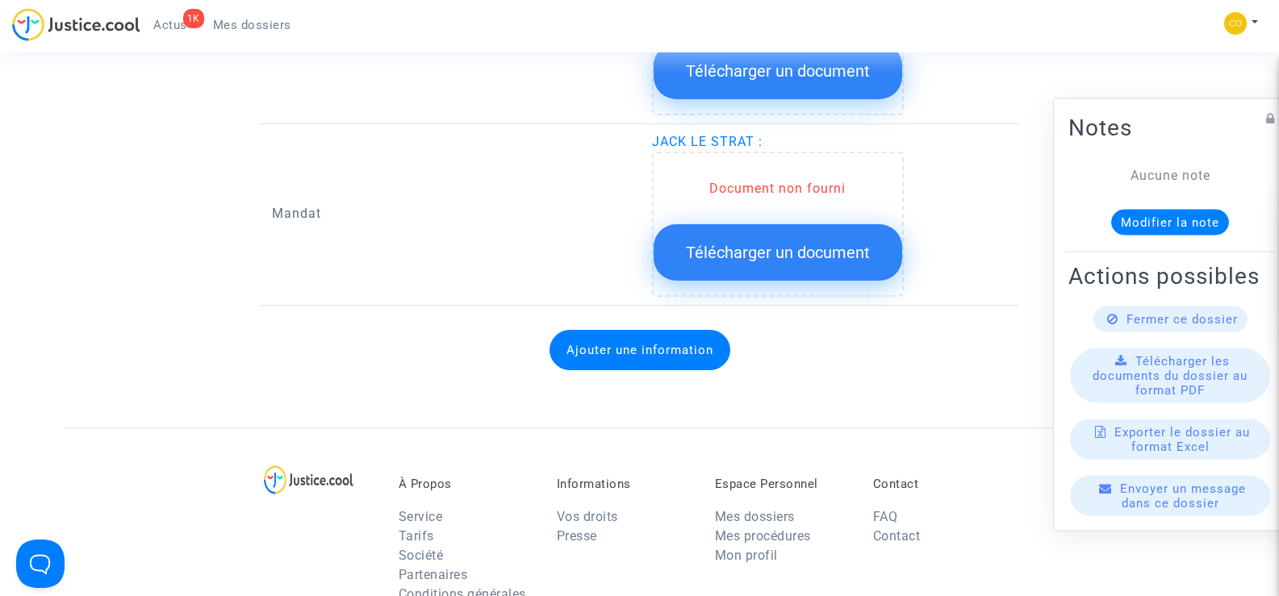
click at [802, 243] on span "Télécharger un document" at bounding box center [778, 252] width 184 height 19
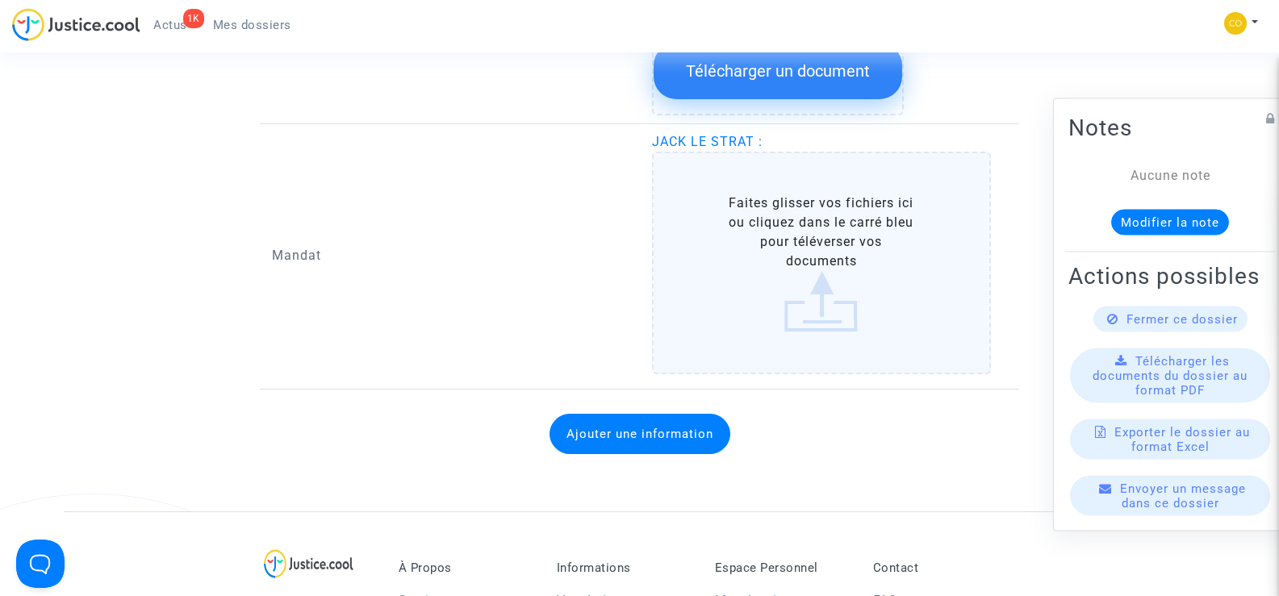
click at [825, 233] on label "Faites glisser vos fichiers ici ou cliquez dans le carré bleu pour téléverser v…" at bounding box center [822, 263] width 340 height 223
click at [0, 0] on input "Faites glisser vos fichiers ici ou cliquez dans le carré bleu pour téléverser v…" at bounding box center [0, 0] width 0 height 0
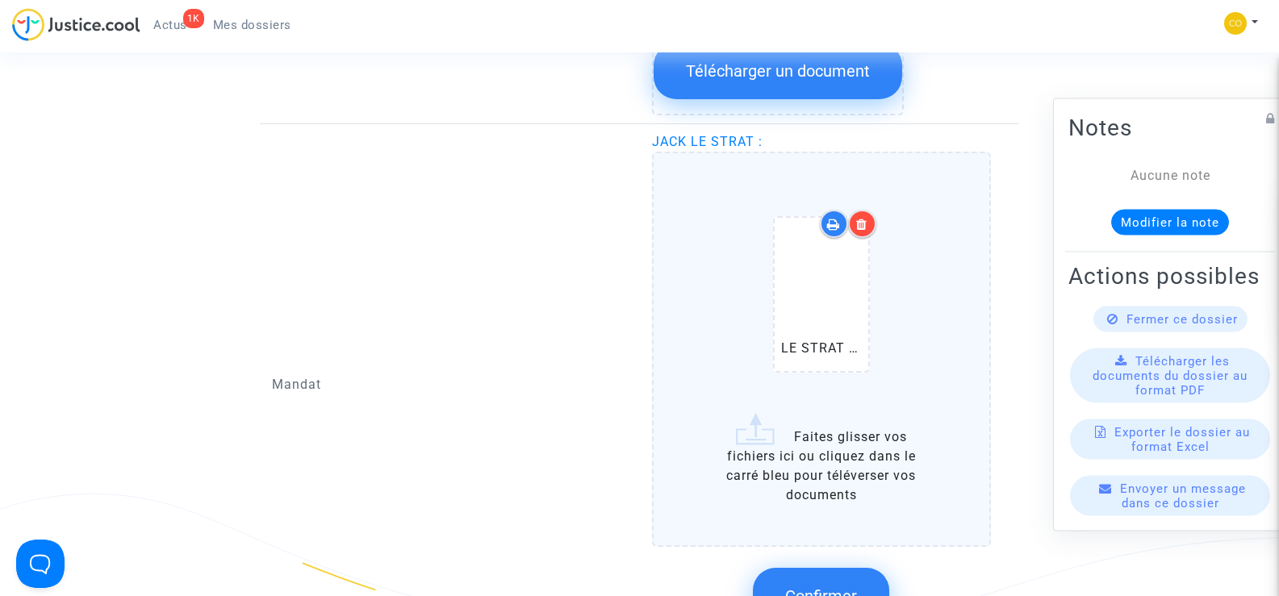
scroll to position [2178, 0]
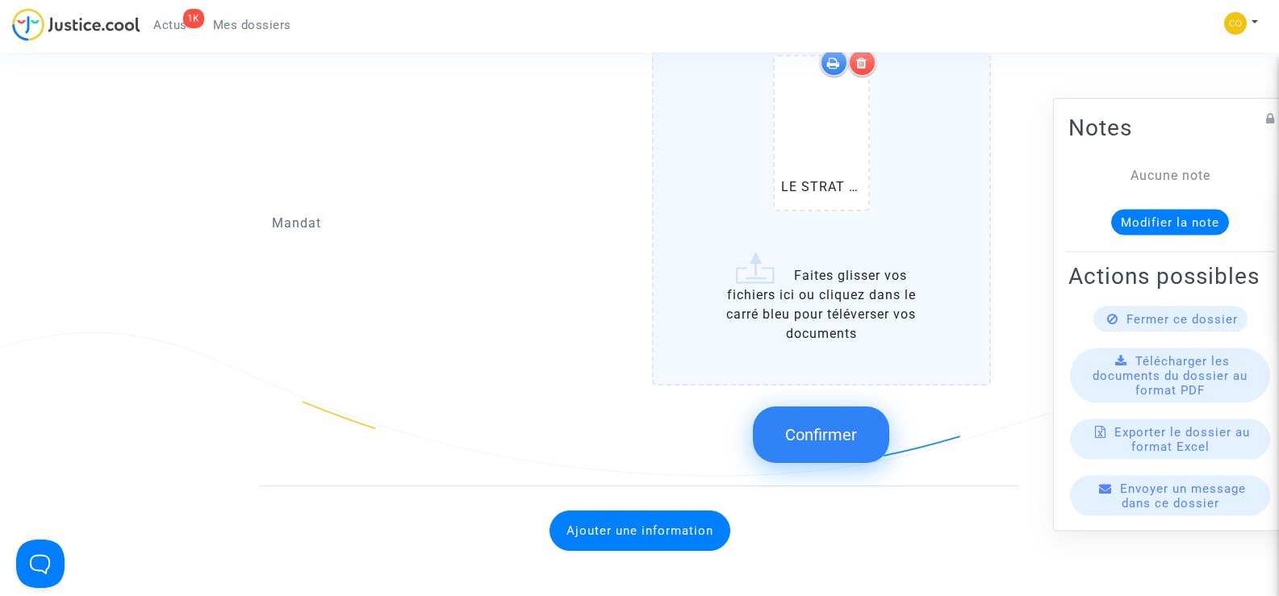
click at [851, 425] on span "Confirmer" at bounding box center [821, 434] width 72 height 19
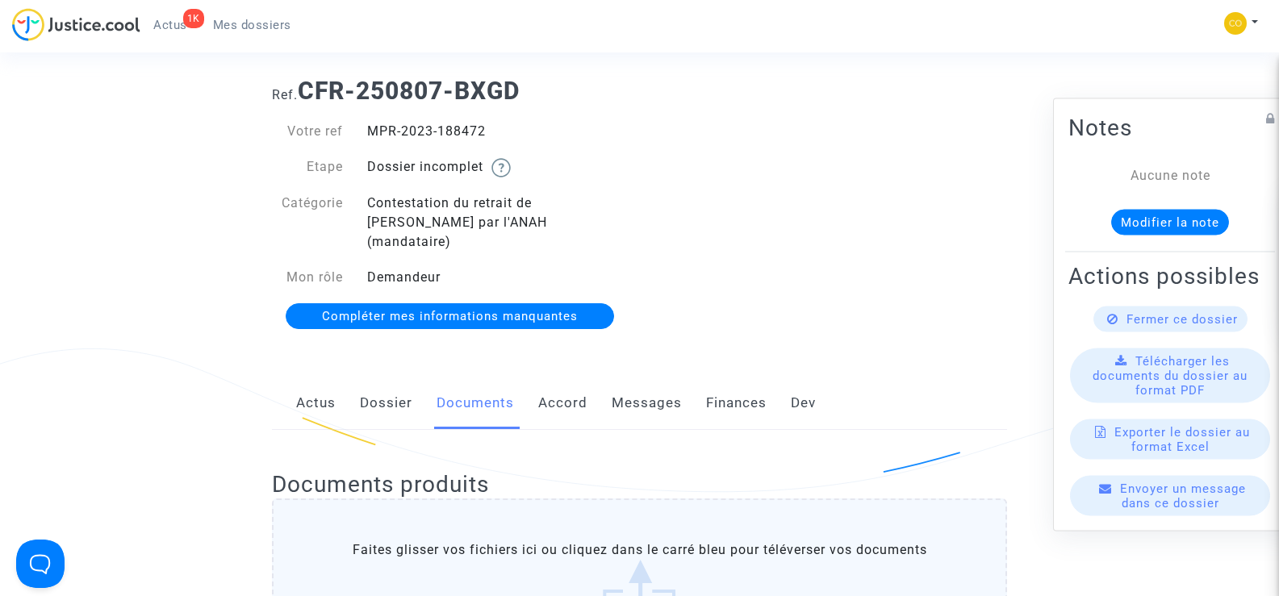
scroll to position [0, 0]
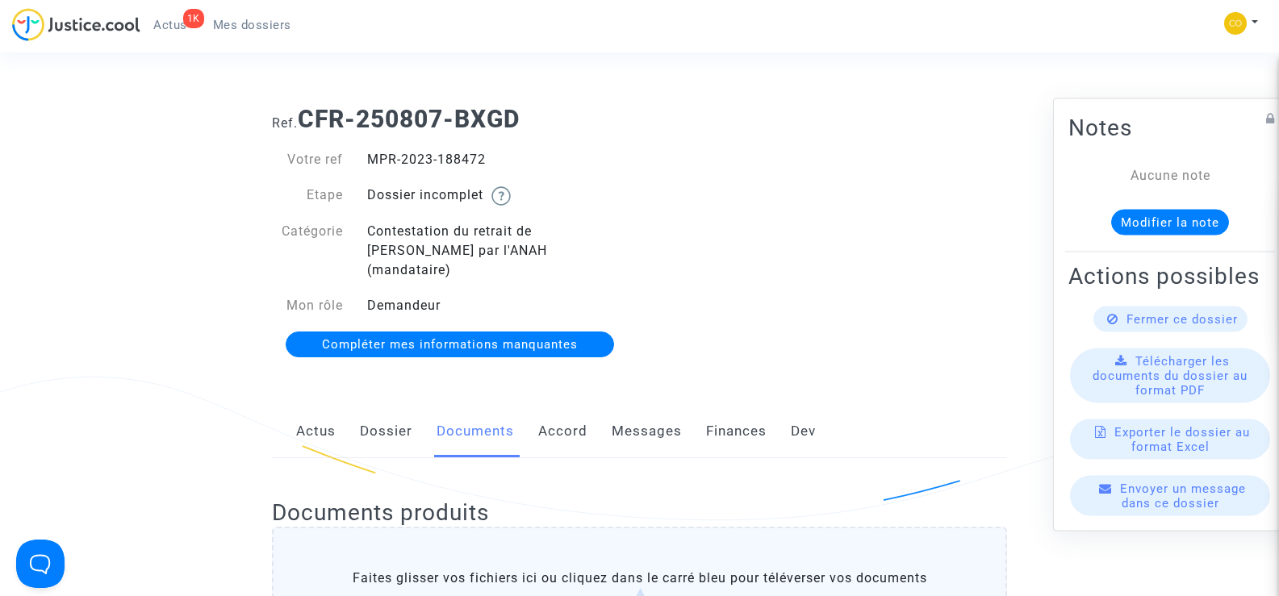
click at [264, 22] on span "Mes dossiers" at bounding box center [252, 25] width 78 height 15
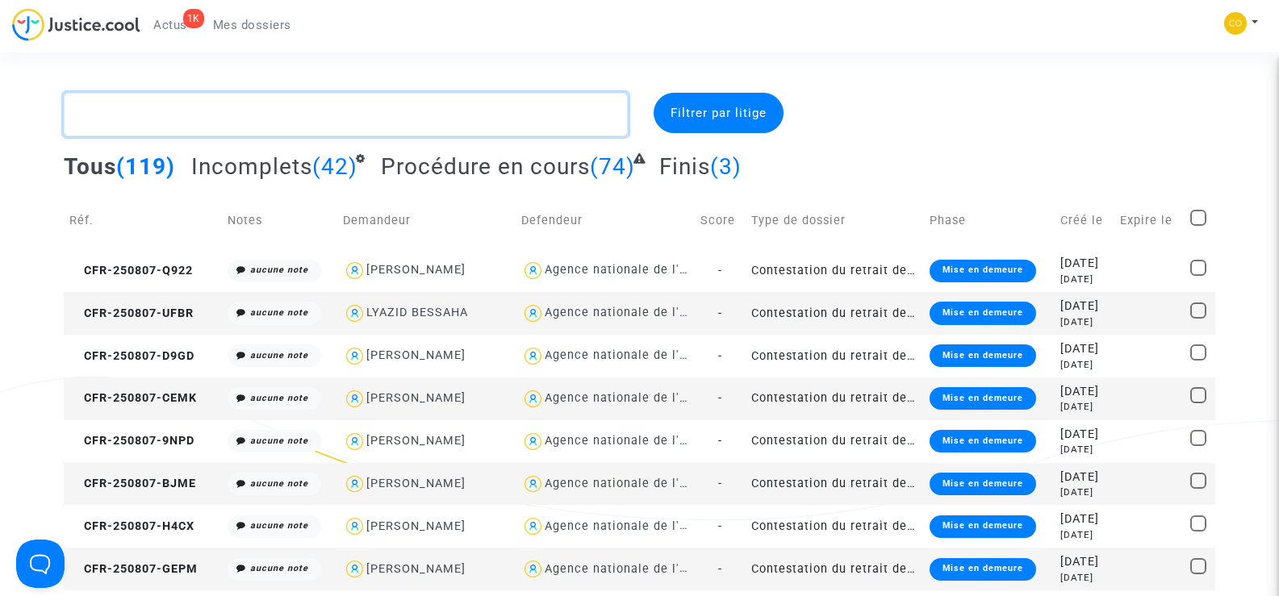
click at [154, 111] on textarea at bounding box center [345, 115] width 563 height 44
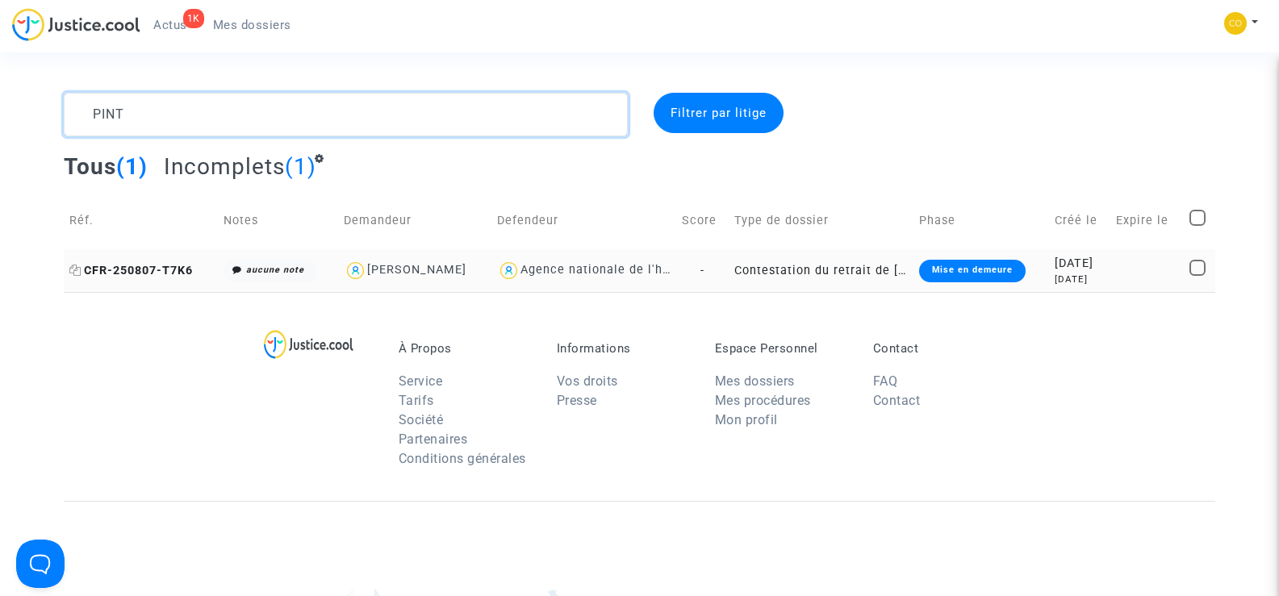
type textarea "PINT"
click at [152, 275] on span "CFR-250807-T7K6" at bounding box center [130, 271] width 123 height 14
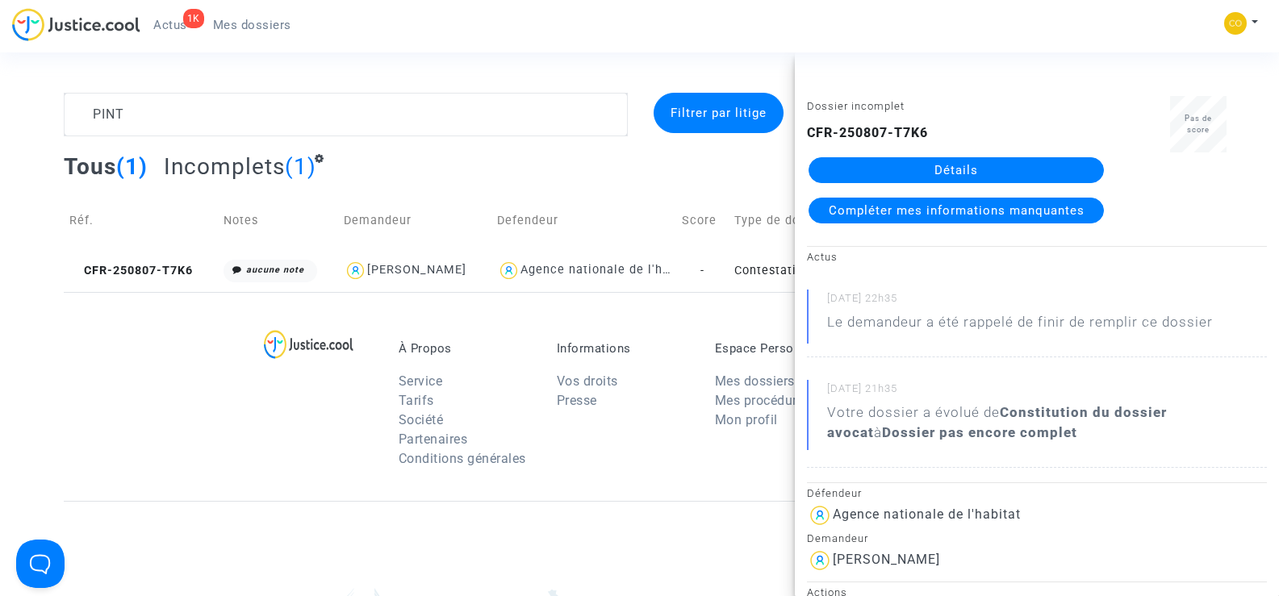
click at [968, 170] on link "Détails" at bounding box center [955, 170] width 295 height 26
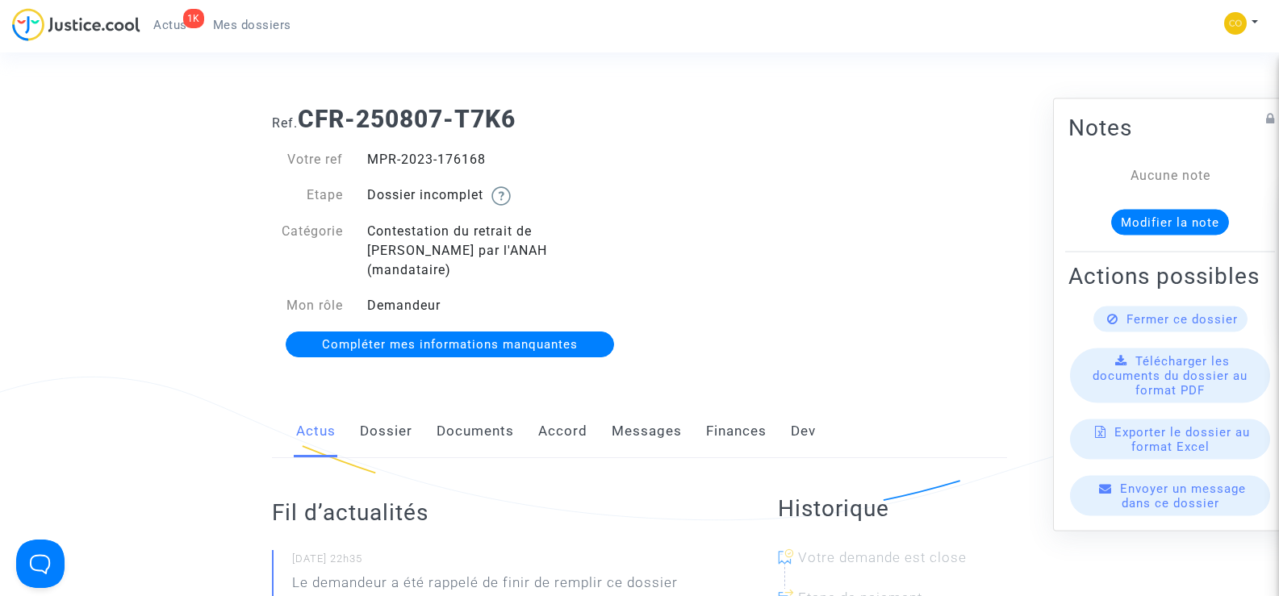
click at [479, 415] on link "Documents" at bounding box center [474, 431] width 77 height 53
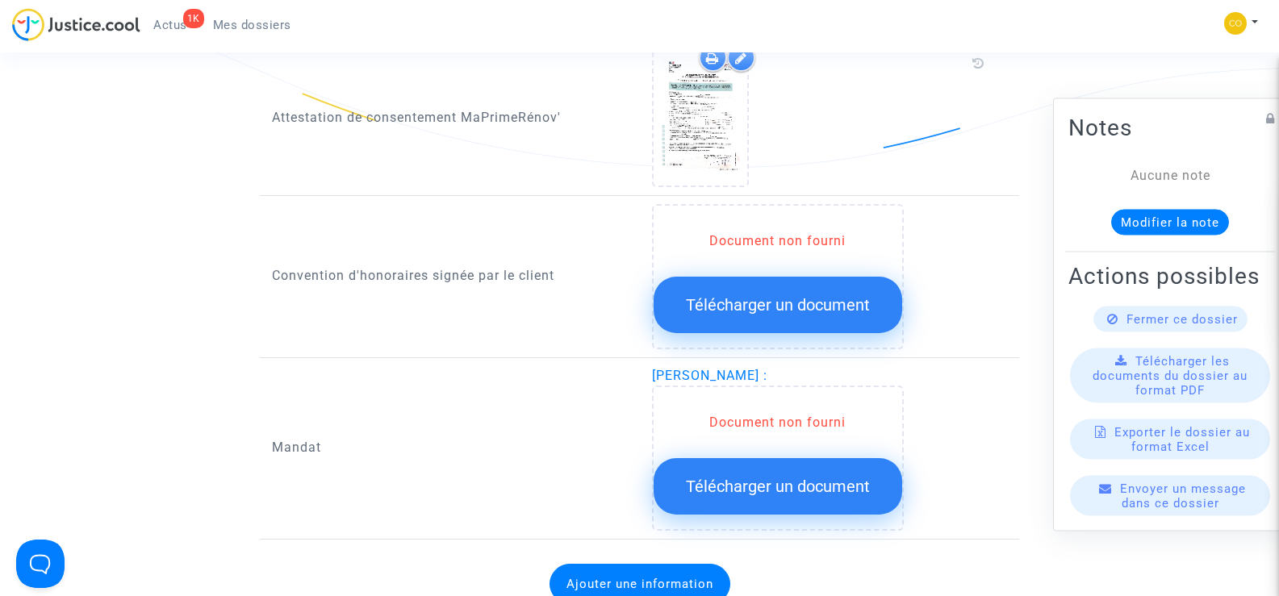
scroll to position [1855, 0]
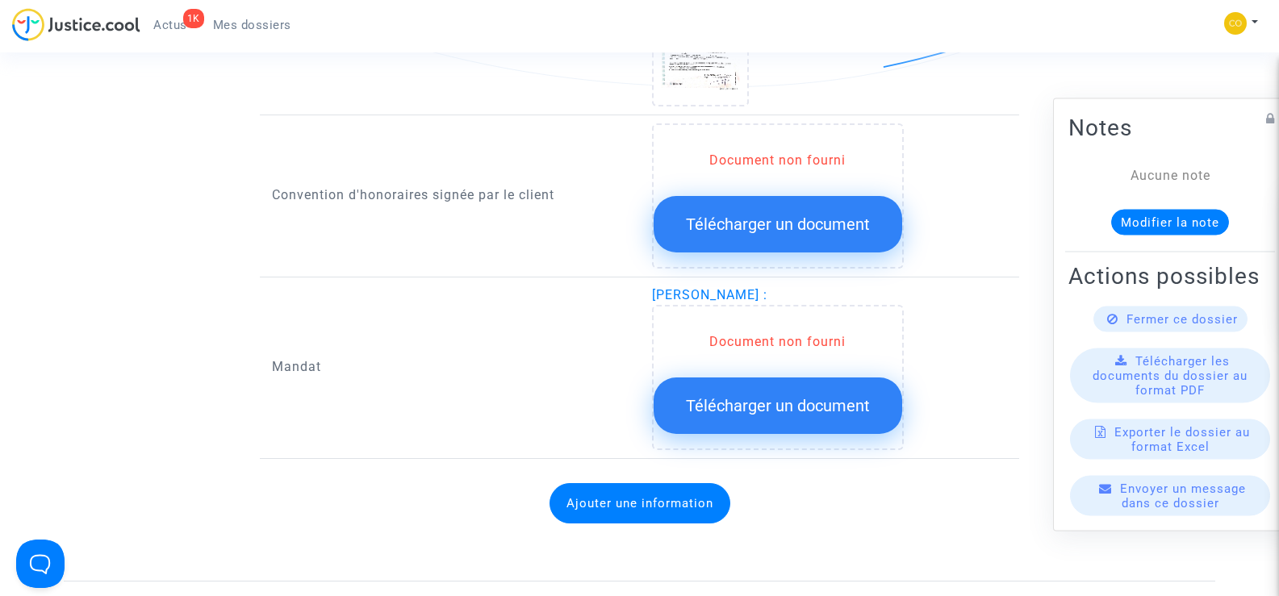
click at [794, 396] on span "Télécharger un document" at bounding box center [778, 405] width 184 height 19
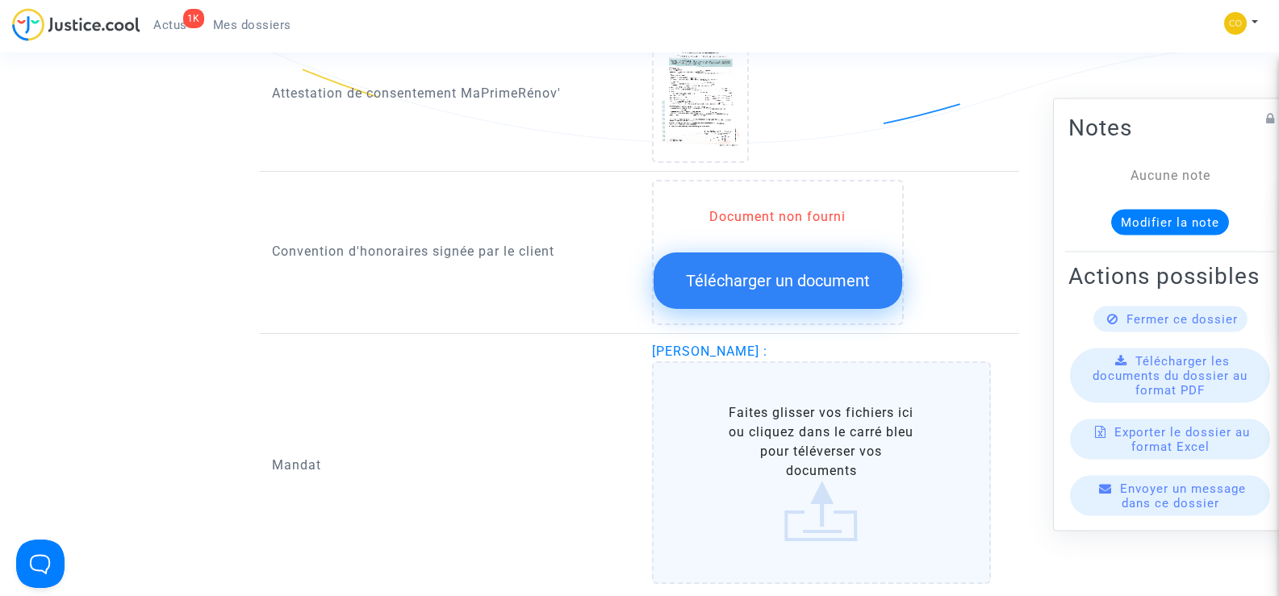
scroll to position [1936, 0]
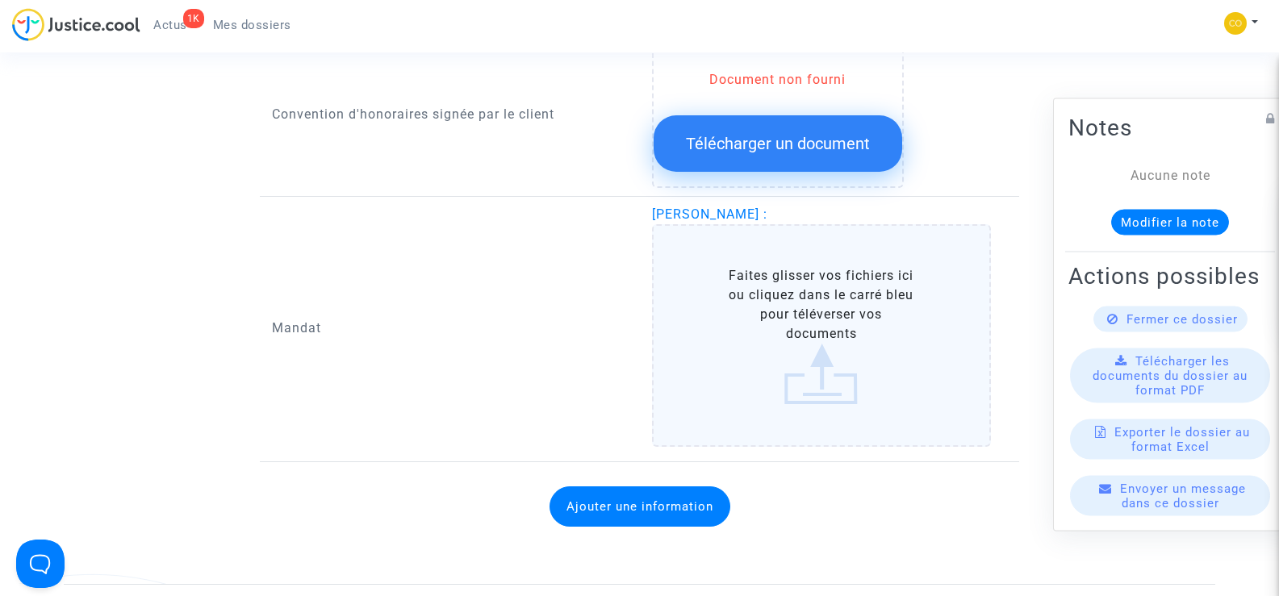
click at [832, 299] on label "Faites glisser vos fichiers ici ou cliquez dans le carré bleu pour téléverser v…" at bounding box center [822, 335] width 340 height 223
click at [0, 0] on input "Faites glisser vos fichiers ici ou cliquez dans le carré bleu pour téléverser v…" at bounding box center [0, 0] width 0 height 0
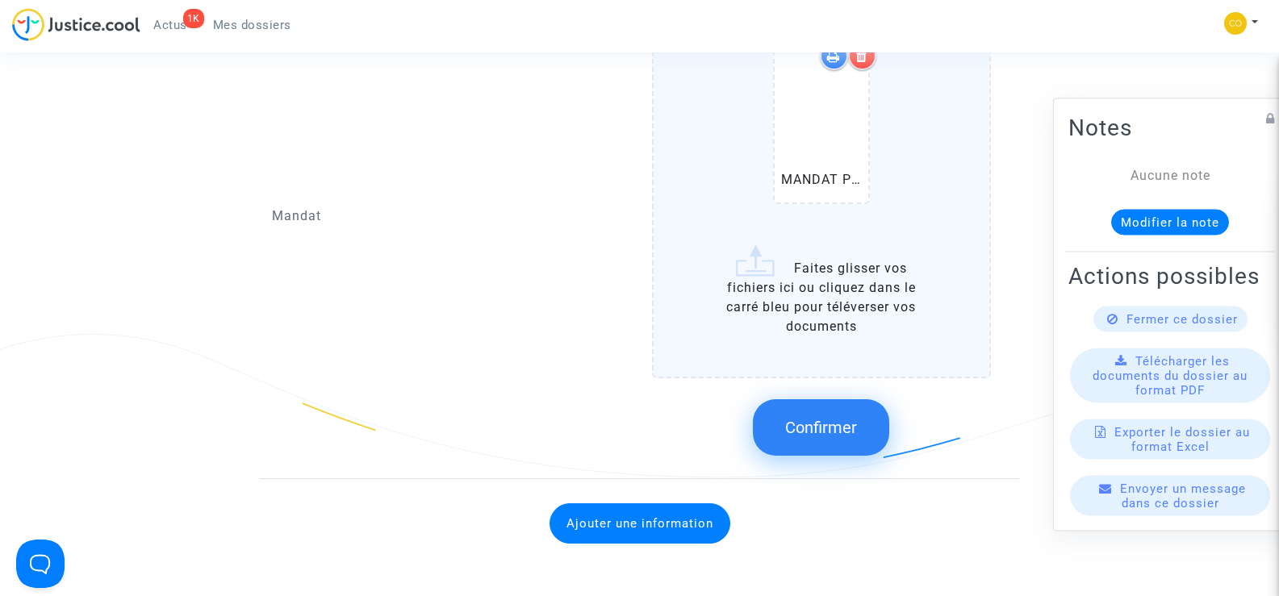
scroll to position [2178, 0]
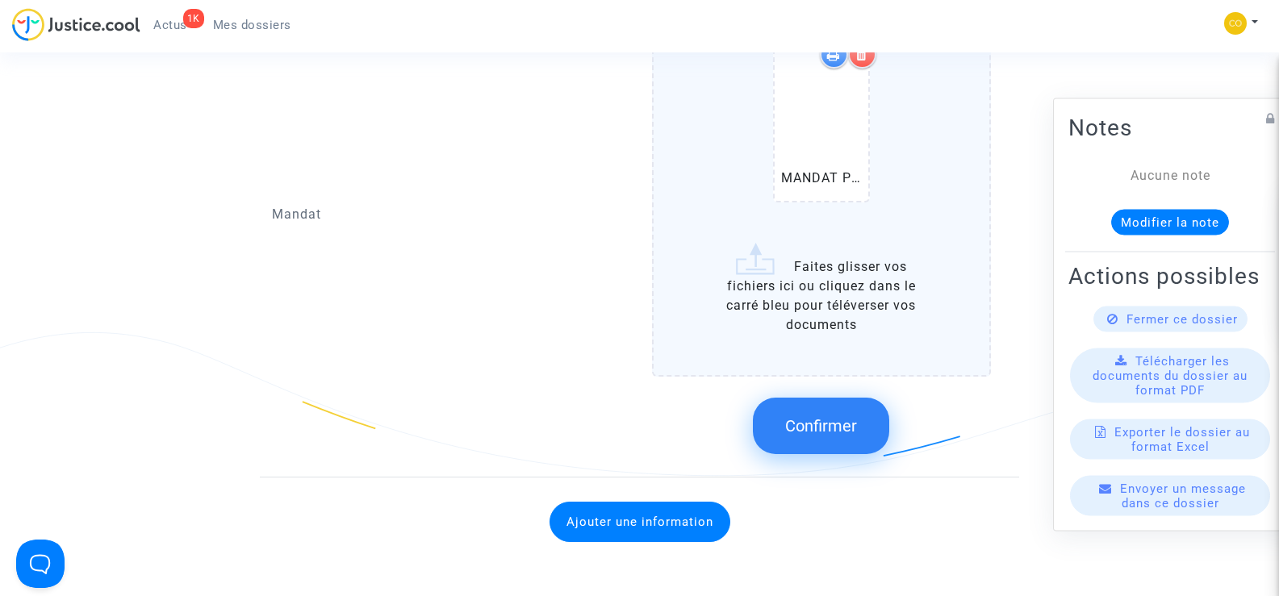
click at [844, 416] on span "Confirmer" at bounding box center [821, 425] width 72 height 19
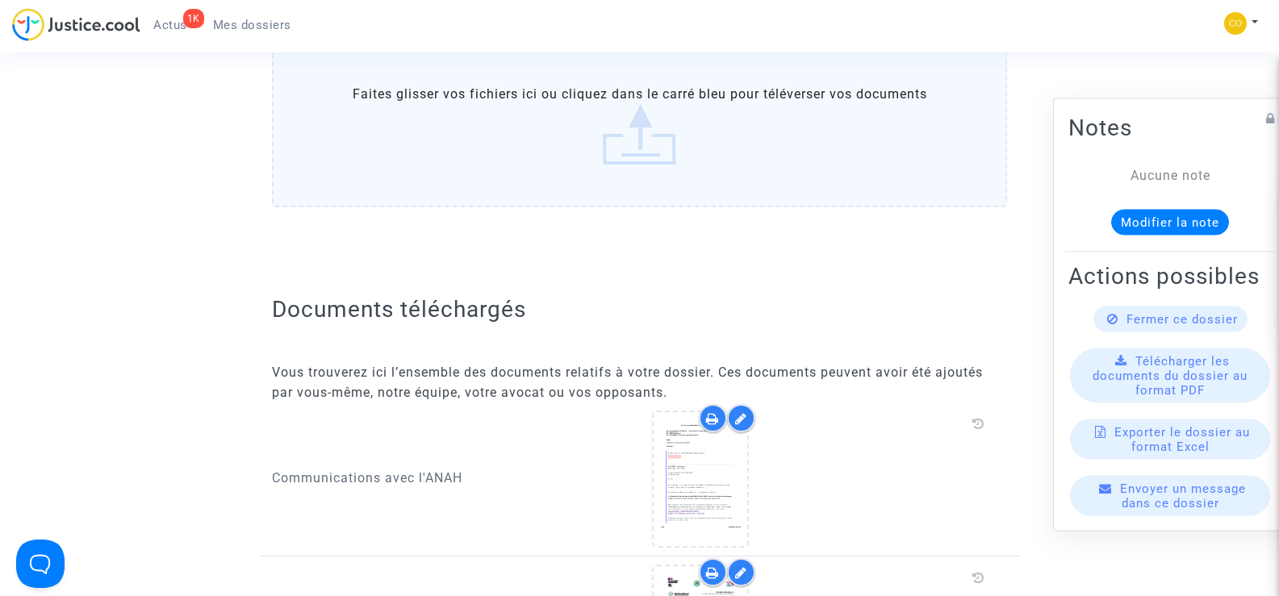
scroll to position [0, 0]
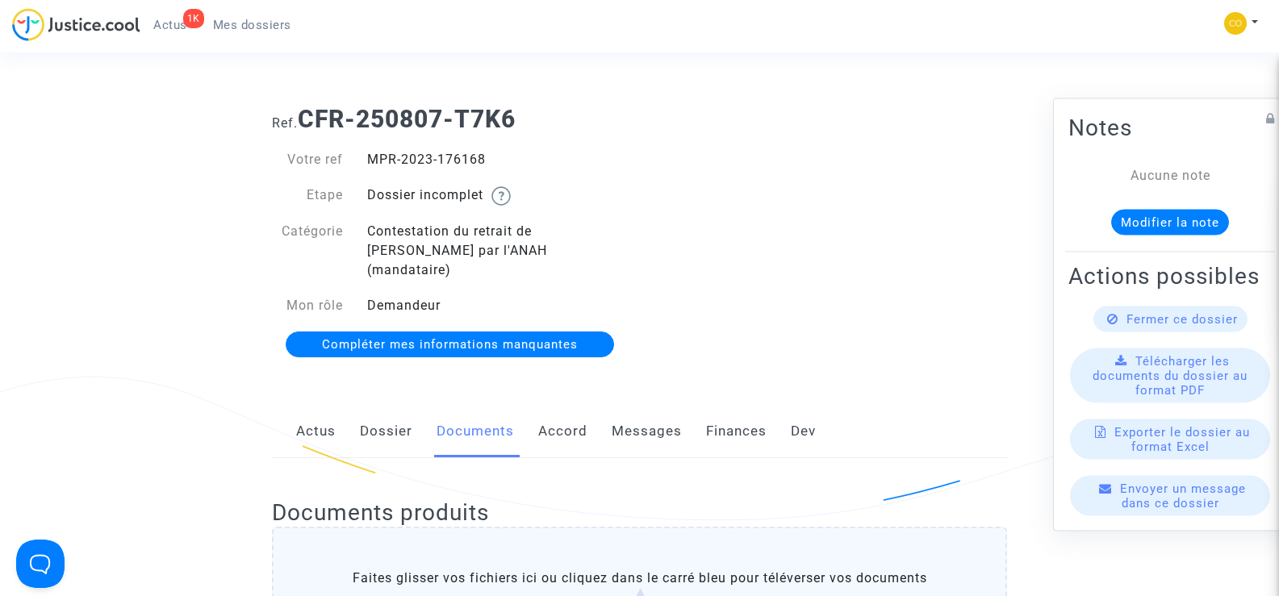
click at [841, 299] on div "Ref. CFR-250807-T7K6 Votre ref MPR-2023-176168 Etape Dossier incomplet Catégori…" at bounding box center [639, 232] width 759 height 279
click at [244, 22] on span "Mes dossiers" at bounding box center [252, 25] width 78 height 15
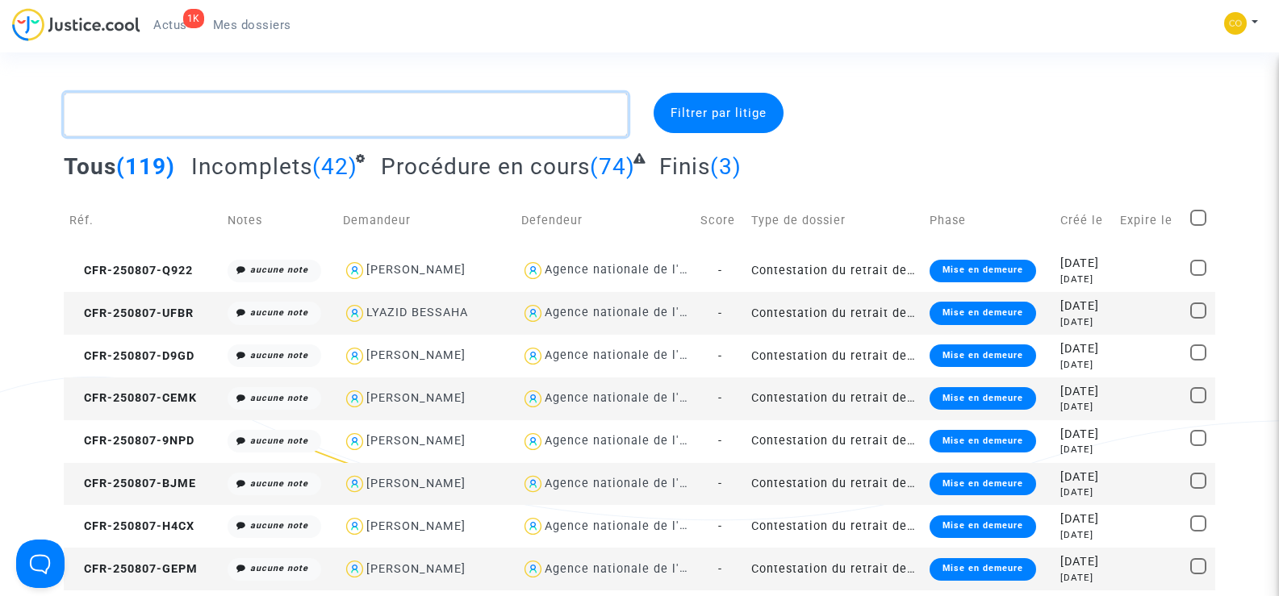
click at [137, 119] on textarea at bounding box center [345, 115] width 563 height 44
paste textarea "TCHICAYA"
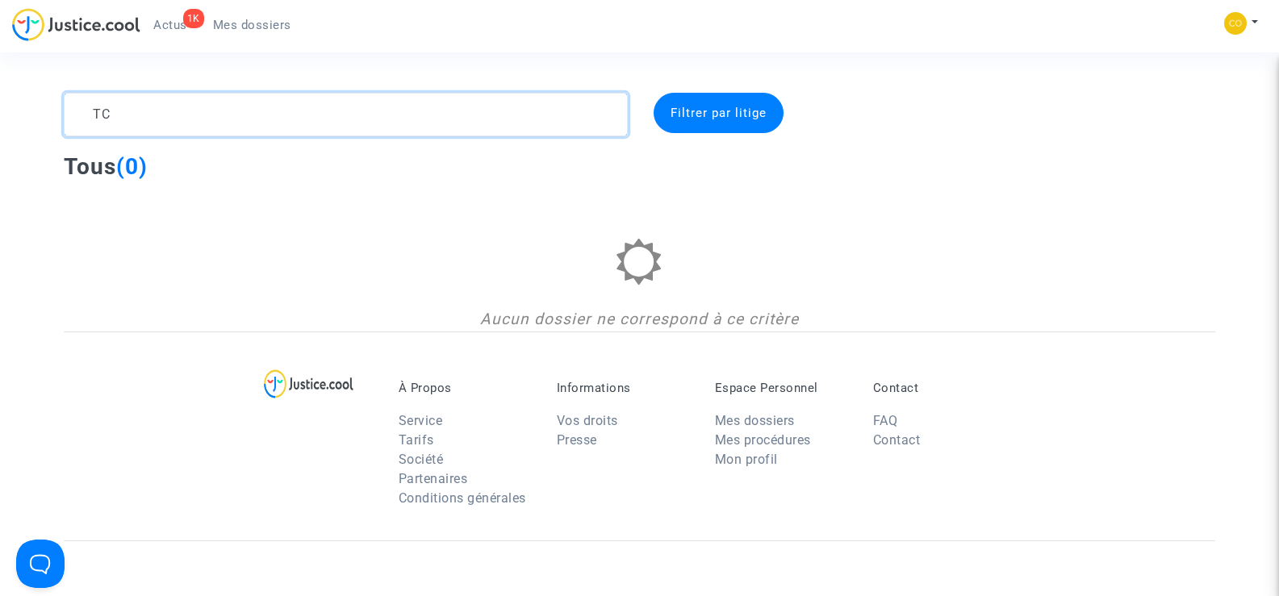
type textarea "T"
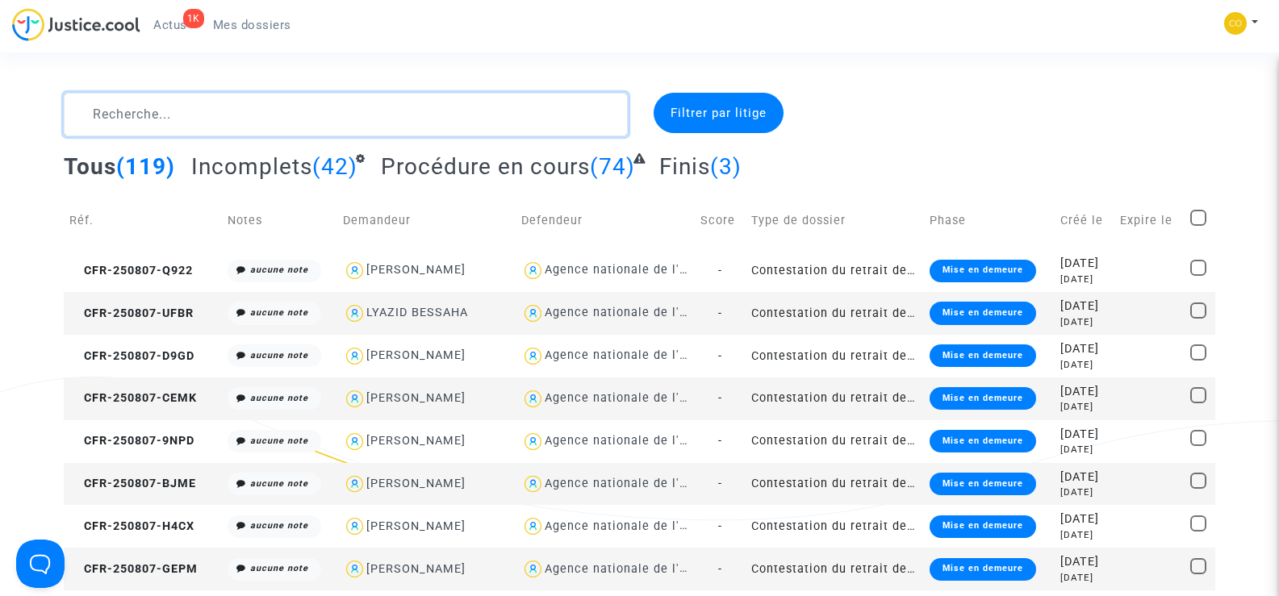
click at [161, 120] on textarea at bounding box center [345, 115] width 563 height 44
paste textarea "[PERSON_NAME]"
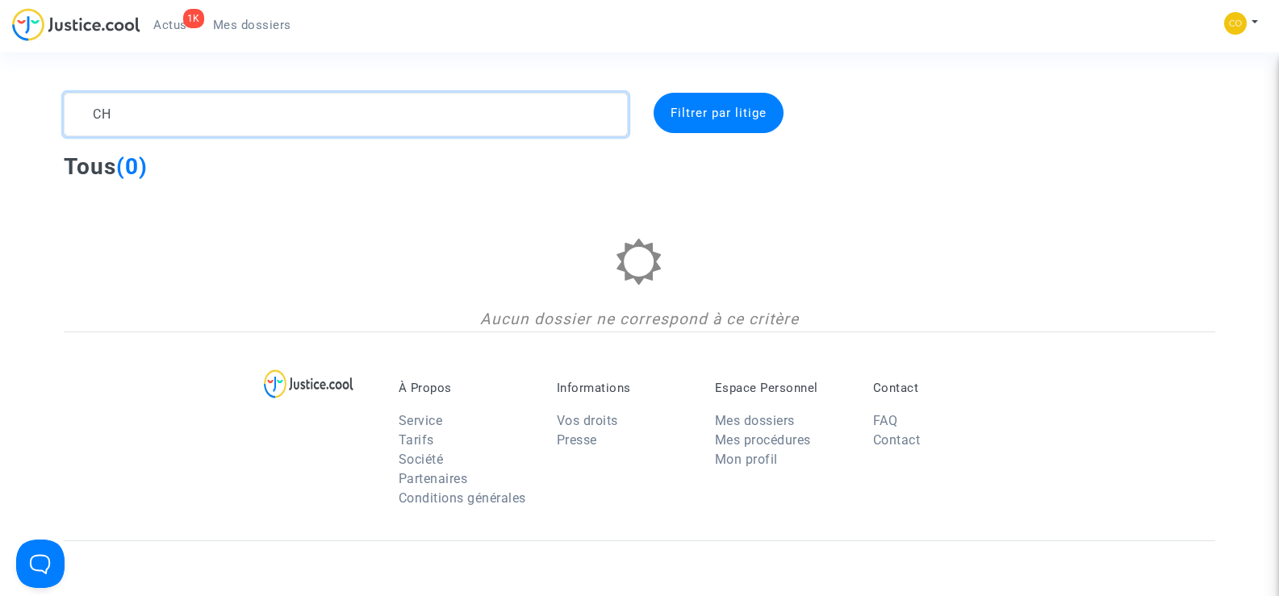
type textarea "C"
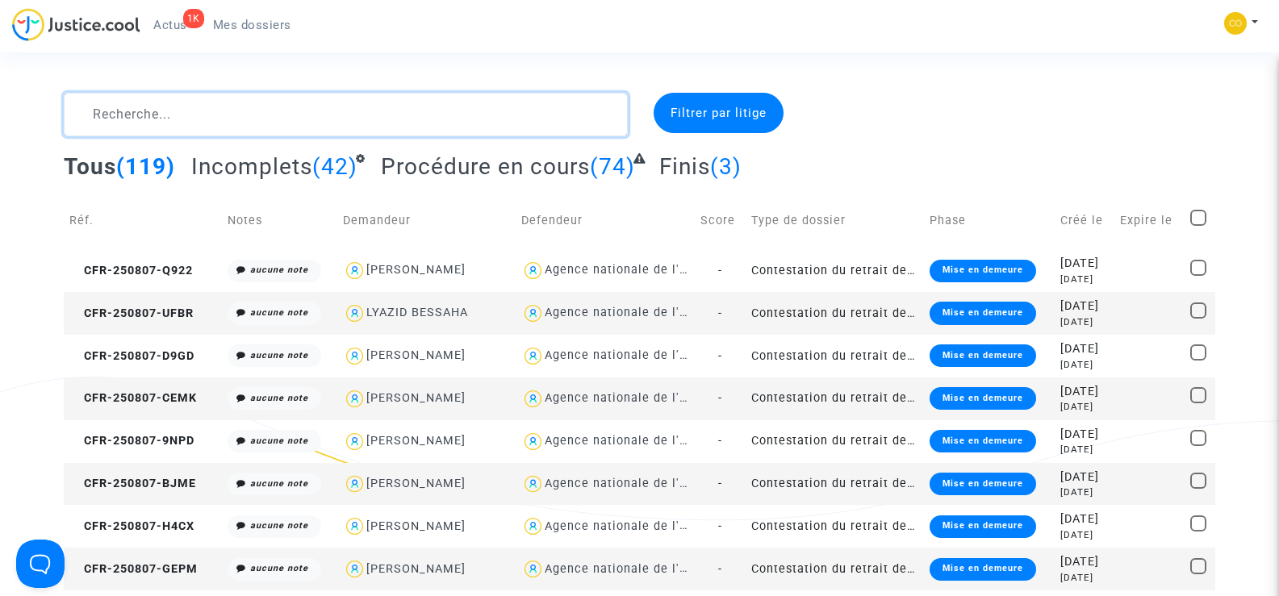
click at [157, 115] on textarea at bounding box center [345, 115] width 563 height 44
paste textarea "[PERSON_NAME]"
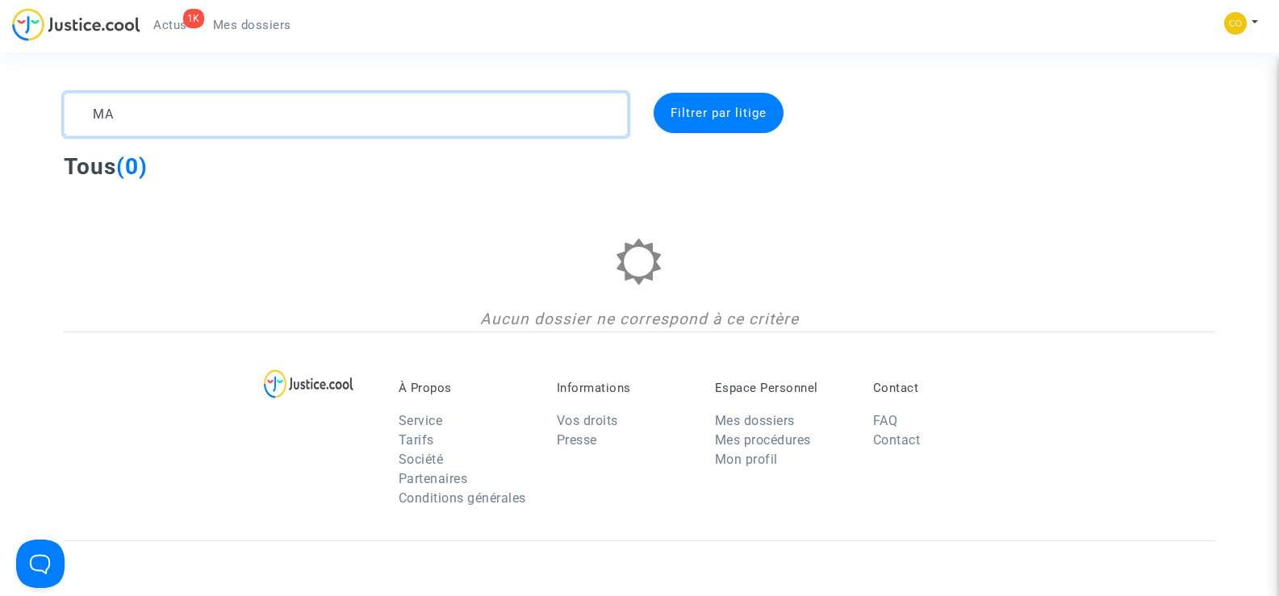
type textarea "M"
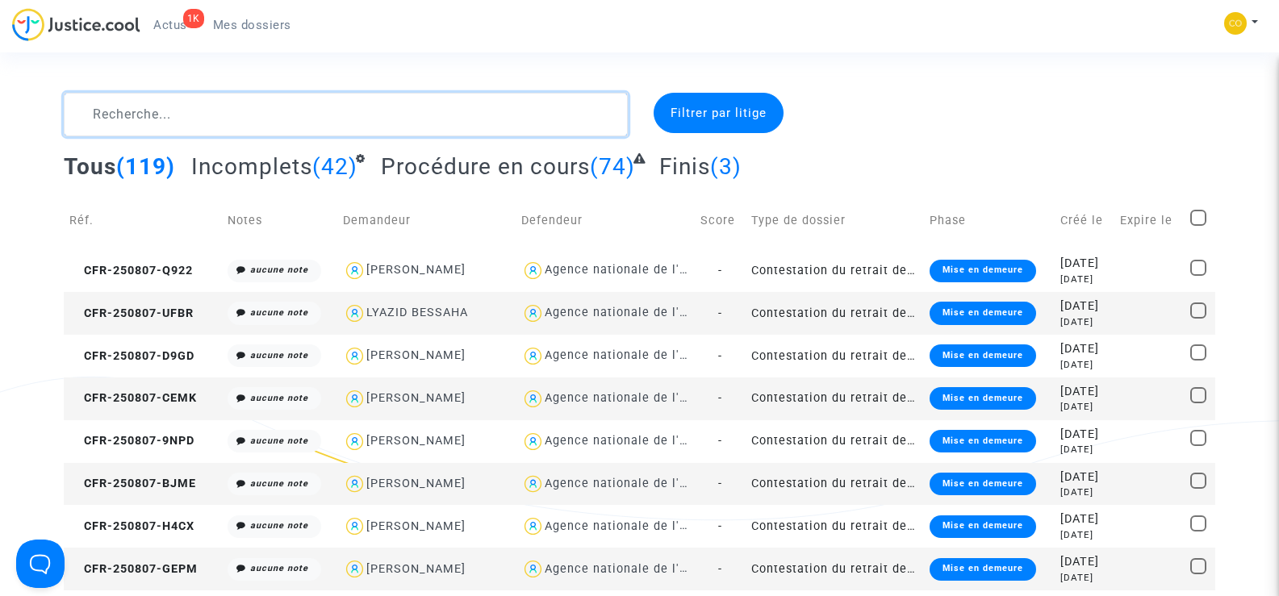
click at [185, 114] on textarea at bounding box center [345, 115] width 563 height 44
paste textarea "SEBASTIEN"
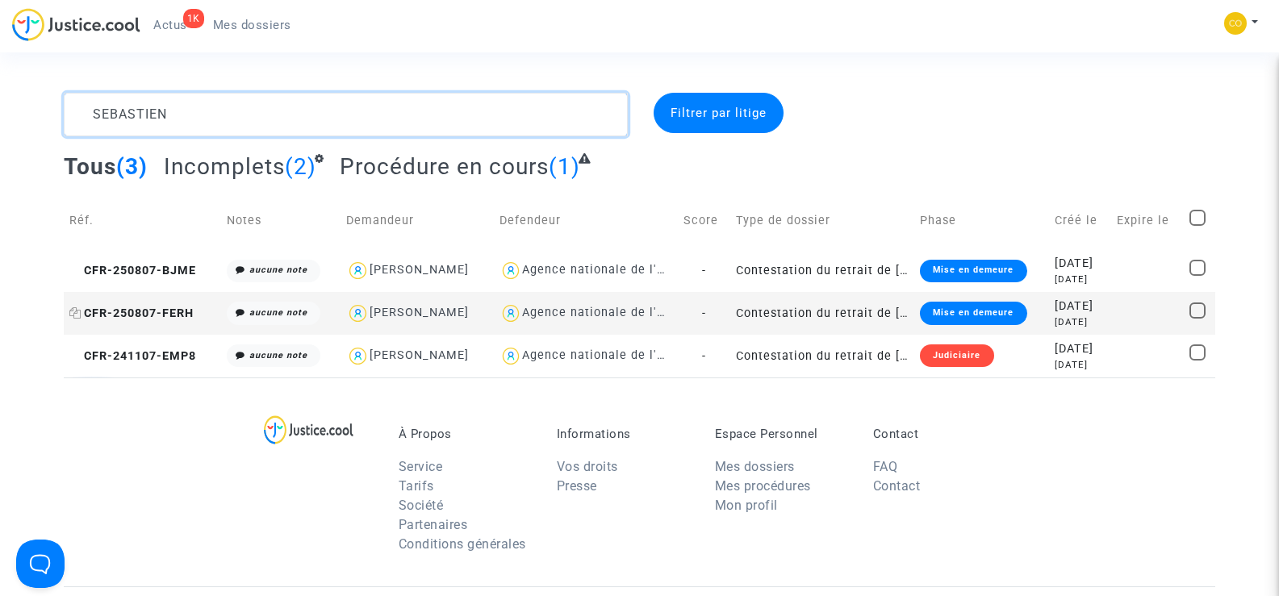
type textarea "SEBASTIEN"
click at [177, 311] on span "CFR-250807-FERH" at bounding box center [131, 314] width 124 height 14
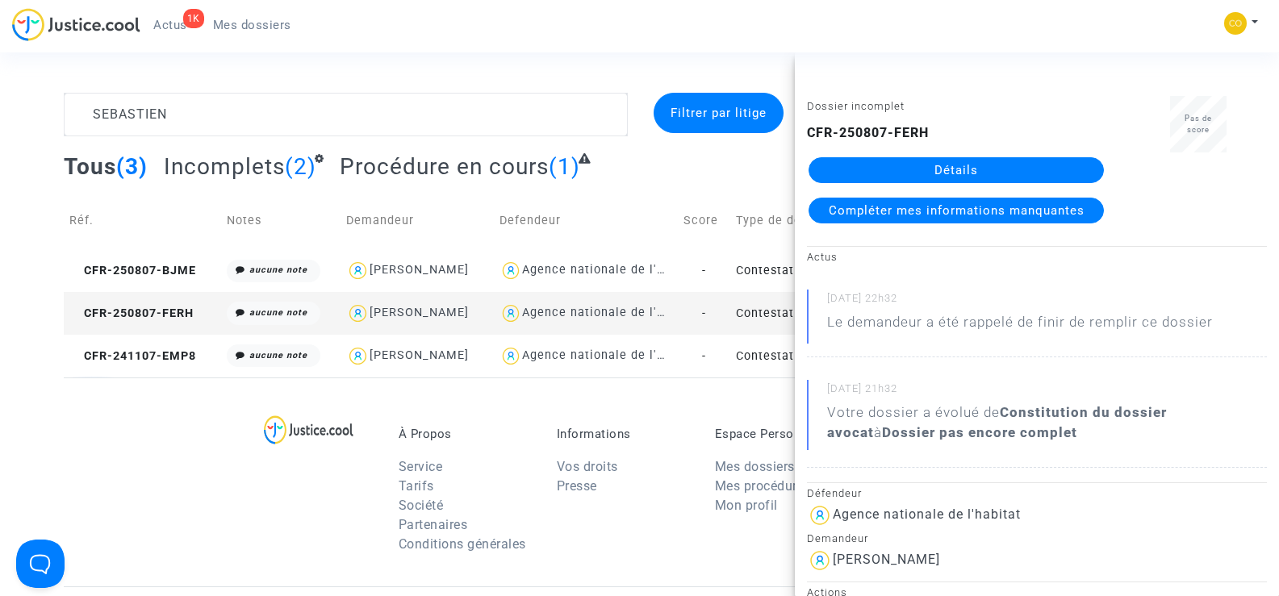
click at [959, 163] on link "Détails" at bounding box center [955, 170] width 295 height 26
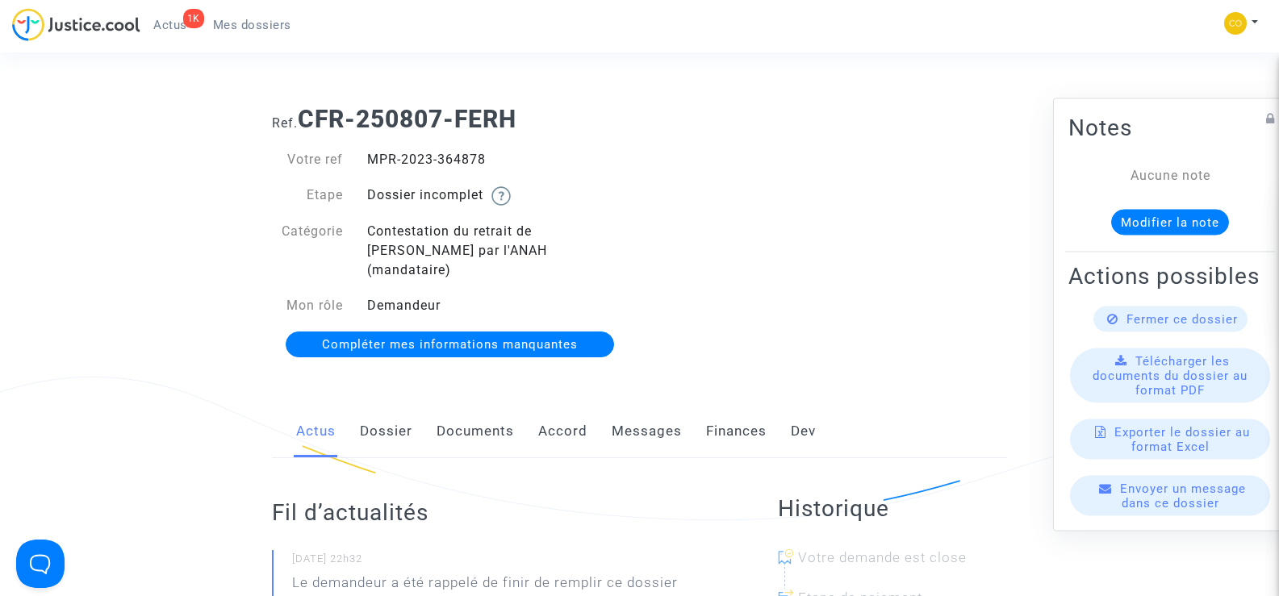
scroll to position [242, 0]
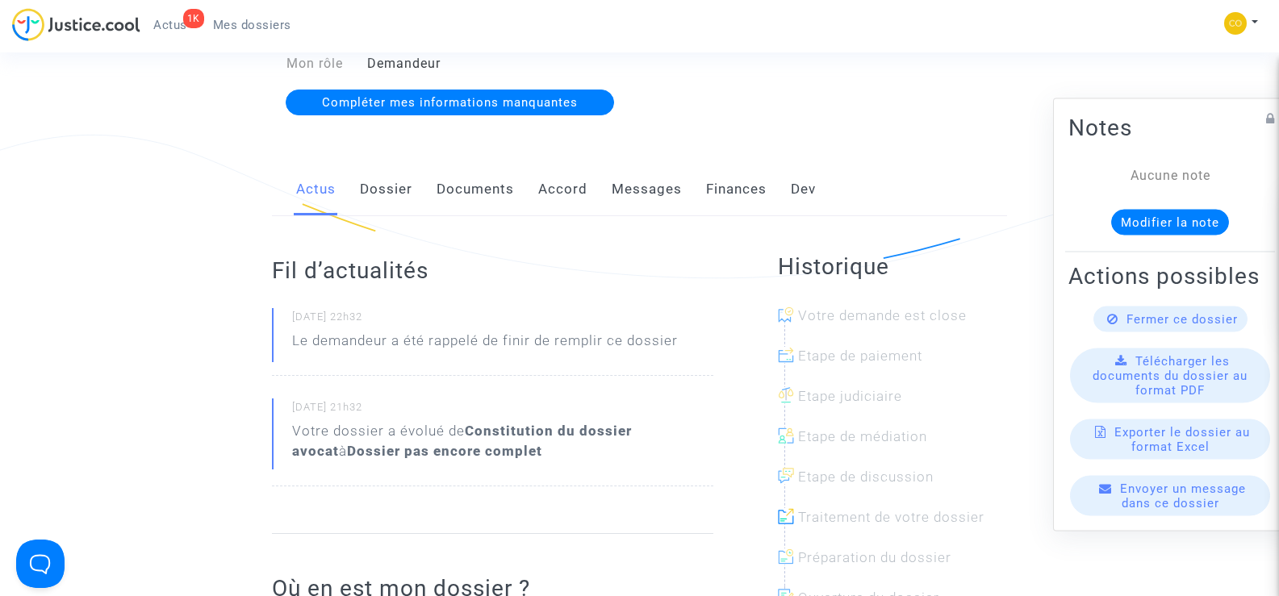
click at [492, 174] on link "Documents" at bounding box center [474, 189] width 77 height 53
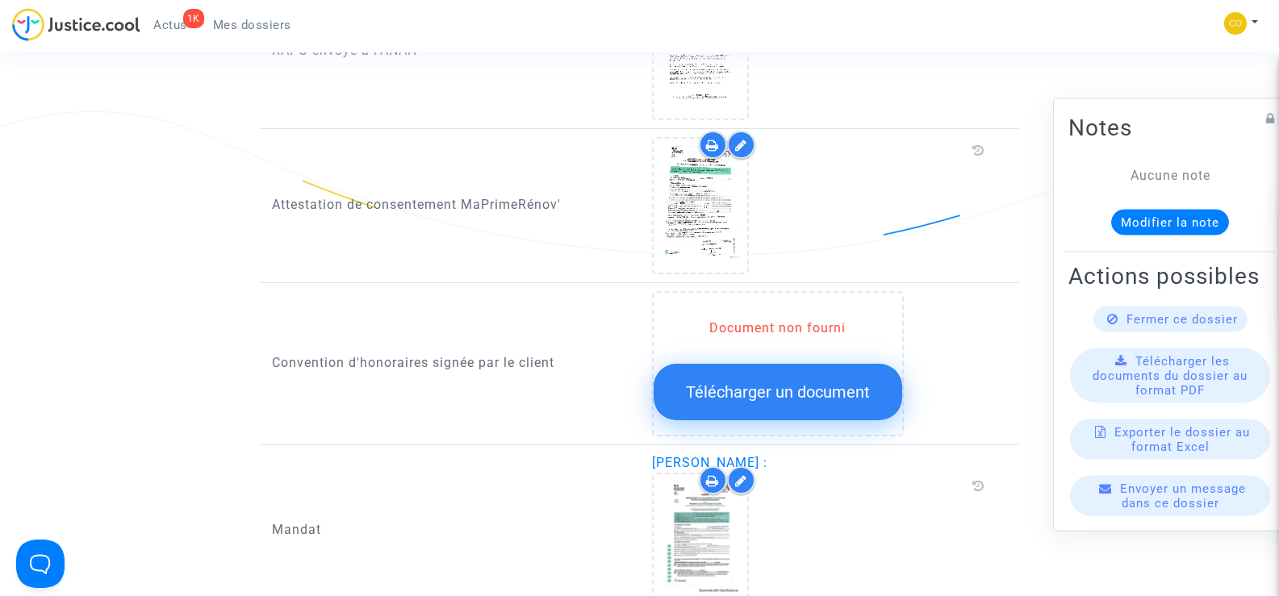
scroll to position [1694, 0]
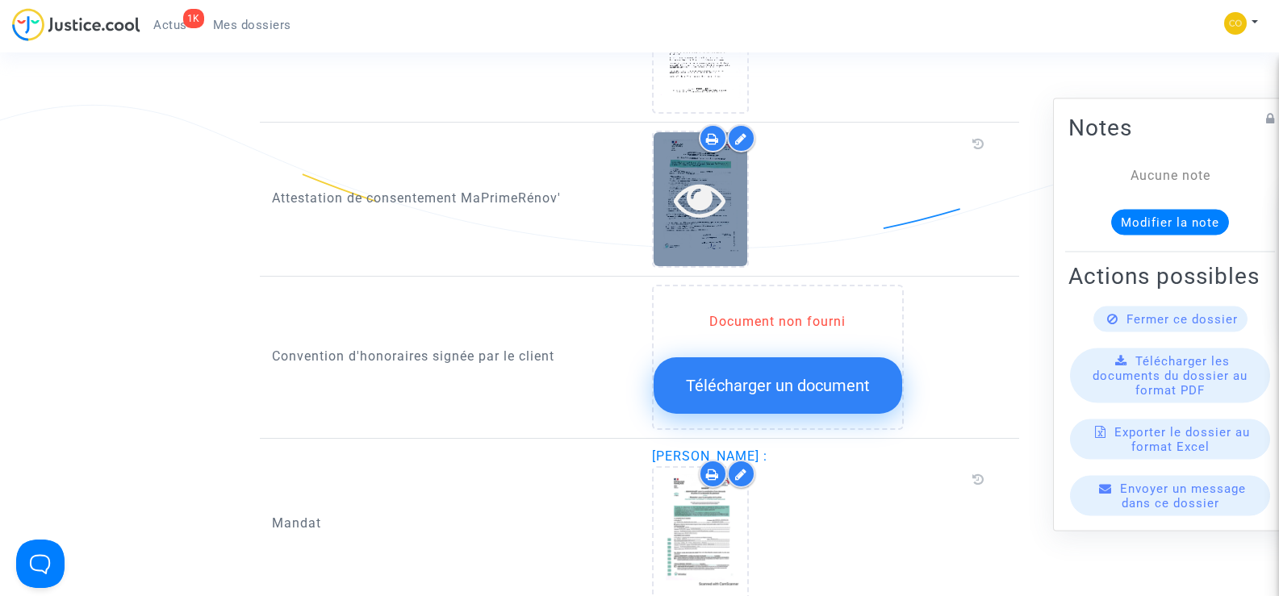
click at [701, 202] on icon at bounding box center [700, 199] width 52 height 52
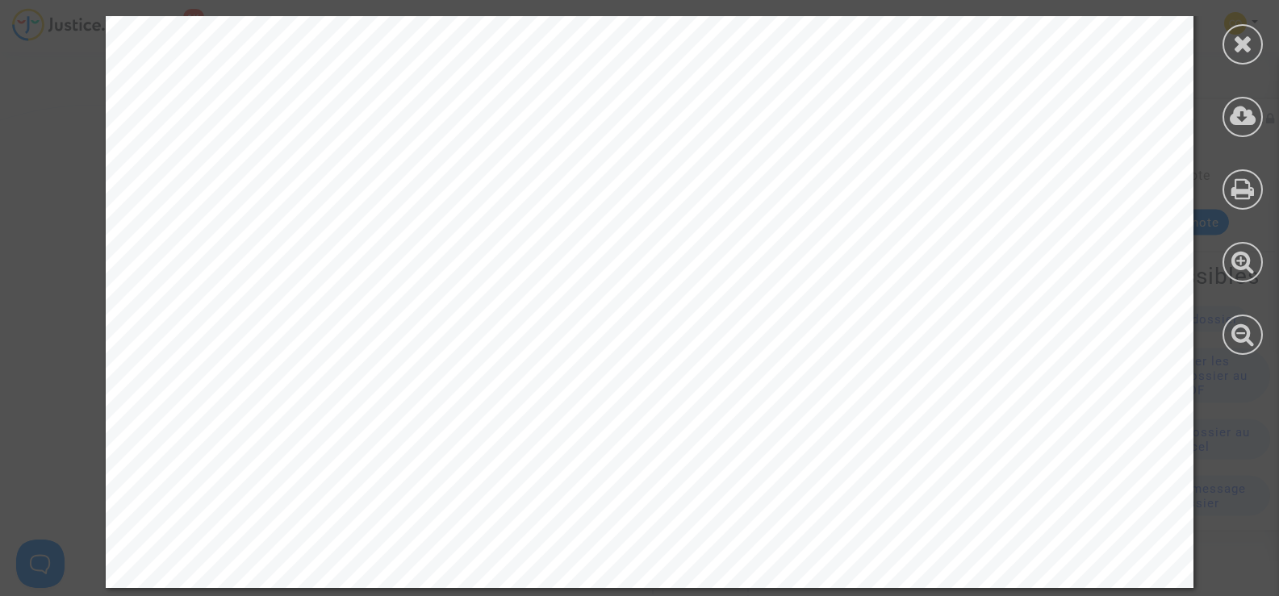
scroll to position [979, 0]
click at [1241, 45] on icon at bounding box center [1243, 43] width 20 height 24
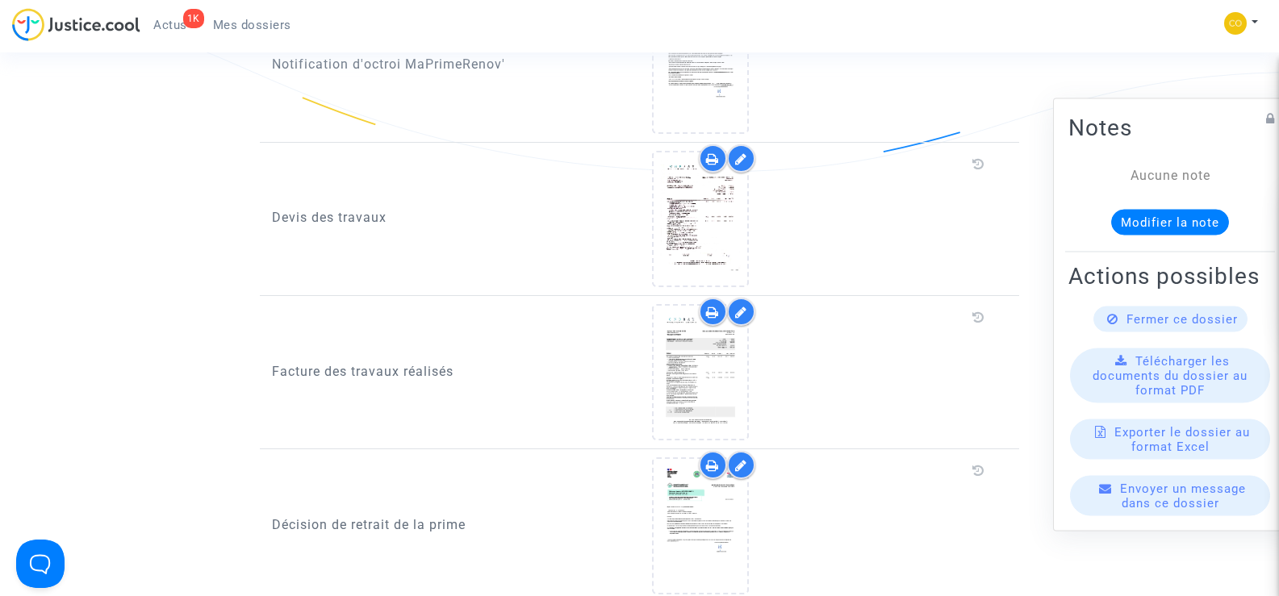
scroll to position [887, 0]
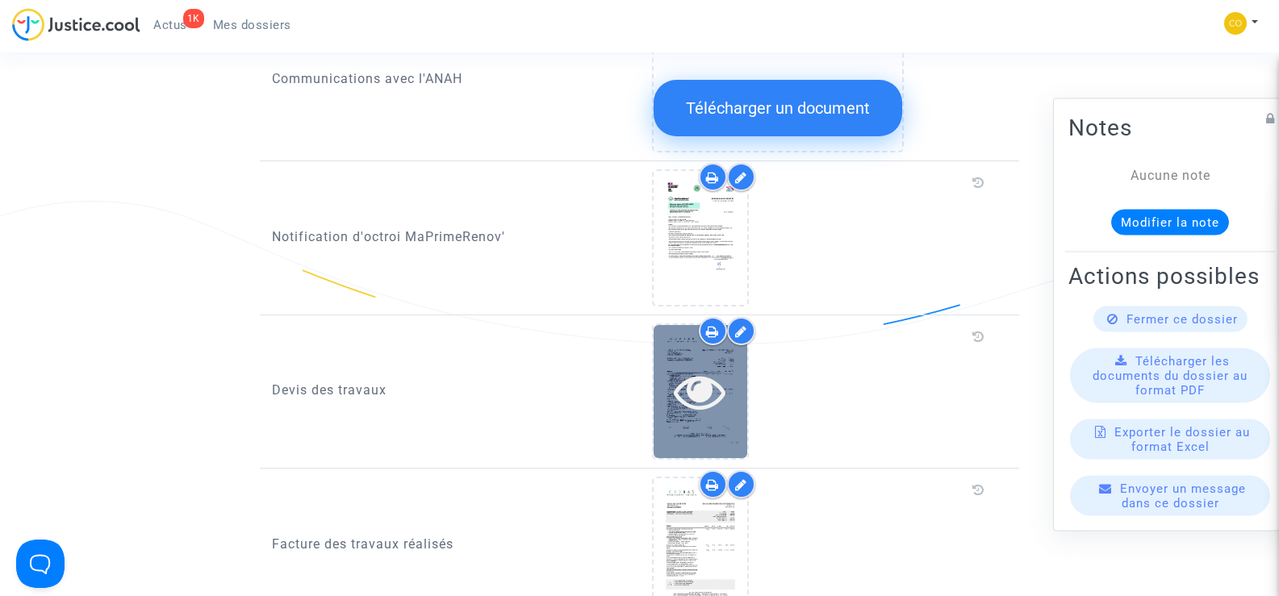
click at [732, 407] on div at bounding box center [700, 391] width 94 height 133
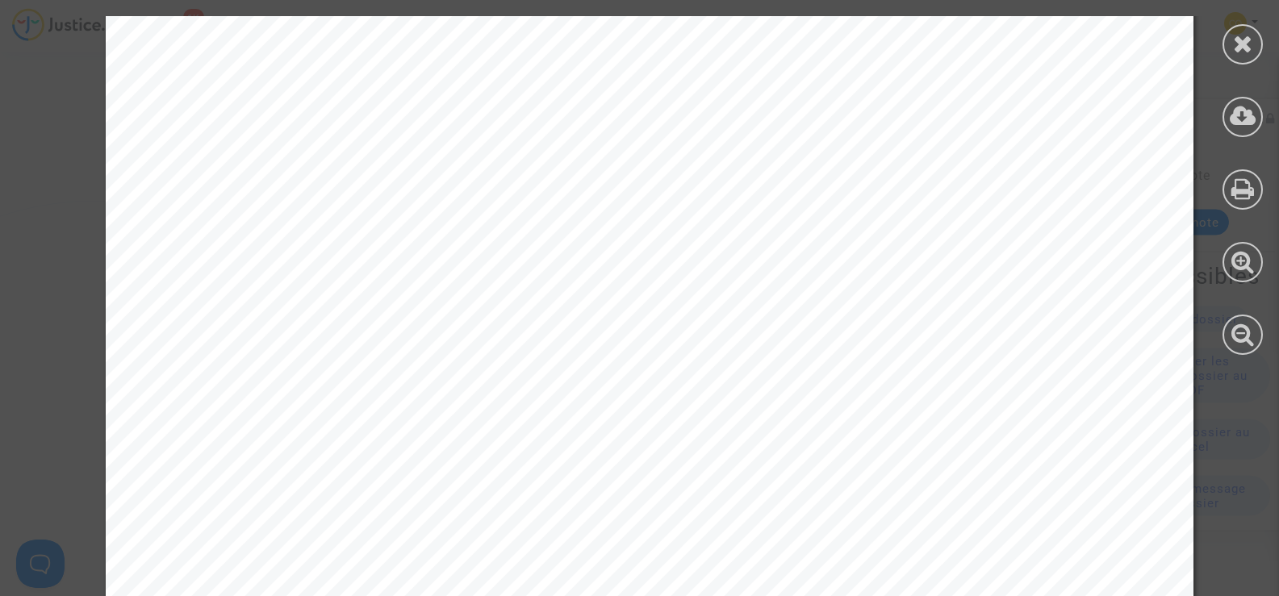
scroll to position [2501, 0]
click at [1243, 34] on icon at bounding box center [1243, 43] width 20 height 24
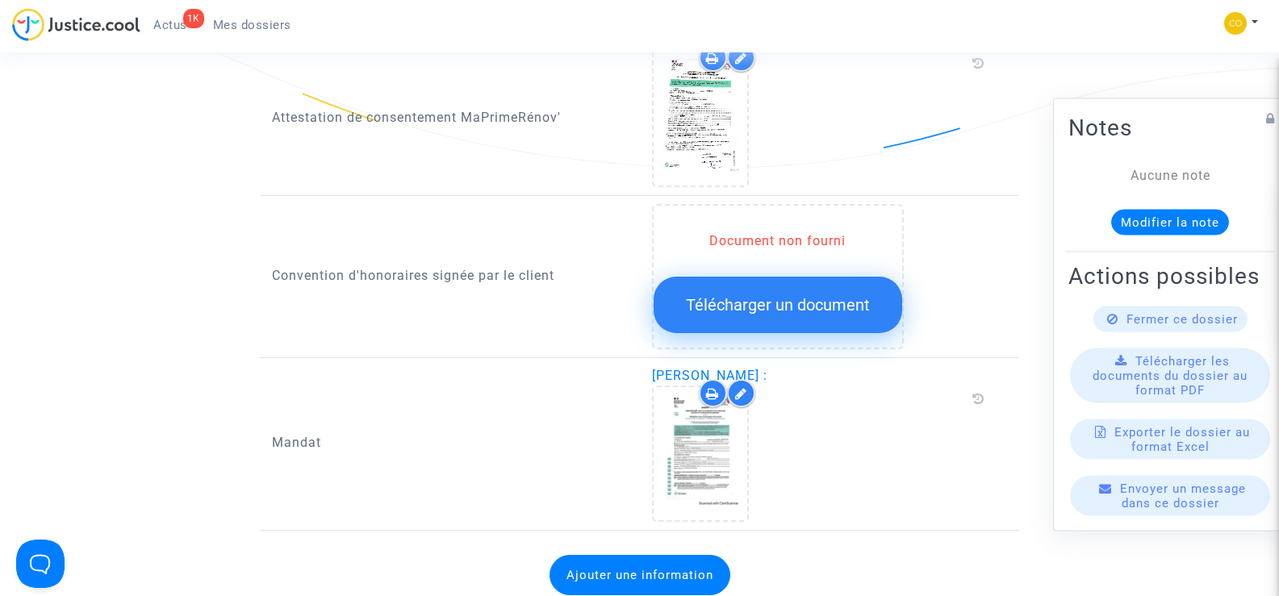
scroll to position [1855, 0]
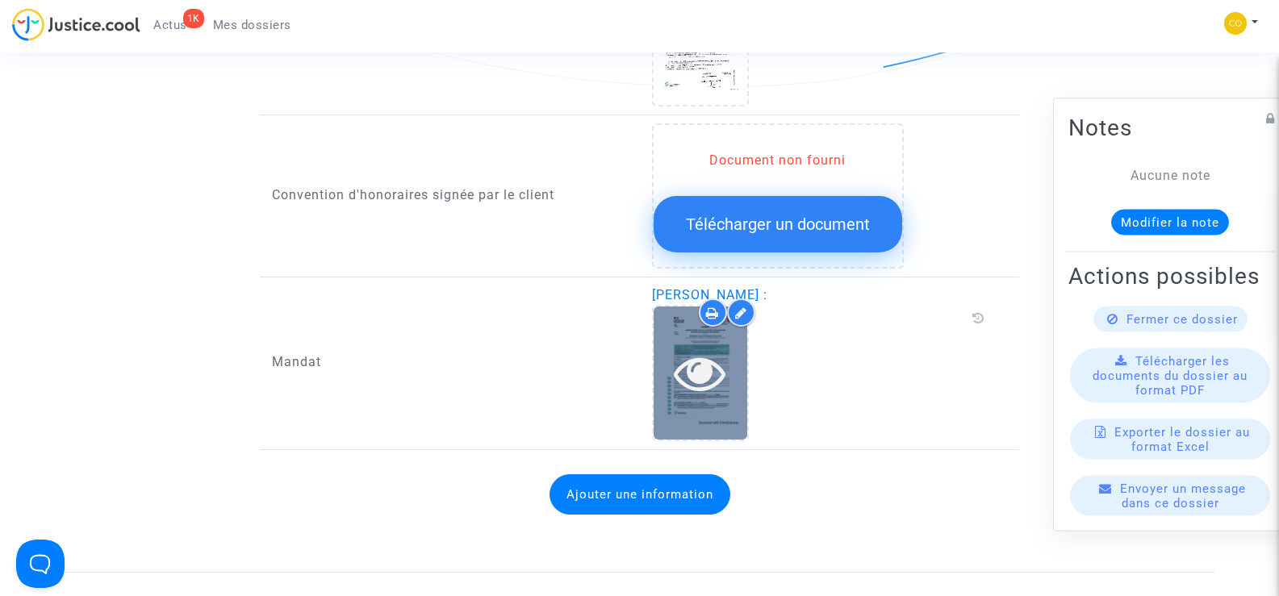
click at [688, 349] on icon at bounding box center [700, 373] width 52 height 52
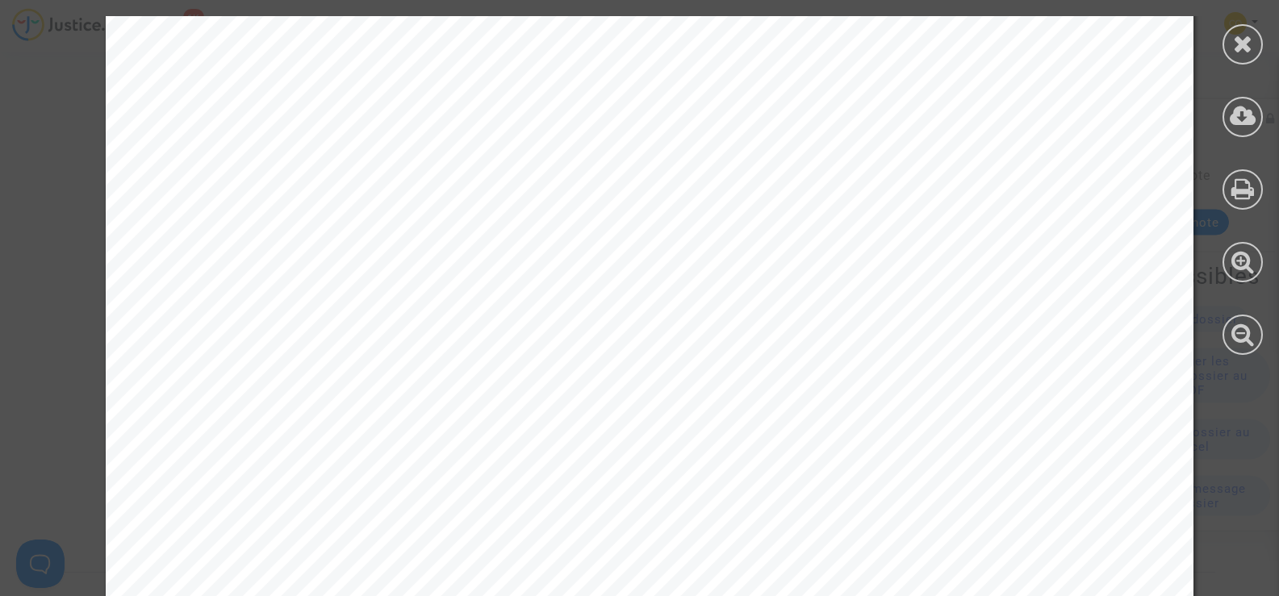
scroll to position [0, 0]
click at [1241, 37] on icon at bounding box center [1243, 43] width 20 height 24
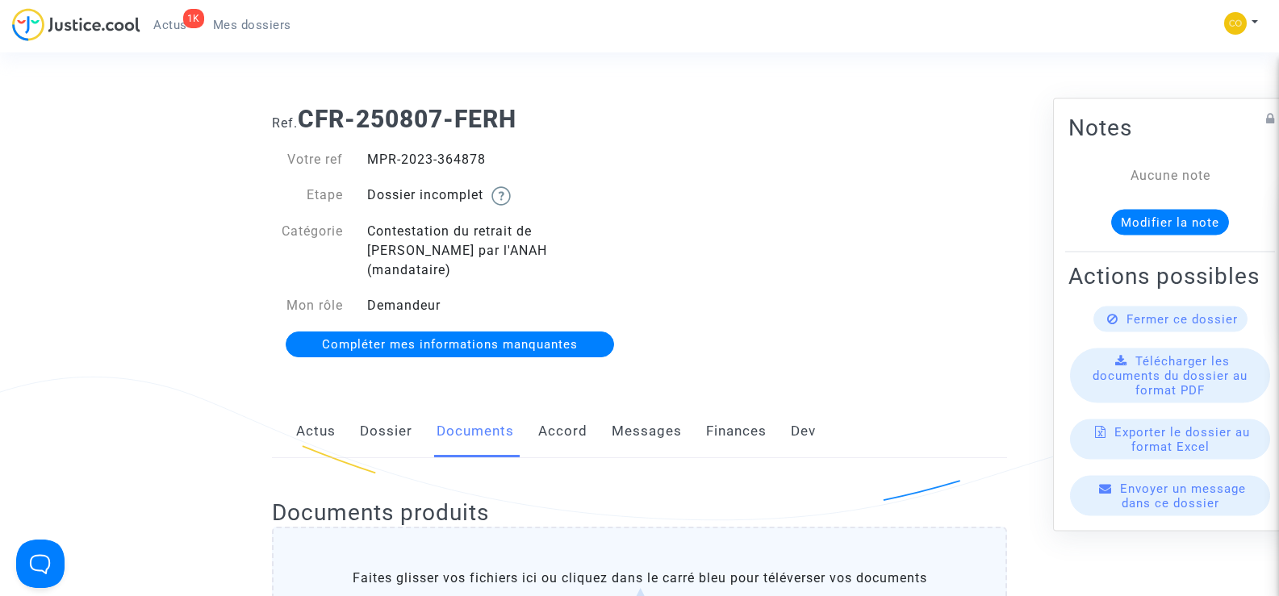
click at [236, 15] on link "Mes dossiers" at bounding box center [252, 25] width 104 height 24
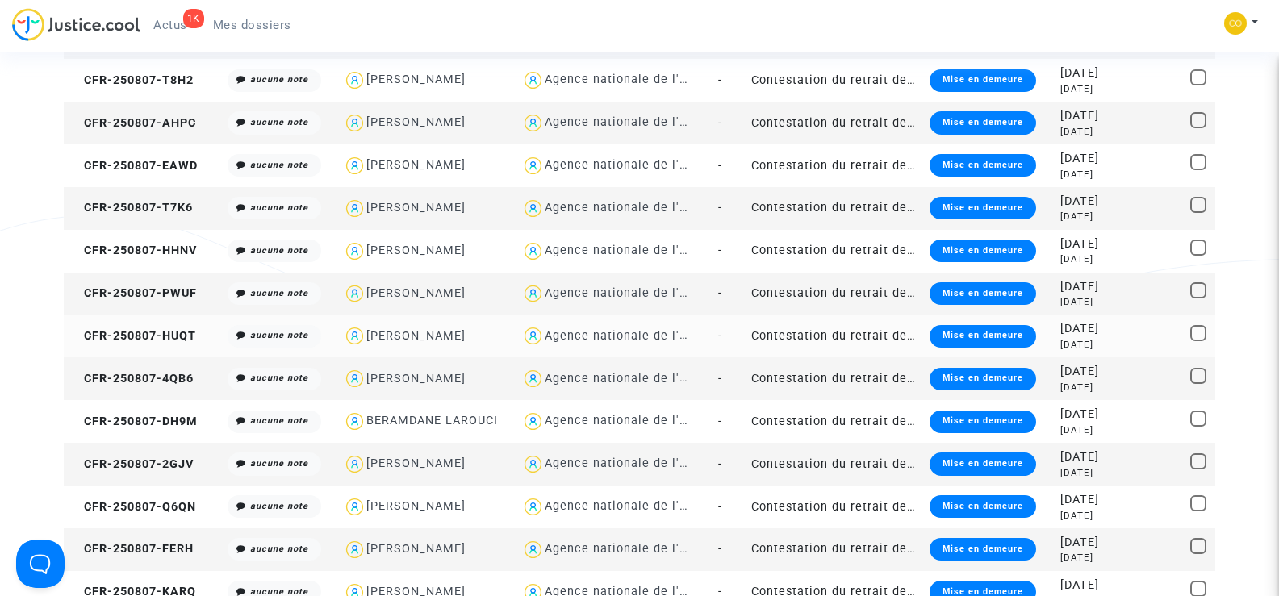
scroll to position [968, 0]
